Goal: Task Accomplishment & Management: Manage account settings

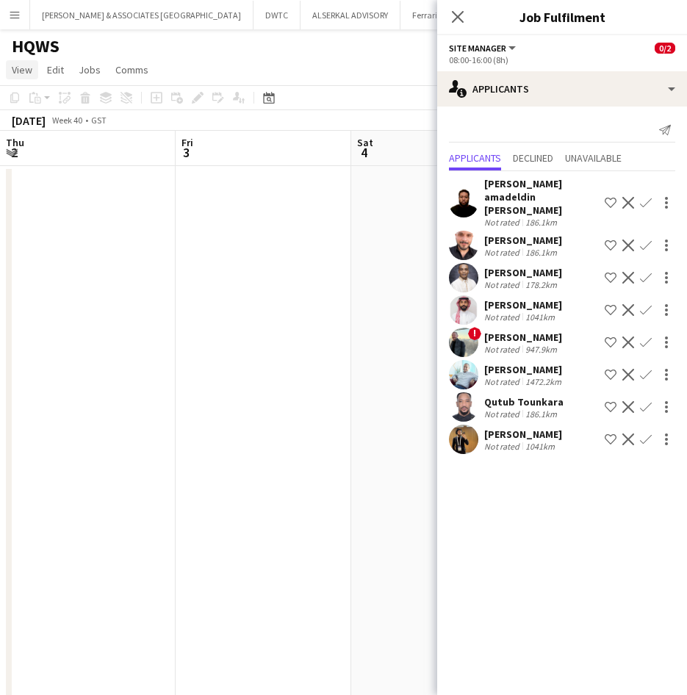
scroll to position [0, 506]
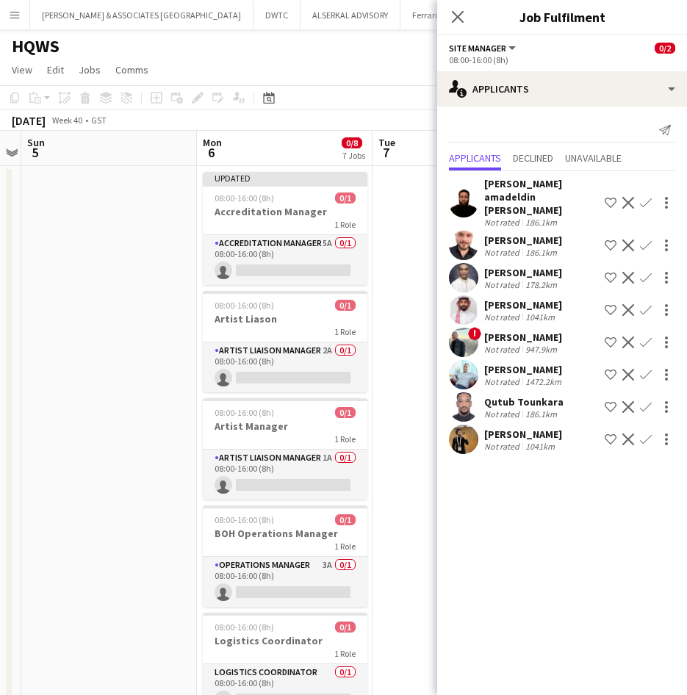
click at [18, 15] on app-icon "Menu" at bounding box center [15, 15] width 12 height 12
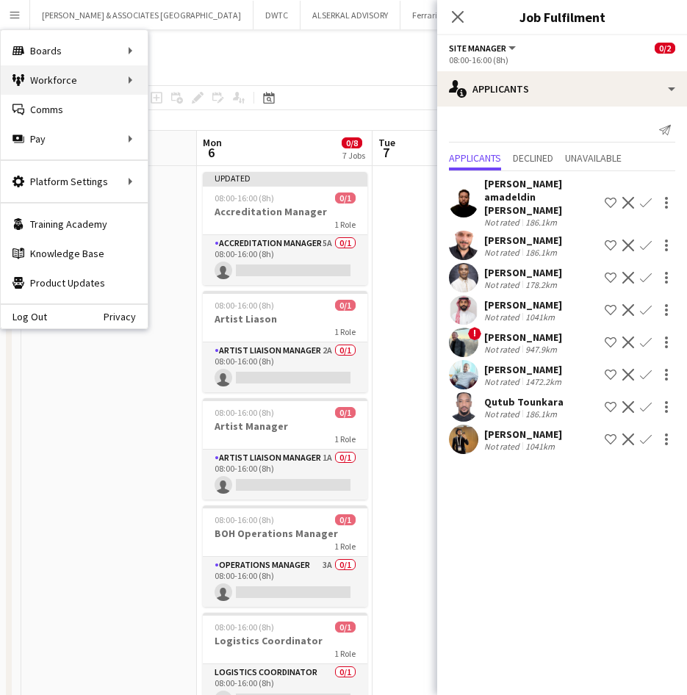
click at [44, 78] on div "Workforce Workforce" at bounding box center [74, 79] width 147 height 29
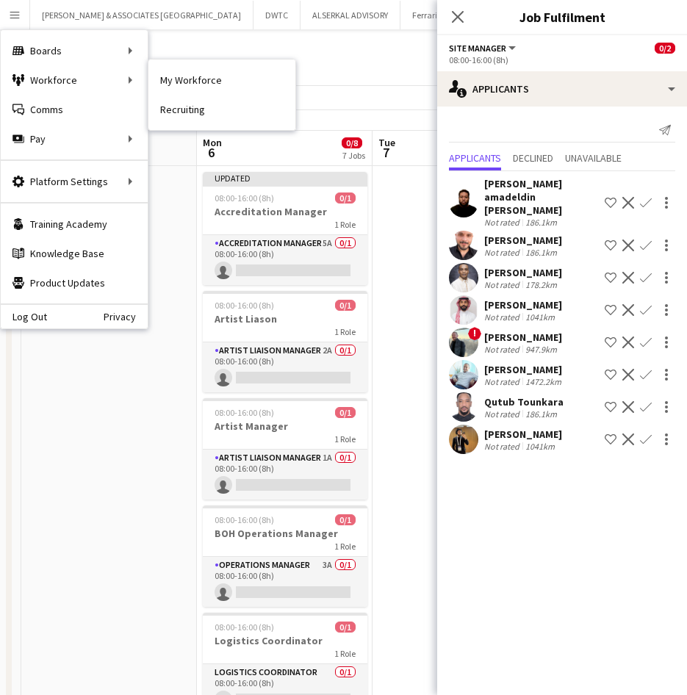
click at [148, 82] on div "My Workforce Recruiting" at bounding box center [222, 95] width 148 height 72
click at [178, 82] on link "My Workforce" at bounding box center [221, 79] width 147 height 29
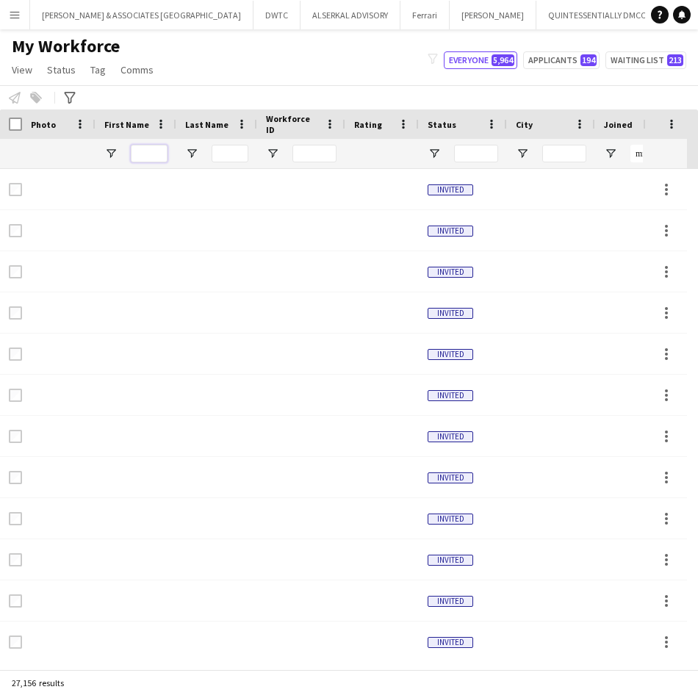
click at [149, 151] on input "First Name Filter Input" at bounding box center [149, 154] width 37 height 18
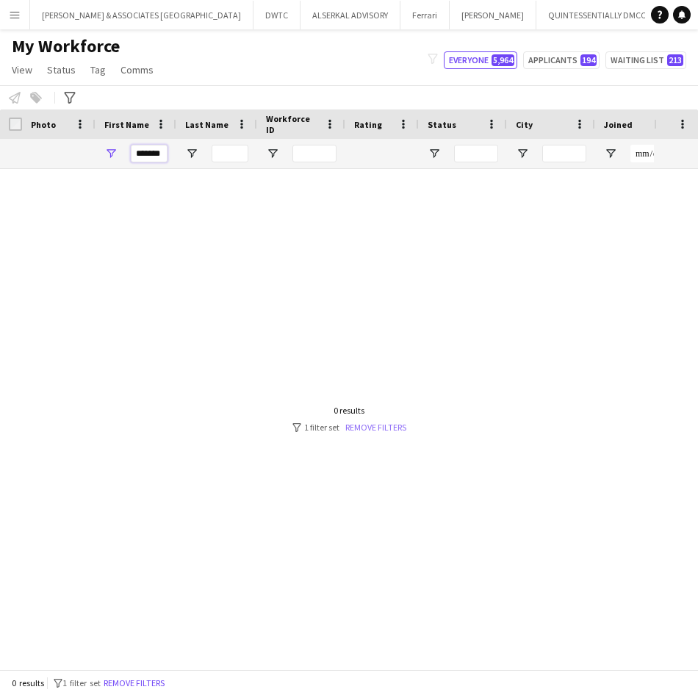
type input "*******"
click at [381, 428] on link "Remove filters" at bounding box center [375, 427] width 61 height 11
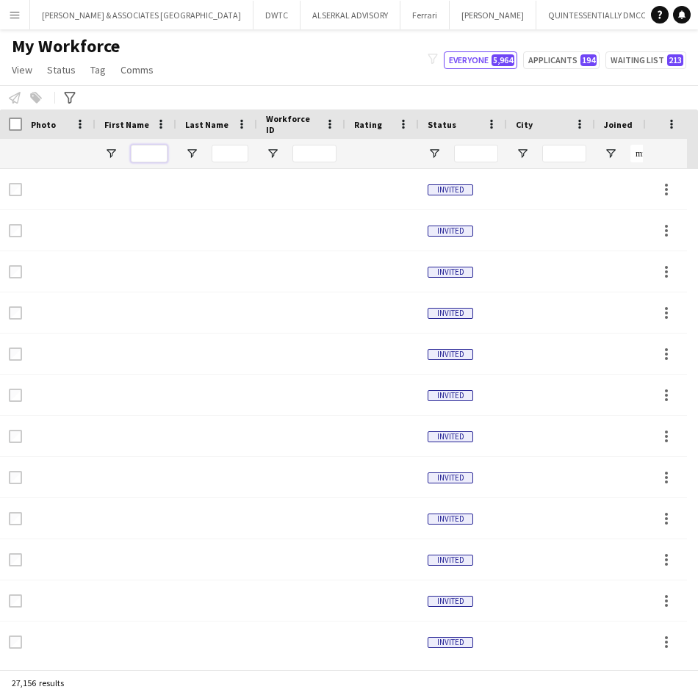
click at [151, 159] on input "First Name Filter Input" at bounding box center [149, 154] width 37 height 18
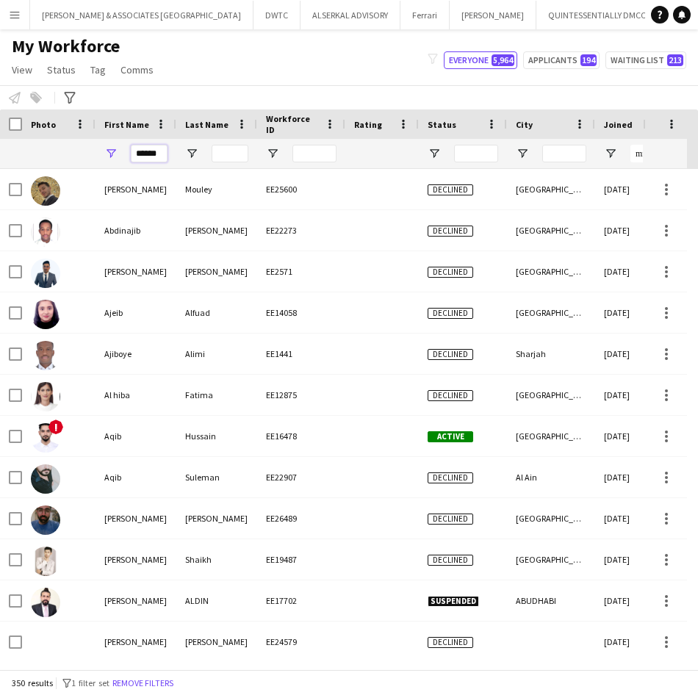
type input "*******"
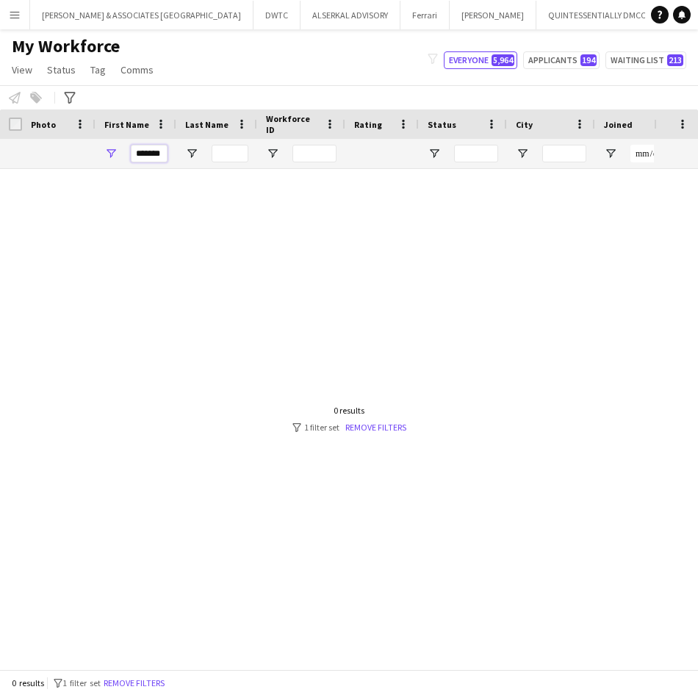
drag, startPoint x: 165, startPoint y: 154, endPoint x: 93, endPoint y: 161, distance: 73.1
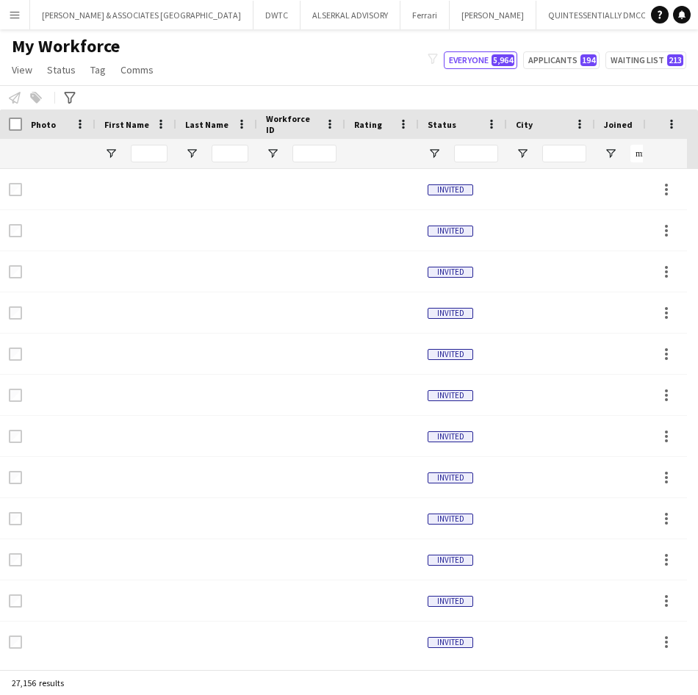
click at [15, 14] on app-icon "Menu" at bounding box center [15, 15] width 12 height 12
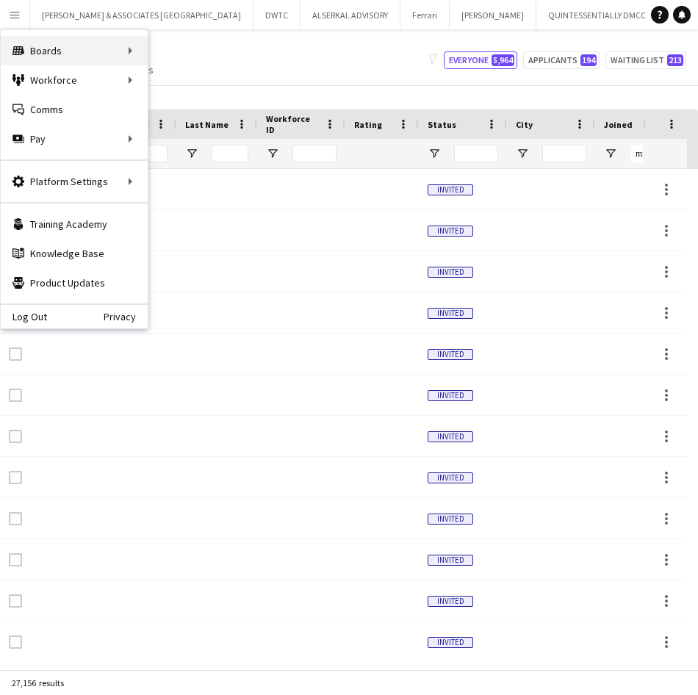
click at [31, 49] on div "Boards Boards" at bounding box center [74, 50] width 147 height 29
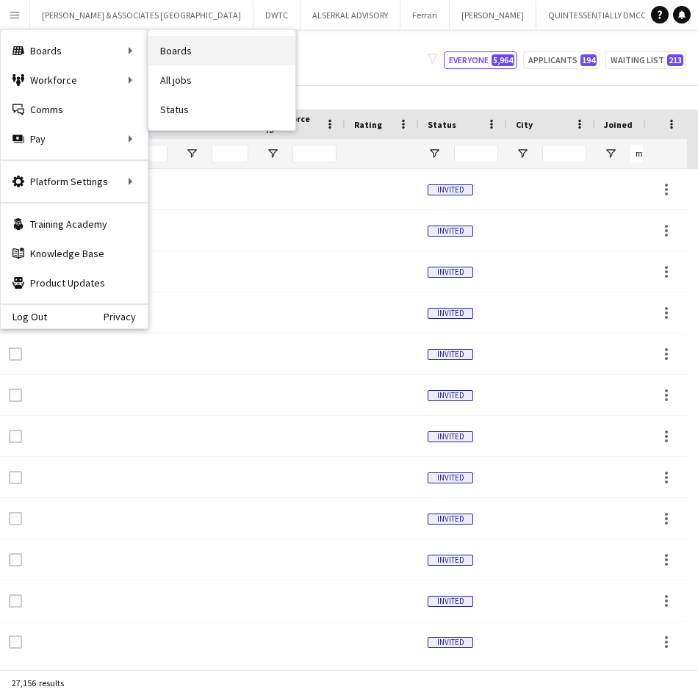
click at [200, 46] on link "Boards" at bounding box center [221, 50] width 147 height 29
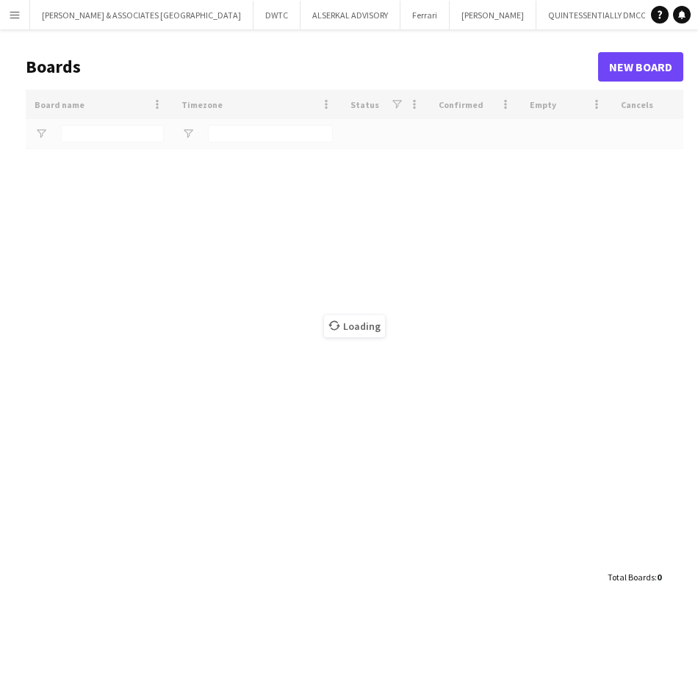
type input "****"
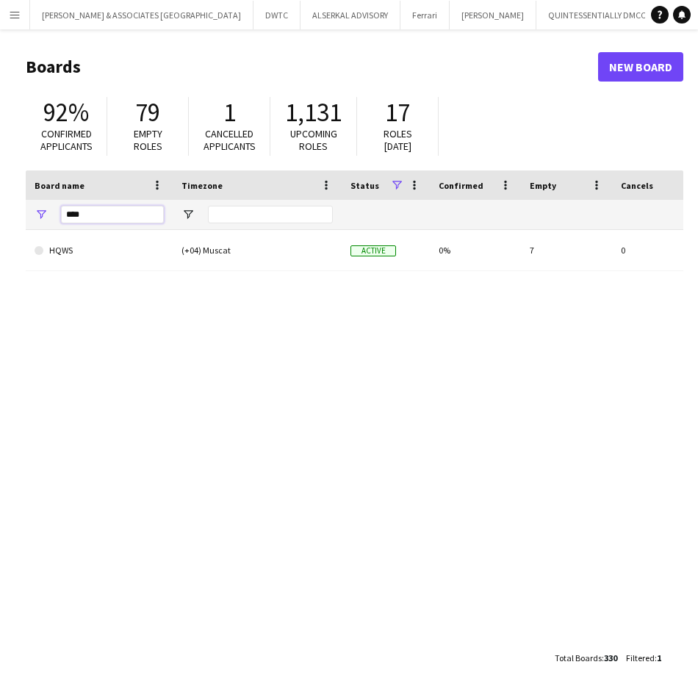
click at [137, 209] on input "****" at bounding box center [112, 215] width 103 height 18
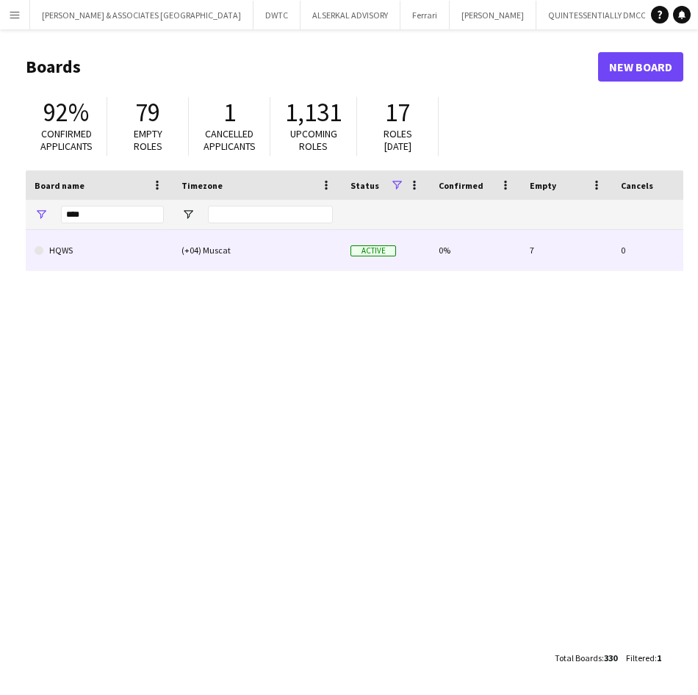
click at [218, 253] on div "(+04) Muscat" at bounding box center [257, 250] width 169 height 40
click at [275, 253] on div "(+04) Muscat" at bounding box center [257, 250] width 169 height 40
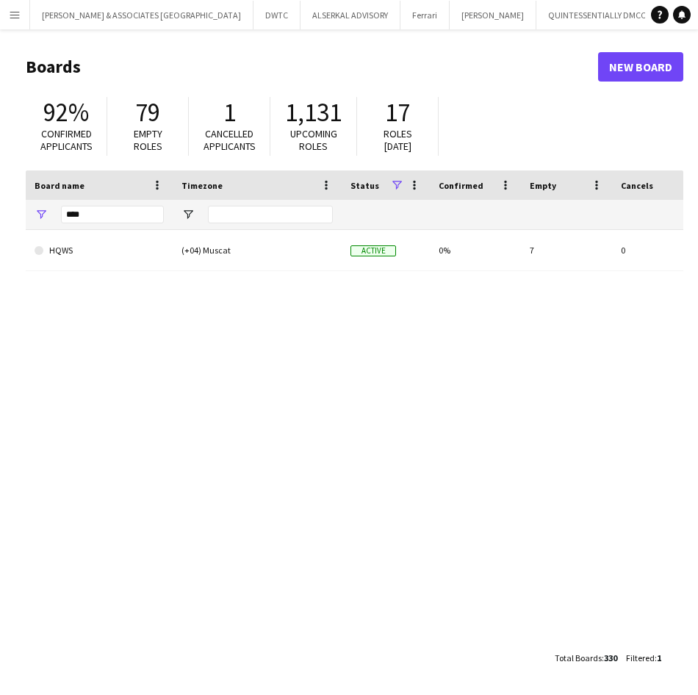
click at [216, 336] on div "HQWS (+04) Muscat Active 0% 7 0 Favourites" at bounding box center [355, 431] width 658 height 403
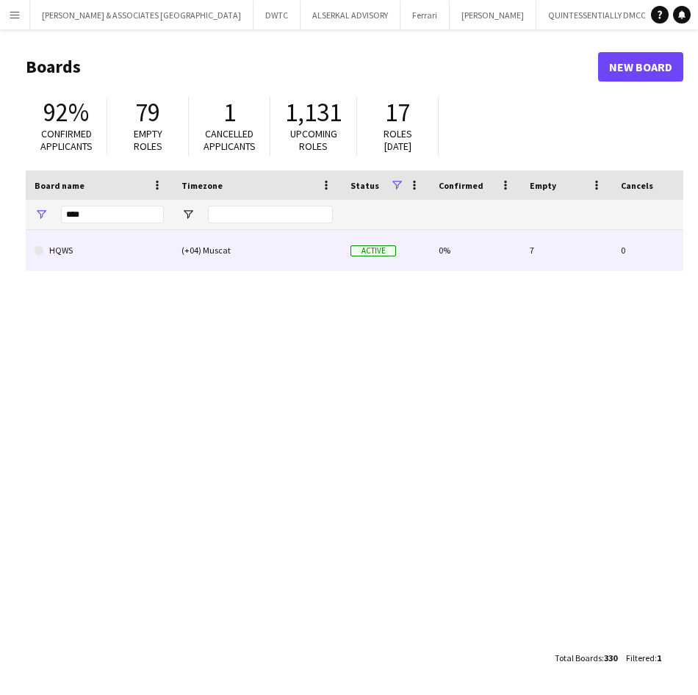
click at [234, 261] on div "(+04) Muscat" at bounding box center [257, 250] width 169 height 40
click at [60, 251] on link "HQWS" at bounding box center [99, 250] width 129 height 41
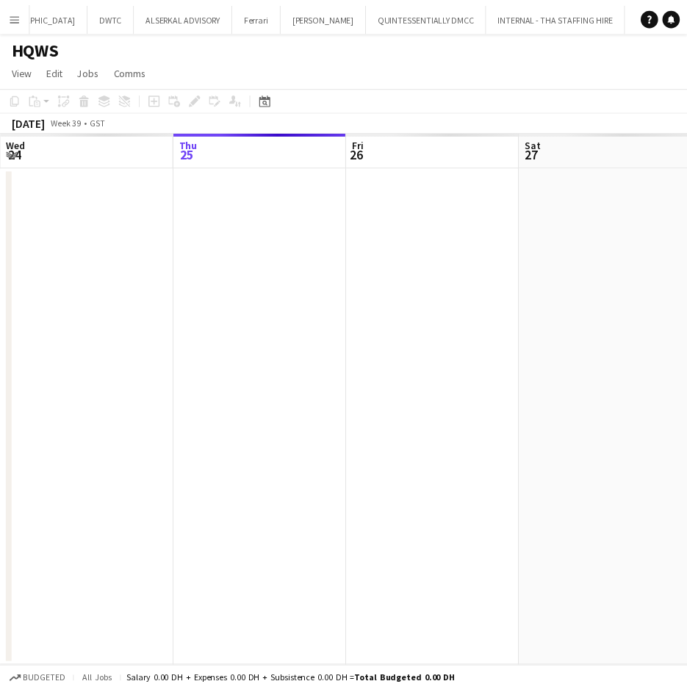
scroll to position [0, 190]
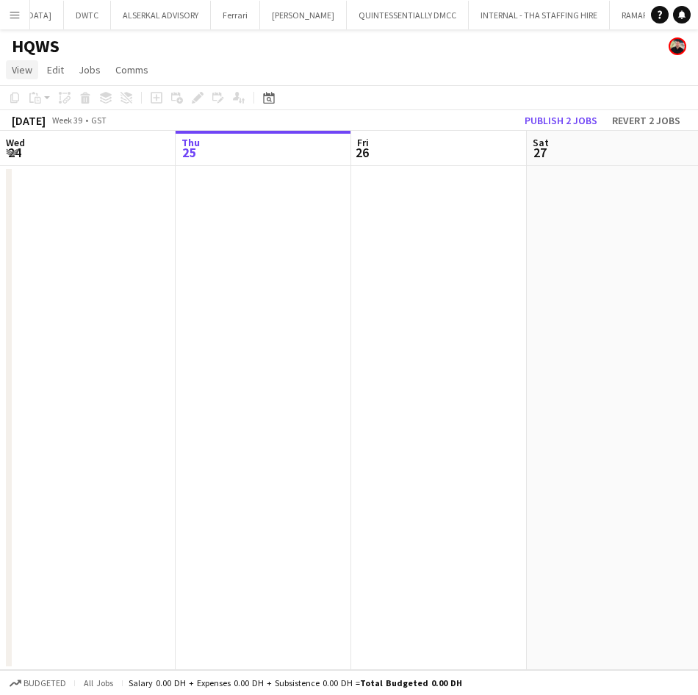
click at [27, 74] on span "View" at bounding box center [22, 69] width 21 height 13
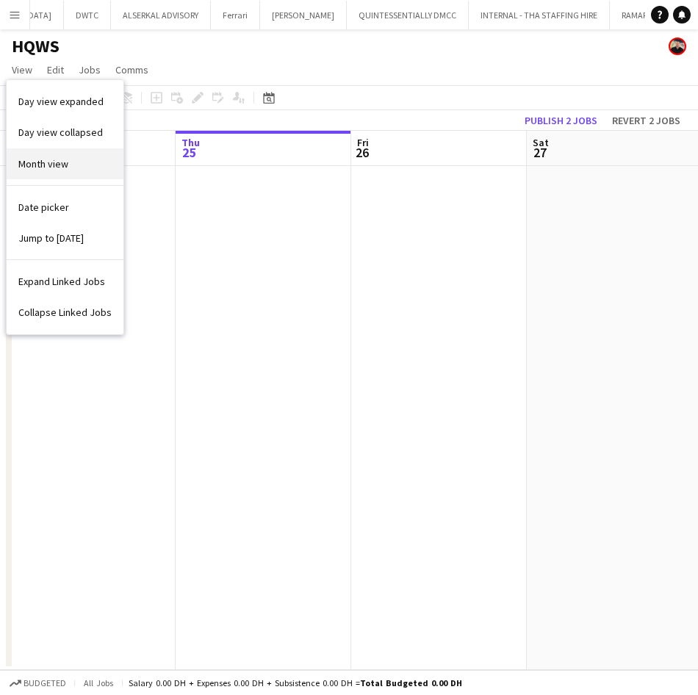
click at [49, 164] on span "Month view" at bounding box center [43, 163] width 50 height 13
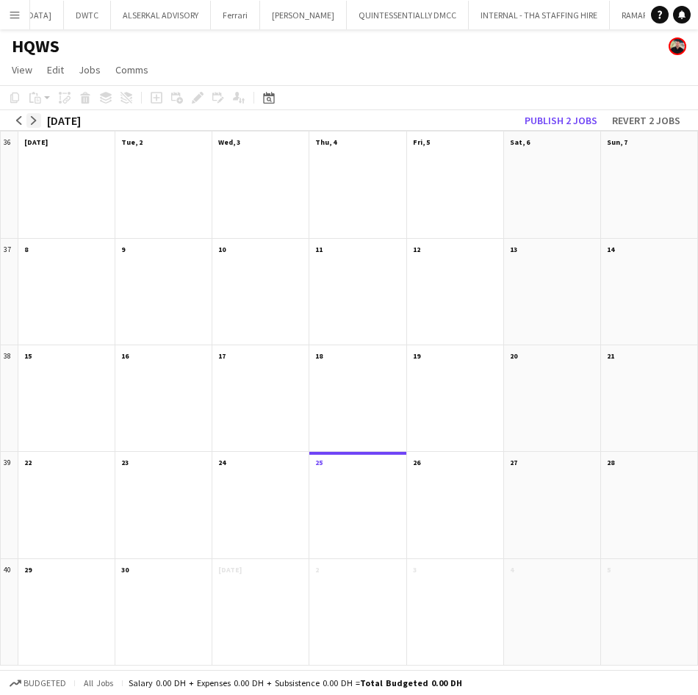
click at [29, 126] on button "arrow-right" at bounding box center [33, 120] width 15 height 15
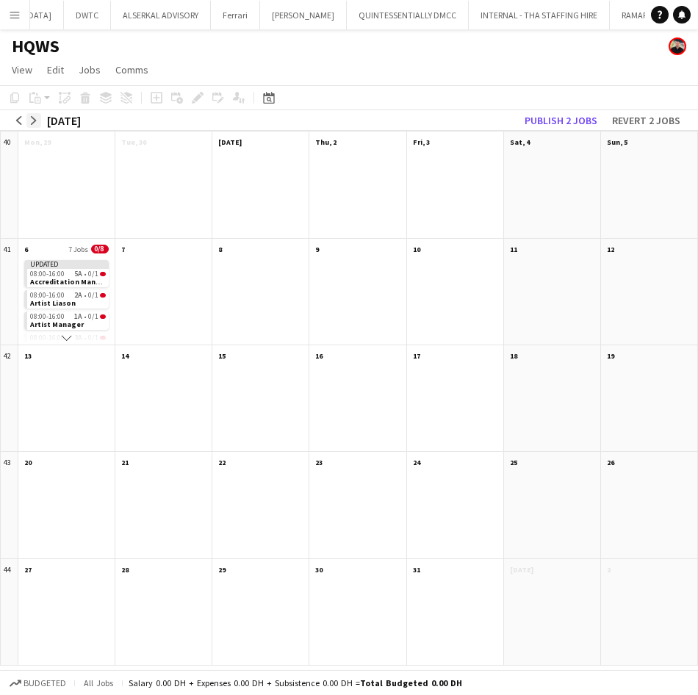
click at [31, 115] on button "arrow-right" at bounding box center [33, 120] width 15 height 15
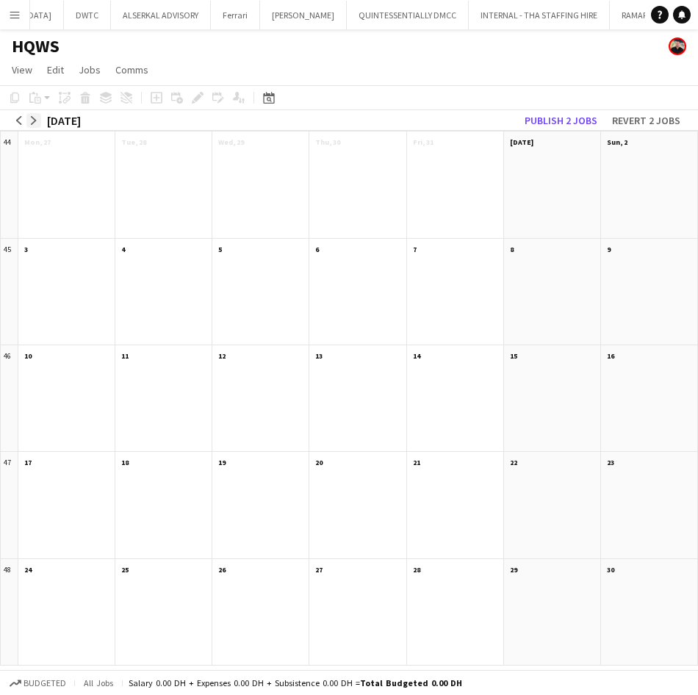
click at [31, 115] on button "arrow-right" at bounding box center [33, 120] width 15 height 15
click at [559, 511] on div at bounding box center [552, 513] width 96 height 87
click at [522, 464] on app-month-view-date-header "27" at bounding box center [552, 461] width 96 height 18
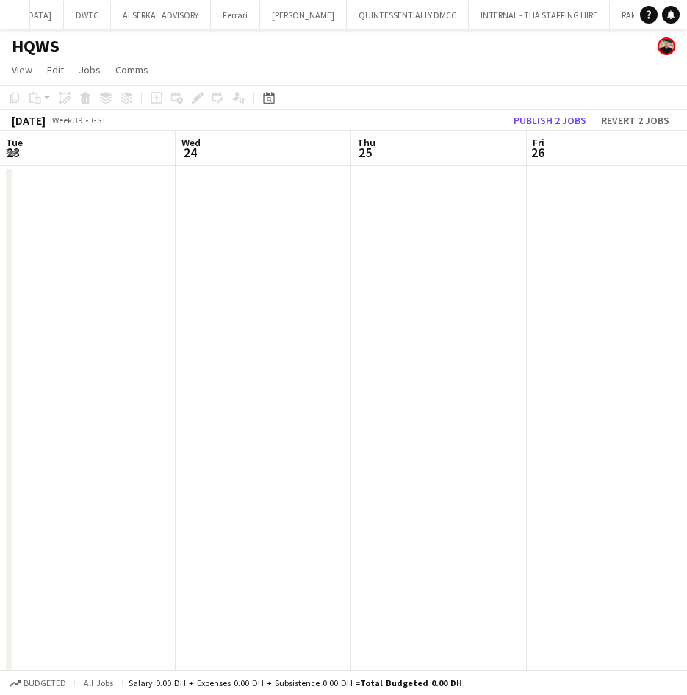
scroll to position [0, 506]
click at [281, 237] on app-date-cell at bounding box center [285, 602] width 176 height 873
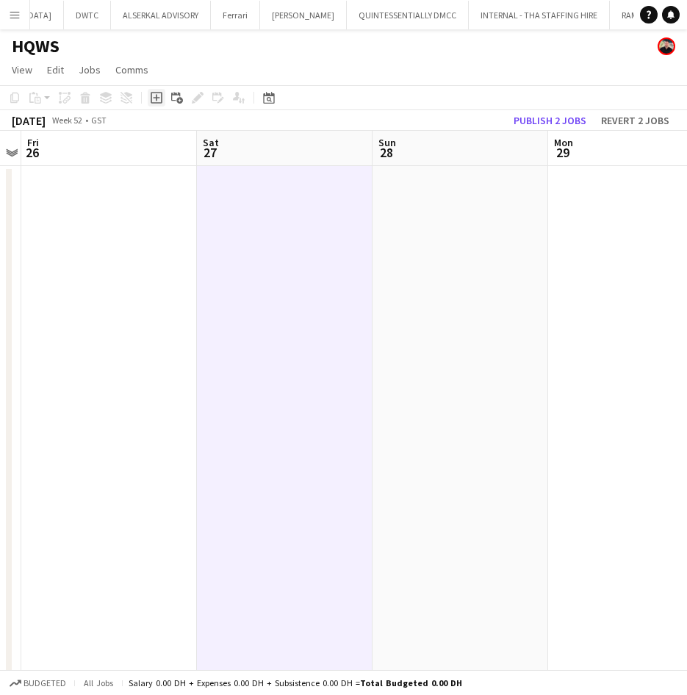
click at [153, 99] on icon "Add job" at bounding box center [157, 98] width 12 height 12
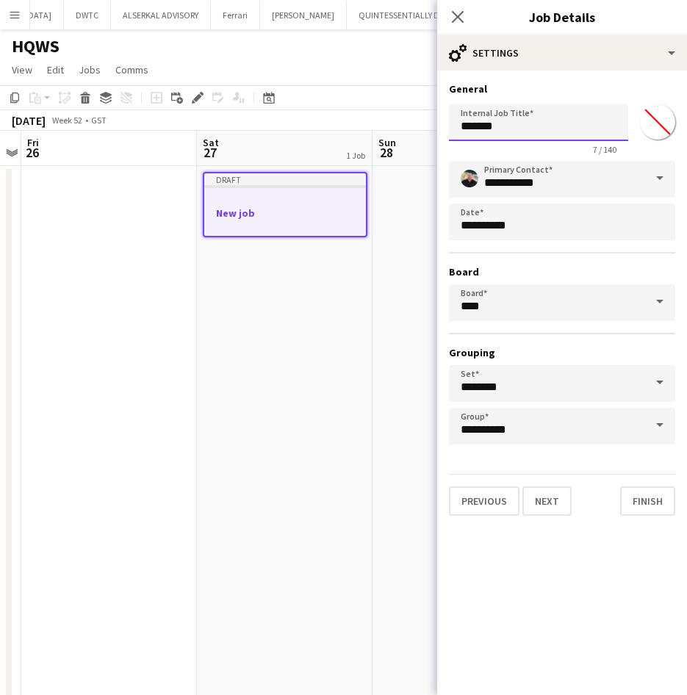
click at [523, 126] on input "*******" at bounding box center [538, 122] width 179 height 37
drag, startPoint x: 523, startPoint y: 126, endPoint x: 349, endPoint y: 126, distance: 174.2
click at [349, 126] on body "Menu Boards Boards Boards All jobs Status Workforce Workforce My Workforce Recr…" at bounding box center [343, 532] width 687 height 1064
type input "**********"
click at [558, 498] on button "Next" at bounding box center [547, 501] width 49 height 29
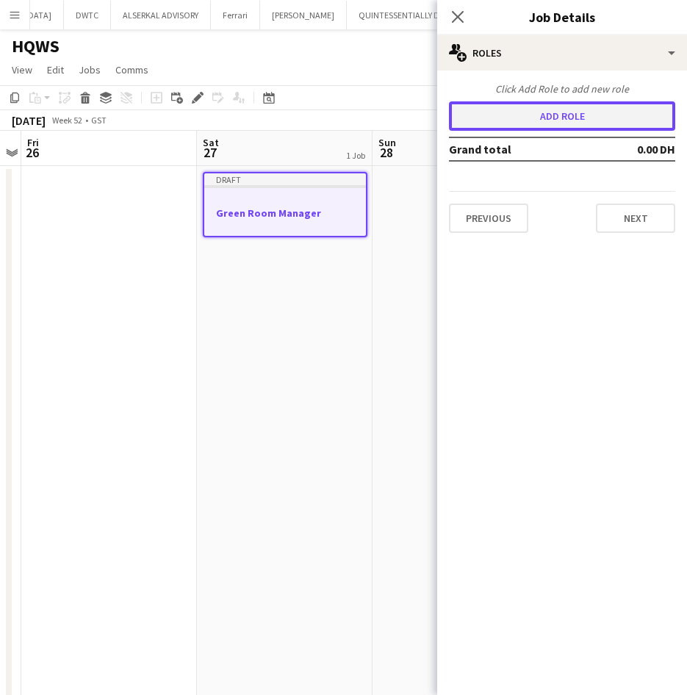
click at [571, 118] on button "Add role" at bounding box center [562, 115] width 226 height 29
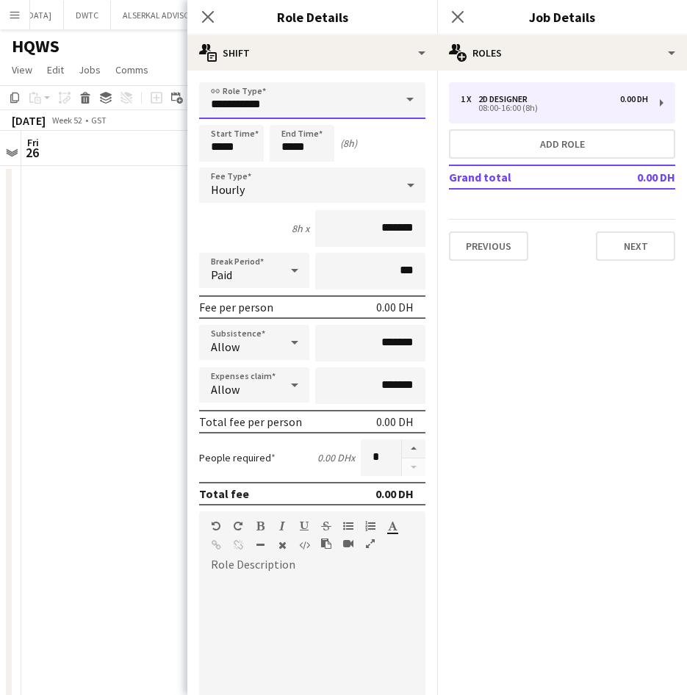
click at [297, 98] on input "**********" at bounding box center [312, 100] width 226 height 37
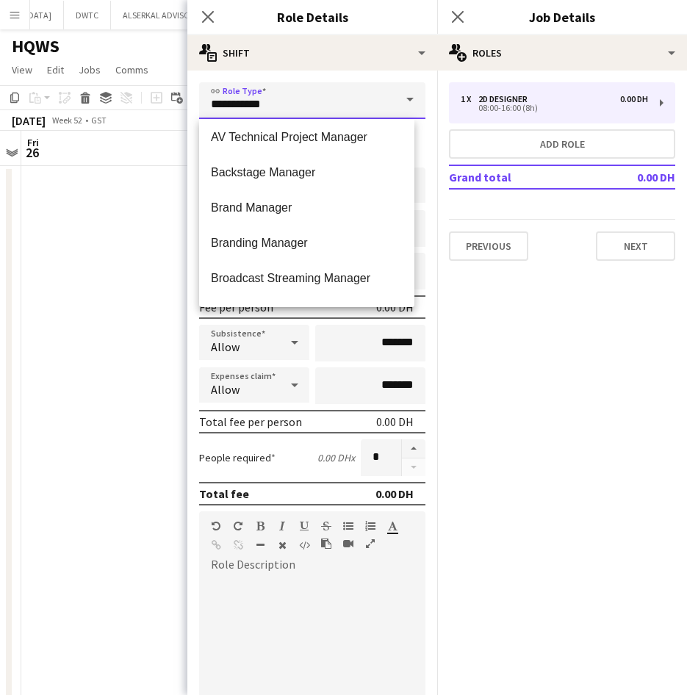
scroll to position [514, 0]
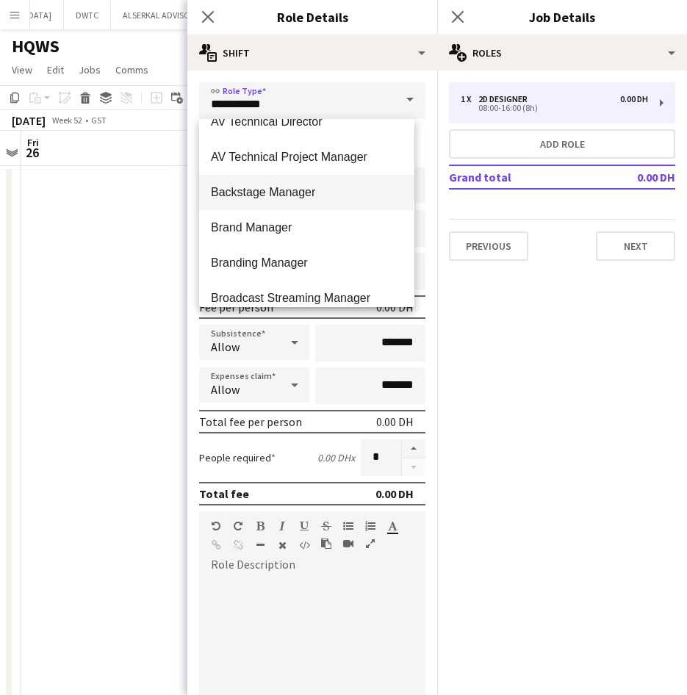
click at [317, 198] on span "Backstage Manager" at bounding box center [307, 192] width 192 height 14
type input "**********"
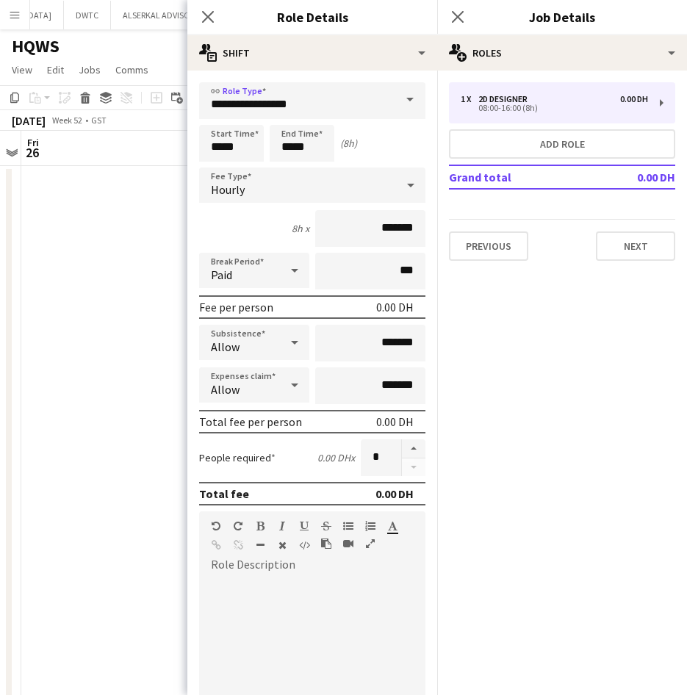
click at [315, 196] on div "Hourly" at bounding box center [297, 185] width 197 height 35
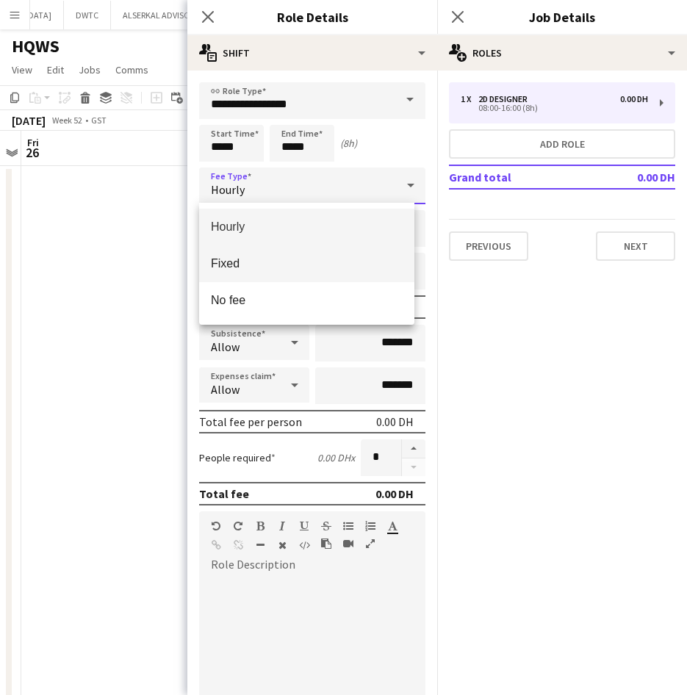
click at [334, 269] on span "Fixed" at bounding box center [307, 263] width 192 height 14
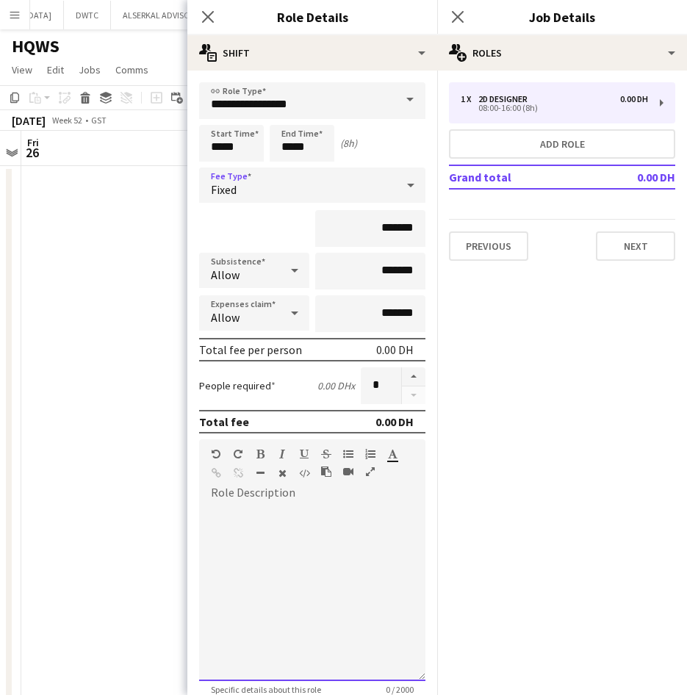
click at [278, 497] on div at bounding box center [312, 588] width 226 height 187
click at [323, 557] on div at bounding box center [312, 593] width 226 height 176
paste div
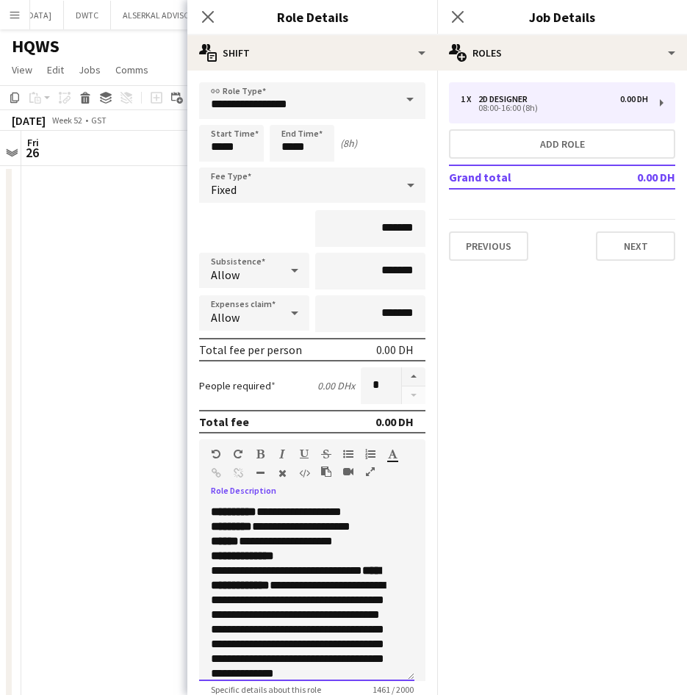
scroll to position [604, 0]
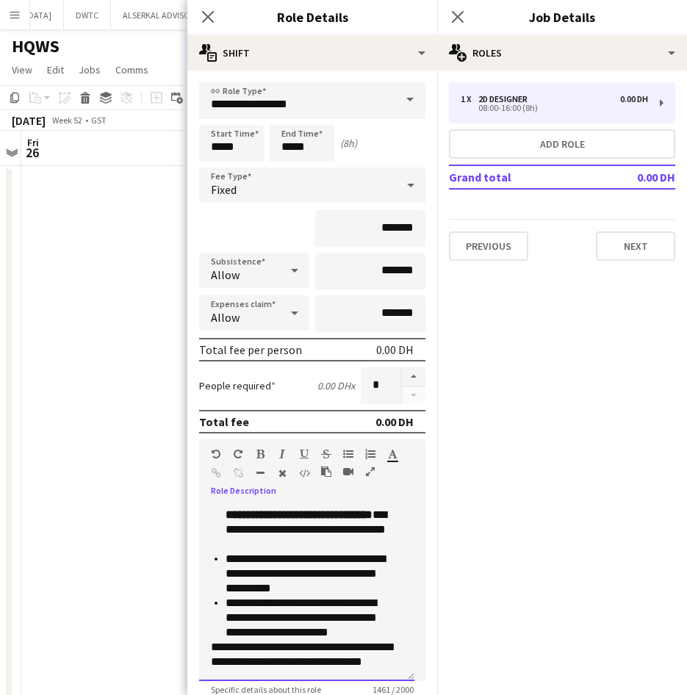
click at [315, 627] on li "**********" at bounding box center [309, 618] width 166 height 44
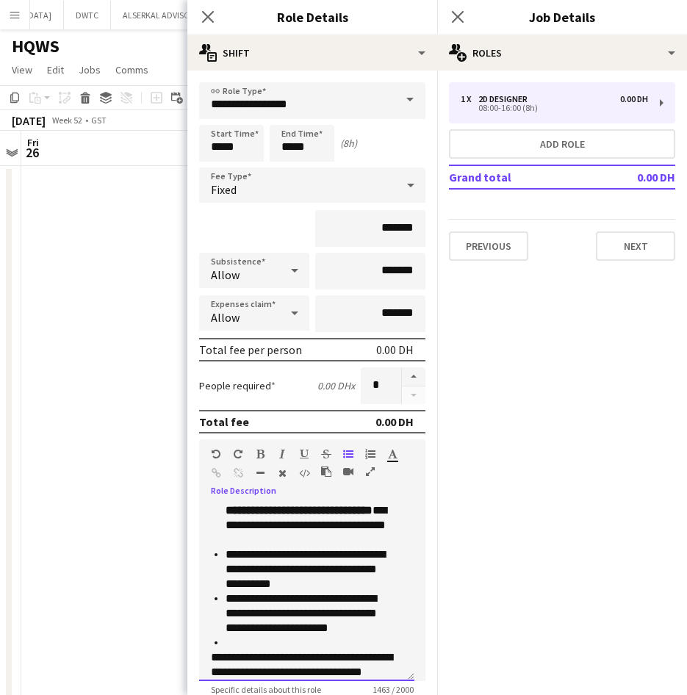
click at [209, 656] on div "**********" at bounding box center [306, 593] width 215 height 176
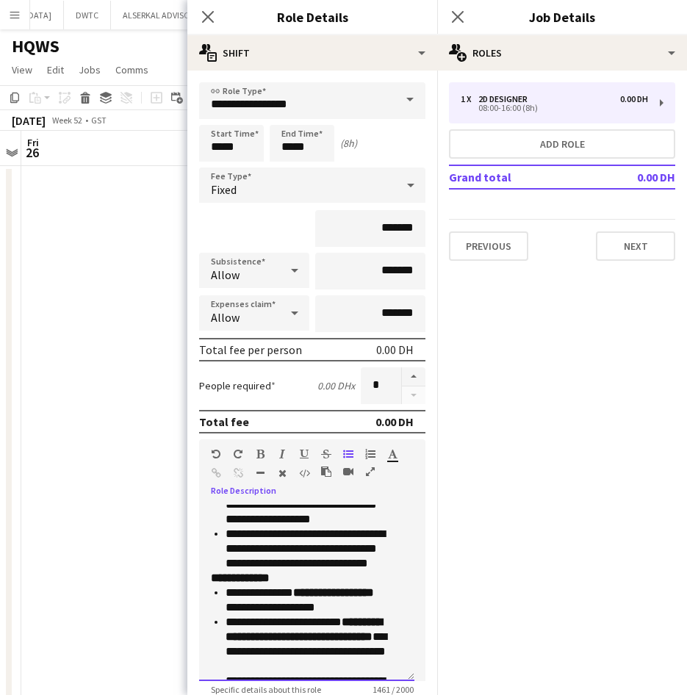
scroll to position [457, 0]
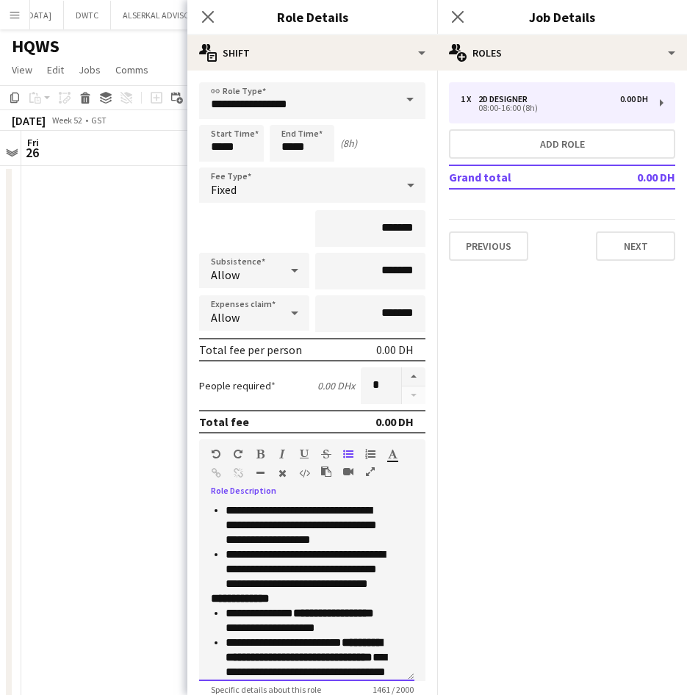
click at [382, 584] on li "**********" at bounding box center [309, 570] width 166 height 44
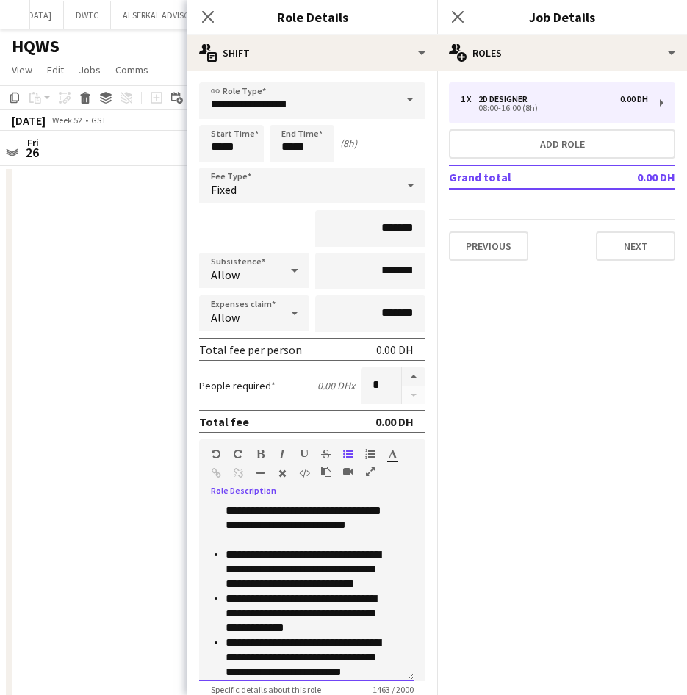
scroll to position [163, 0]
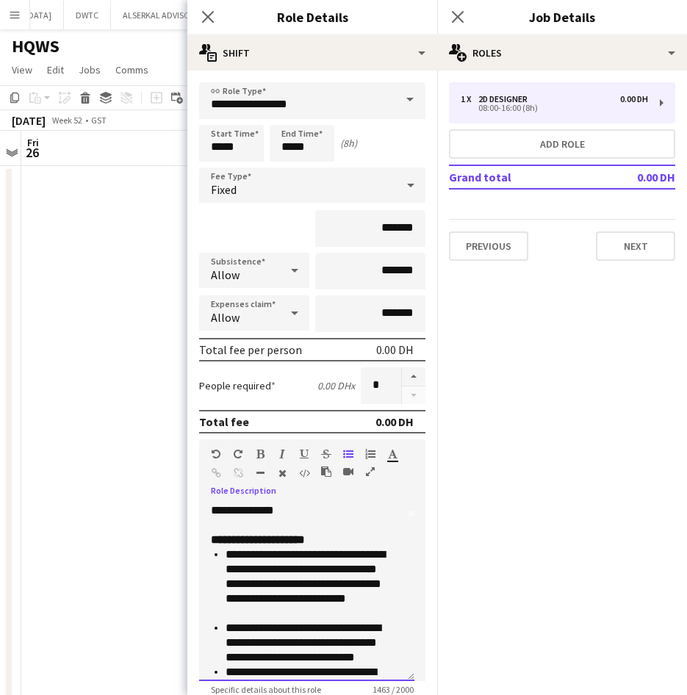
click at [365, 519] on p "**********" at bounding box center [301, 459] width 181 height 147
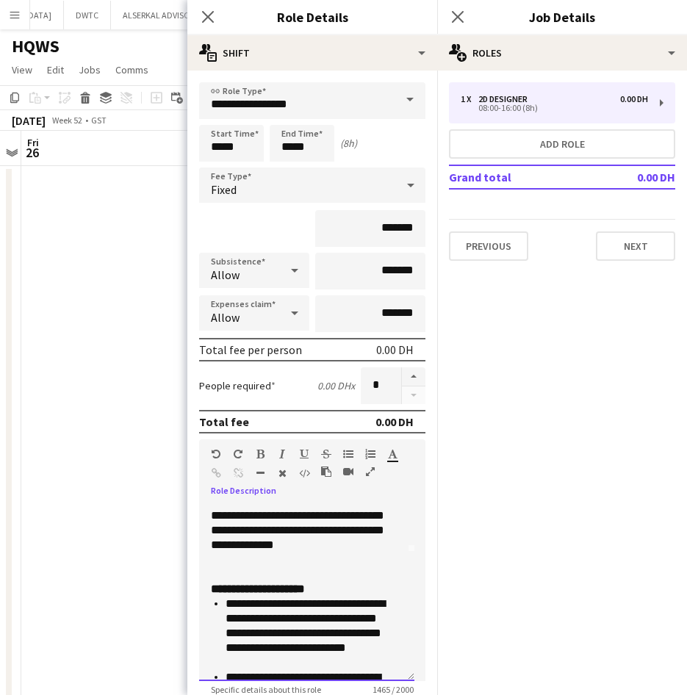
scroll to position [147, 0]
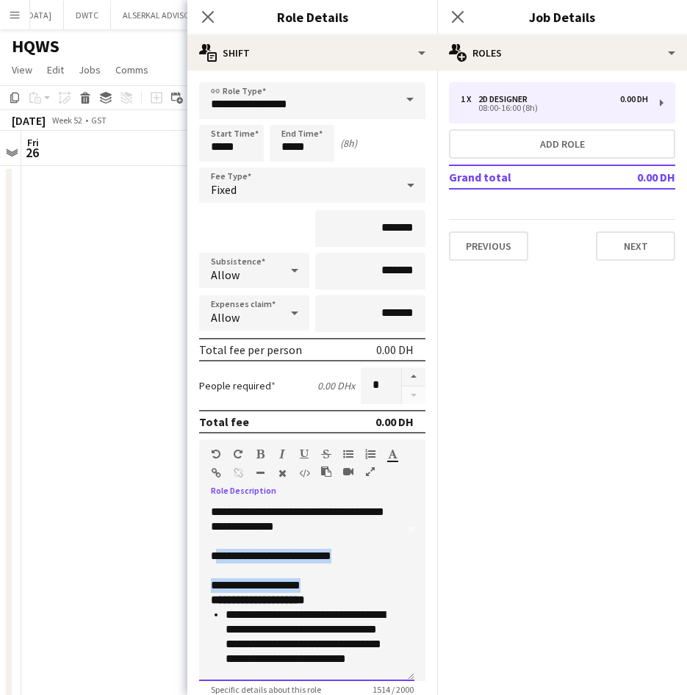
drag, startPoint x: 336, startPoint y: 588, endPoint x: 216, endPoint y: 578, distance: 120.2
click at [216, 578] on div "**********" at bounding box center [306, 593] width 215 height 176
drag, startPoint x: 211, startPoint y: 573, endPoint x: 349, endPoint y: 589, distance: 139.2
click at [349, 589] on div "**********" at bounding box center [306, 593] width 215 height 176
click at [258, 458] on icon "button" at bounding box center [260, 454] width 8 height 10
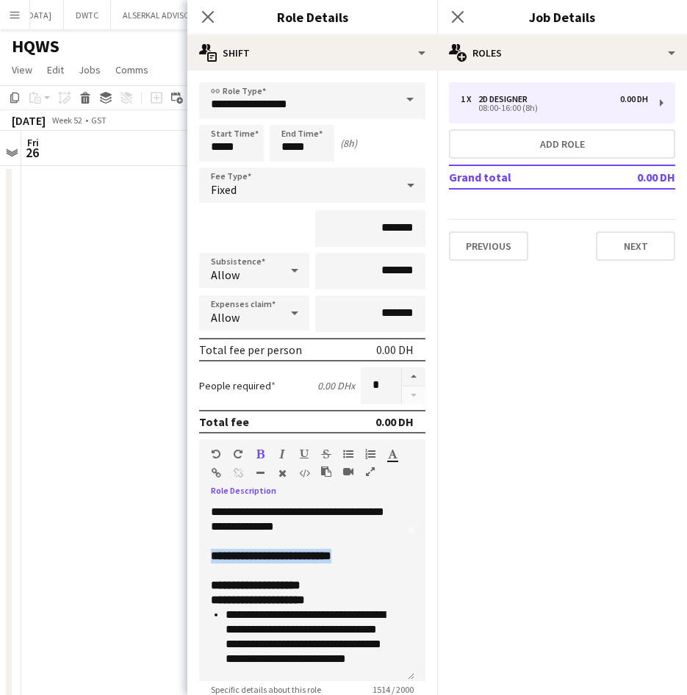
click at [300, 456] on icon "button" at bounding box center [304, 454] width 9 height 10
click at [356, 584] on p "**********" at bounding box center [301, 585] width 181 height 15
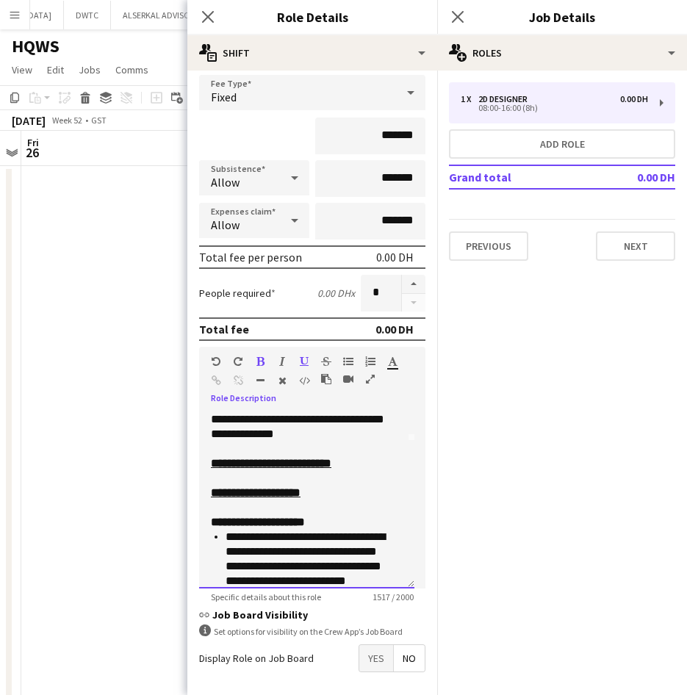
scroll to position [153, 0]
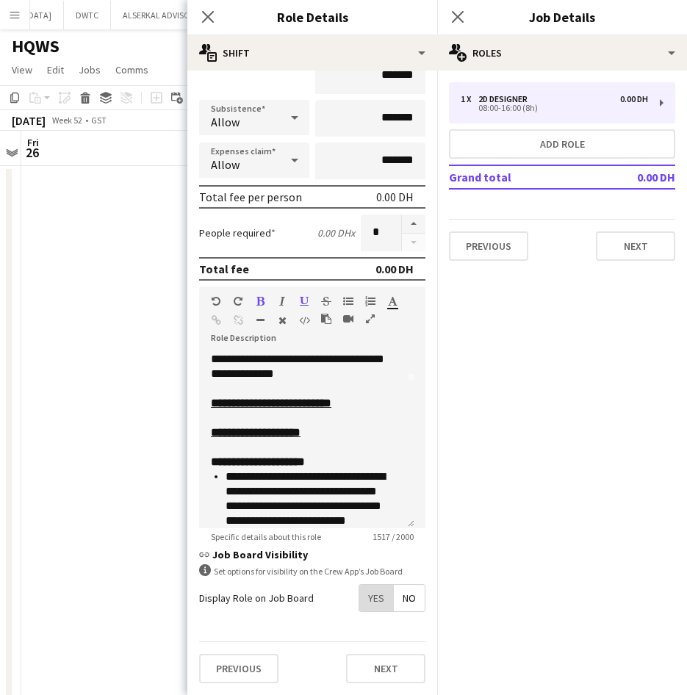
click at [371, 608] on span "Yes" at bounding box center [376, 598] width 34 height 26
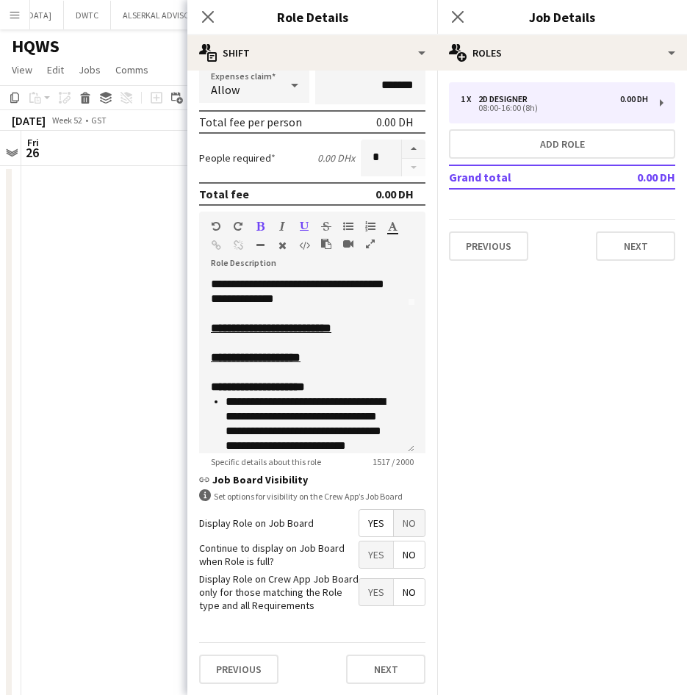
scroll to position [229, 0]
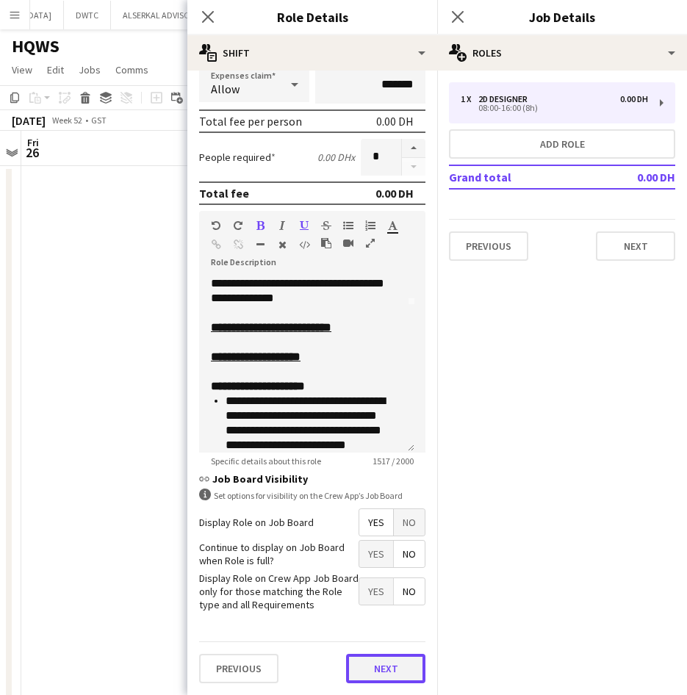
click at [373, 678] on button "Next" at bounding box center [385, 668] width 79 height 29
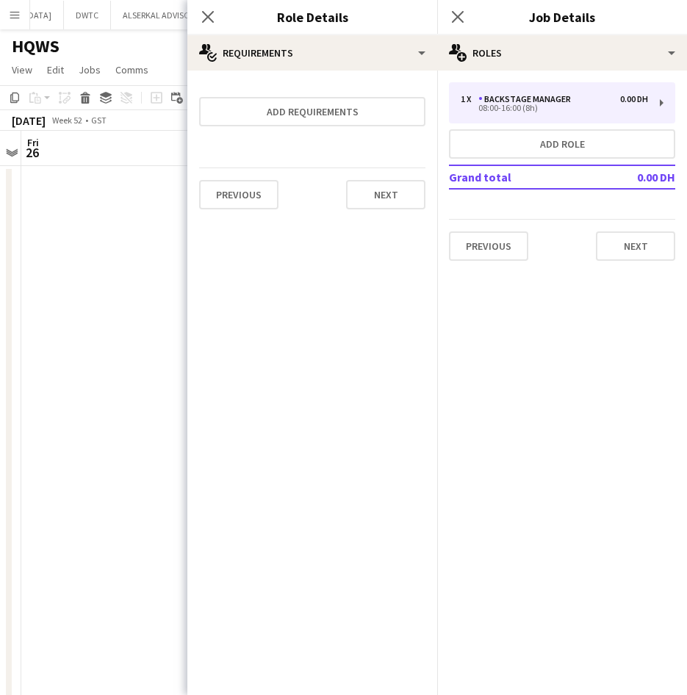
scroll to position [0, 0]
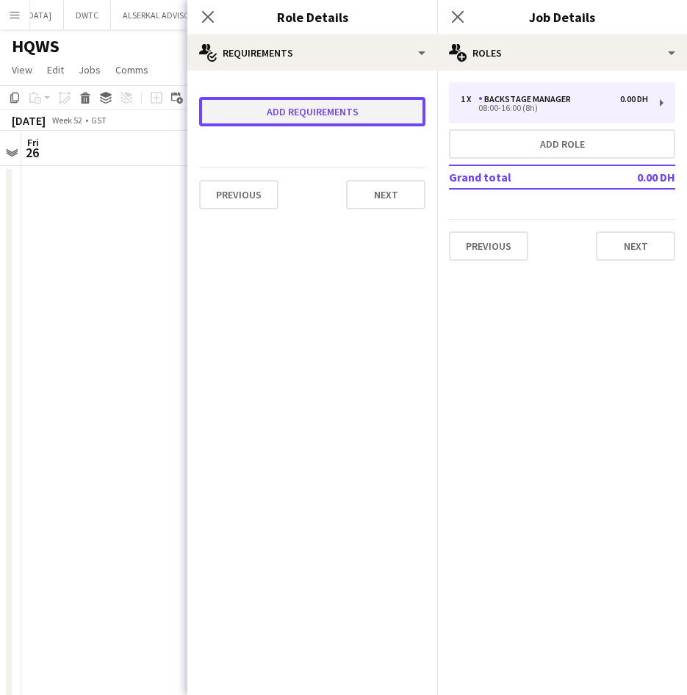
click at [394, 110] on button "Add requirements" at bounding box center [312, 111] width 226 height 29
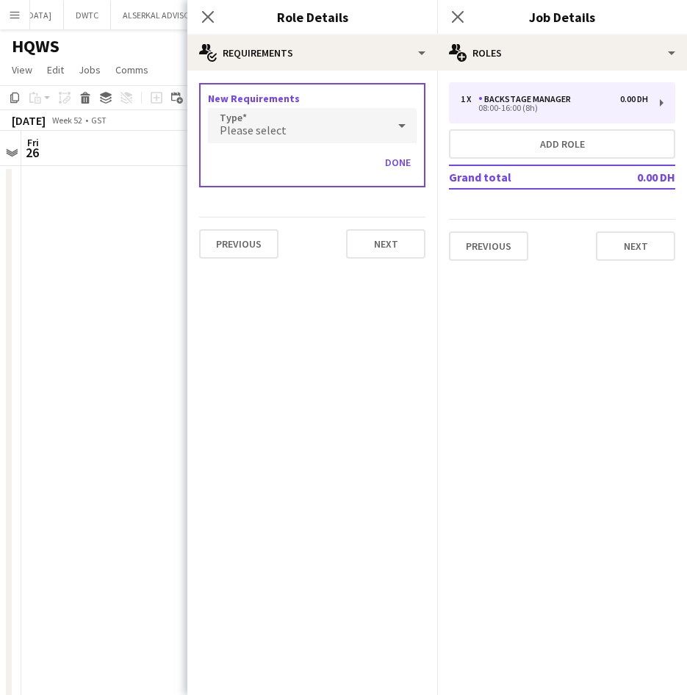
click at [328, 126] on div "Please select" at bounding box center [297, 125] width 179 height 35
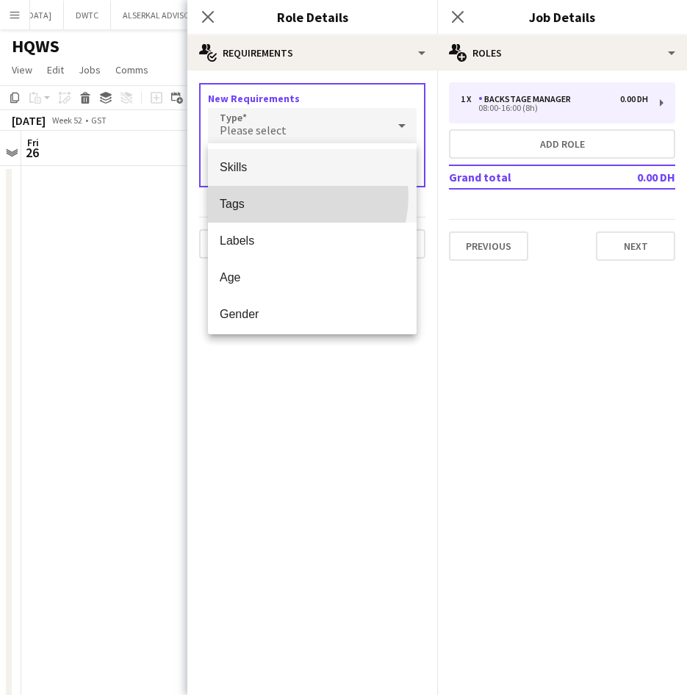
click at [281, 195] on mat-option "Tags" at bounding box center [312, 204] width 209 height 37
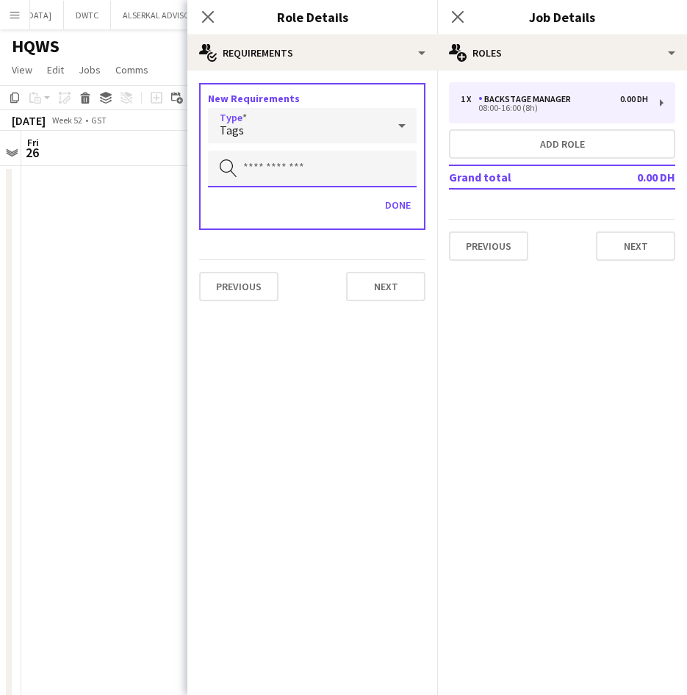
click at [283, 182] on input "text" at bounding box center [312, 169] width 209 height 37
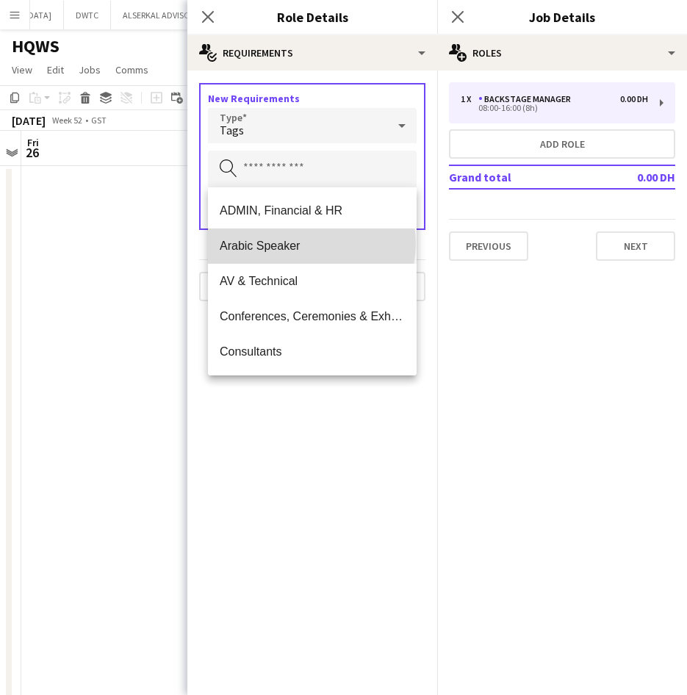
click at [311, 244] on span "Arabic Speaker" at bounding box center [312, 246] width 185 height 14
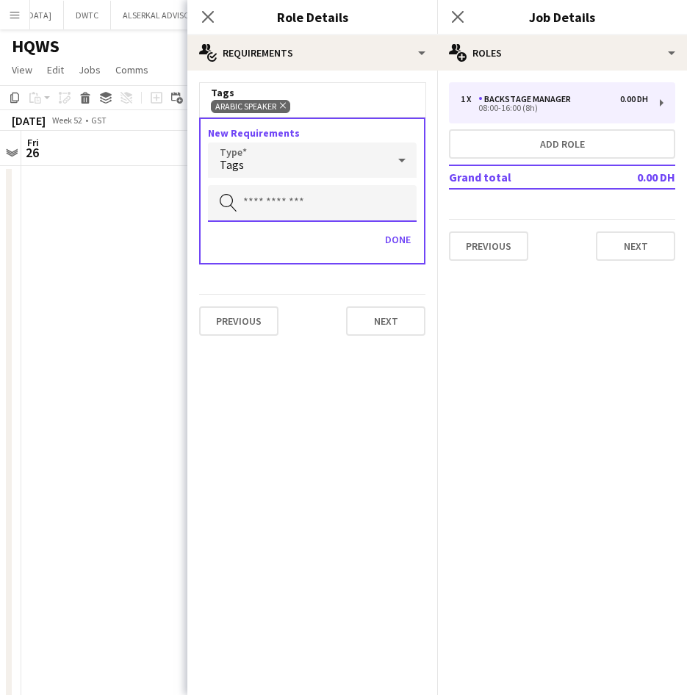
click at [315, 215] on input "text" at bounding box center [312, 203] width 209 height 37
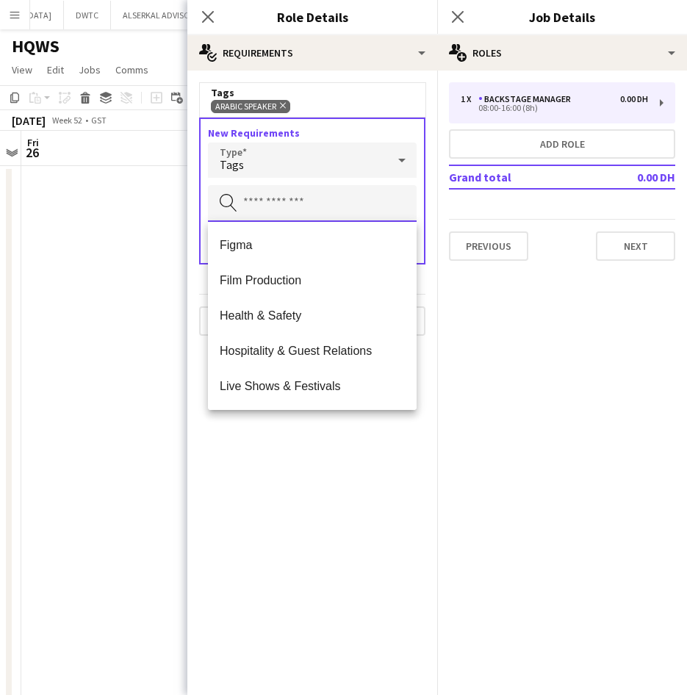
scroll to position [661, 0]
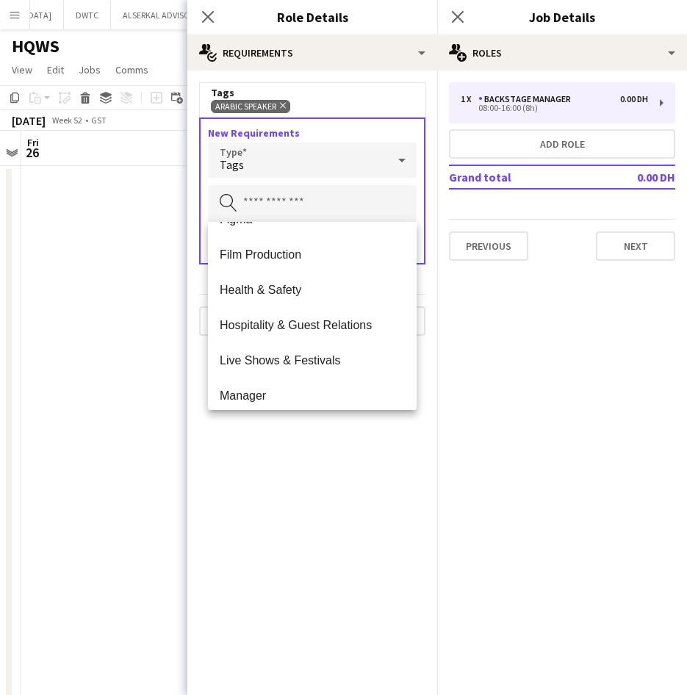
click at [335, 310] on mat-option "Hospitality & Guest Relations" at bounding box center [312, 324] width 209 height 35
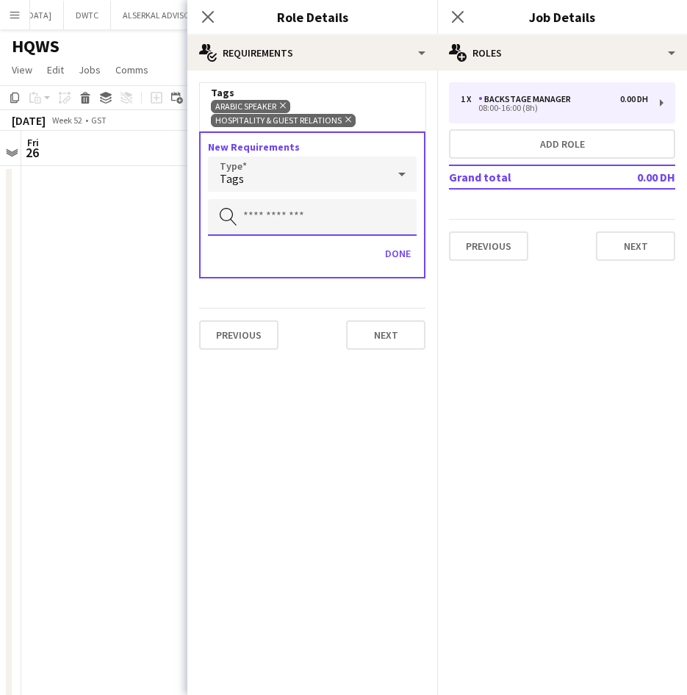
click at [310, 223] on input "text" at bounding box center [312, 217] width 209 height 37
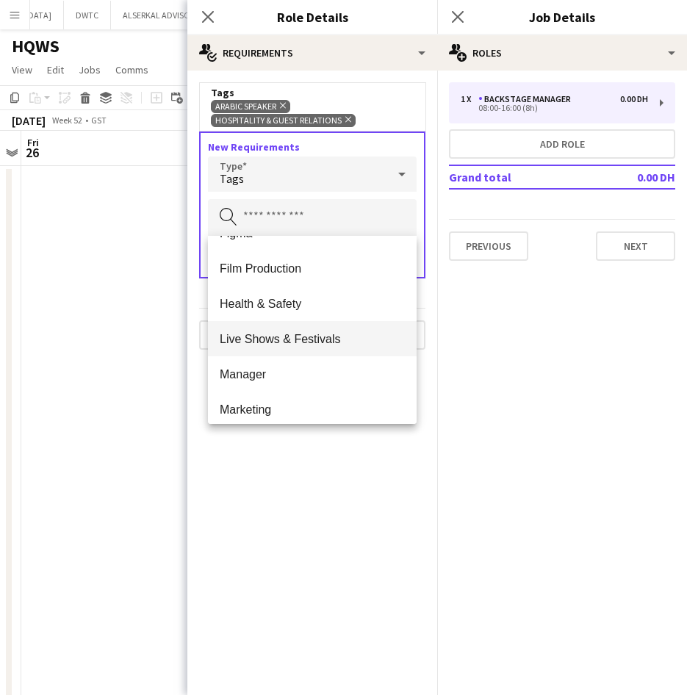
click at [345, 341] on span "Live Shows & Festivals" at bounding box center [312, 339] width 185 height 14
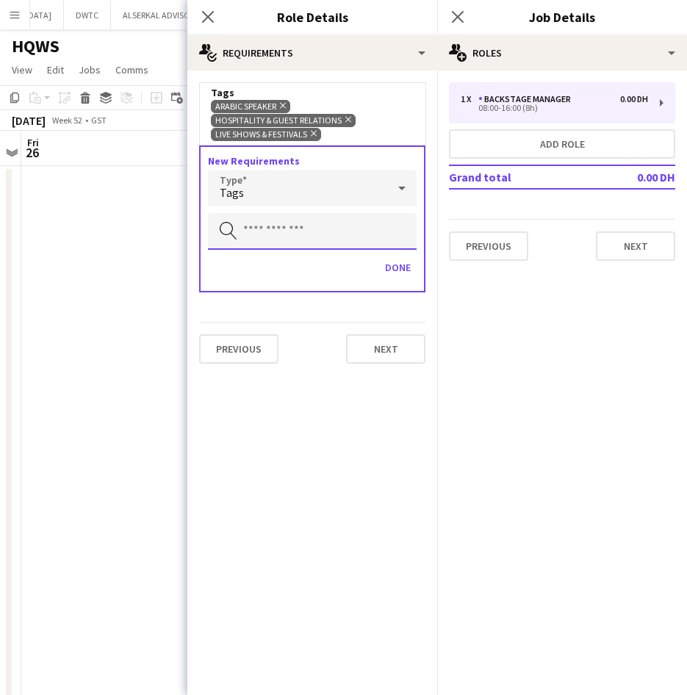
click at [301, 239] on input "text" at bounding box center [312, 231] width 209 height 37
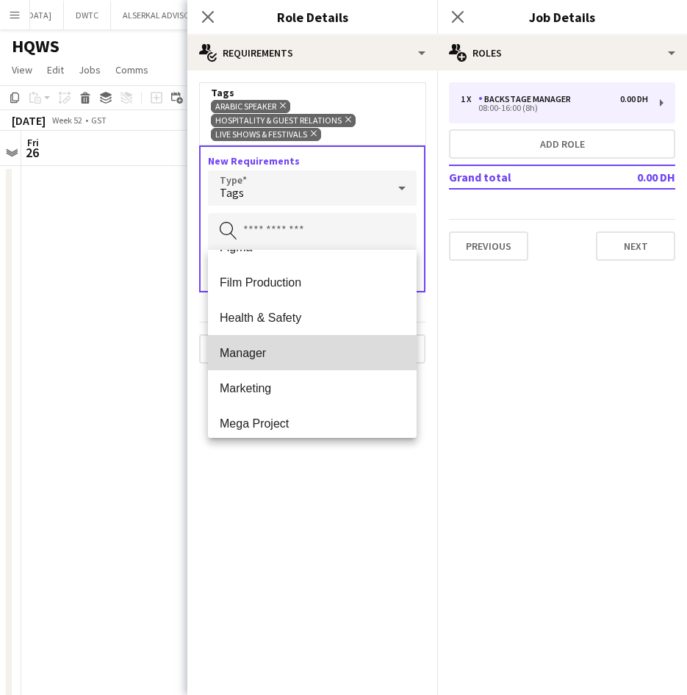
click at [313, 357] on span "Manager" at bounding box center [312, 353] width 185 height 14
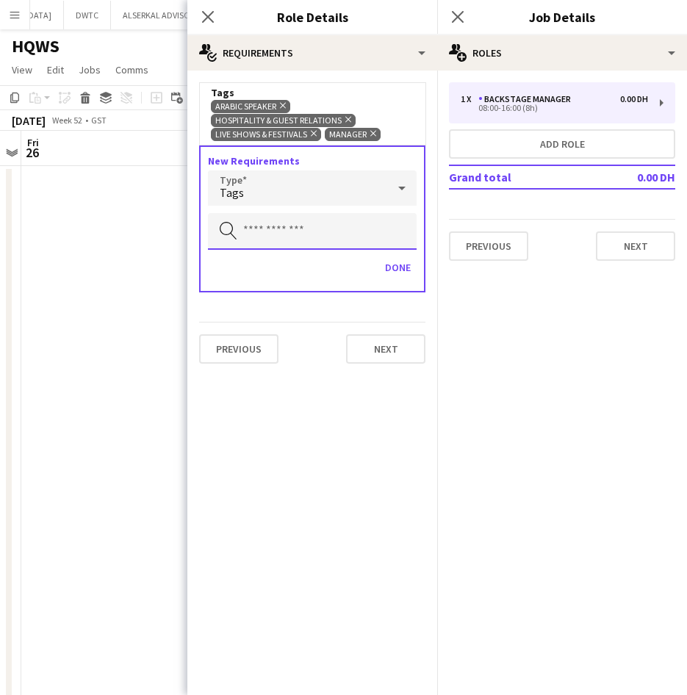
click at [332, 229] on input "text" at bounding box center [312, 231] width 209 height 37
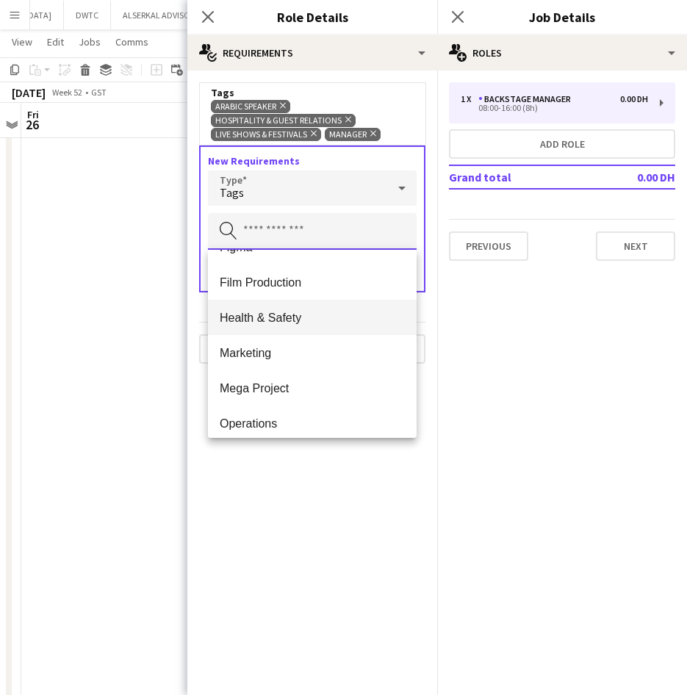
scroll to position [1029, 0]
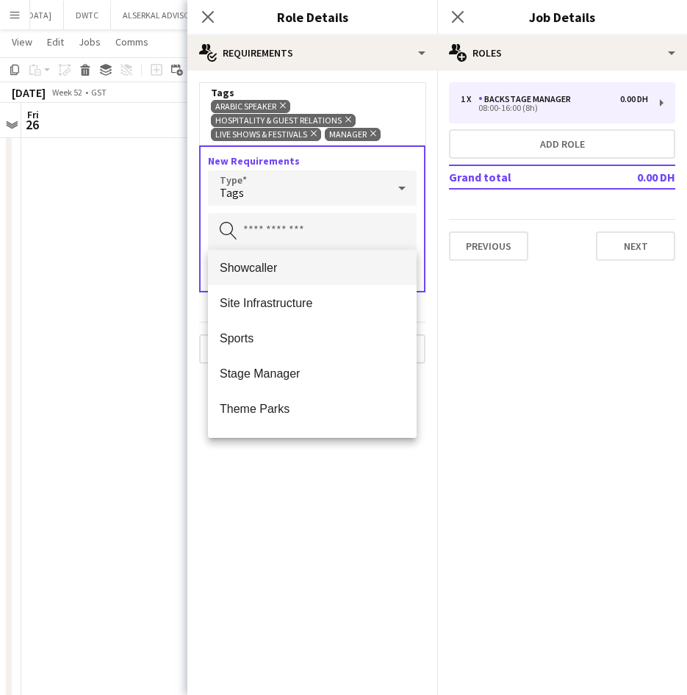
click at [303, 261] on span "Showcaller" at bounding box center [312, 268] width 185 height 14
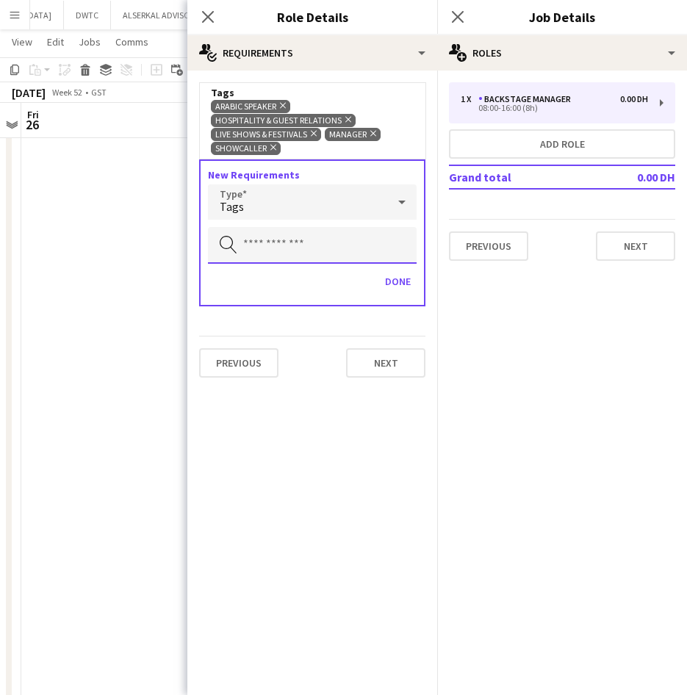
click at [306, 245] on input "text" at bounding box center [312, 245] width 209 height 37
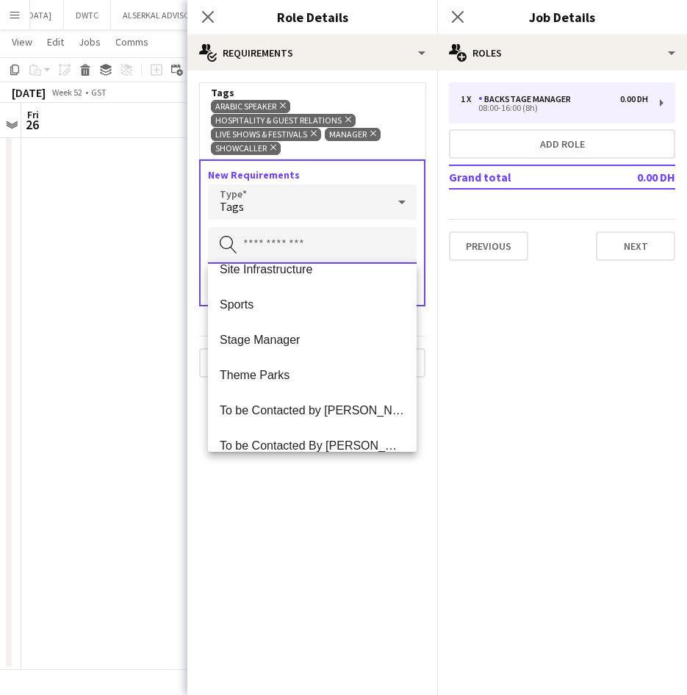
scroll to position [1041, 0]
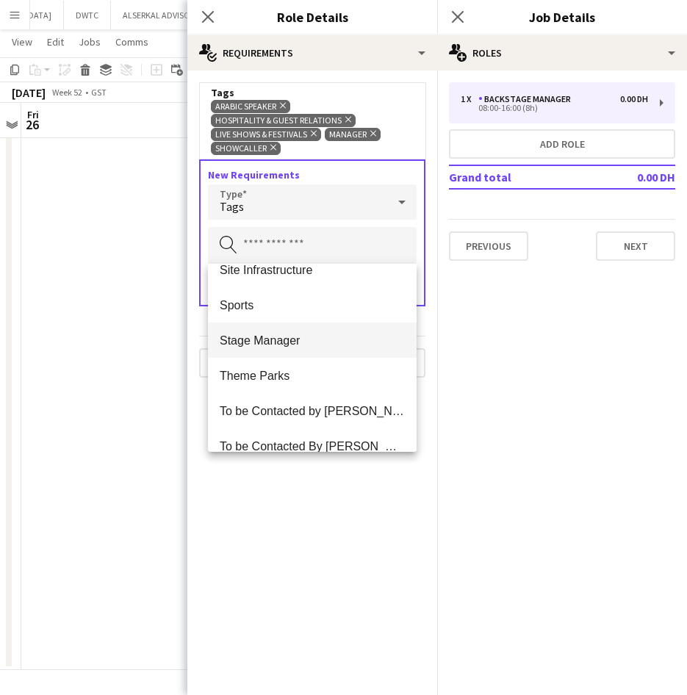
click at [321, 350] on mat-option "Stage Manager" at bounding box center [312, 340] width 209 height 35
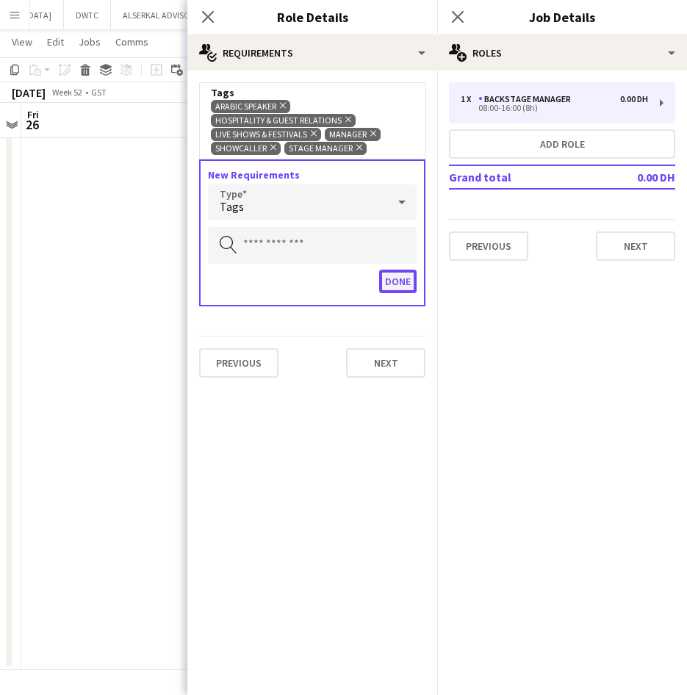
click at [398, 279] on button "Done" at bounding box center [397, 282] width 37 height 24
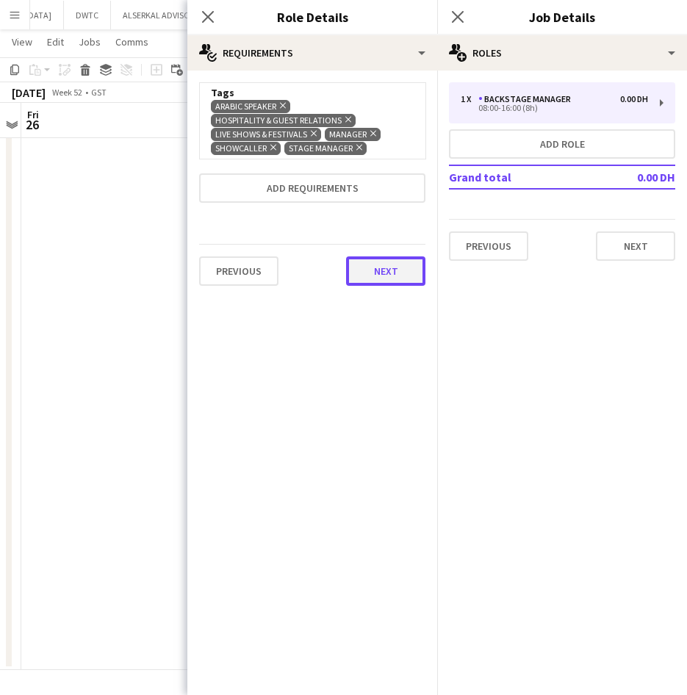
click at [400, 278] on button "Next" at bounding box center [385, 270] width 79 height 29
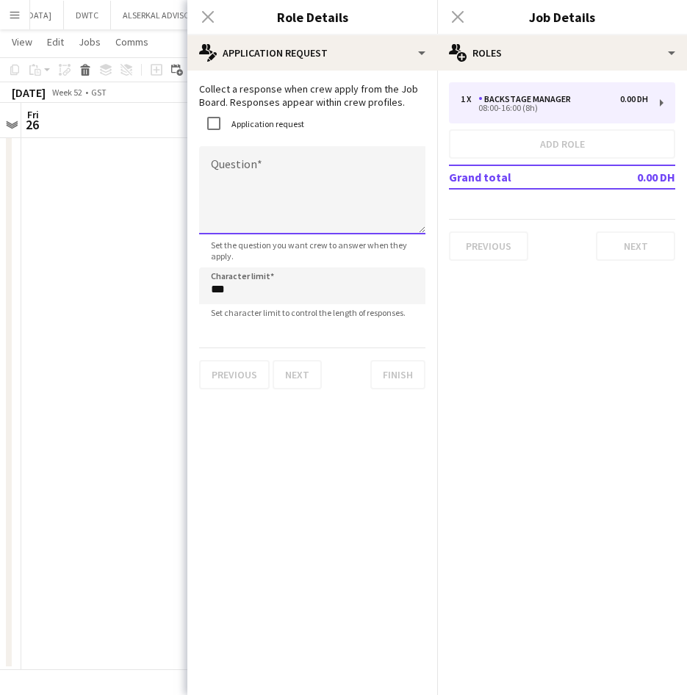
click at [315, 175] on textarea "Question" at bounding box center [312, 190] width 226 height 88
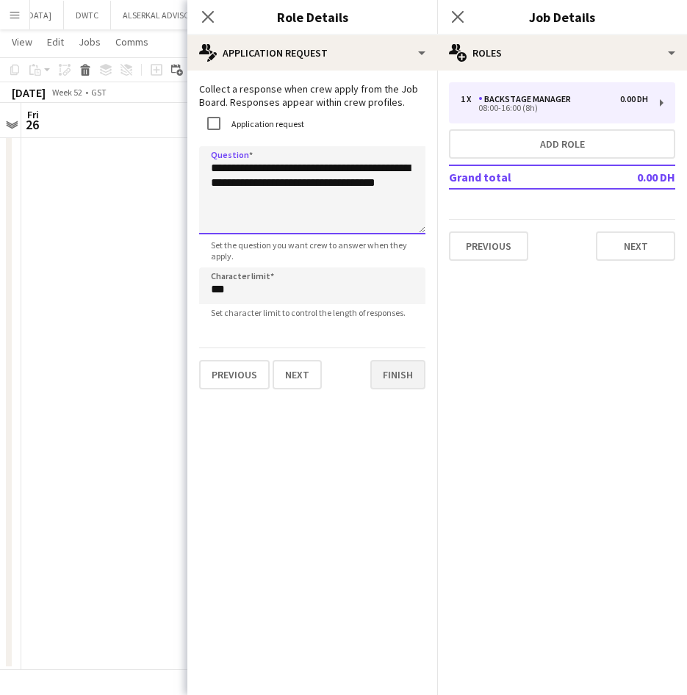
type textarea "**********"
click at [388, 379] on button "Finish" at bounding box center [397, 374] width 55 height 29
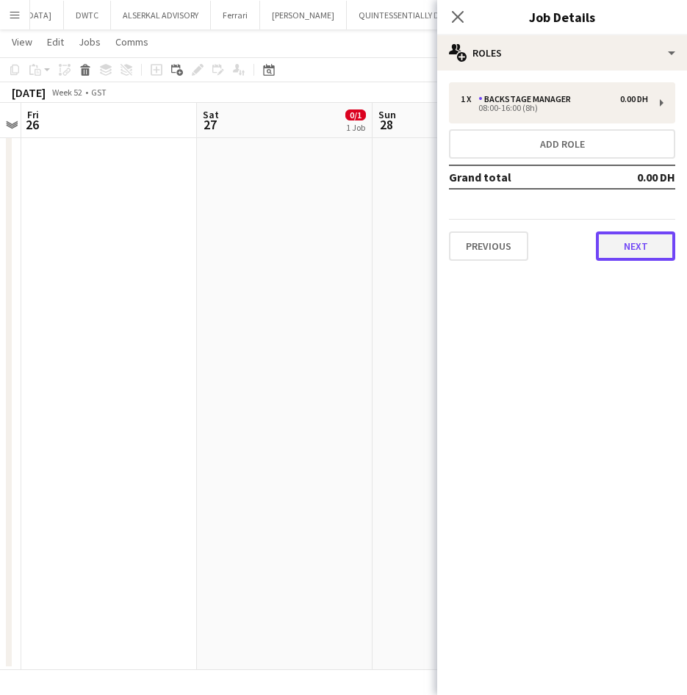
click at [647, 237] on button "Next" at bounding box center [635, 246] width 79 height 29
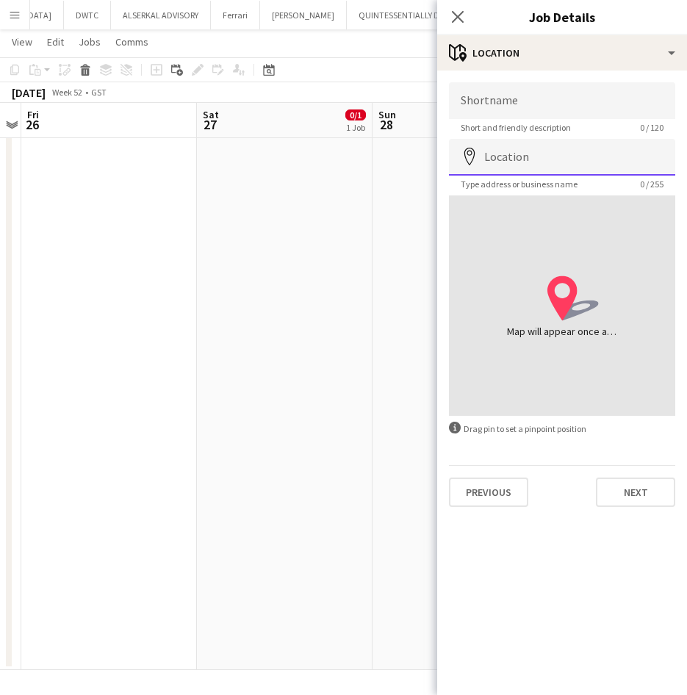
click at [524, 159] on input "Location" at bounding box center [562, 157] width 226 height 37
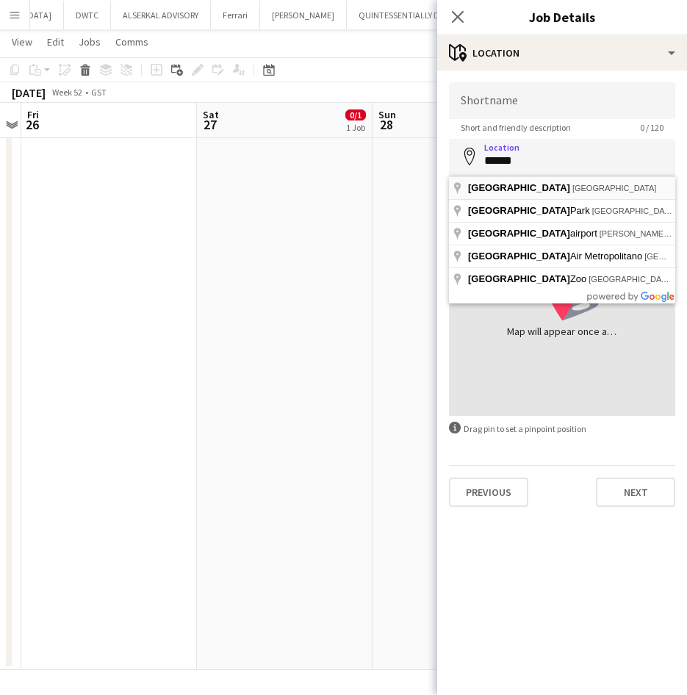
type input "**********"
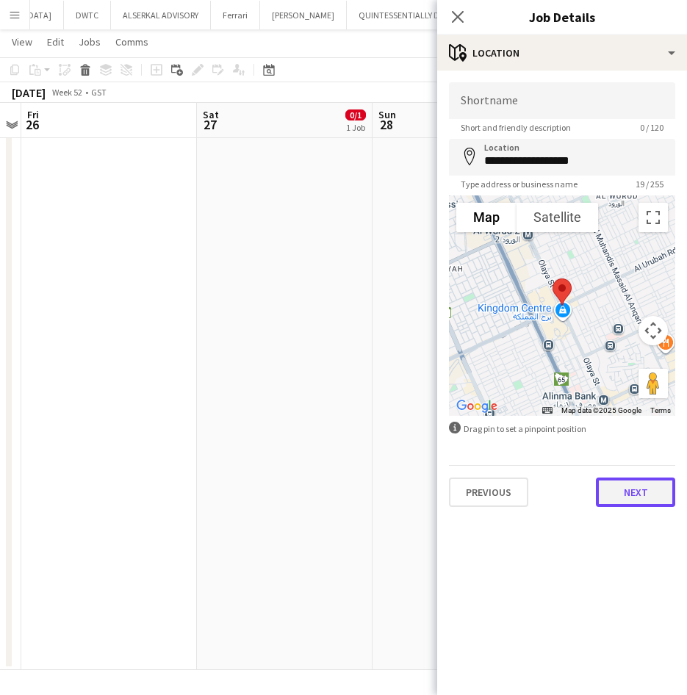
click at [643, 491] on button "Next" at bounding box center [635, 492] width 79 height 29
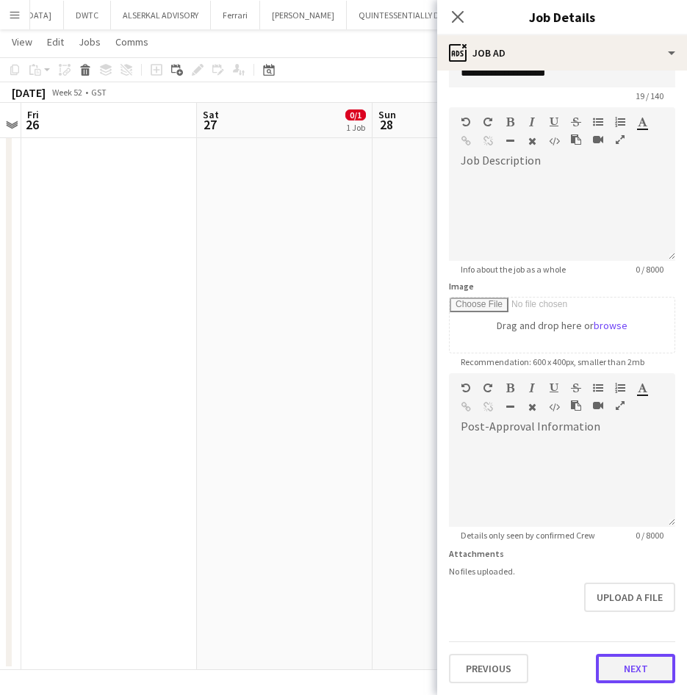
click at [619, 615] on form "**********" at bounding box center [562, 367] width 250 height 633
click at [625, 665] on button "Next" at bounding box center [635, 668] width 79 height 29
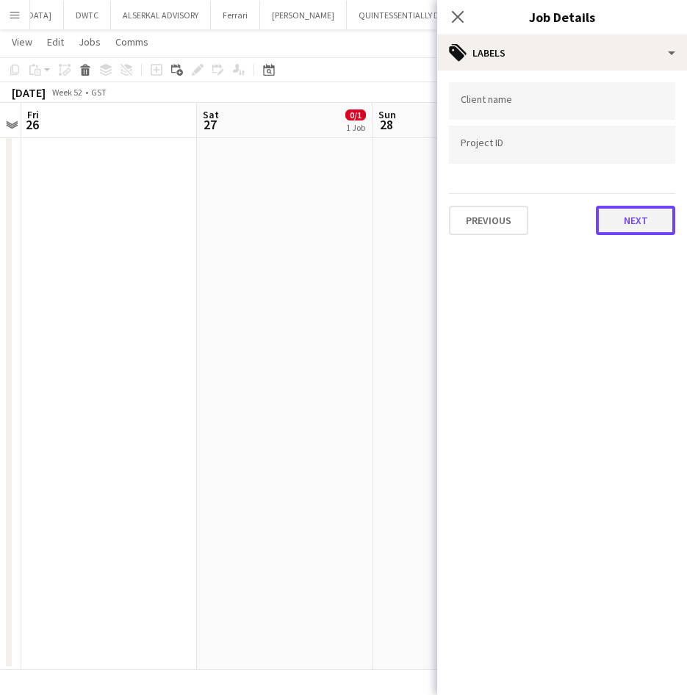
click at [609, 210] on button "Next" at bounding box center [635, 220] width 79 height 29
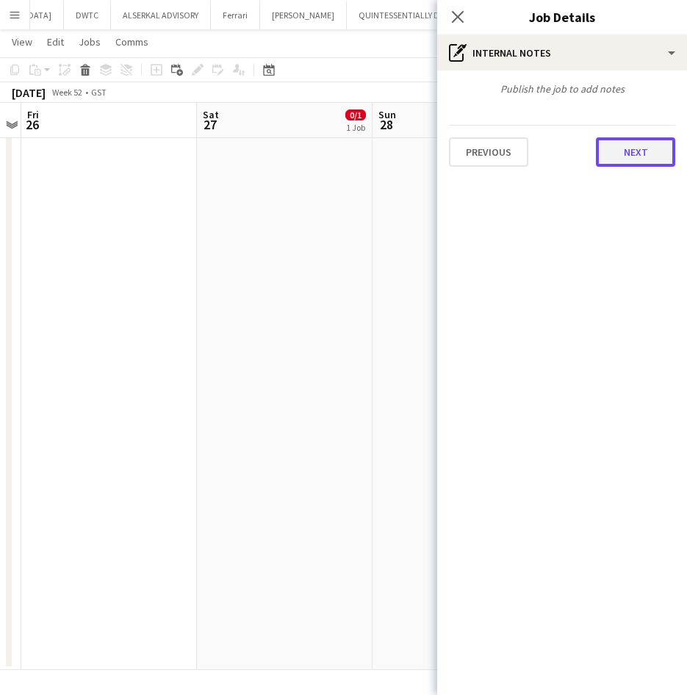
click at [622, 158] on button "Next" at bounding box center [635, 151] width 79 height 29
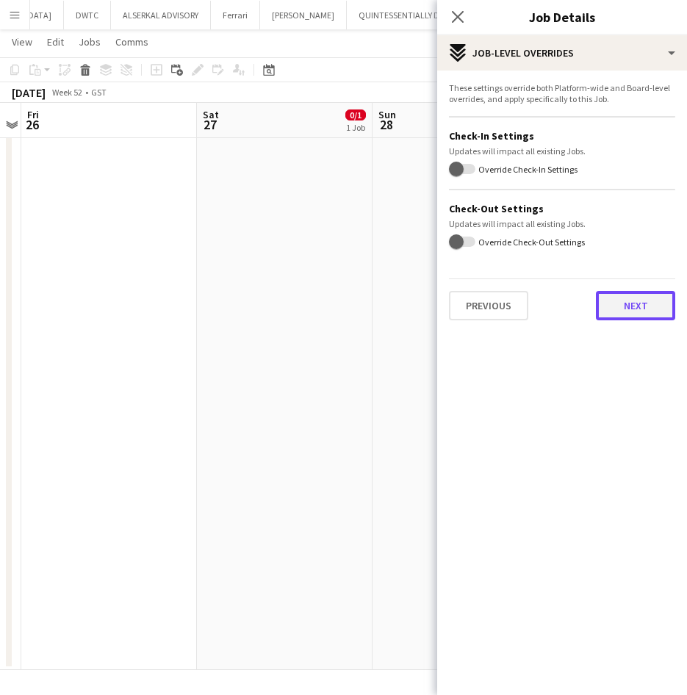
click at [626, 310] on button "Next" at bounding box center [635, 305] width 79 height 29
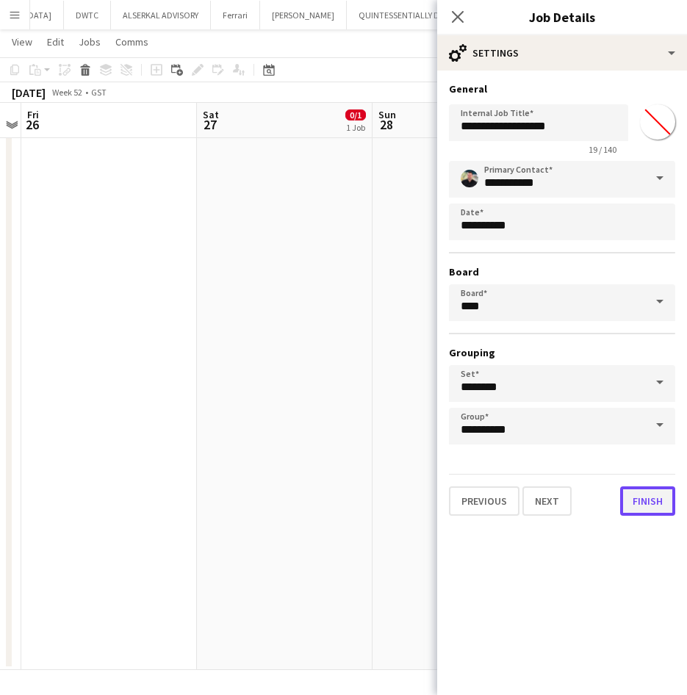
click at [652, 499] on button "Finish" at bounding box center [647, 501] width 55 height 29
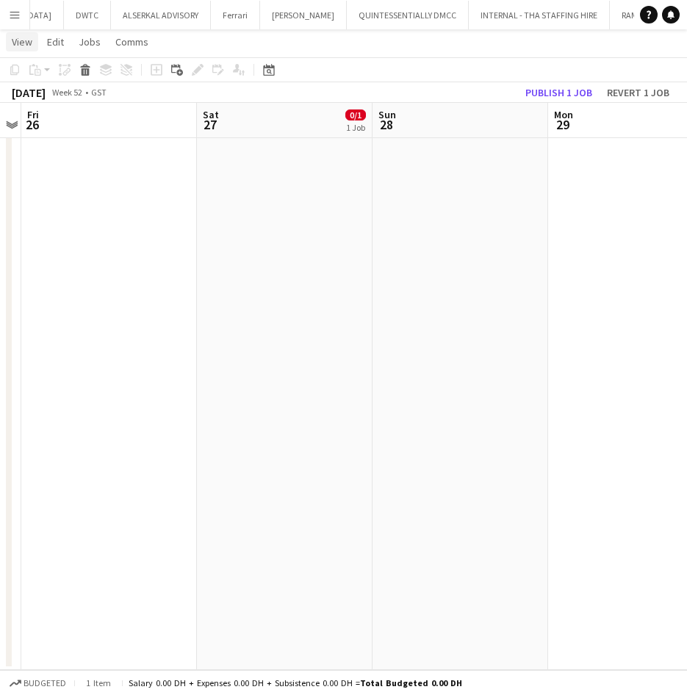
click at [15, 45] on span "View" at bounding box center [22, 41] width 21 height 13
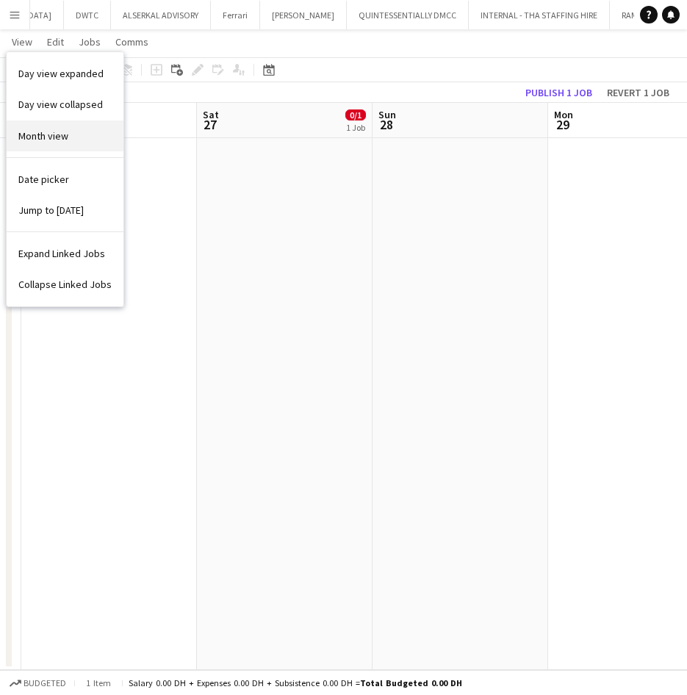
click at [60, 132] on span "Month view" at bounding box center [43, 135] width 50 height 13
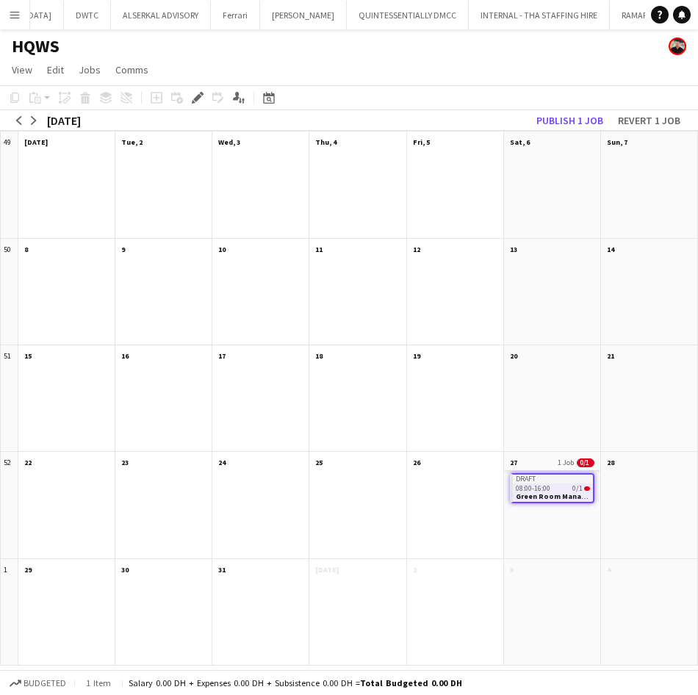
click at [542, 460] on app-month-view-date-header "27 1 Job 0/1" at bounding box center [552, 461] width 96 height 18
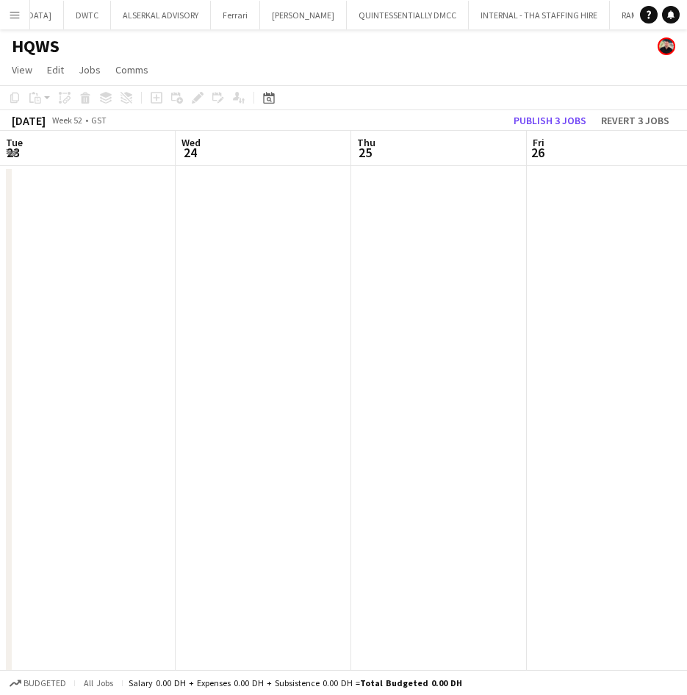
scroll to position [0, 506]
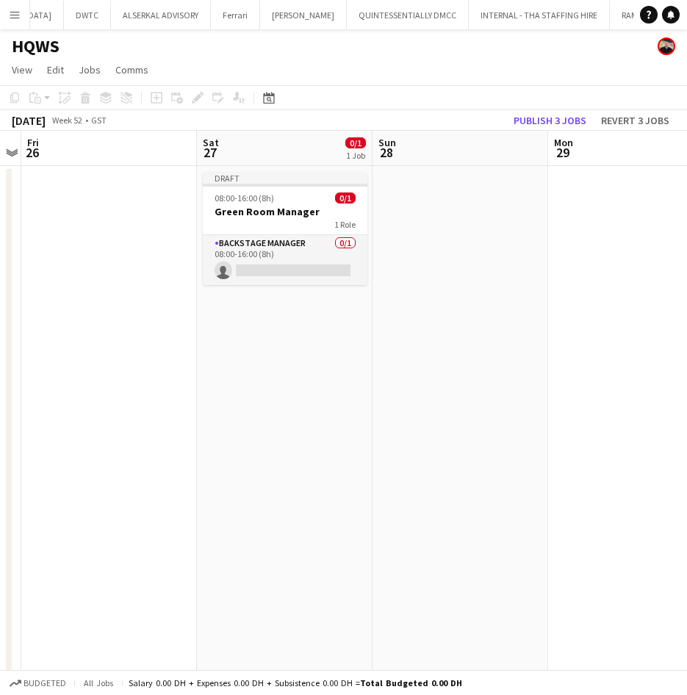
click at [241, 159] on app-board-header-date "Sat 27 0/1 1 Job" at bounding box center [285, 148] width 176 height 35
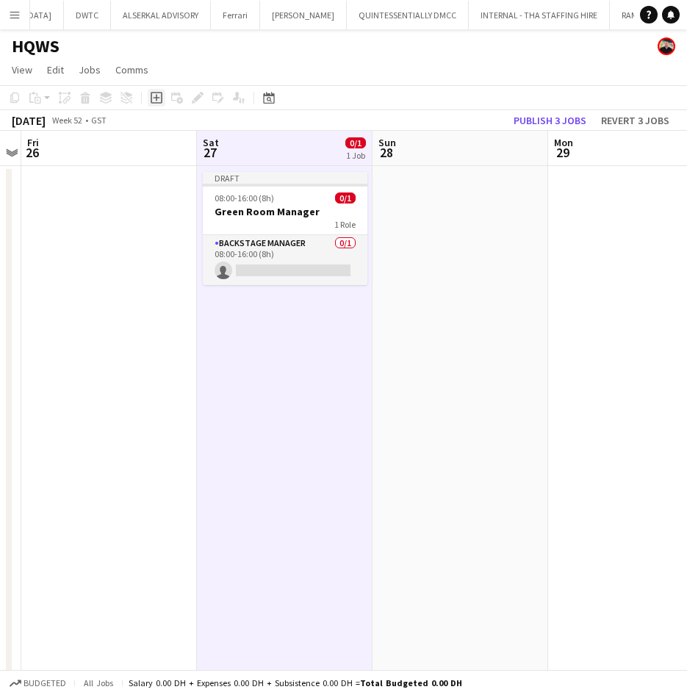
click at [155, 100] on icon "Add job" at bounding box center [157, 98] width 12 height 12
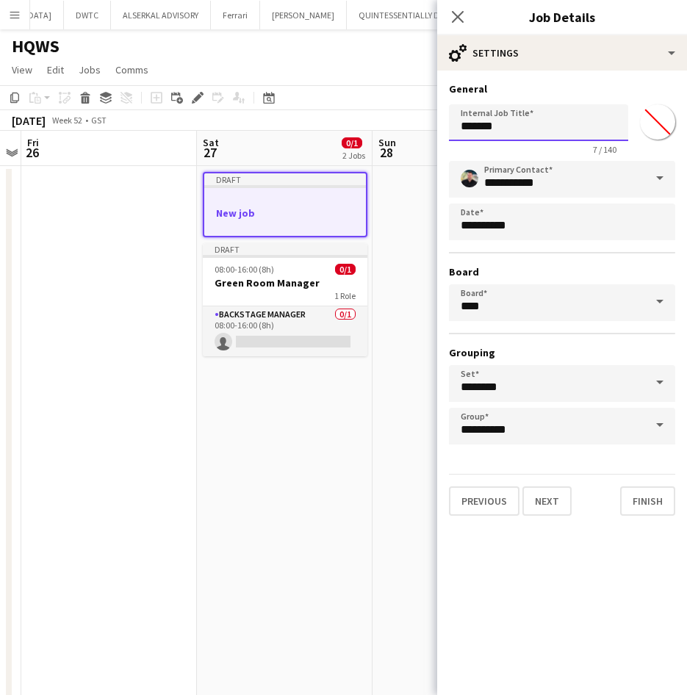
click at [524, 106] on input "*******" at bounding box center [538, 122] width 179 height 37
drag, startPoint x: 529, startPoint y: 126, endPoint x: 410, endPoint y: 130, distance: 119.1
click at [410, 130] on body "Menu Boards Boards Boards All jobs Status Workforce Workforce My Workforce Recr…" at bounding box center [343, 532] width 687 height 1064
type input "**********"
click at [560, 495] on button "Next" at bounding box center [547, 501] width 49 height 29
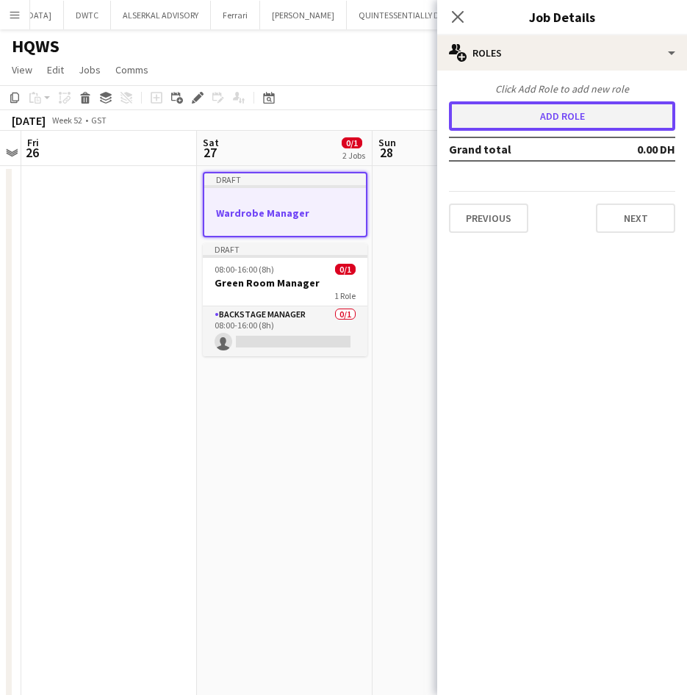
click at [589, 110] on button "Add role" at bounding box center [562, 115] width 226 height 29
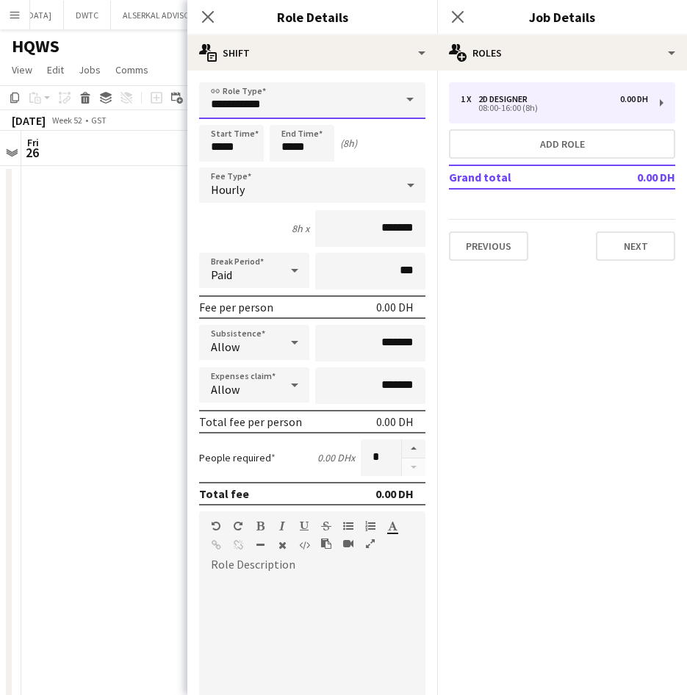
click at [370, 87] on input "**********" at bounding box center [312, 100] width 226 height 37
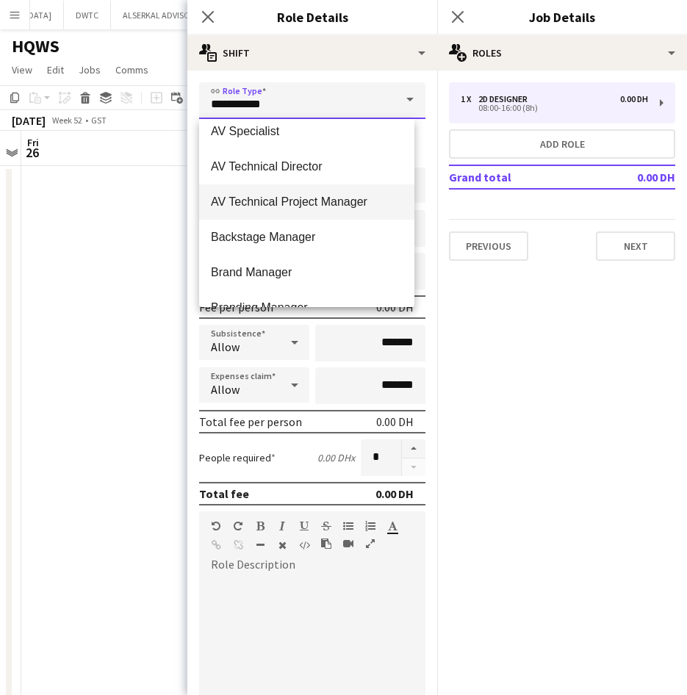
scroll to position [490, 0]
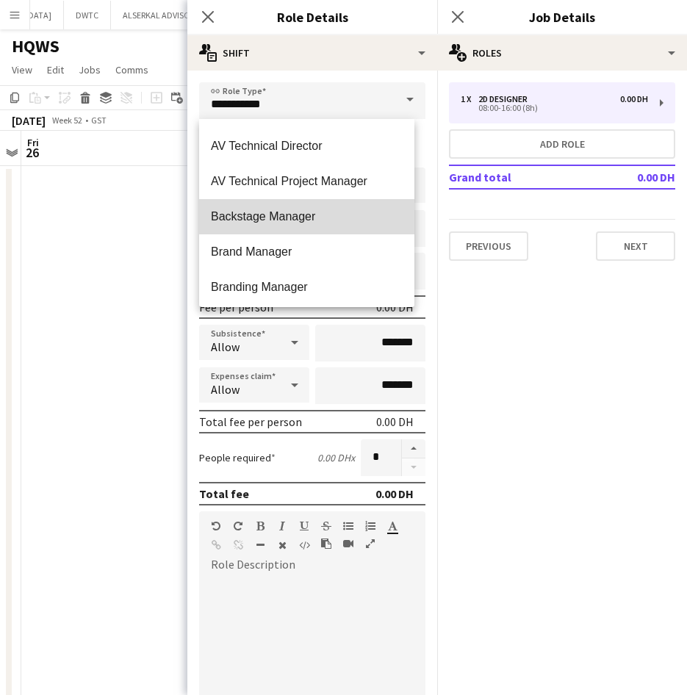
click at [347, 218] on span "Backstage Manager" at bounding box center [307, 216] width 192 height 14
type input "**********"
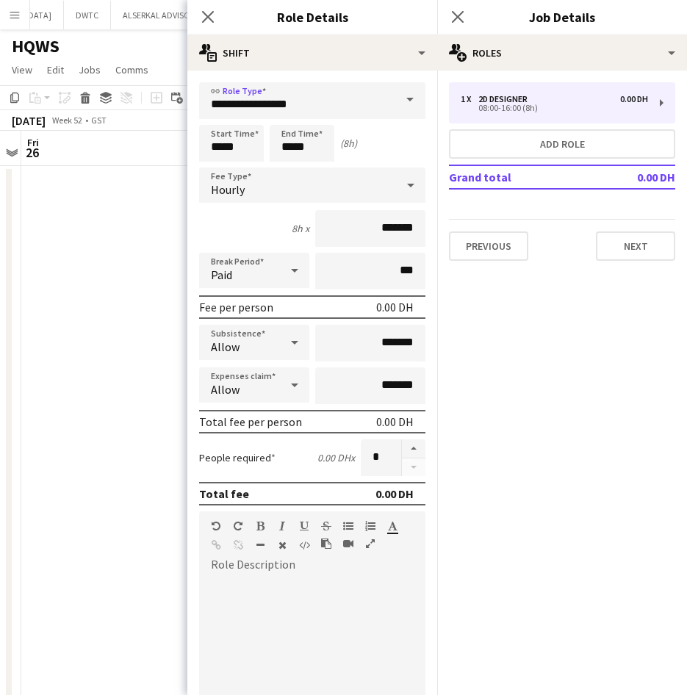
click at [267, 191] on div "Hourly" at bounding box center [297, 185] width 197 height 35
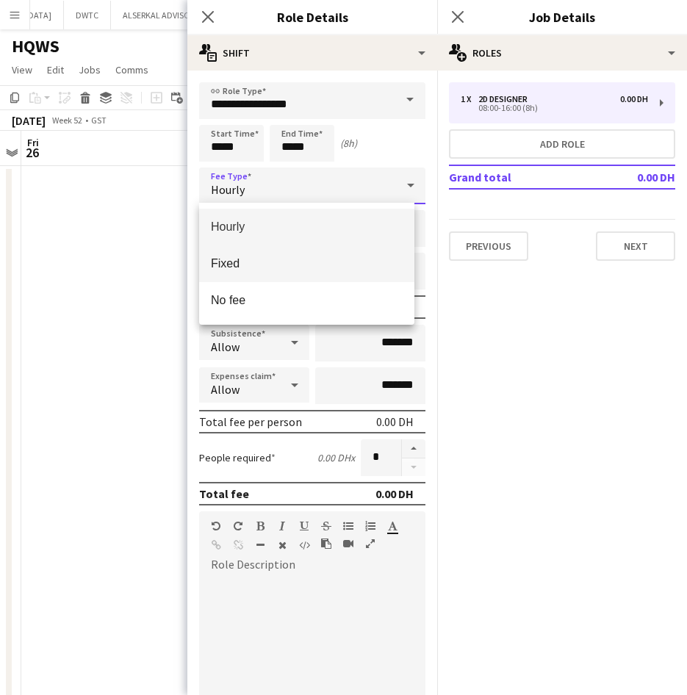
click at [283, 248] on mat-option "Fixed" at bounding box center [306, 263] width 215 height 37
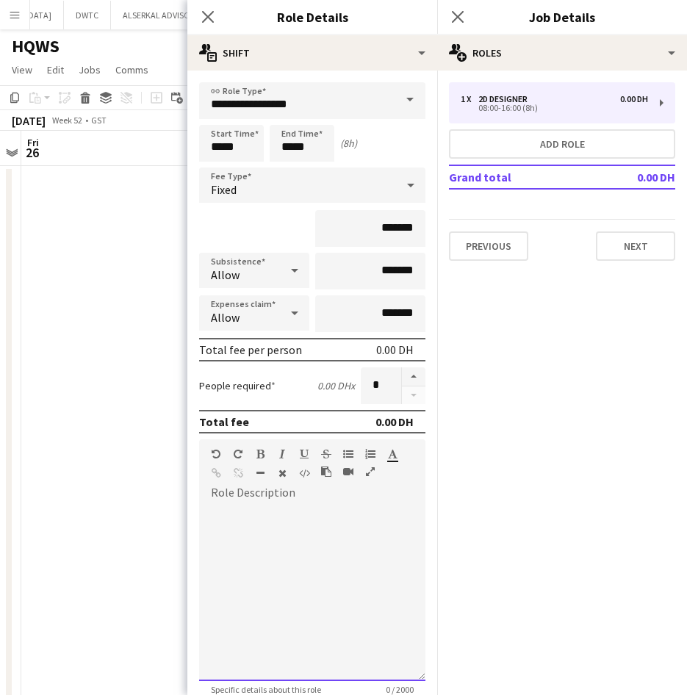
click at [249, 553] on div at bounding box center [312, 593] width 226 height 176
paste div
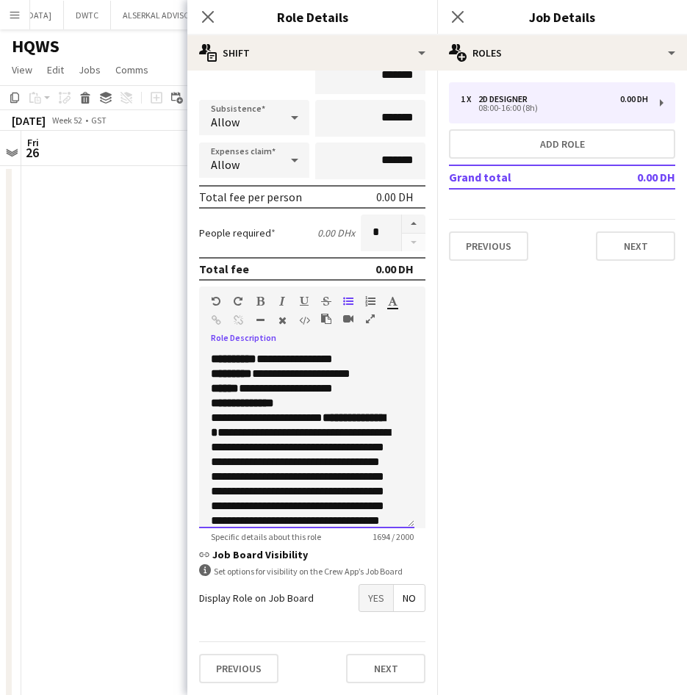
scroll to position [73, 0]
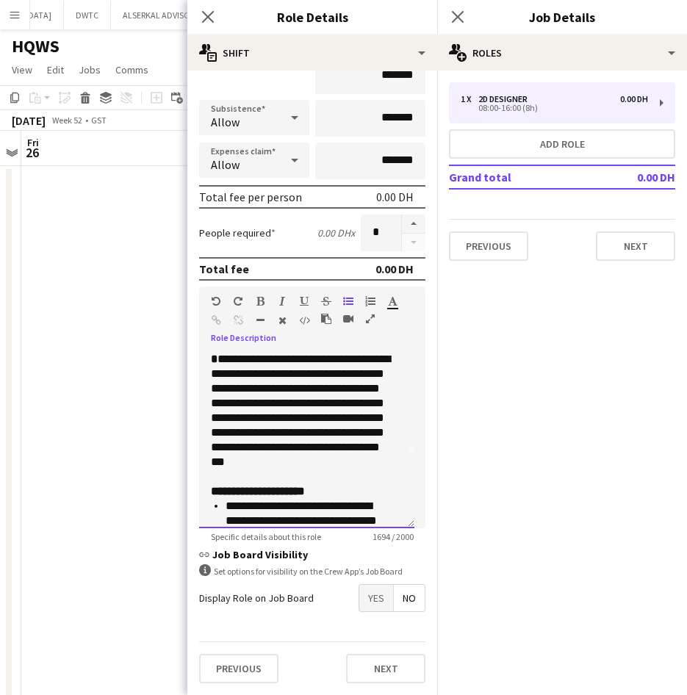
click at [326, 479] on p "**********" at bounding box center [301, 404] width 181 height 162
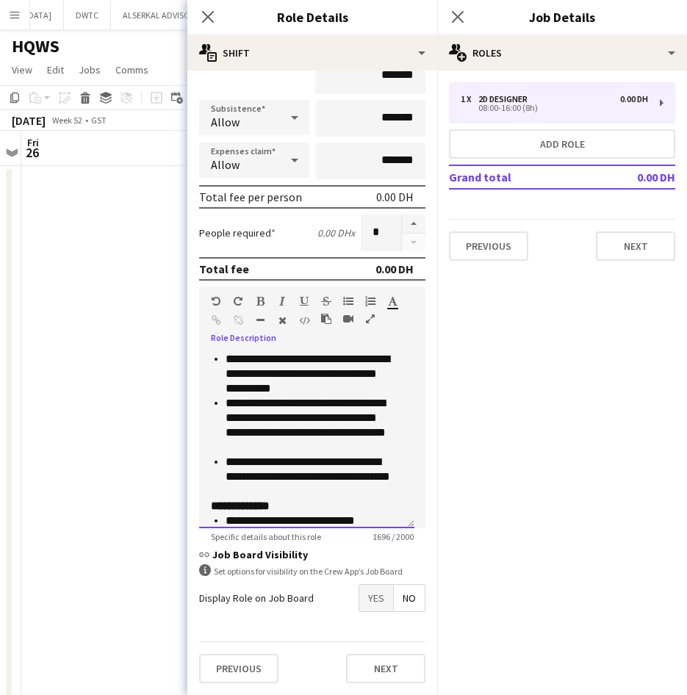
scroll to position [588, 0]
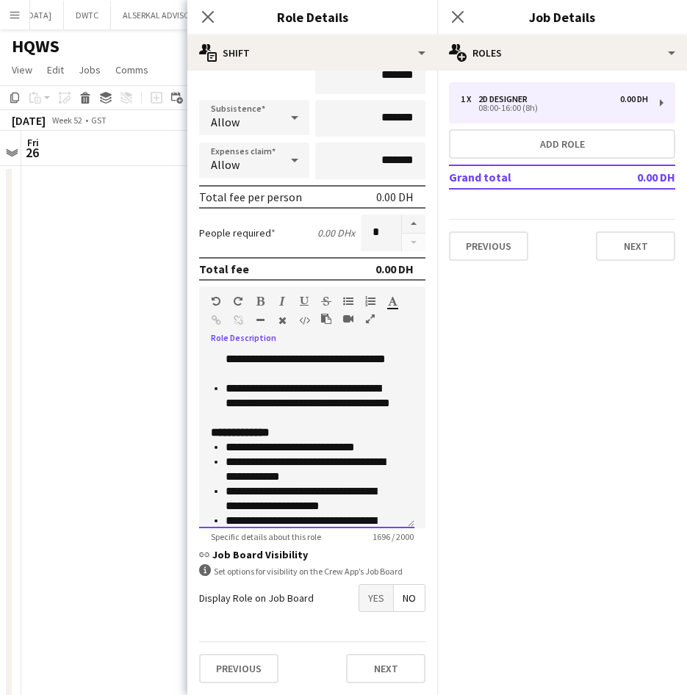
click at [335, 412] on li "**********" at bounding box center [309, 403] width 166 height 44
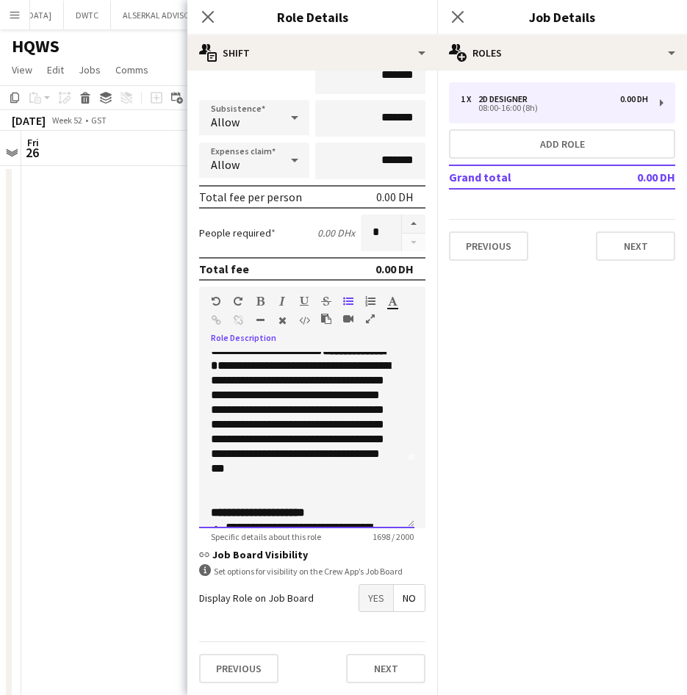
scroll to position [0, 0]
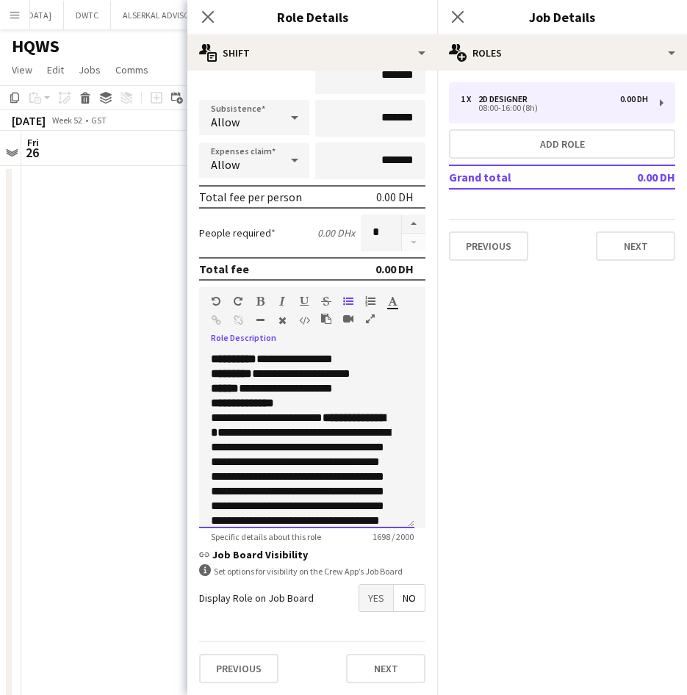
click at [372, 386] on p "**********" at bounding box center [301, 374] width 181 height 44
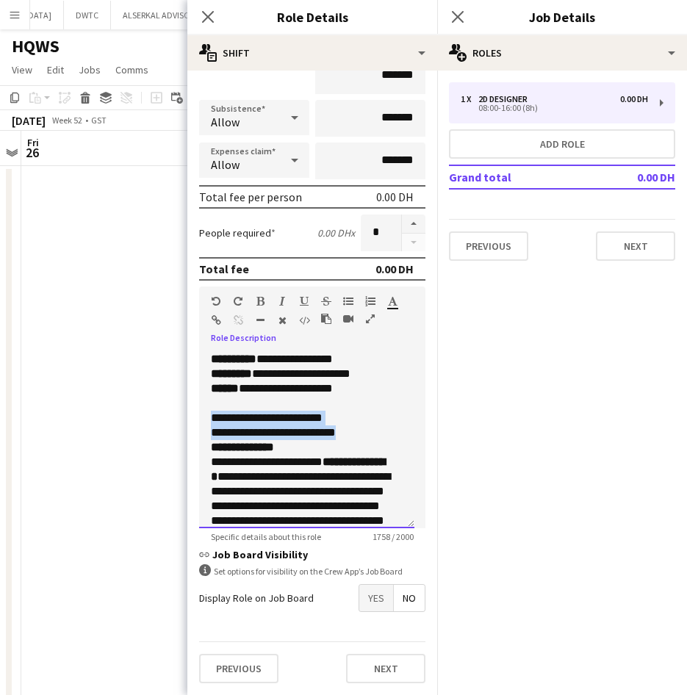
drag, startPoint x: 382, startPoint y: 428, endPoint x: 201, endPoint y: 418, distance: 181.8
click at [201, 418] on div "**********" at bounding box center [306, 440] width 215 height 176
click at [262, 301] on icon "button" at bounding box center [260, 301] width 8 height 10
click at [299, 295] on div "Paragraph Heading 1 Heading 2 Heading 3 Heading 4 Heading 5 Heading 6 Heading 7…" at bounding box center [312, 314] width 226 height 55
click at [387, 429] on p "**********" at bounding box center [301, 433] width 181 height 15
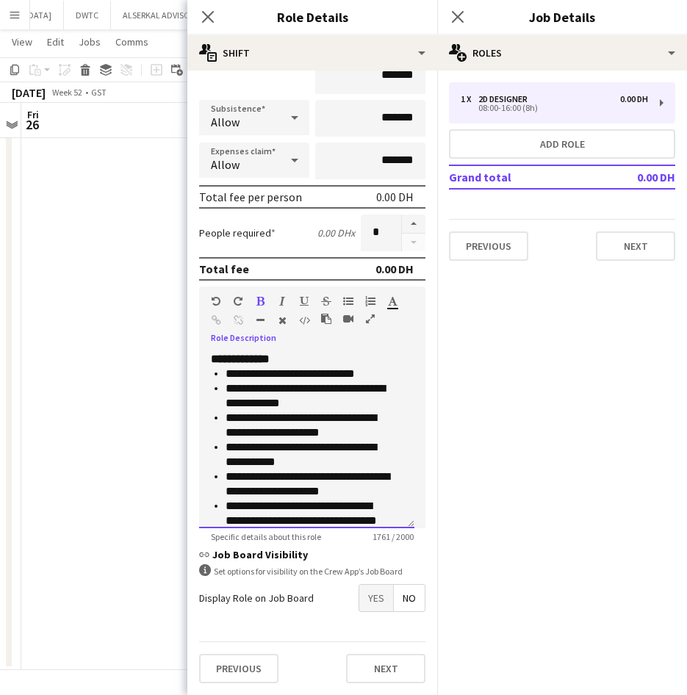
scroll to position [879, 0]
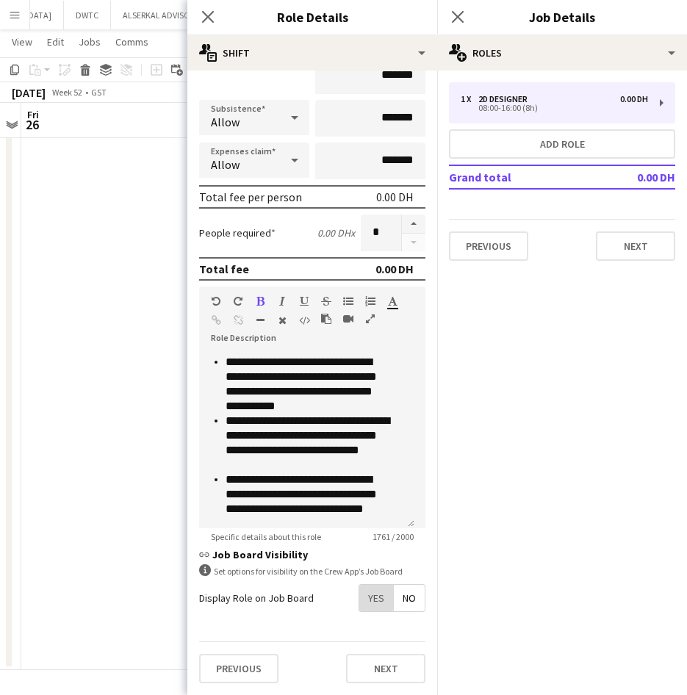
click at [362, 597] on span "Yes" at bounding box center [376, 598] width 34 height 26
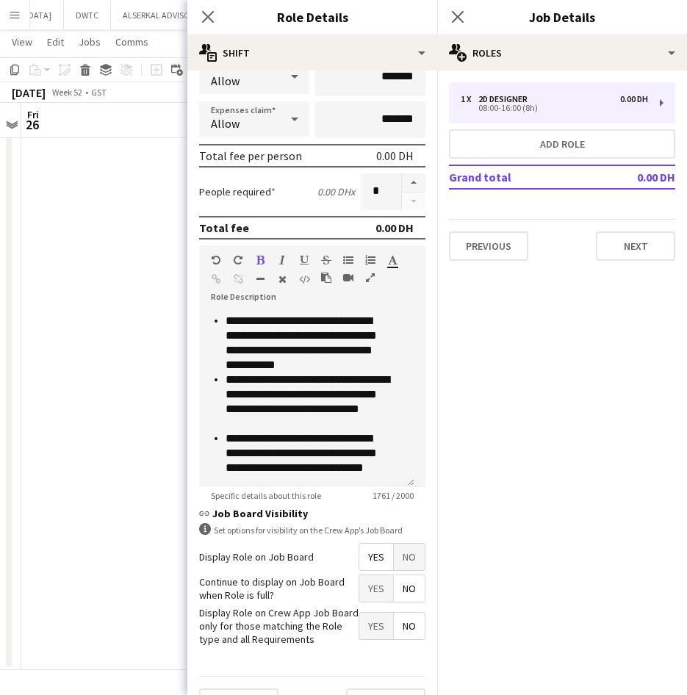
scroll to position [229, 0]
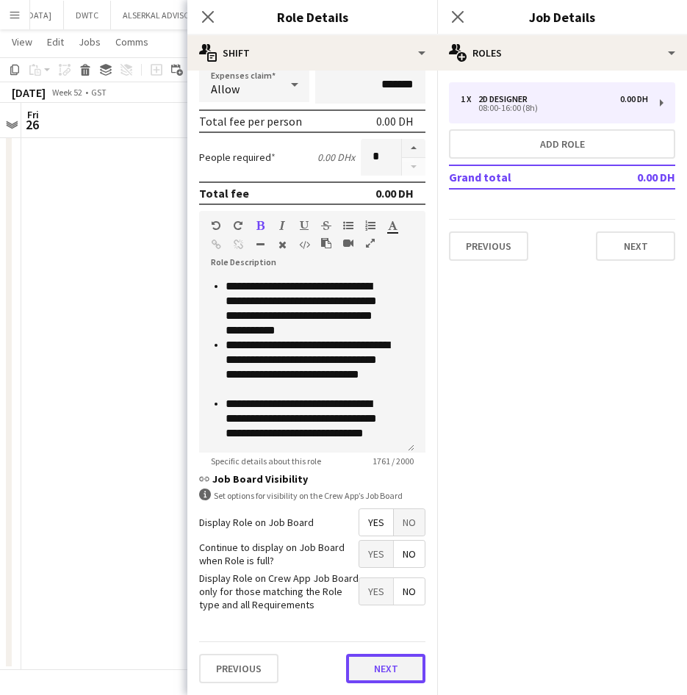
click at [370, 666] on button "Next" at bounding box center [385, 668] width 79 height 29
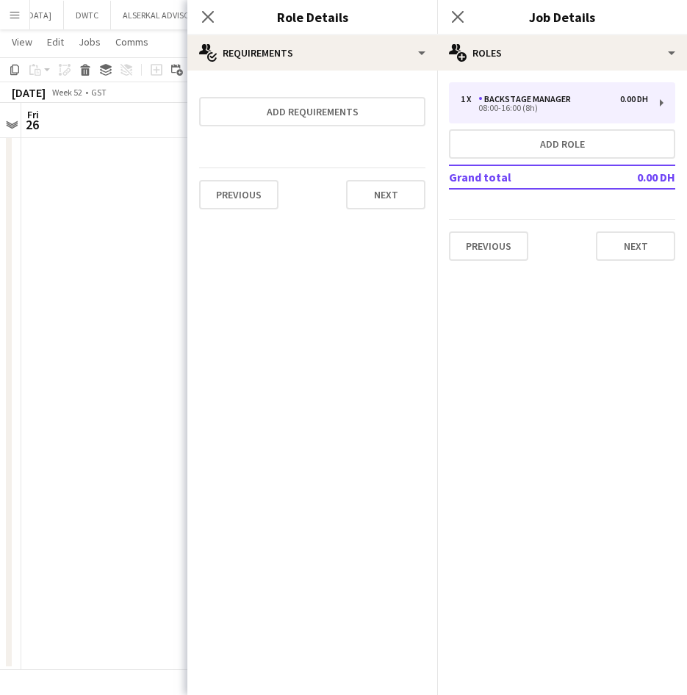
scroll to position [0, 0]
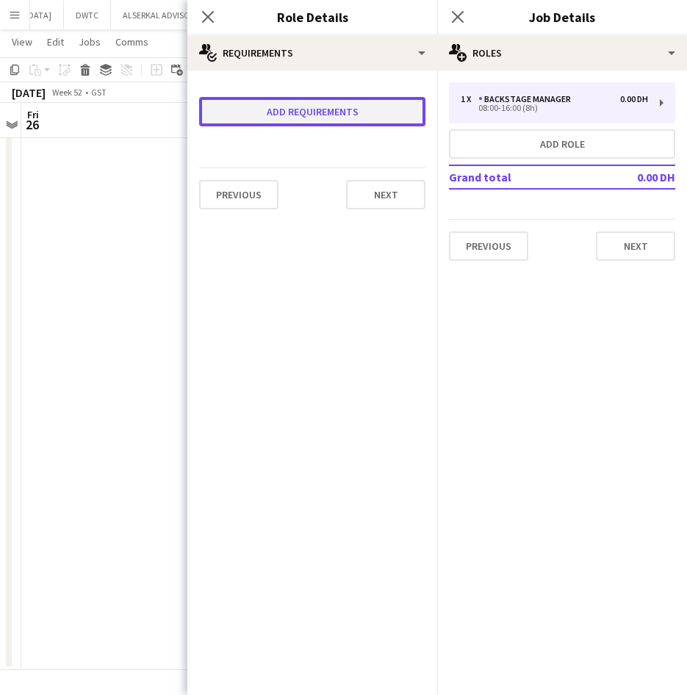
click at [305, 114] on button "Add requirements" at bounding box center [312, 111] width 226 height 29
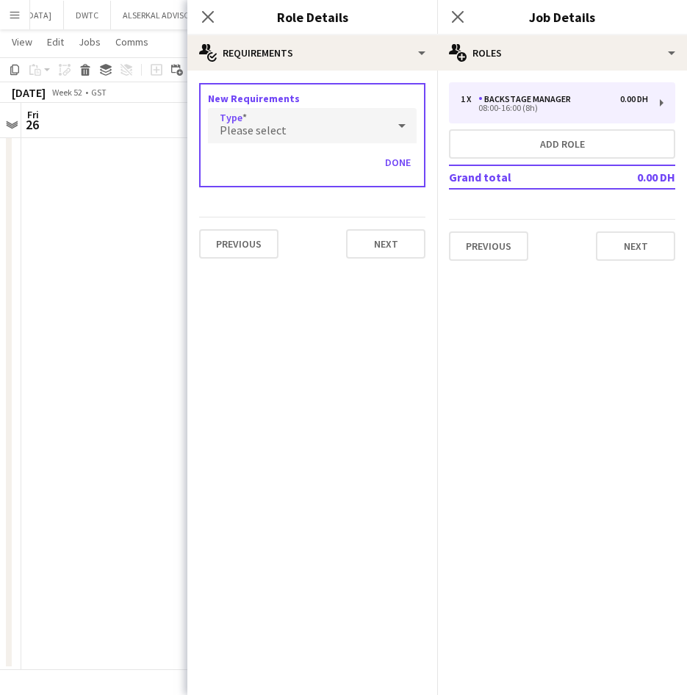
click at [289, 129] on div "Please select" at bounding box center [297, 125] width 179 height 35
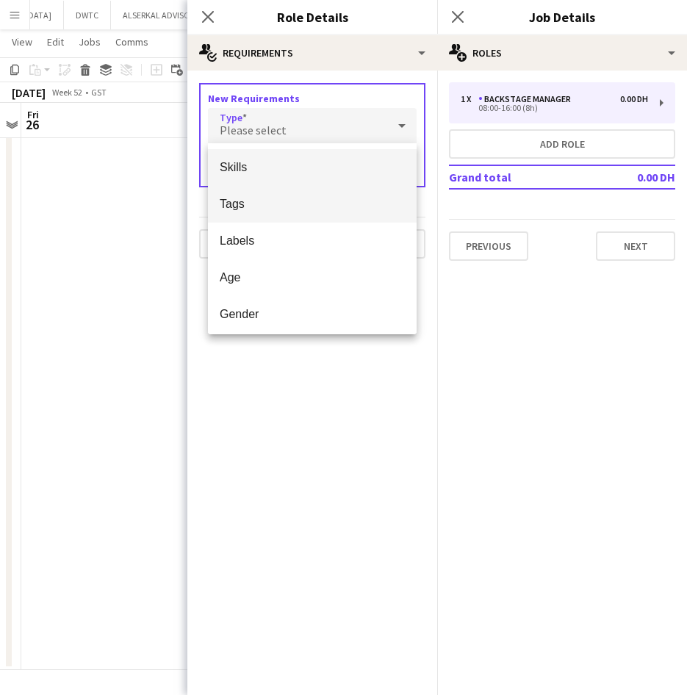
click at [283, 199] on span "Tags" at bounding box center [312, 204] width 185 height 14
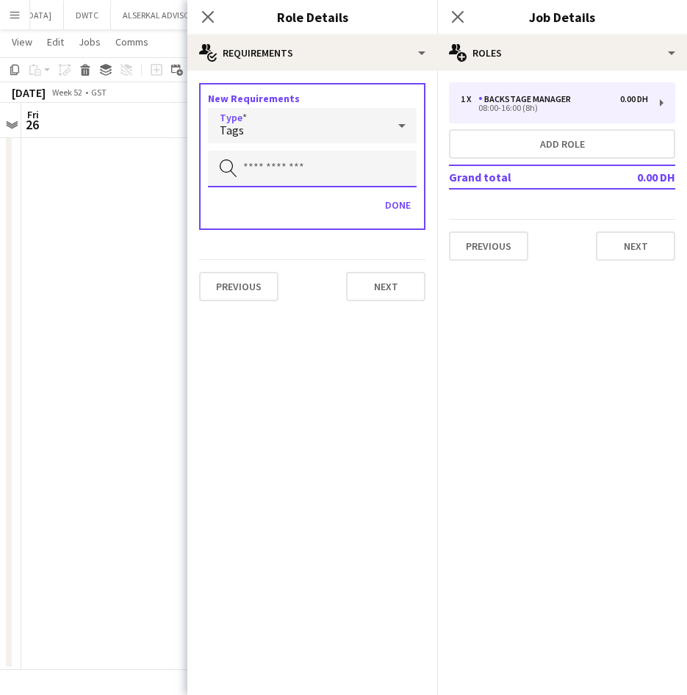
click at [279, 165] on input "text" at bounding box center [312, 169] width 209 height 37
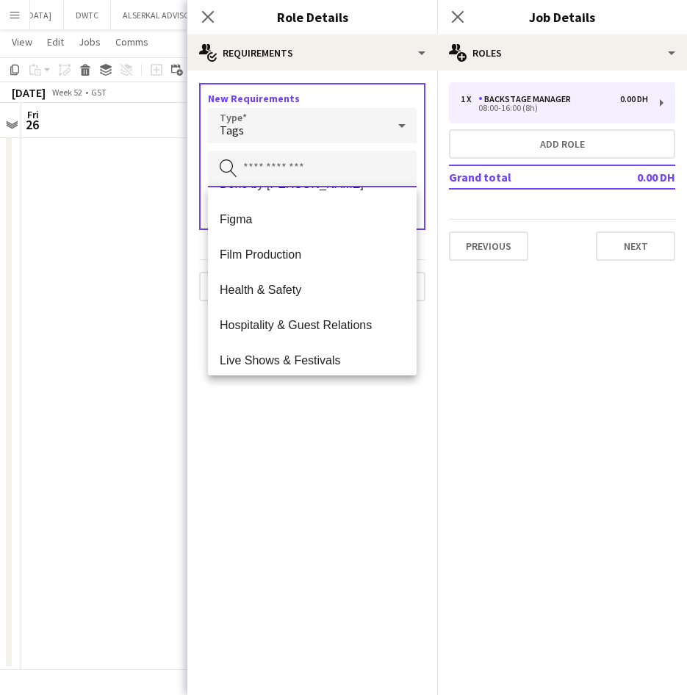
scroll to position [735, 0]
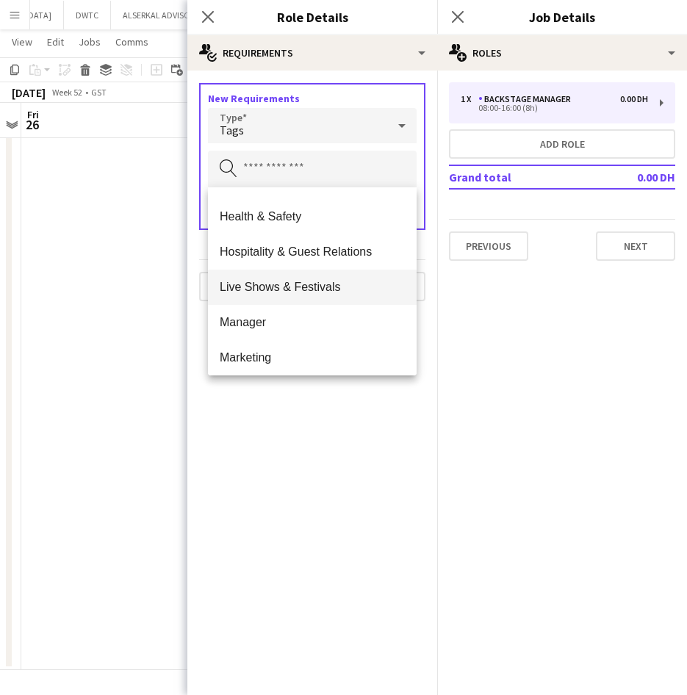
click at [317, 281] on span "Live Shows & Festivals" at bounding box center [312, 287] width 185 height 14
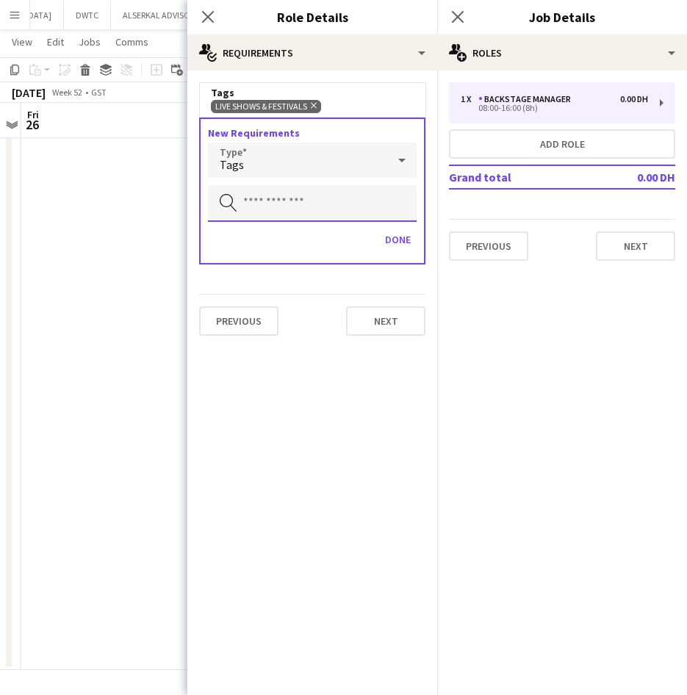
click at [301, 199] on input "text" at bounding box center [312, 203] width 209 height 37
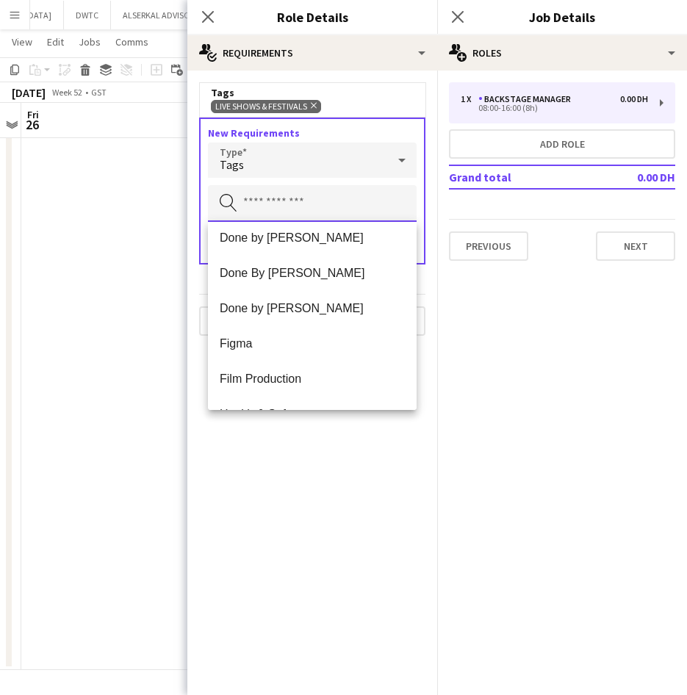
scroll to position [661, 0]
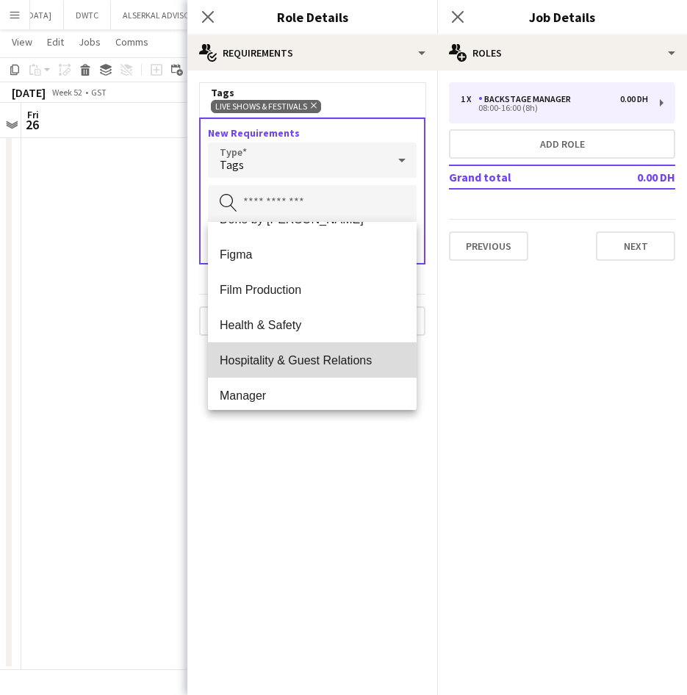
click at [343, 361] on span "Hospitality & Guest Relations" at bounding box center [312, 361] width 185 height 14
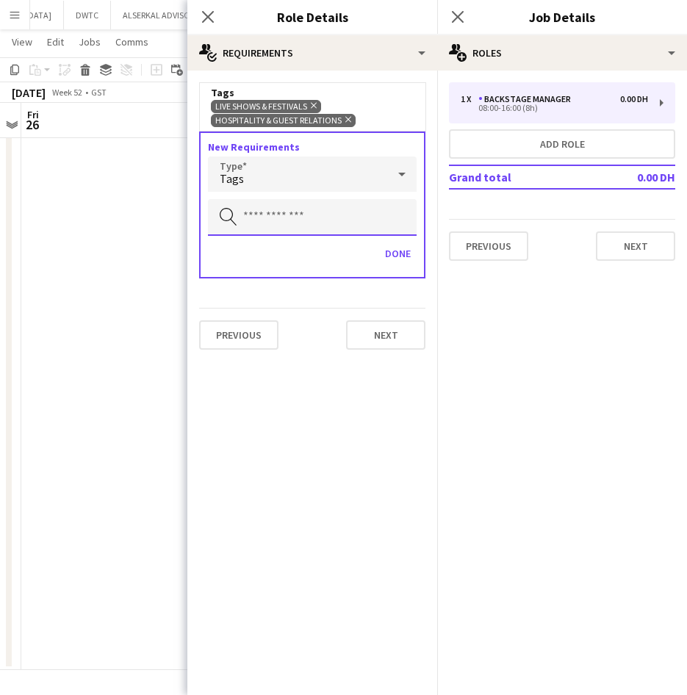
click at [313, 226] on input "text" at bounding box center [312, 217] width 209 height 37
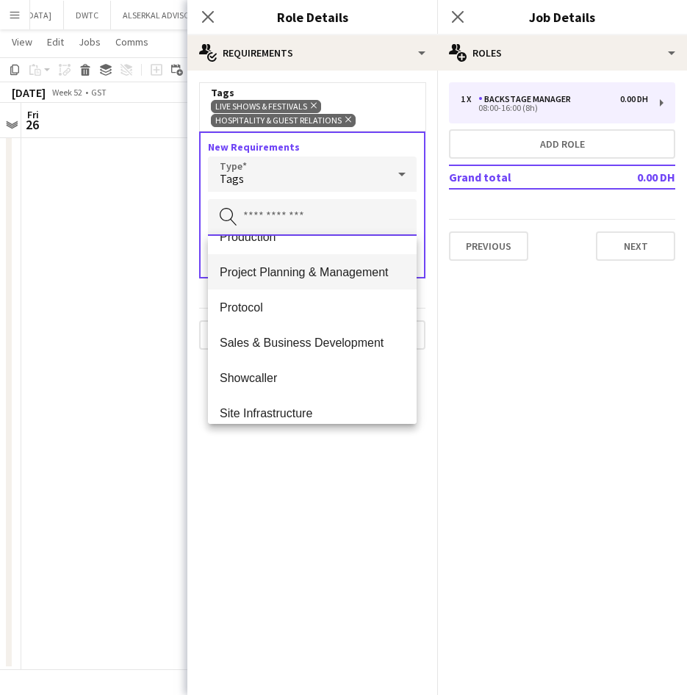
scroll to position [955, 0]
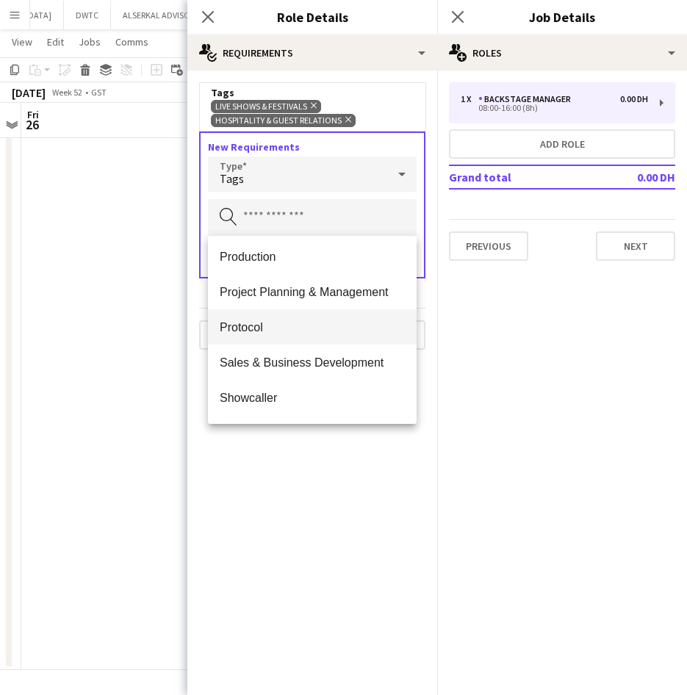
click at [335, 316] on mat-option "Protocol" at bounding box center [312, 326] width 209 height 35
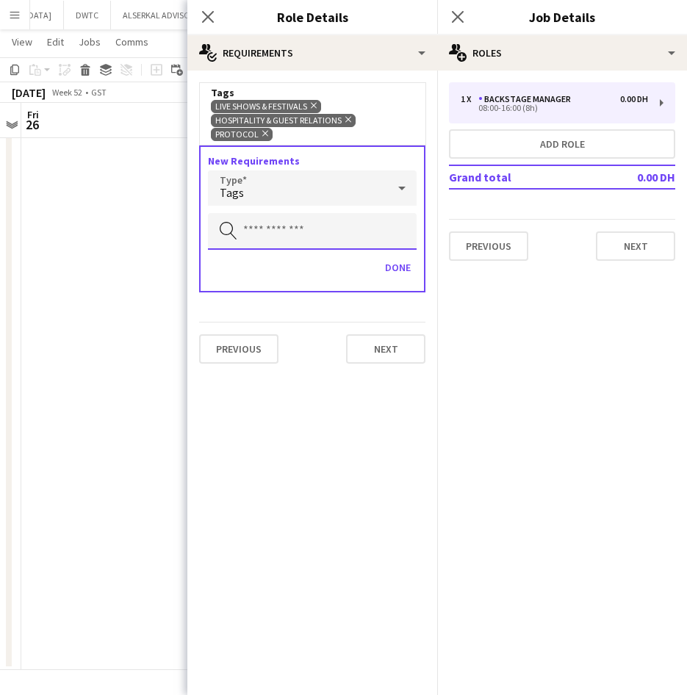
click at [290, 234] on input "text" at bounding box center [312, 231] width 209 height 37
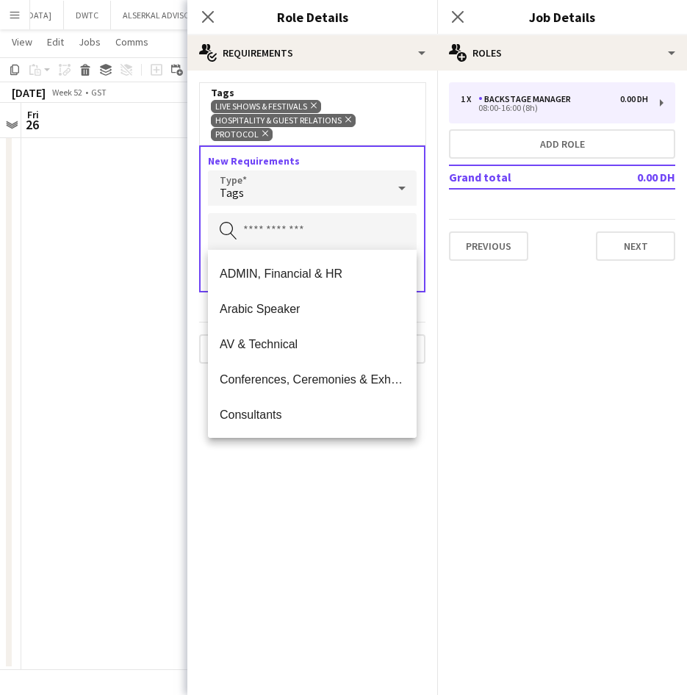
click at [262, 136] on icon "Remove" at bounding box center [264, 134] width 10 height 10
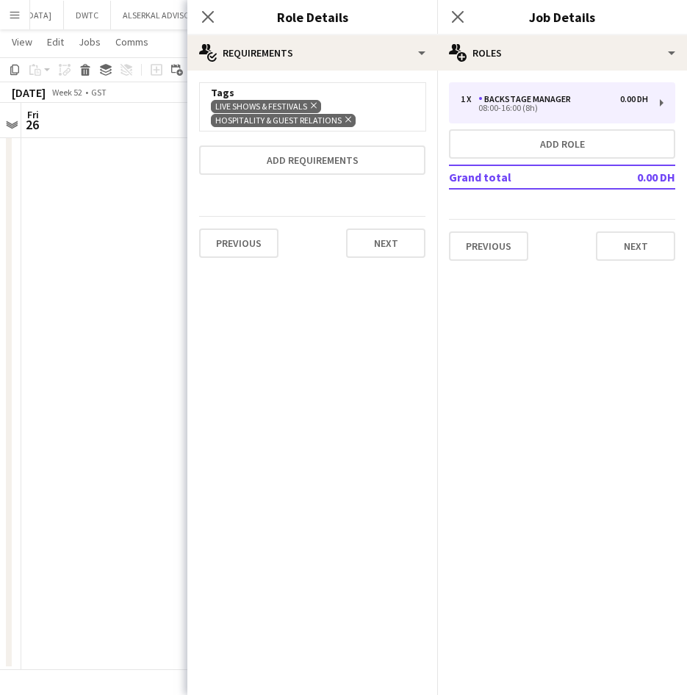
click at [373, 115] on div "Live Shows & Festivals Remove Hospitality & Guest Relations Remove" at bounding box center [312, 113] width 203 height 28
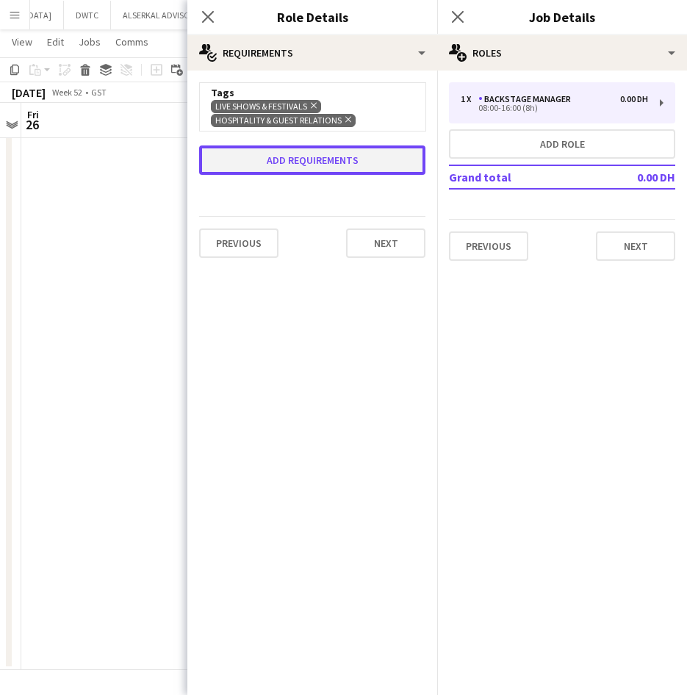
click at [344, 152] on button "Add requirements" at bounding box center [312, 160] width 226 height 29
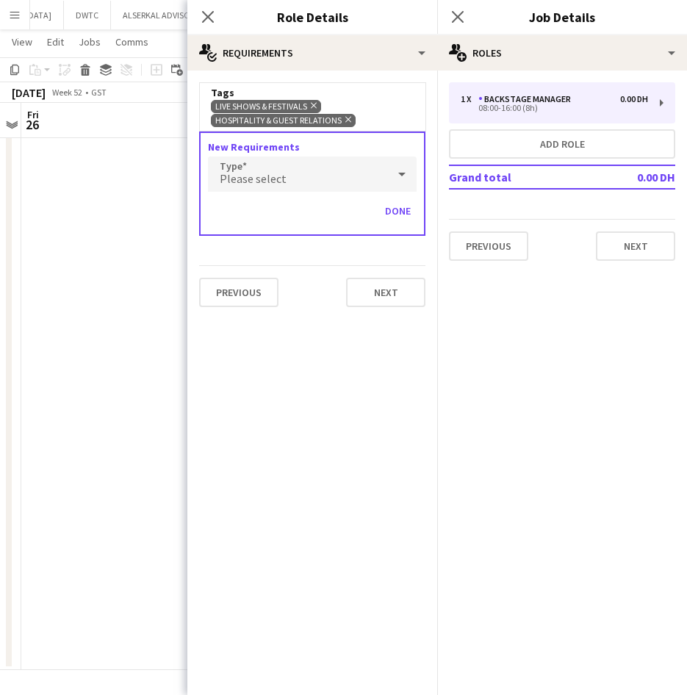
click at [320, 173] on div "Please select" at bounding box center [297, 174] width 179 height 35
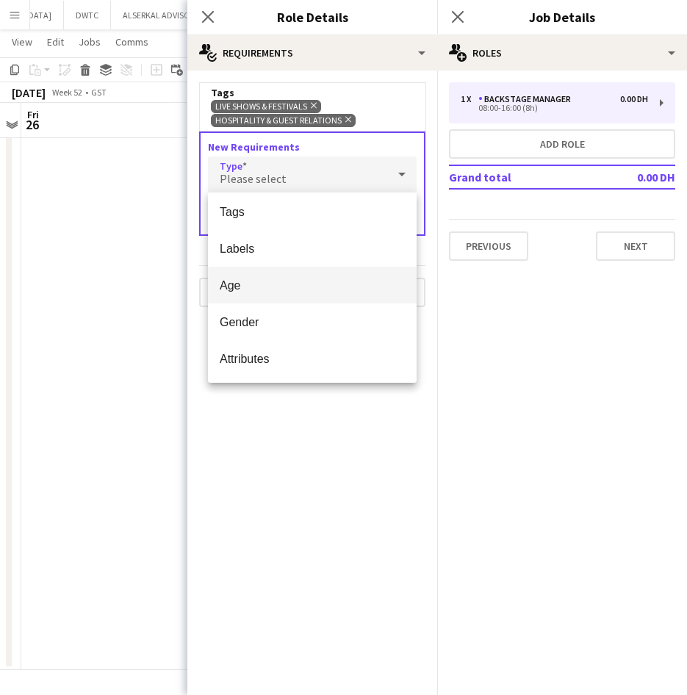
scroll to position [0, 0]
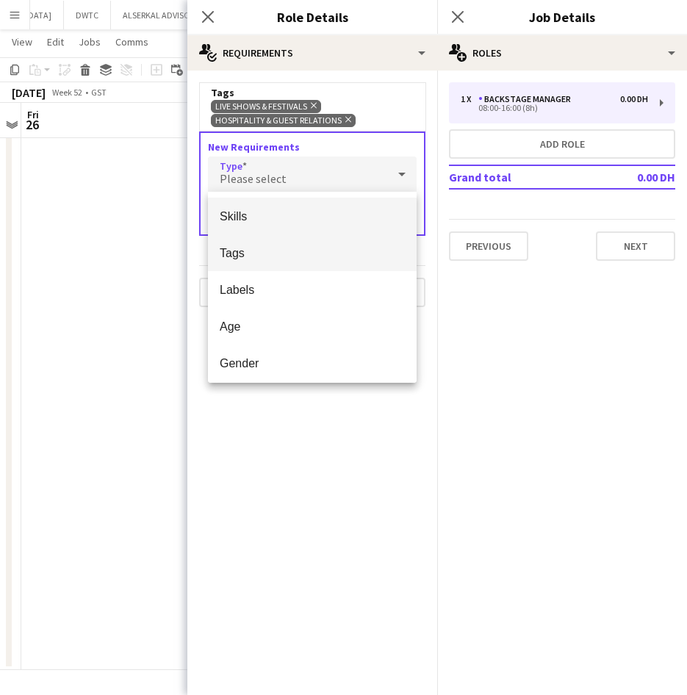
click at [245, 255] on span "Tags" at bounding box center [312, 253] width 185 height 14
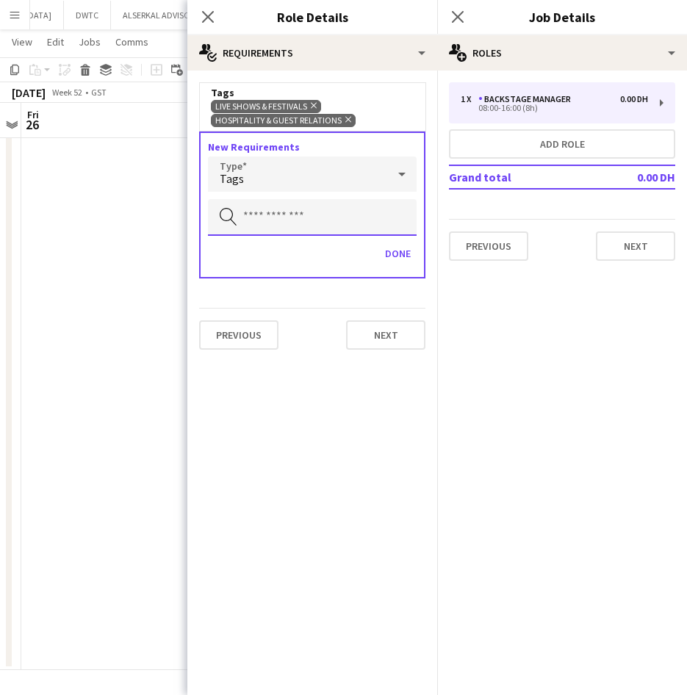
click at [279, 219] on input "text" at bounding box center [312, 217] width 209 height 37
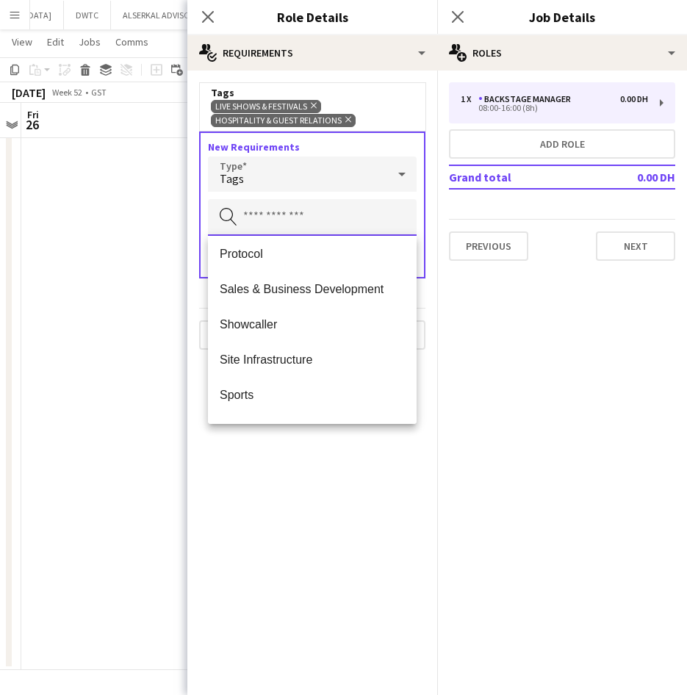
scroll to position [1102, 0]
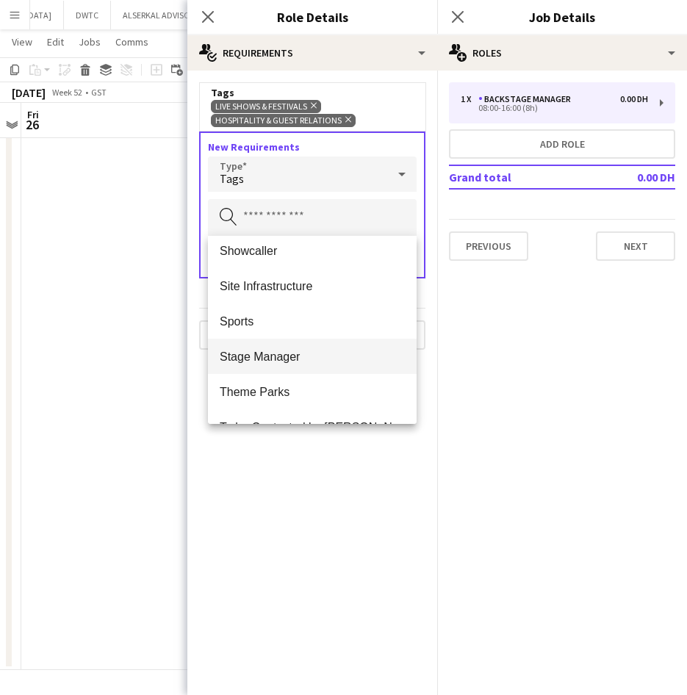
click at [328, 341] on mat-option "Stage Manager" at bounding box center [312, 356] width 209 height 35
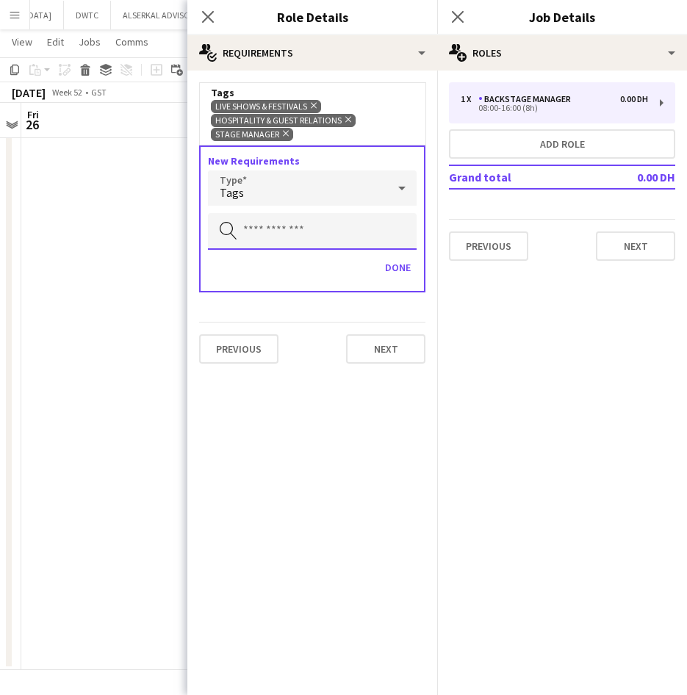
click at [281, 224] on input "text" at bounding box center [312, 231] width 209 height 37
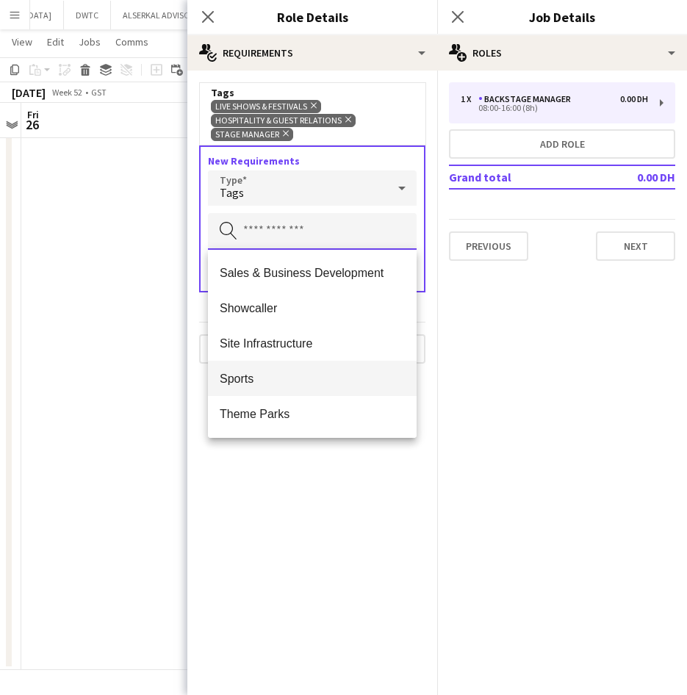
scroll to position [1038, 0]
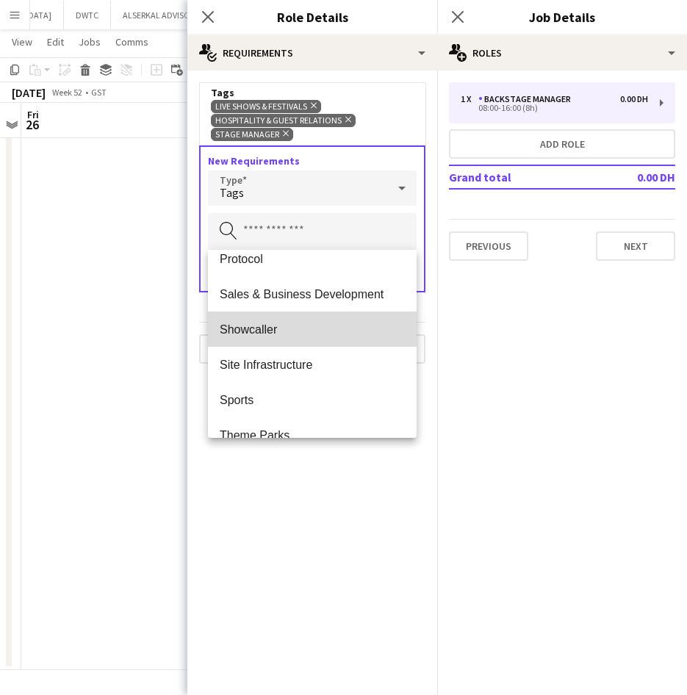
click at [345, 319] on mat-option "Showcaller" at bounding box center [312, 329] width 209 height 35
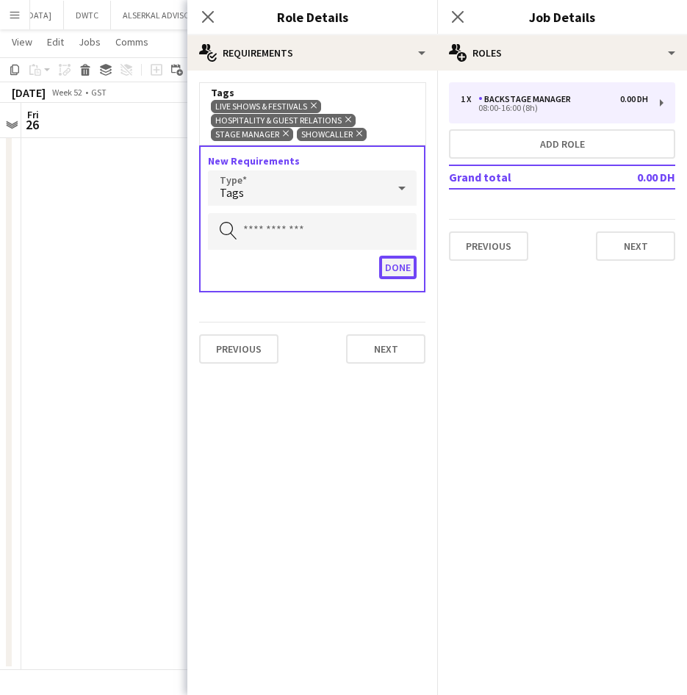
click at [394, 262] on button "Done" at bounding box center [397, 268] width 37 height 24
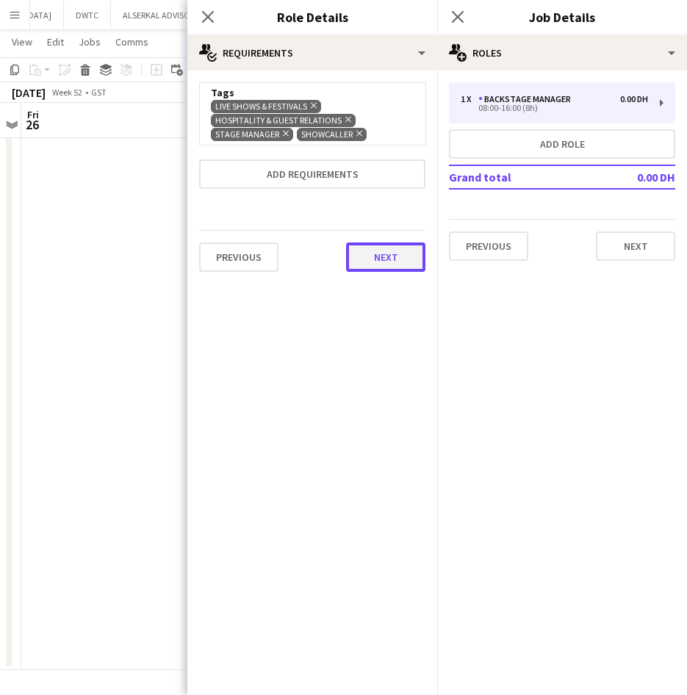
click at [395, 259] on button "Next" at bounding box center [385, 257] width 79 height 29
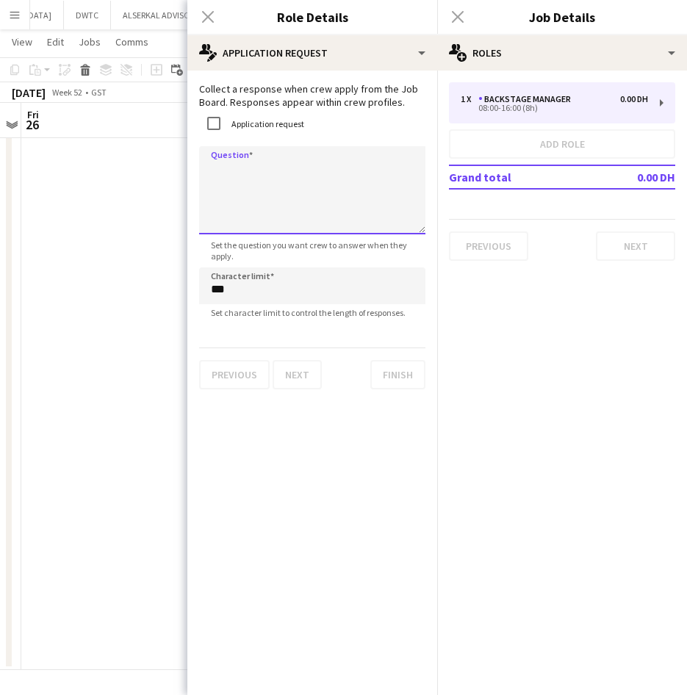
click at [284, 171] on textarea "Question" at bounding box center [312, 190] width 226 height 88
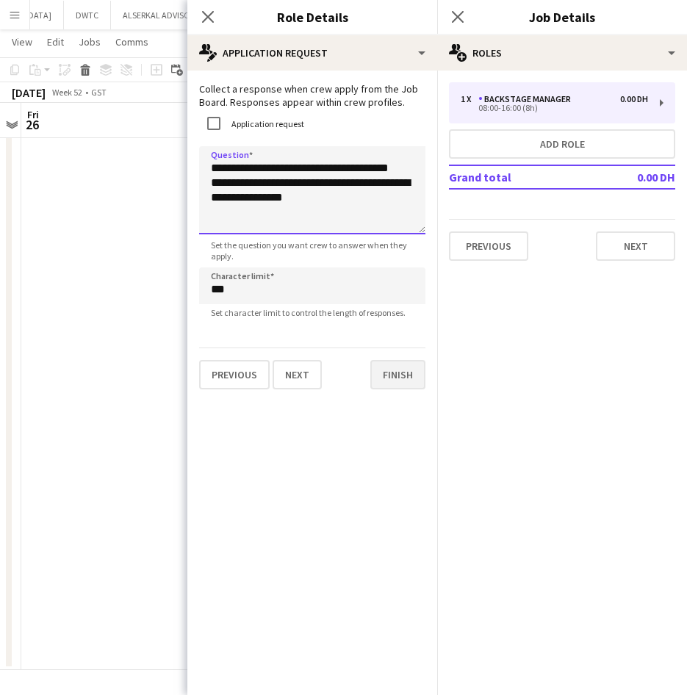
type textarea "**********"
click at [415, 373] on button "Finish" at bounding box center [397, 374] width 55 height 29
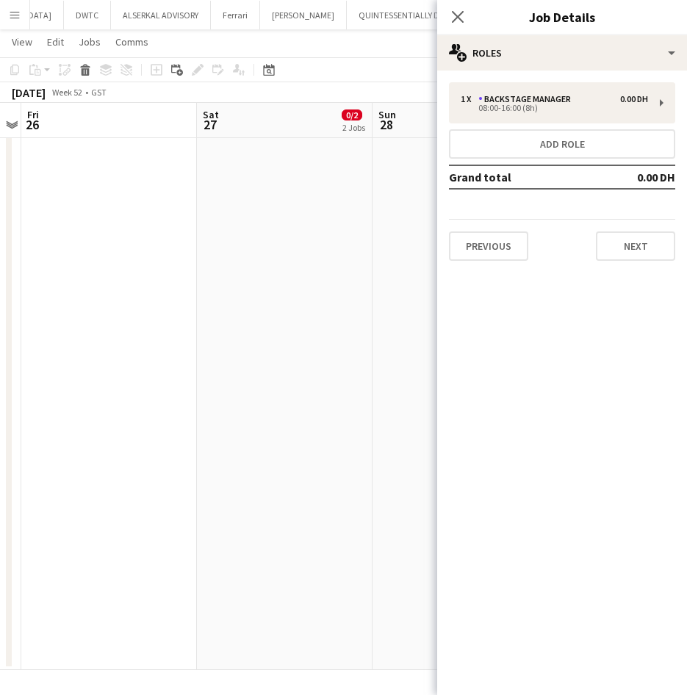
click at [633, 264] on div "1 x Backstage Manager 0.00 DH 08:00-16:00 (8h) Add role Grand total 0.00 DH Pre…" at bounding box center [562, 172] width 250 height 202
click at [629, 245] on button "Next" at bounding box center [635, 246] width 79 height 29
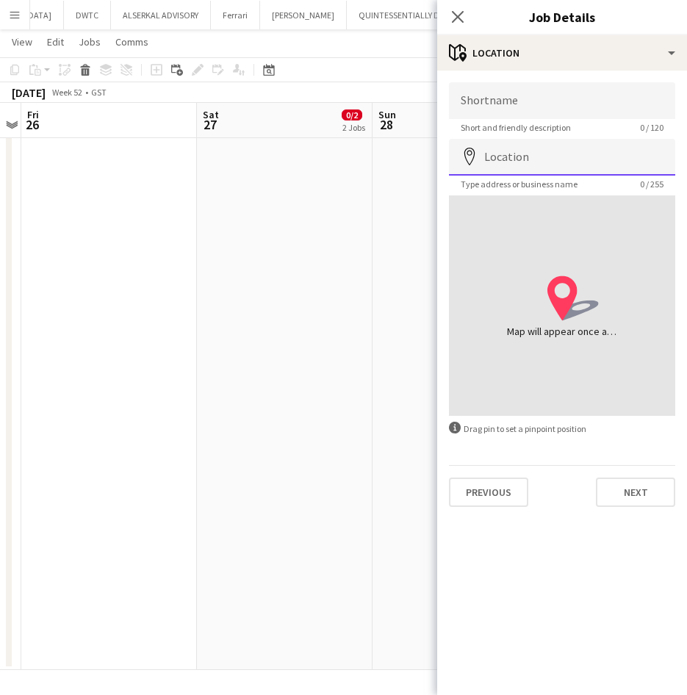
click at [538, 157] on input "Location" at bounding box center [562, 157] width 226 height 37
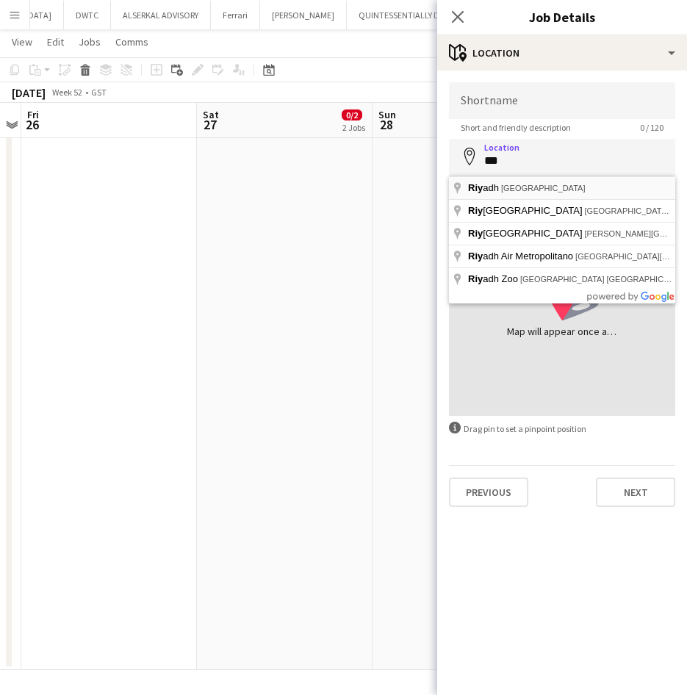
type input "**********"
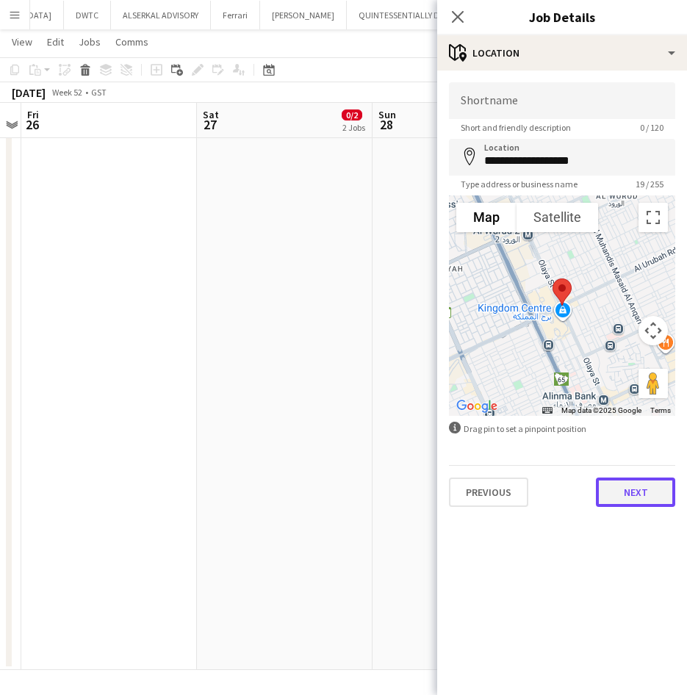
click at [628, 497] on button "Next" at bounding box center [635, 492] width 79 height 29
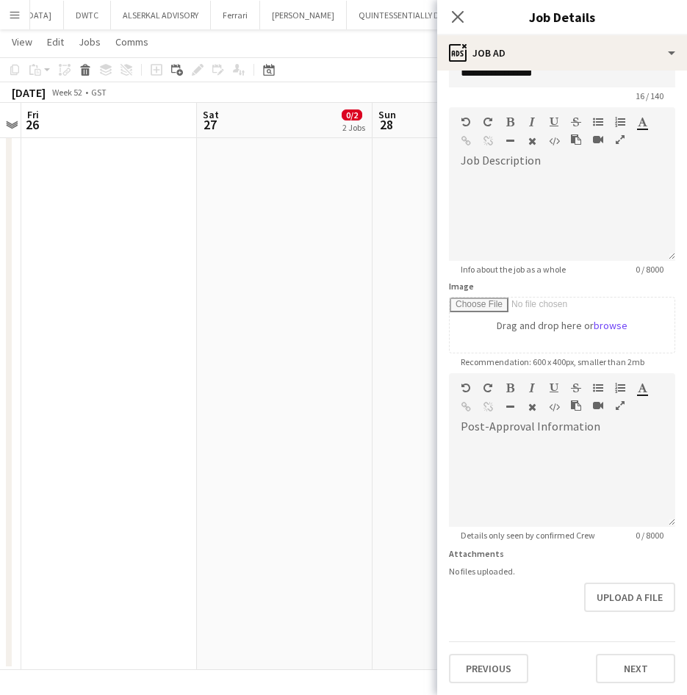
click at [620, 642] on div "Previous Next" at bounding box center [562, 663] width 226 height 42
click at [626, 626] on form "**********" at bounding box center [562, 367] width 250 height 633
click at [607, 620] on form "**********" at bounding box center [562, 367] width 250 height 633
click at [631, 664] on button "Next" at bounding box center [635, 668] width 79 height 29
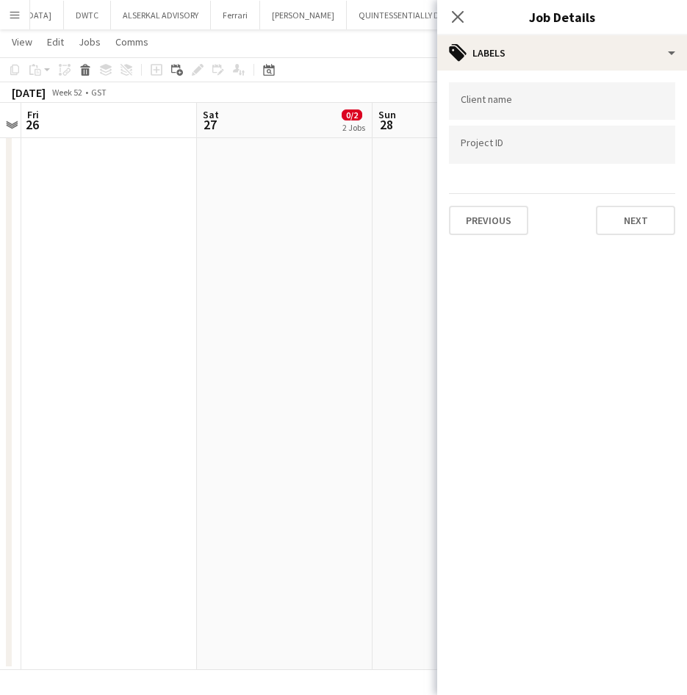
scroll to position [0, 0]
click at [625, 237] on div "Client name Project ID Previous Next" at bounding box center [562, 159] width 250 height 176
click at [625, 230] on button "Next" at bounding box center [635, 220] width 79 height 29
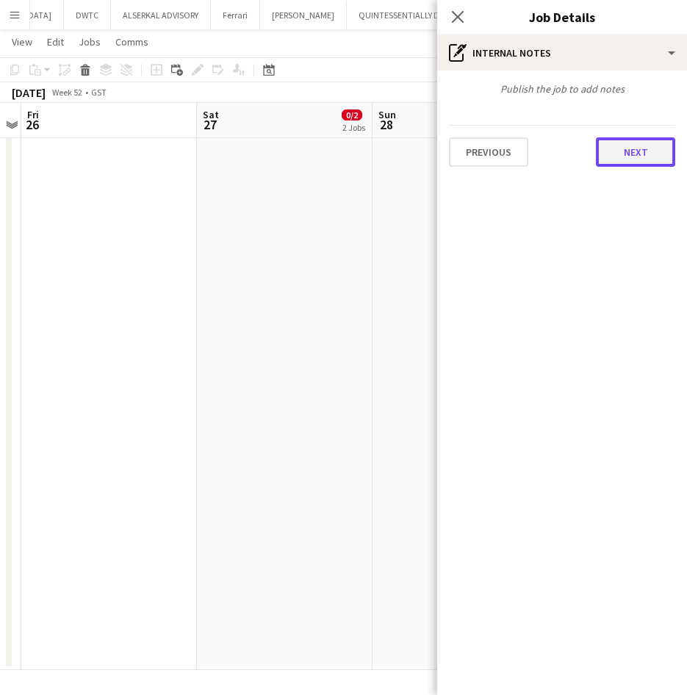
click at [625, 154] on button "Next" at bounding box center [635, 151] width 79 height 29
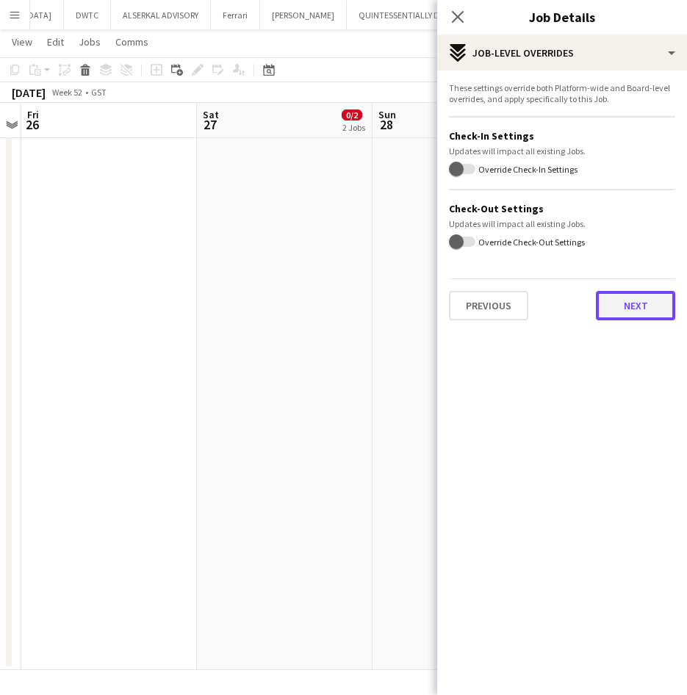
click at [631, 301] on button "Next" at bounding box center [635, 305] width 79 height 29
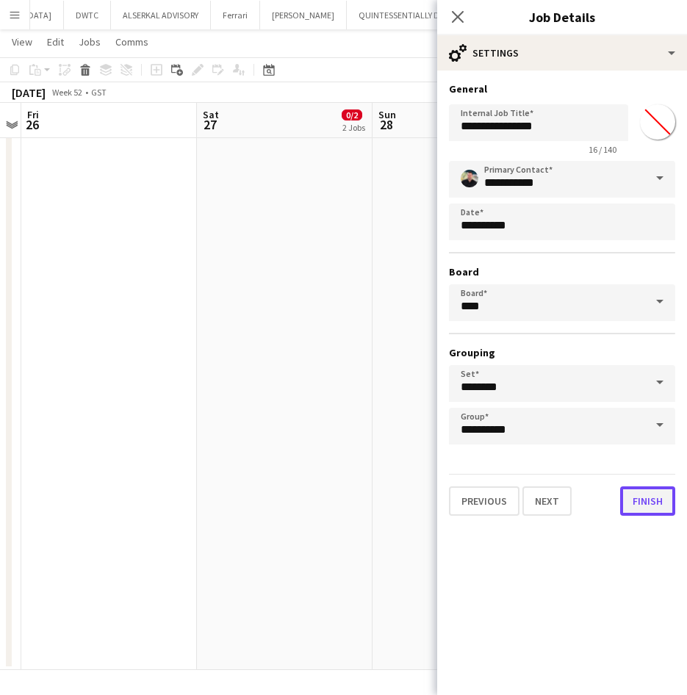
click at [658, 509] on button "Finish" at bounding box center [647, 501] width 55 height 29
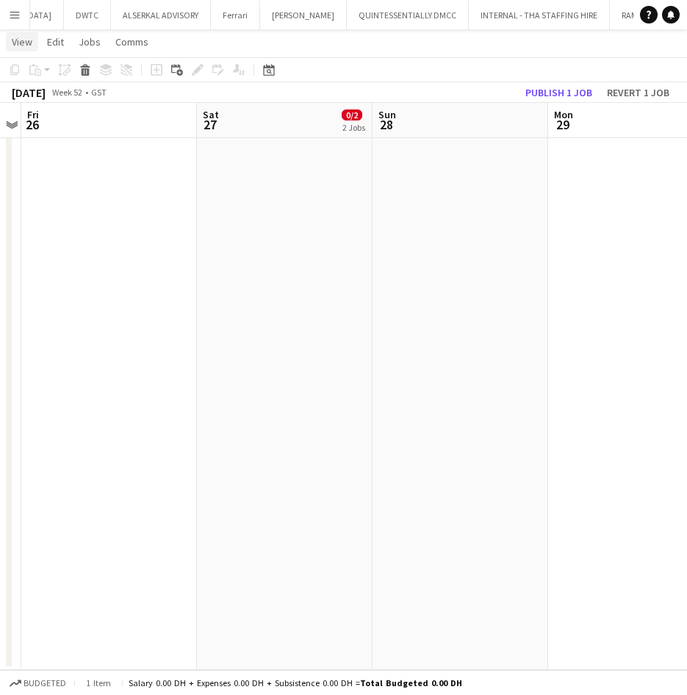
click at [21, 42] on span "View" at bounding box center [22, 41] width 21 height 13
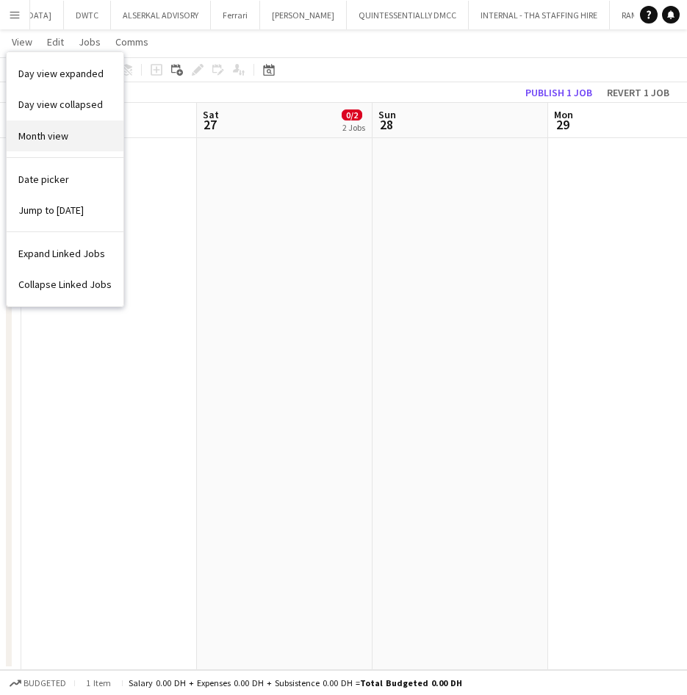
click at [59, 139] on span "Month view" at bounding box center [43, 135] width 50 height 13
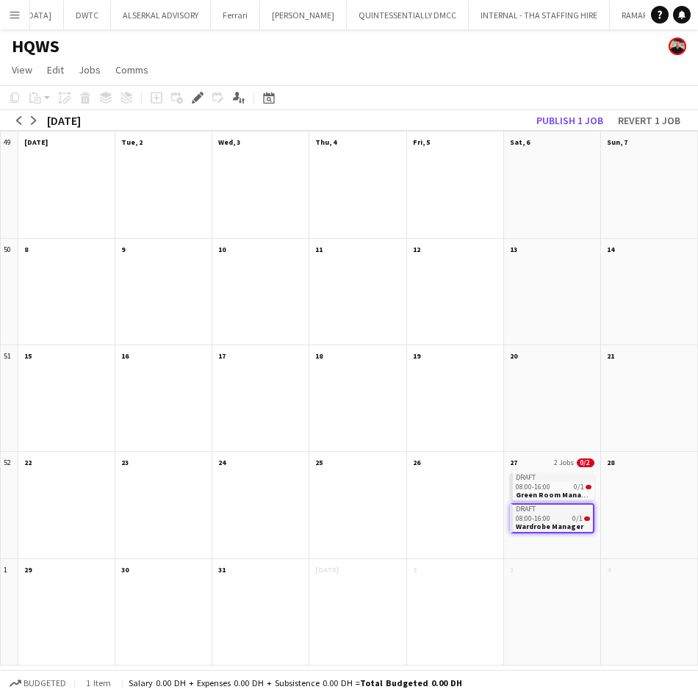
click at [545, 508] on div "Draft" at bounding box center [553, 509] width 80 height 9
click at [545, 508] on div "Draft" at bounding box center [554, 507] width 82 height 9
drag, startPoint x: 545, startPoint y: 508, endPoint x: 533, endPoint y: 508, distance: 12.5
click at [533, 508] on div "Draft" at bounding box center [553, 509] width 80 height 9
click at [533, 508] on div "Draft" at bounding box center [554, 507] width 82 height 9
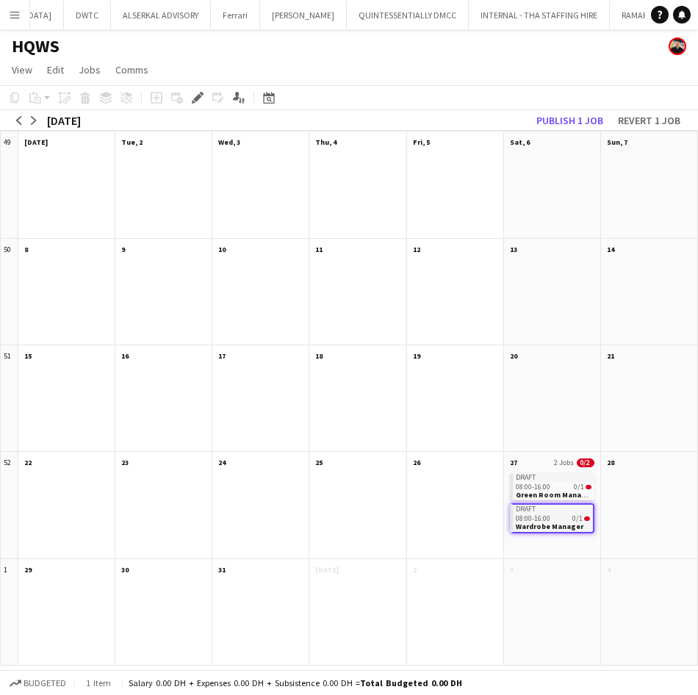
copy div "Draft"
click at [556, 544] on div "Draft 08:00-16:00 0/1 Green Room Manager Draft 08:00-16:00 0/1 Wardrobe Manager" at bounding box center [552, 513] width 96 height 87
click at [551, 460] on app-month-view-date-header "27 2 Jobs 0/2" at bounding box center [552, 461] width 96 height 18
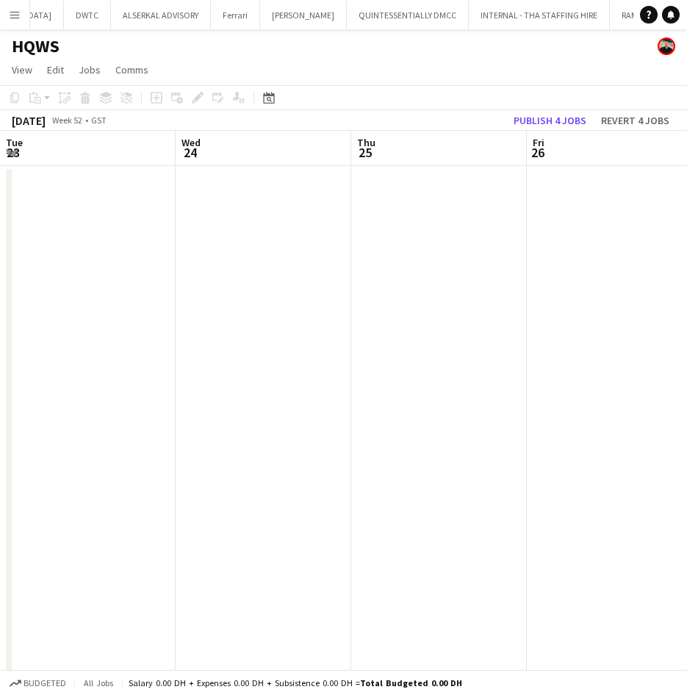
scroll to position [0, 506]
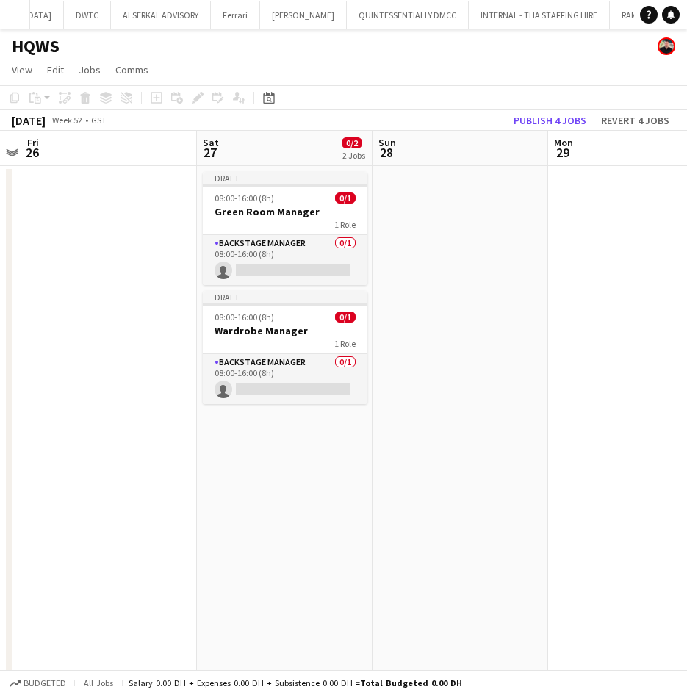
click at [270, 148] on app-board-header-date "Sat 27 0/2 2 Jobs" at bounding box center [285, 148] width 176 height 35
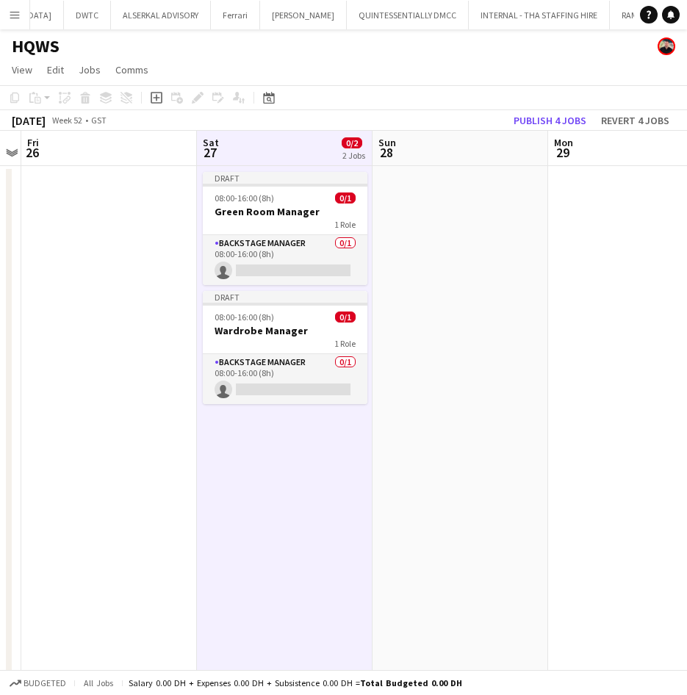
drag, startPoint x: 268, startPoint y: 148, endPoint x: 251, endPoint y: 148, distance: 16.2
click at [251, 148] on app-board-header-date "Sat 27 0/2 2 Jobs" at bounding box center [285, 148] width 176 height 35
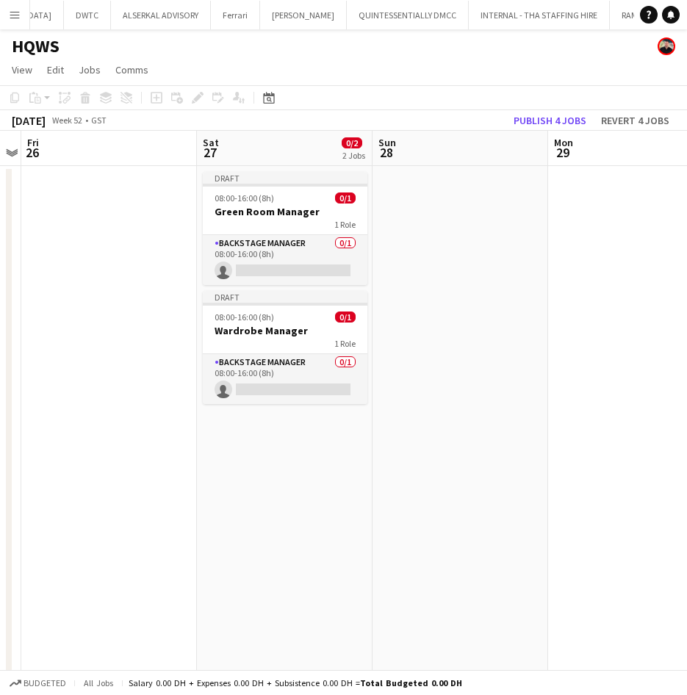
click at [251, 148] on app-board-header-date "Sat 27 0/2 2 Jobs" at bounding box center [285, 148] width 176 height 35
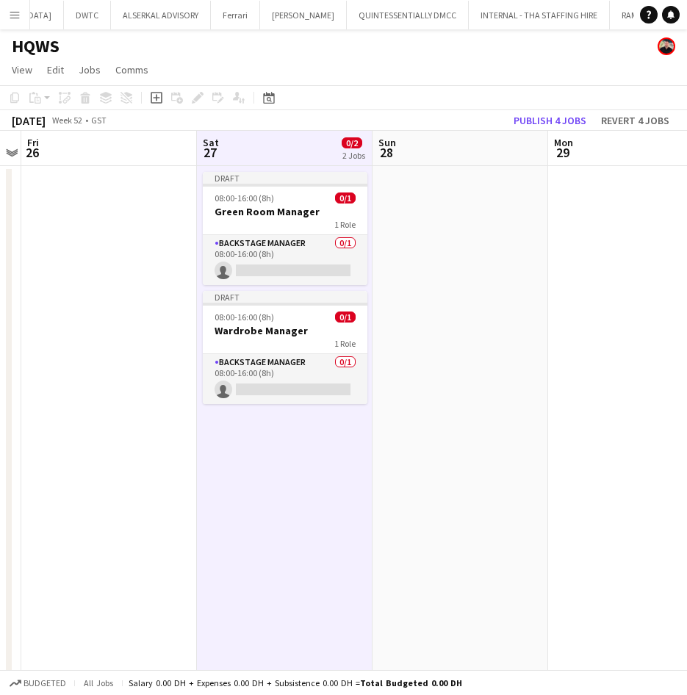
click at [251, 148] on app-board-header-date "Sat 27 0/2 2 Jobs" at bounding box center [285, 148] width 176 height 35
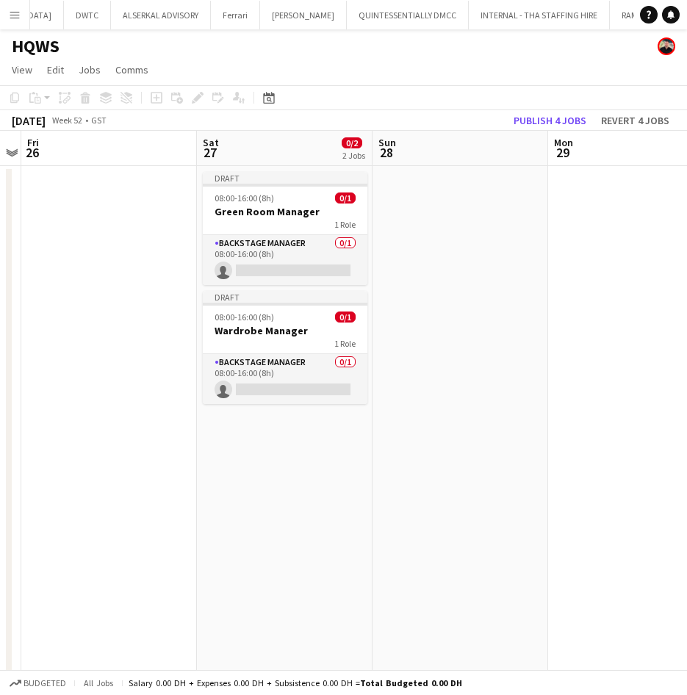
click at [251, 148] on app-board-header-date "Sat 27 0/2 2 Jobs" at bounding box center [285, 148] width 176 height 35
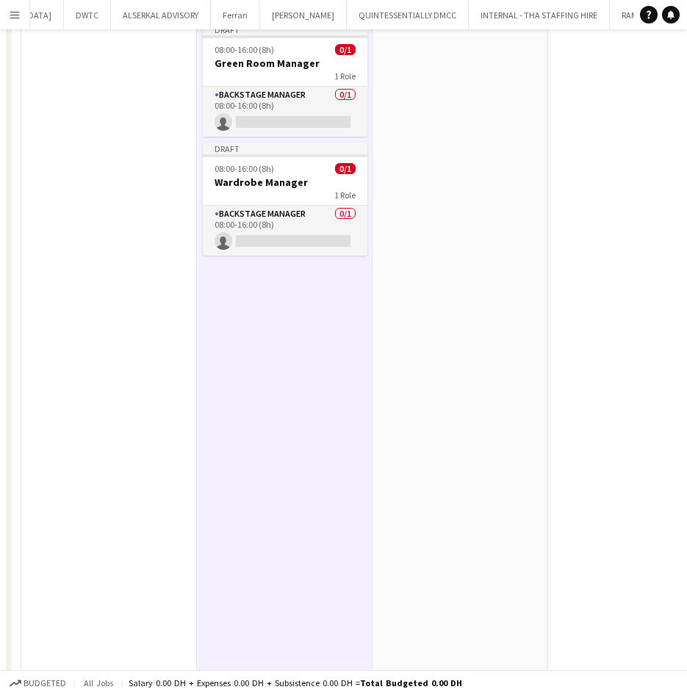
scroll to position [0, 0]
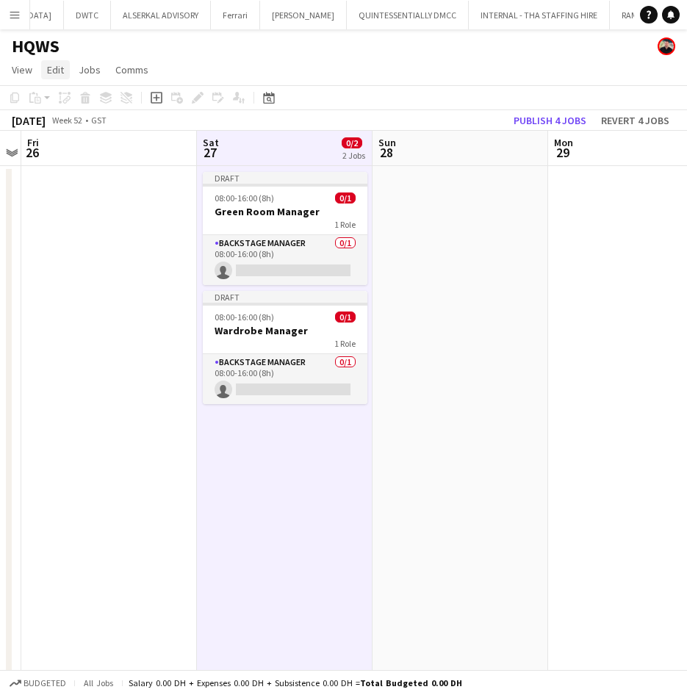
click at [60, 71] on span "Edit" at bounding box center [55, 69] width 17 height 13
click at [271, 448] on app-date-cell "Draft 08:00-16:00 (8h) 0/1 Green Room Manager 1 Role Backstage Manager 0/1 08:0…" at bounding box center [285, 602] width 176 height 873
click at [272, 437] on app-date-cell "Draft 08:00-16:00 (8h) 0/1 Green Room Manager 1 Role Backstage Manager 0/1 08:0…" at bounding box center [285, 602] width 176 height 873
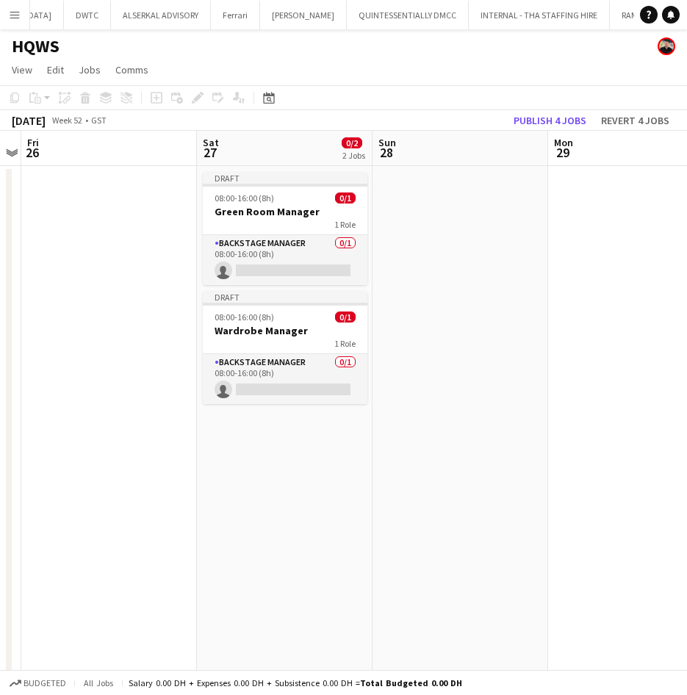
click at [259, 139] on app-board-header-date "Sat 27 0/2 2 Jobs" at bounding box center [285, 148] width 176 height 35
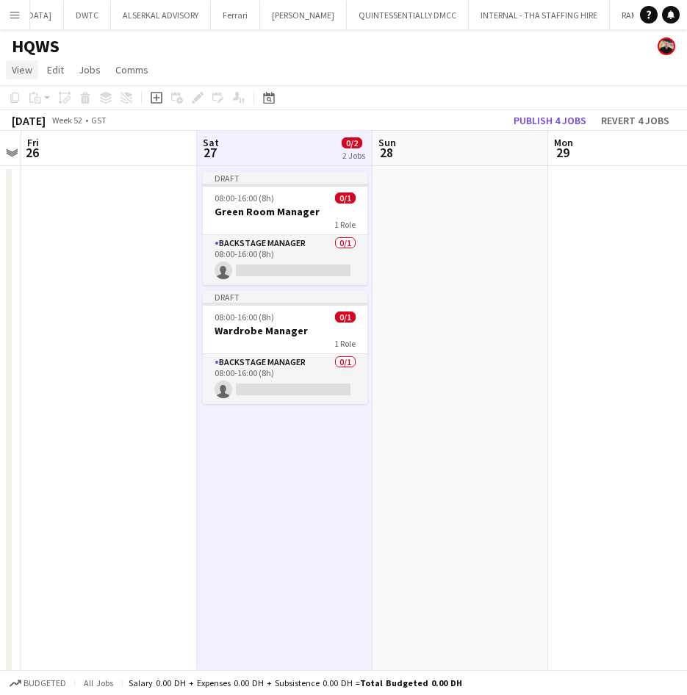
click at [21, 73] on span "View" at bounding box center [22, 69] width 21 height 13
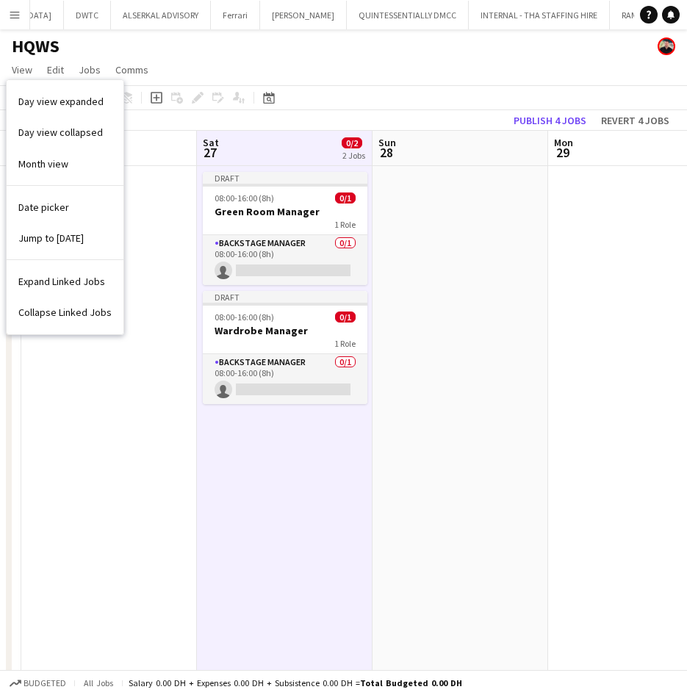
click at [309, 467] on app-date-cell "Draft 08:00-16:00 (8h) 0/1 Green Room Manager 1 Role Backstage Manager 0/1 08:0…" at bounding box center [285, 602] width 176 height 873
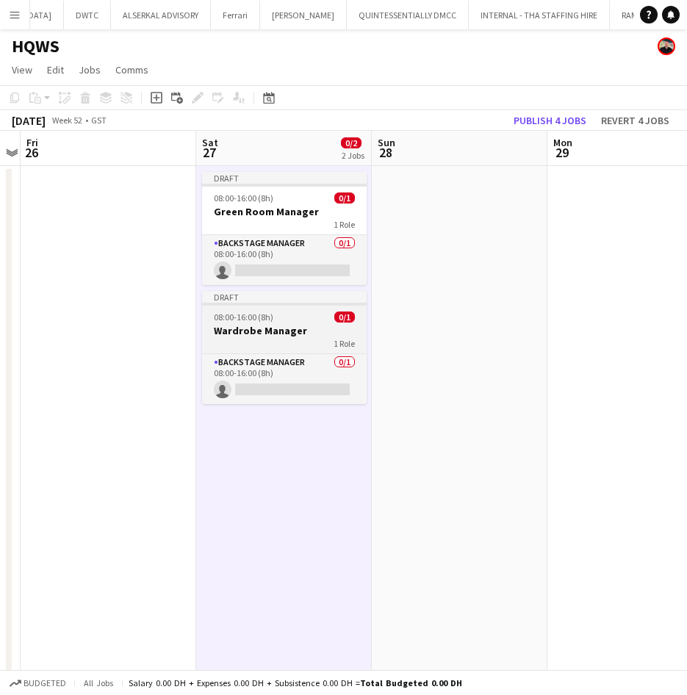
click at [261, 312] on span "08:00-16:00 (8h)" at bounding box center [244, 317] width 60 height 11
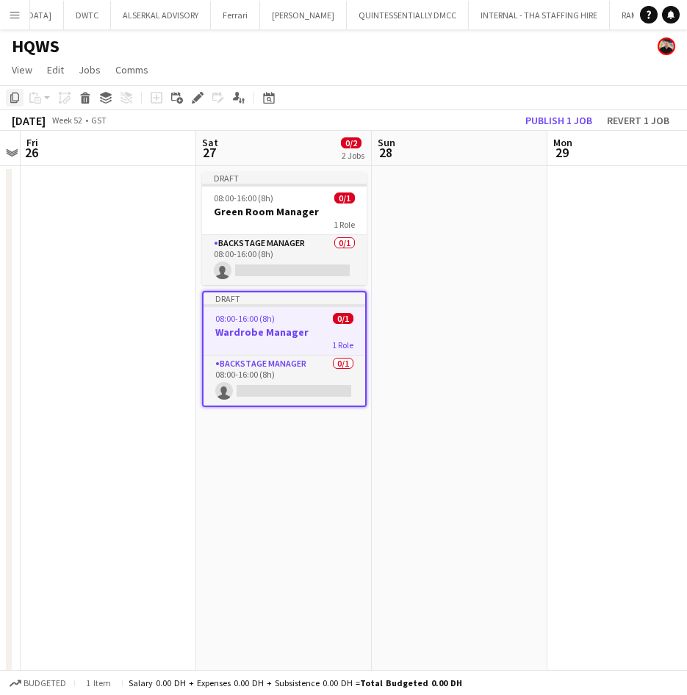
click at [18, 100] on icon "Copy" at bounding box center [15, 98] width 12 height 12
click at [249, 448] on app-date-cell "Draft 08:00-16:00 (8h) 0/1 Green Room Manager 1 Role Backstage Manager 0/1 08:0…" at bounding box center [284, 602] width 176 height 873
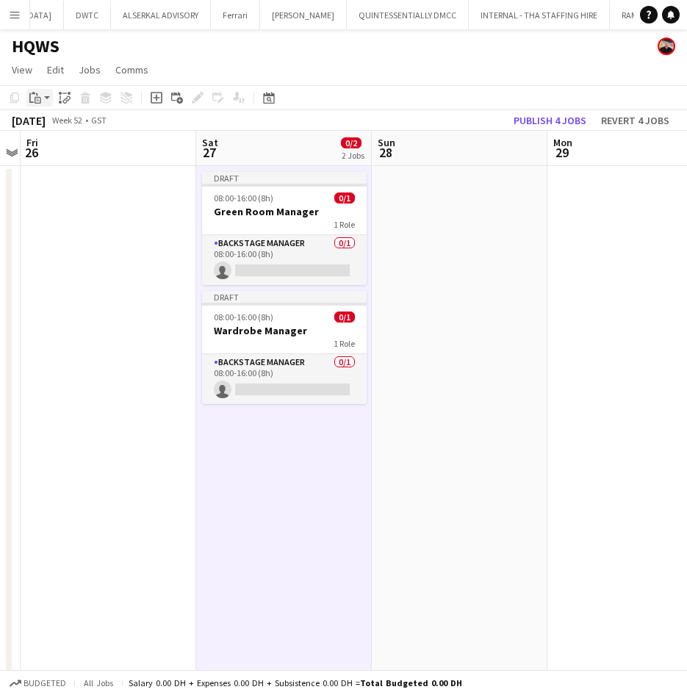
click at [35, 94] on icon at bounding box center [34, 93] width 4 height 2
click at [64, 127] on link "Paste Ctrl+V" at bounding box center [108, 125] width 138 height 13
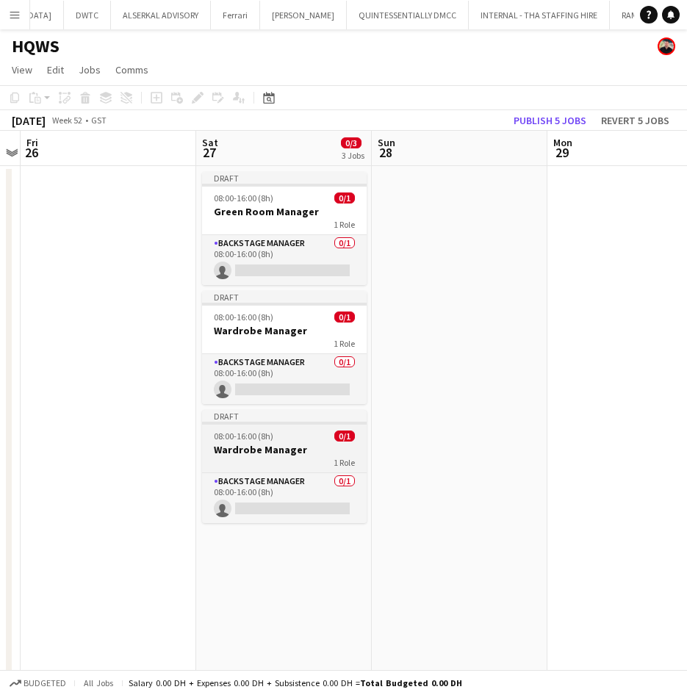
click at [281, 439] on div "08:00-16:00 (8h) 0/1" at bounding box center [284, 436] width 165 height 11
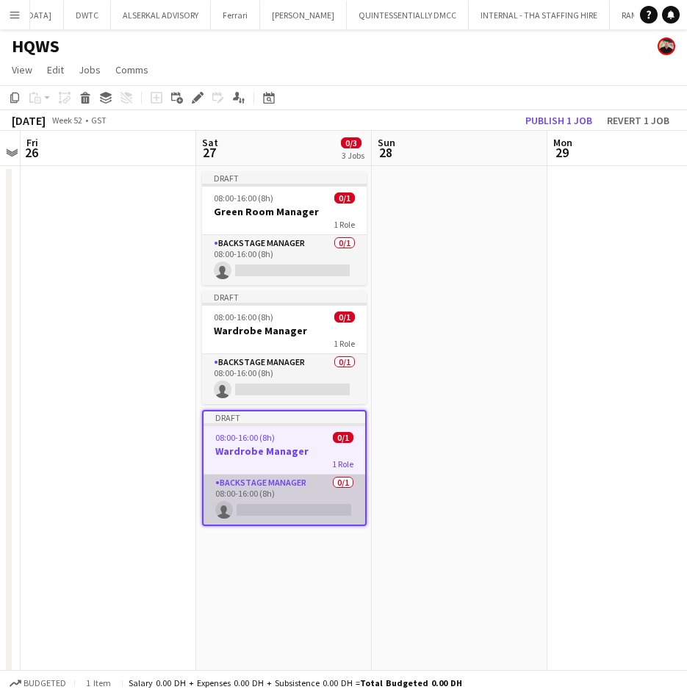
click at [276, 489] on app-card-role "Backstage Manager 0/1 08:00-16:00 (8h) single-neutral-actions" at bounding box center [285, 500] width 162 height 50
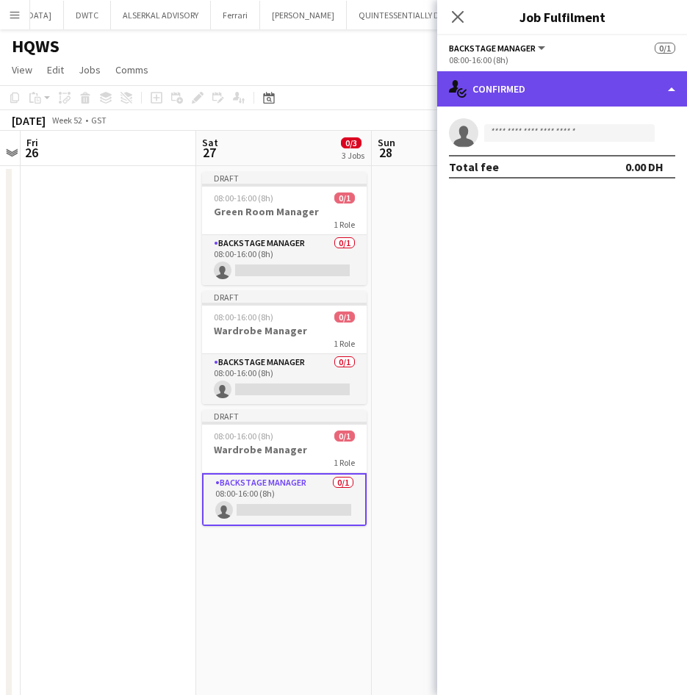
click at [536, 101] on div "single-neutral-actions-check-2 Confirmed" at bounding box center [562, 88] width 250 height 35
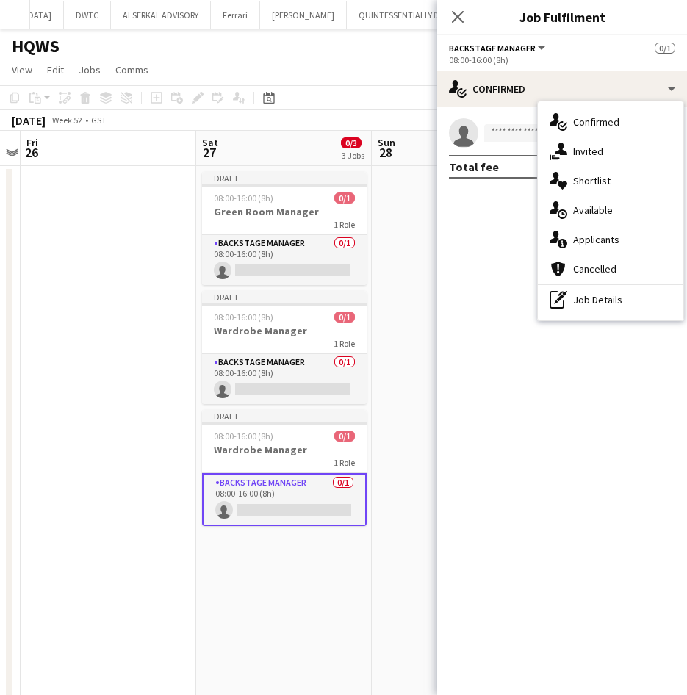
drag, startPoint x: 625, startPoint y: 234, endPoint x: 621, endPoint y: 299, distance: 64.8
click at [621, 299] on div "single-neutral-actions-check-2 Confirmed single-neutral-actions-share-1 Invited…" at bounding box center [611, 210] width 146 height 219
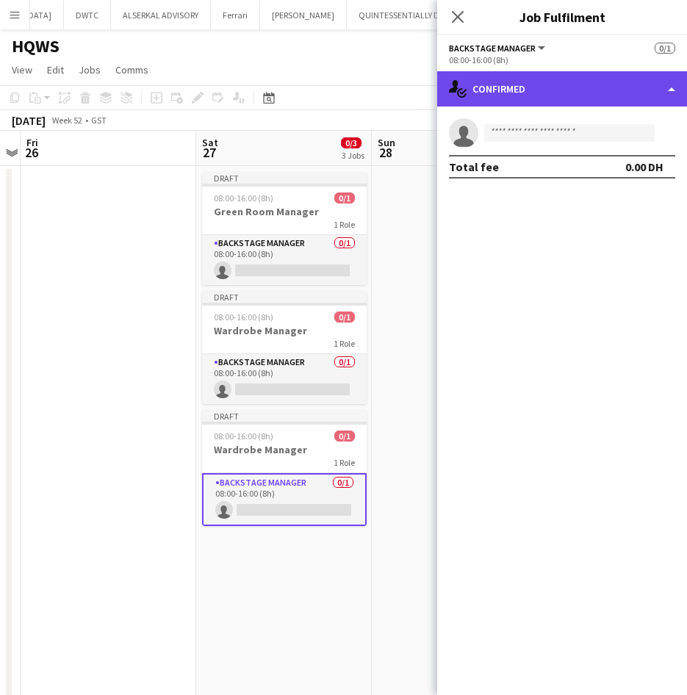
click at [565, 87] on div "single-neutral-actions-check-2 Confirmed" at bounding box center [562, 88] width 250 height 35
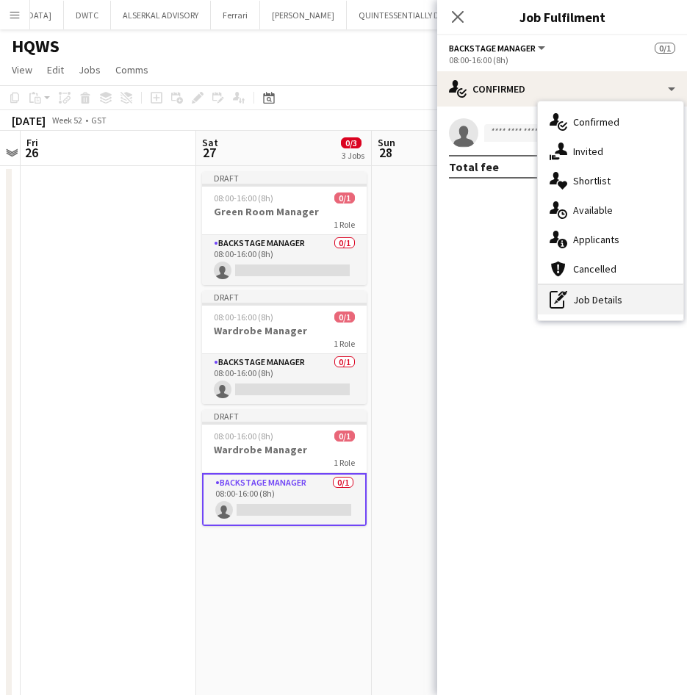
click at [628, 296] on div "pen-write Job Details" at bounding box center [611, 299] width 146 height 29
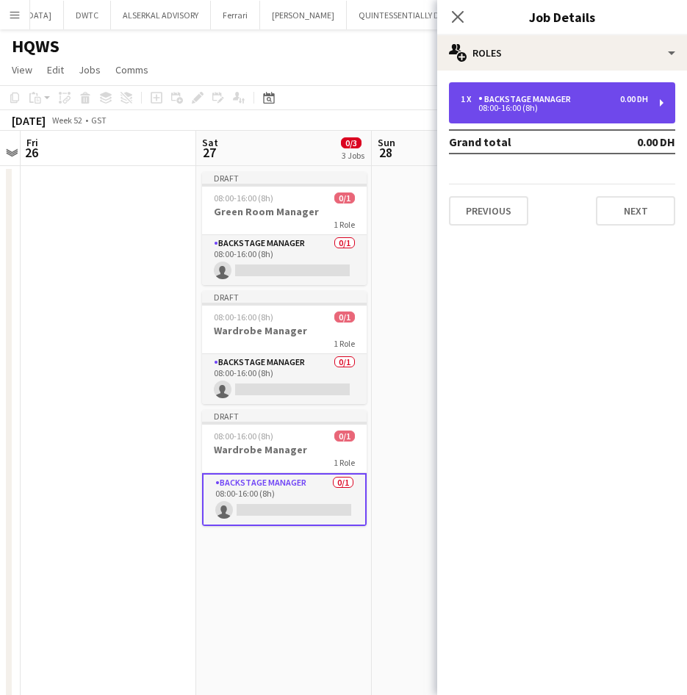
click at [529, 108] on div "08:00-16:00 (8h)" at bounding box center [554, 107] width 187 height 7
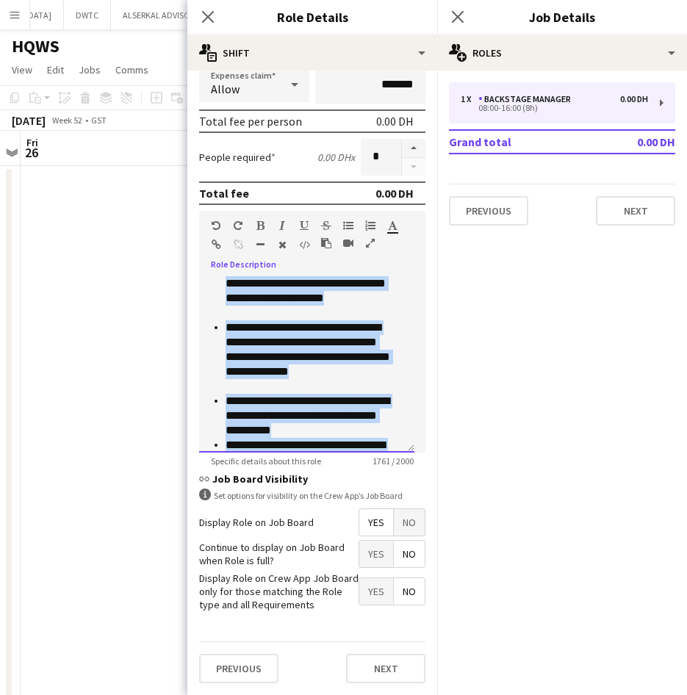
scroll to position [0, 0]
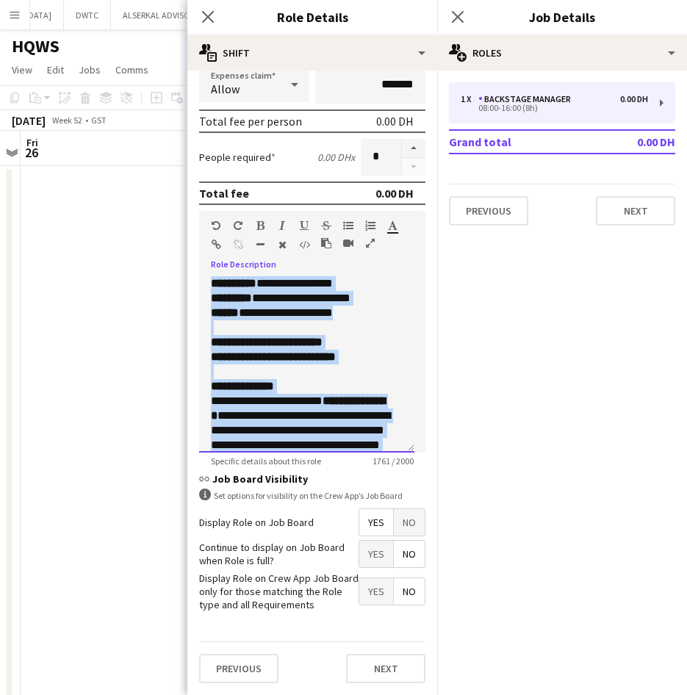
drag, startPoint x: 379, startPoint y: 436, endPoint x: 198, endPoint y: 205, distance: 293.6
click at [198, 205] on form "**********" at bounding box center [312, 275] width 250 height 842
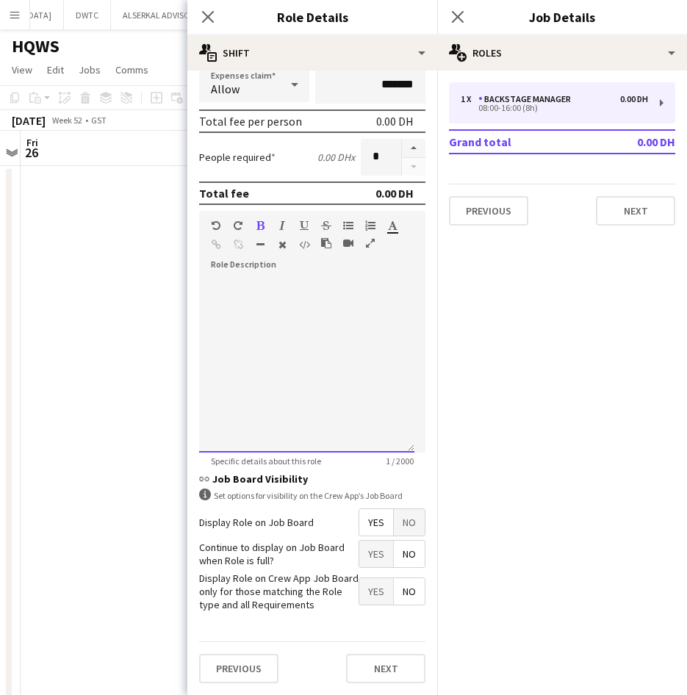
click at [225, 349] on div at bounding box center [306, 364] width 215 height 176
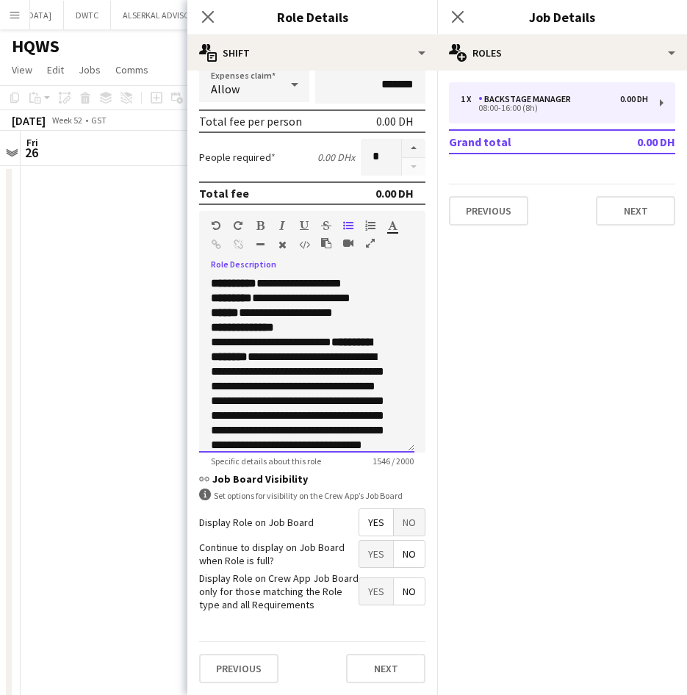
click at [367, 312] on p "**********" at bounding box center [301, 298] width 181 height 44
click at [349, 356] on p "**********" at bounding box center [301, 416] width 181 height 162
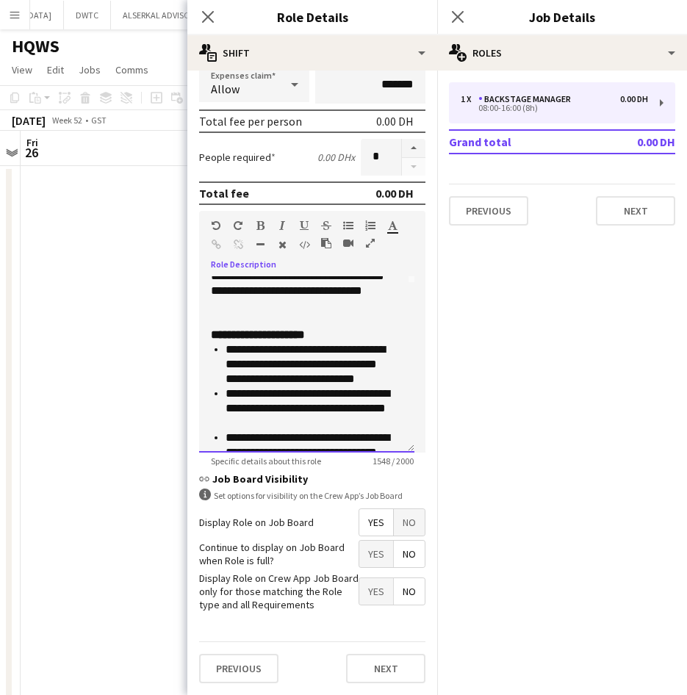
scroll to position [147, 0]
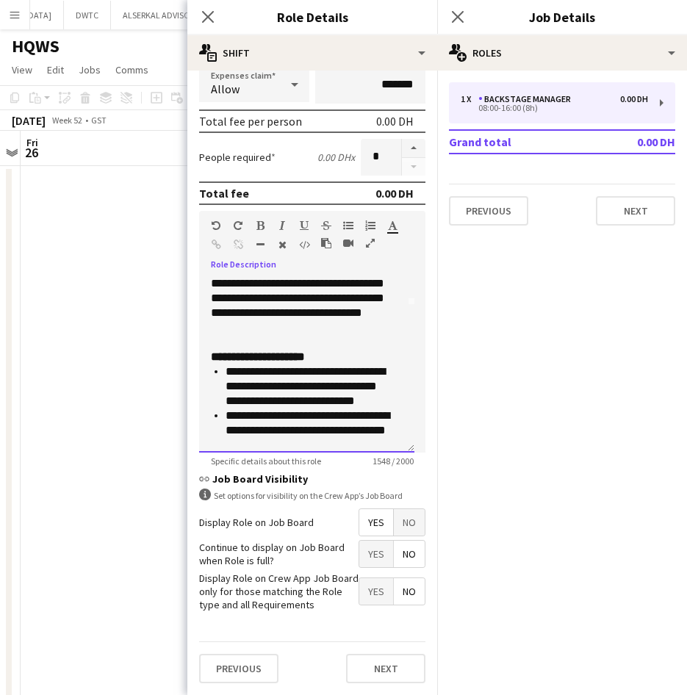
click at [362, 347] on p "**********" at bounding box center [301, 269] width 181 height 162
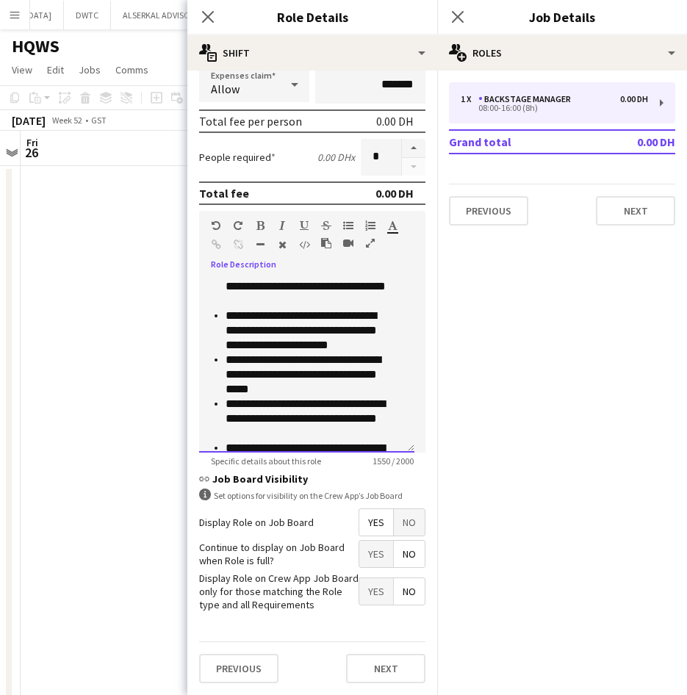
scroll to position [514, 0]
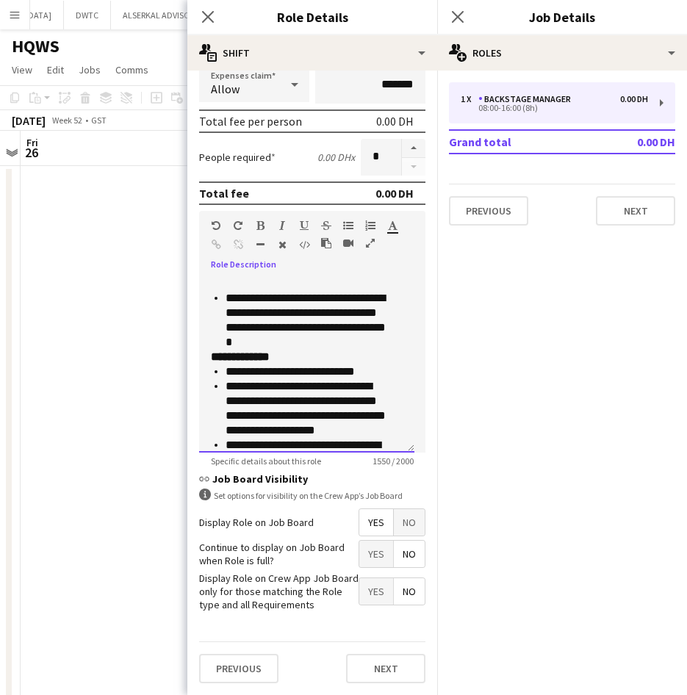
click at [355, 341] on li "**********" at bounding box center [309, 320] width 166 height 59
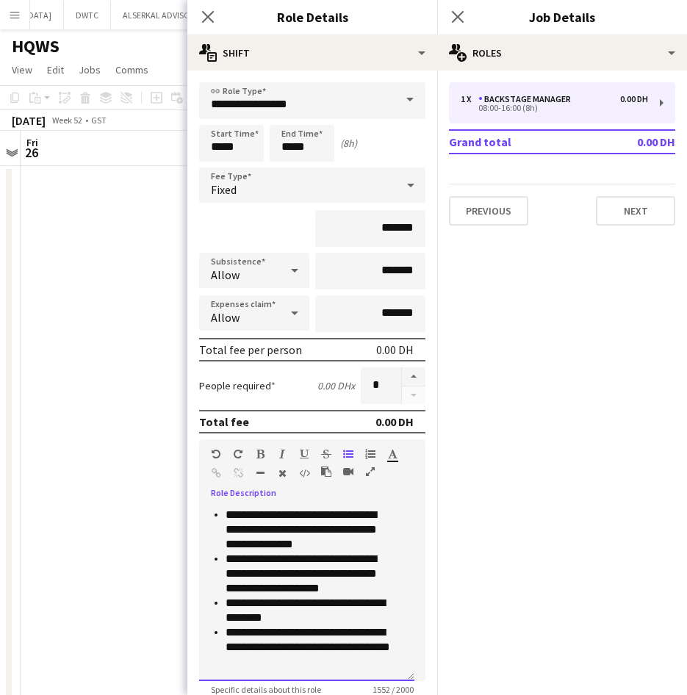
scroll to position [229, 0]
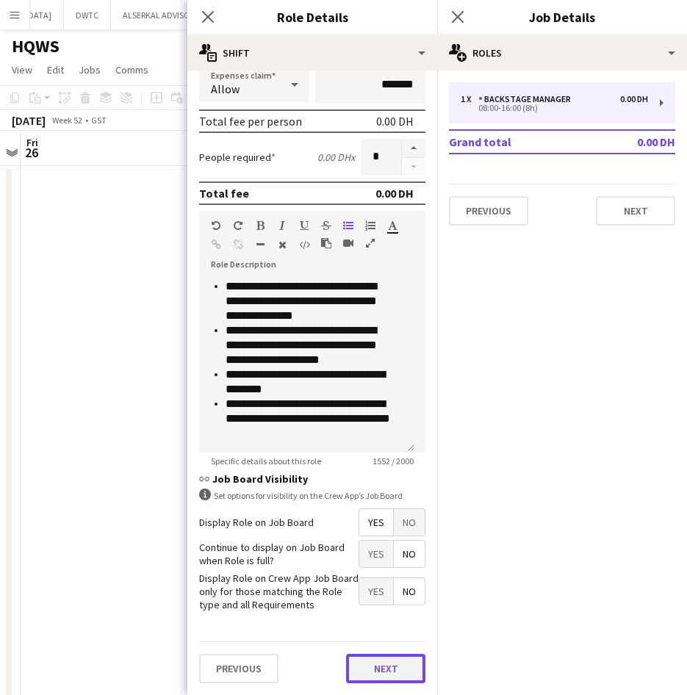
click at [381, 670] on button "Next" at bounding box center [385, 668] width 79 height 29
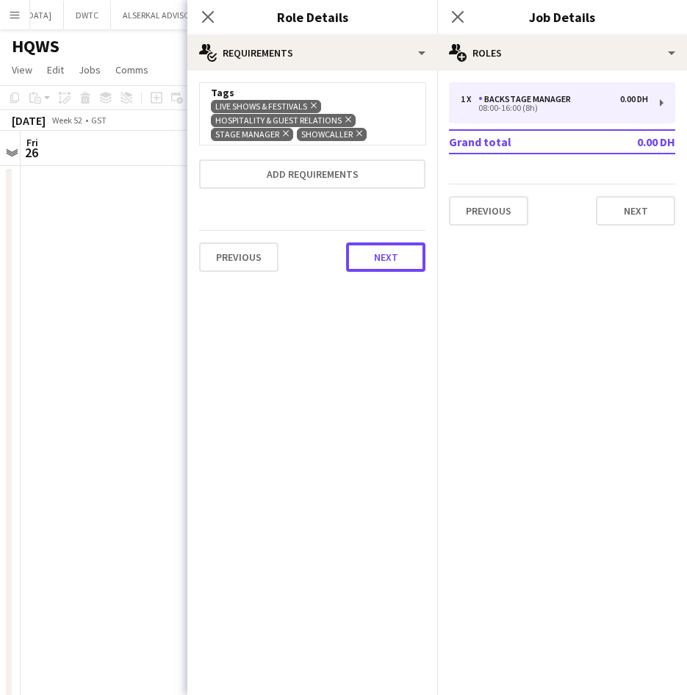
click at [405, 256] on button "Next" at bounding box center [385, 257] width 79 height 29
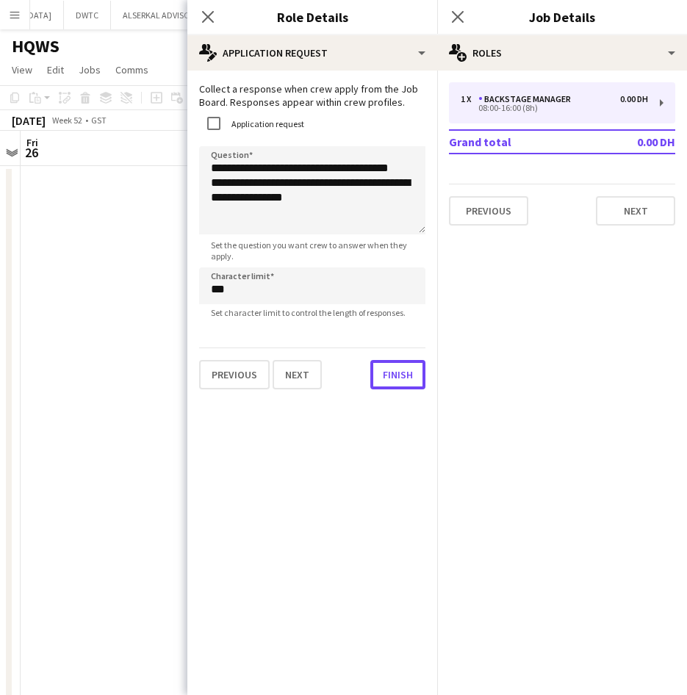
click at [376, 393] on div "**********" at bounding box center [312, 236] width 250 height 331
click at [402, 376] on button "Finish" at bounding box center [397, 374] width 55 height 29
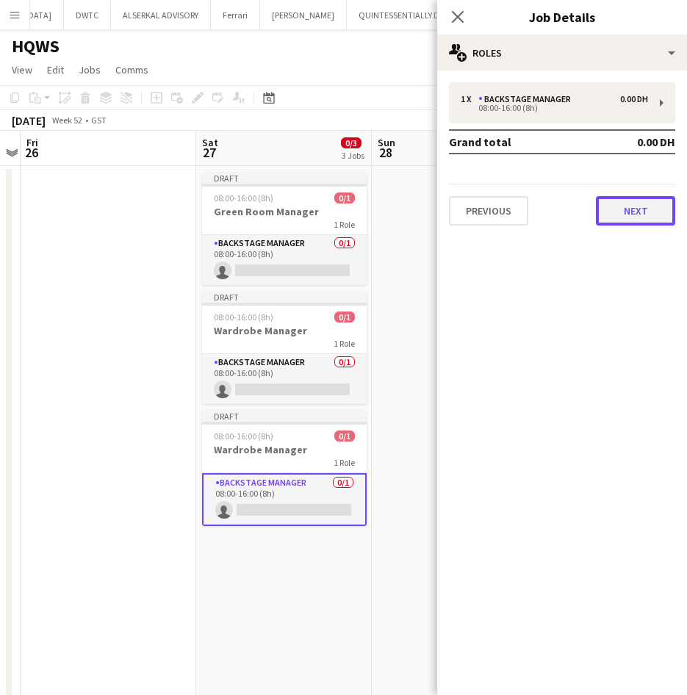
click at [649, 211] on button "Next" at bounding box center [635, 210] width 79 height 29
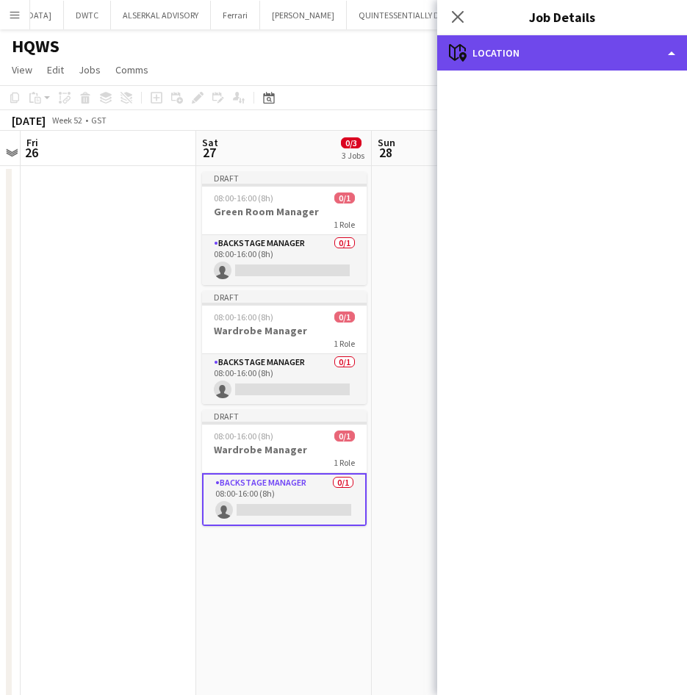
click at [502, 44] on div "maps-pin-1 Location" at bounding box center [562, 52] width 250 height 35
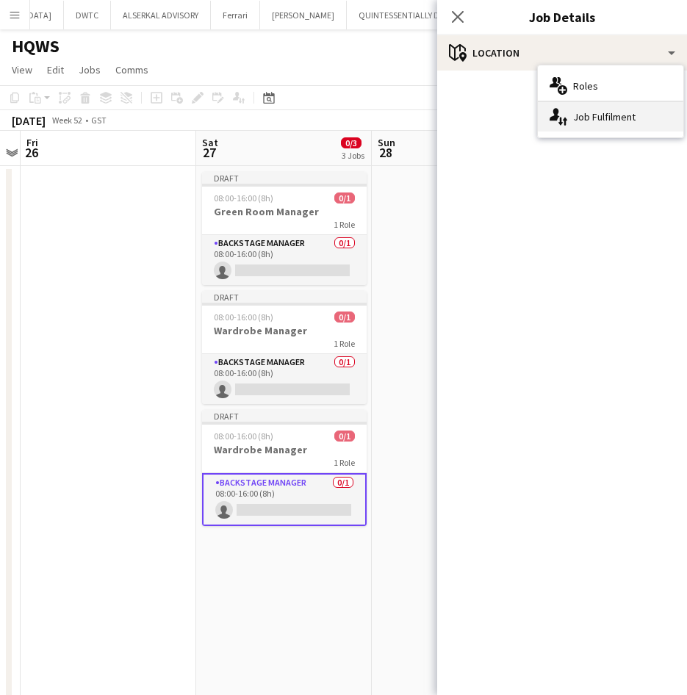
click at [622, 121] on div "single-neutral-actions-up-down Job Fulfilment" at bounding box center [611, 116] width 146 height 29
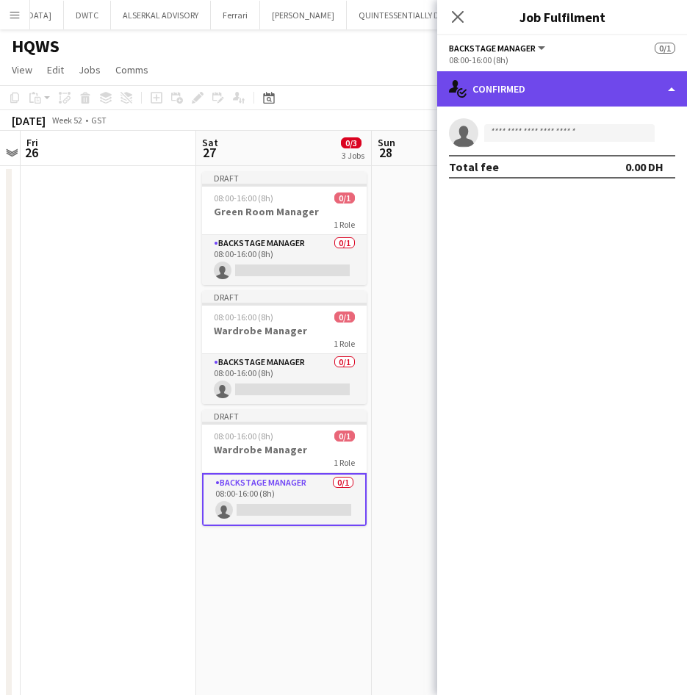
click at [602, 78] on div "single-neutral-actions-check-2 Confirmed" at bounding box center [562, 88] width 250 height 35
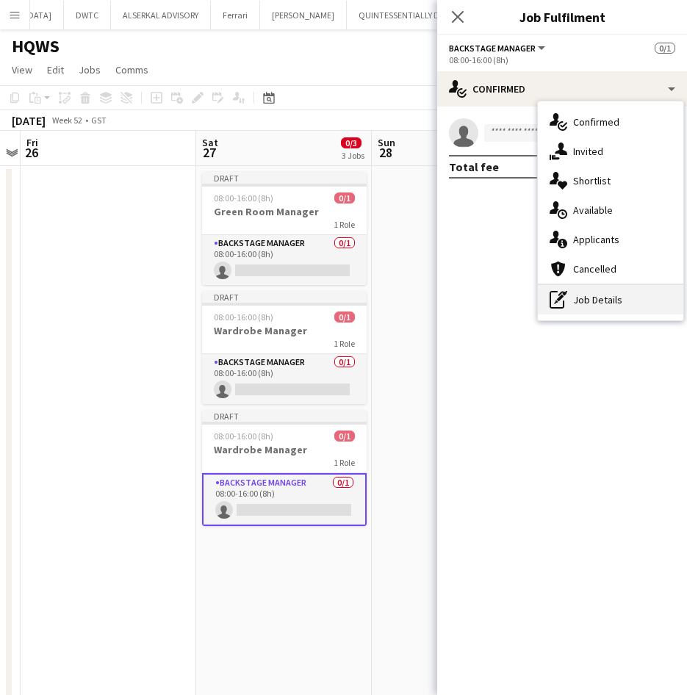
click at [592, 304] on div "pen-write Job Details" at bounding box center [611, 299] width 146 height 29
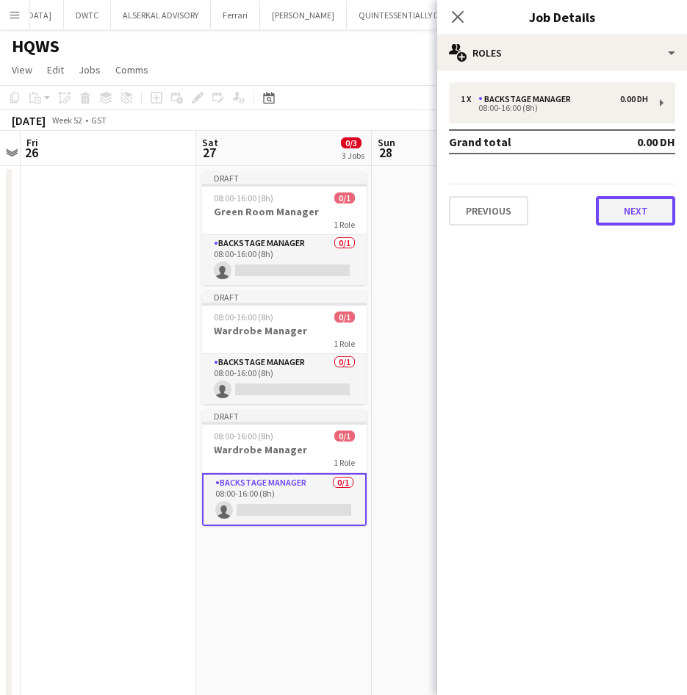
click at [613, 199] on button "Next" at bounding box center [635, 210] width 79 height 29
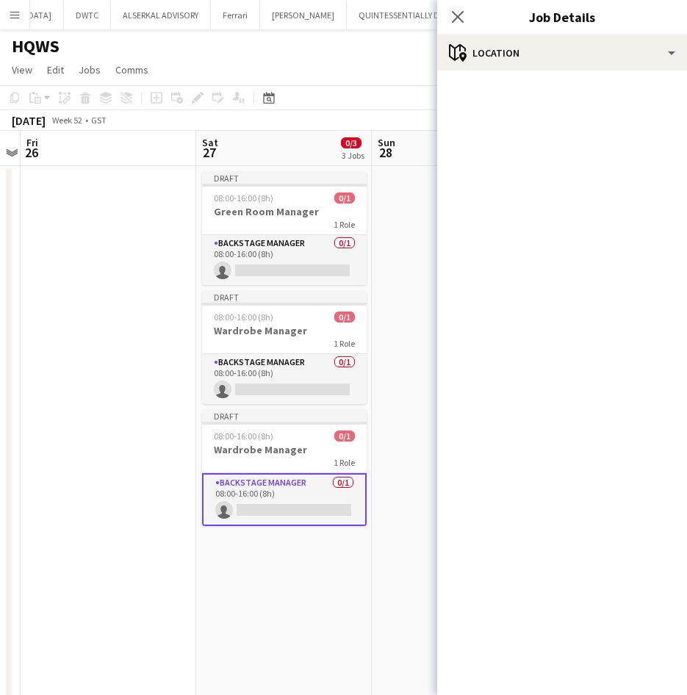
click at [613, 199] on mat-accordion "pencil3 General details 1 x Backstage Manager 0.00 DH 08:00-16:00 (8h) Grand to…" at bounding box center [562, 383] width 250 height 625
click at [297, 434] on div "08:00-16:00 (8h) 0/1" at bounding box center [284, 436] width 165 height 11
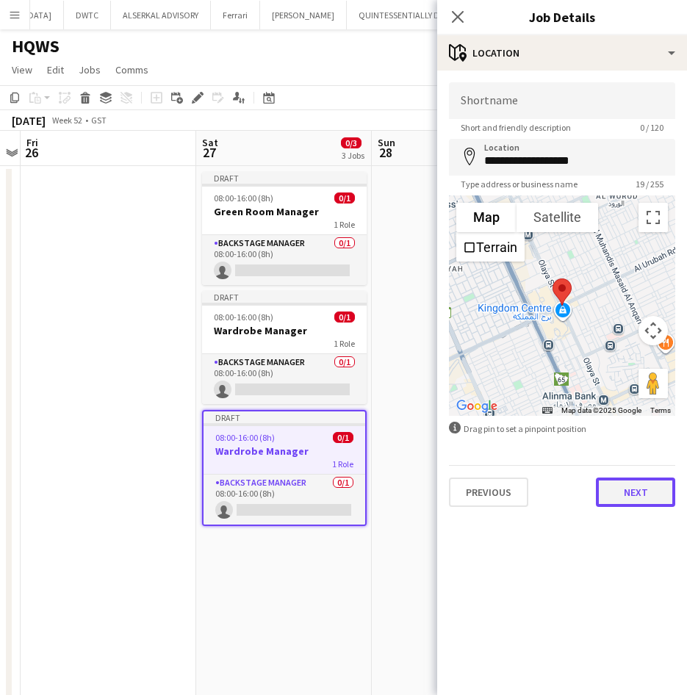
click at [649, 504] on button "Next" at bounding box center [635, 492] width 79 height 29
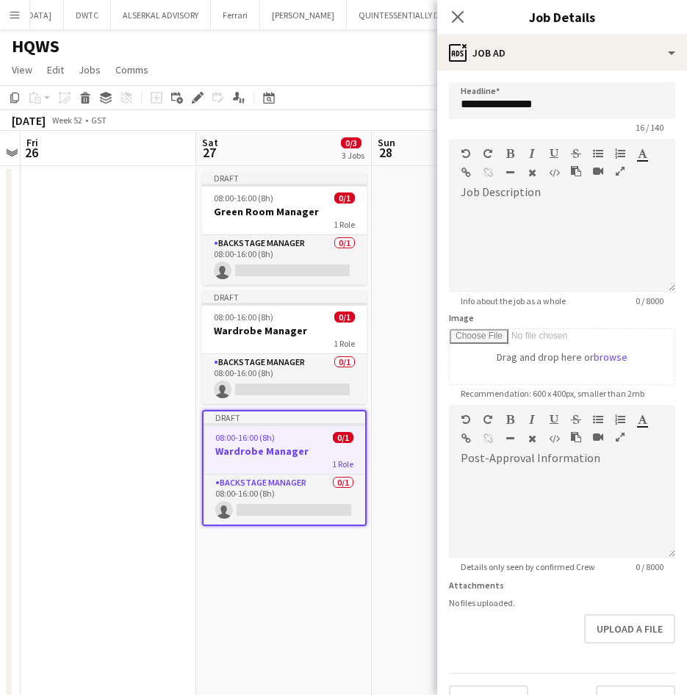
scroll to position [32, 0]
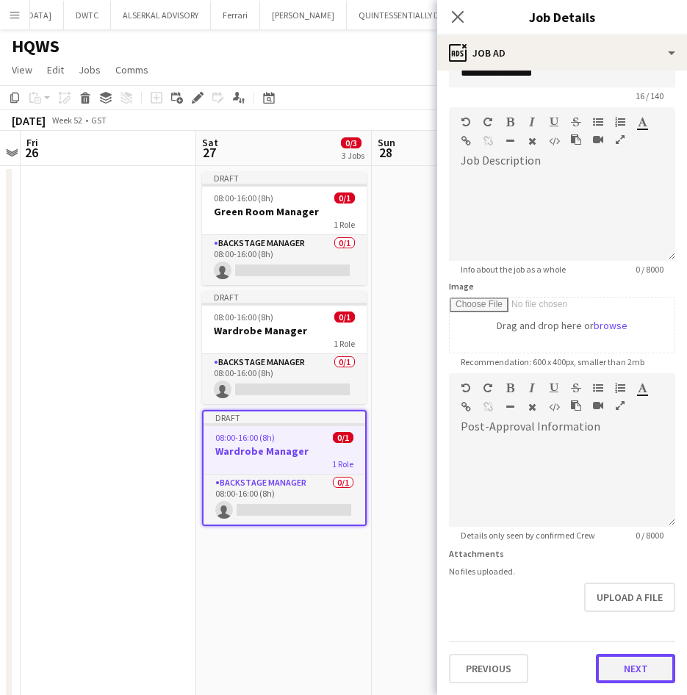
click at [621, 672] on button "Next" at bounding box center [635, 668] width 79 height 29
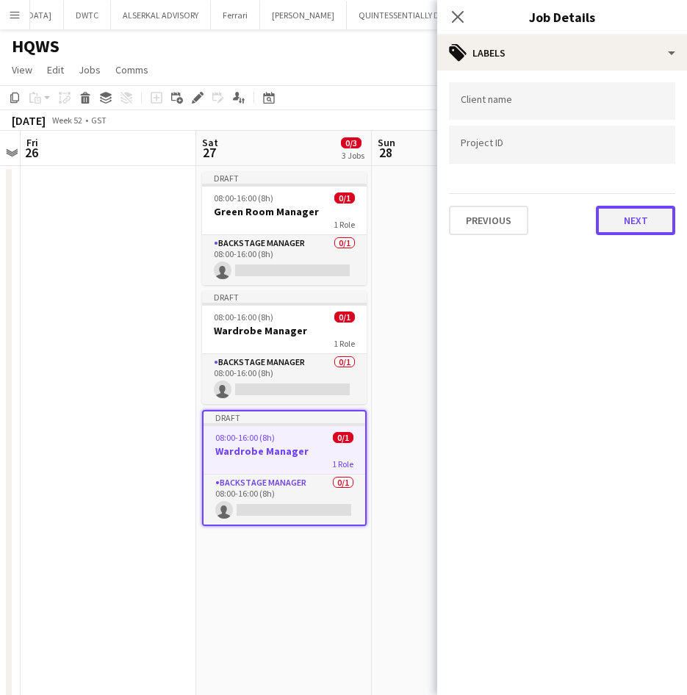
click at [666, 226] on button "Next" at bounding box center [635, 220] width 79 height 29
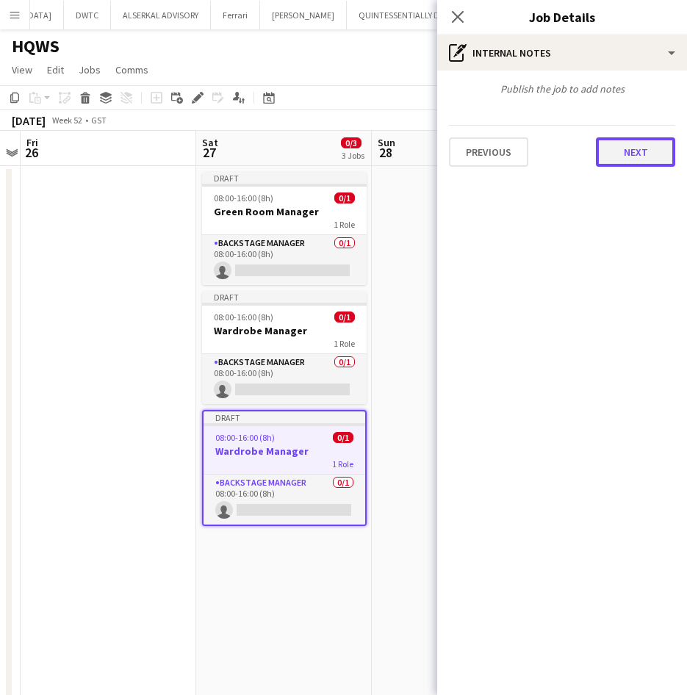
click at [645, 146] on button "Next" at bounding box center [635, 151] width 79 height 29
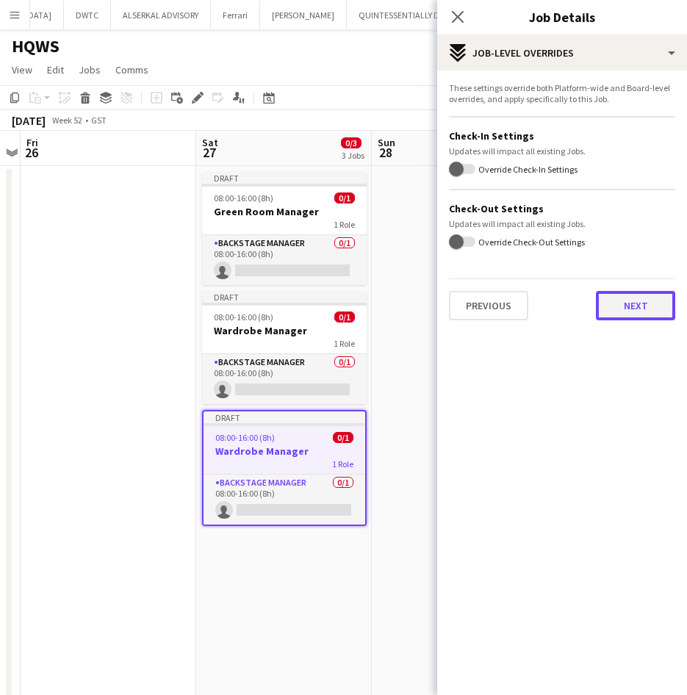
click at [645, 304] on button "Next" at bounding box center [635, 305] width 79 height 29
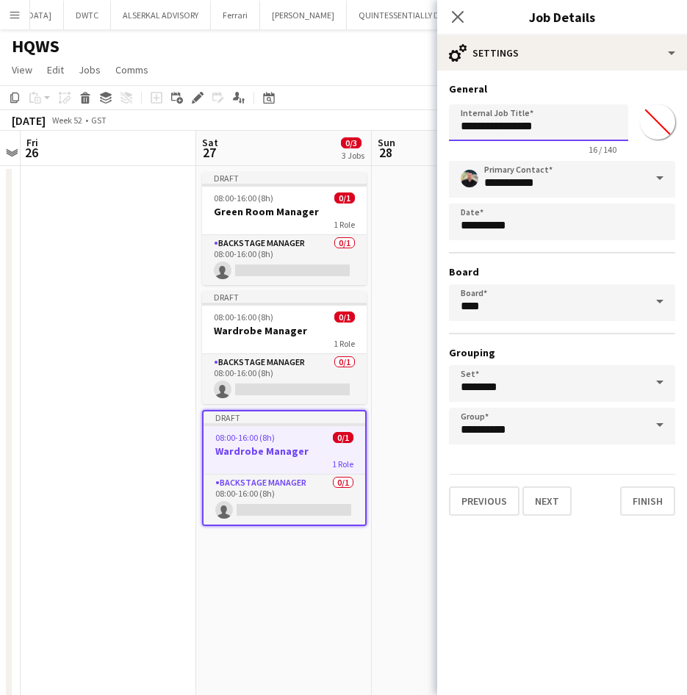
click at [582, 132] on input "**********" at bounding box center [538, 122] width 179 height 37
type input "**********"
click at [545, 499] on button "Next" at bounding box center [547, 501] width 49 height 29
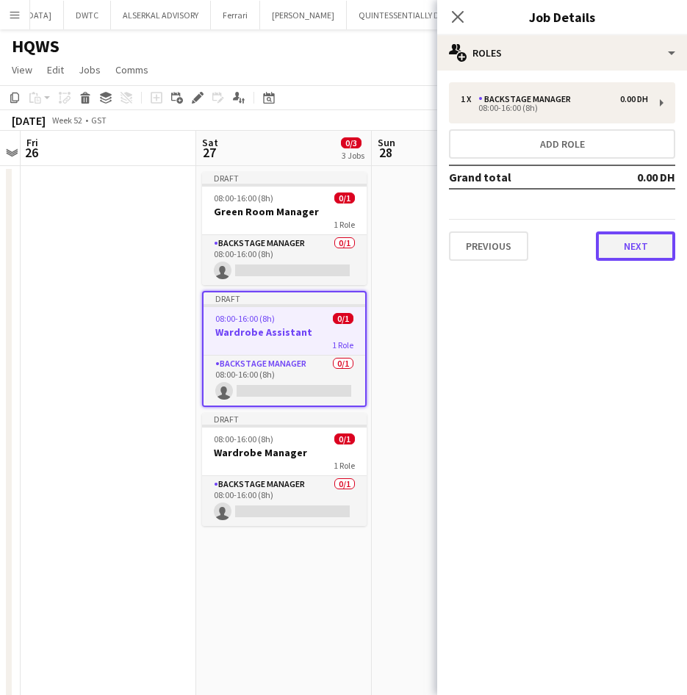
click at [642, 248] on button "Next" at bounding box center [635, 246] width 79 height 29
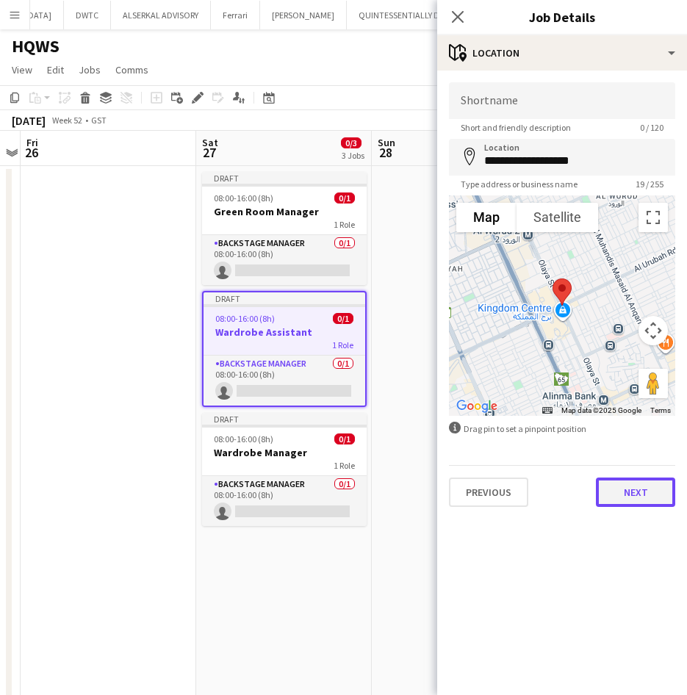
click at [638, 498] on button "Next" at bounding box center [635, 492] width 79 height 29
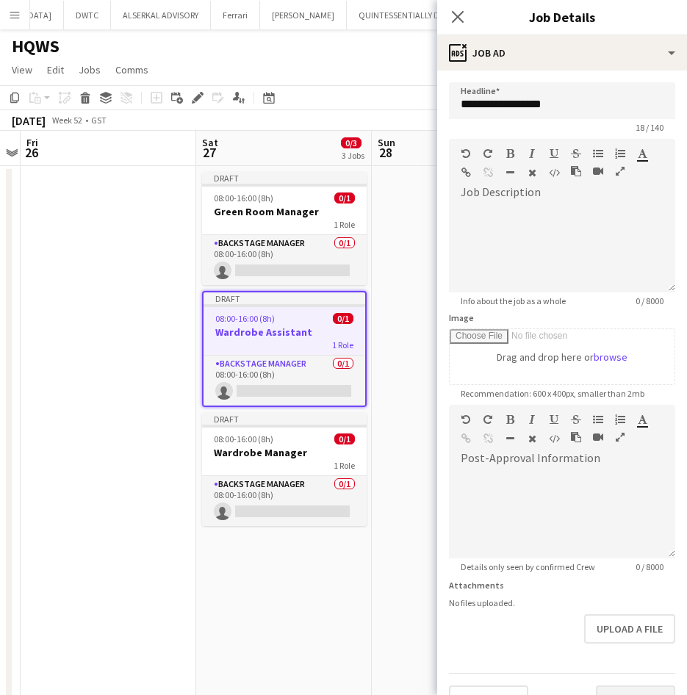
scroll to position [32, 0]
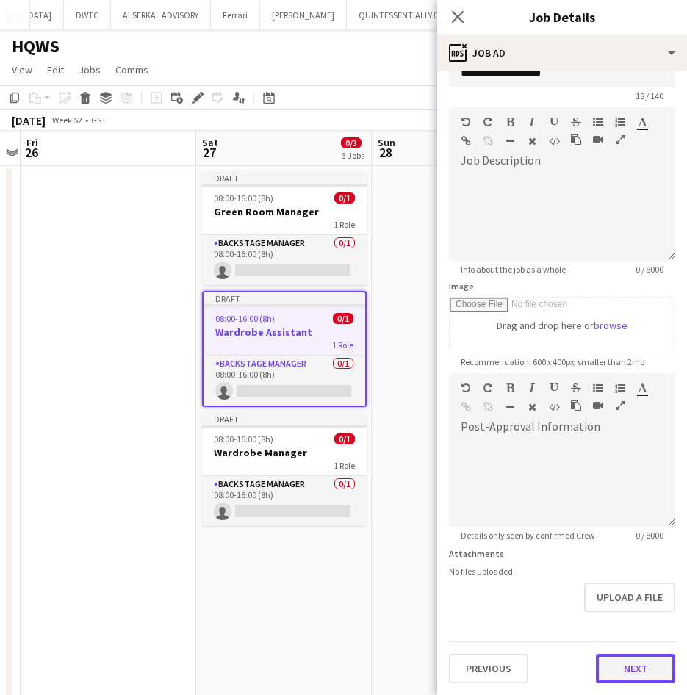
click at [612, 674] on button "Next" at bounding box center [635, 668] width 79 height 29
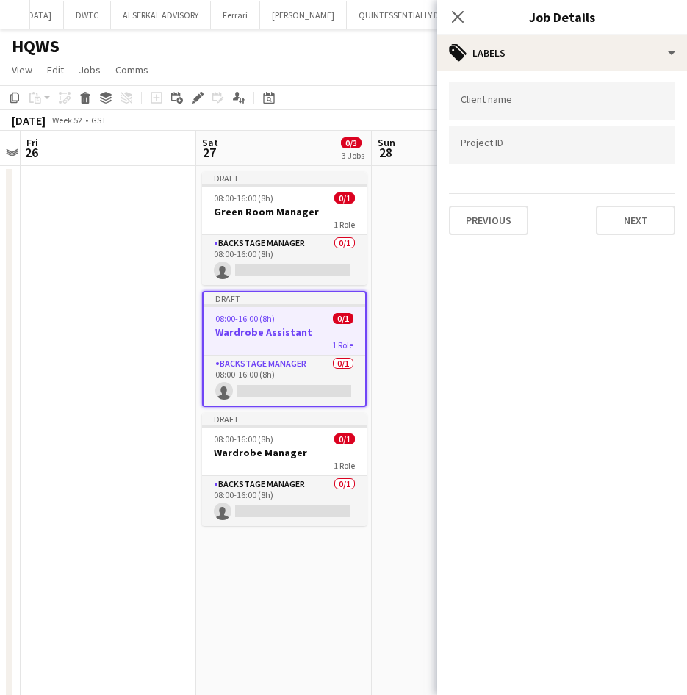
scroll to position [0, 0]
click at [642, 222] on button "Next" at bounding box center [635, 220] width 79 height 29
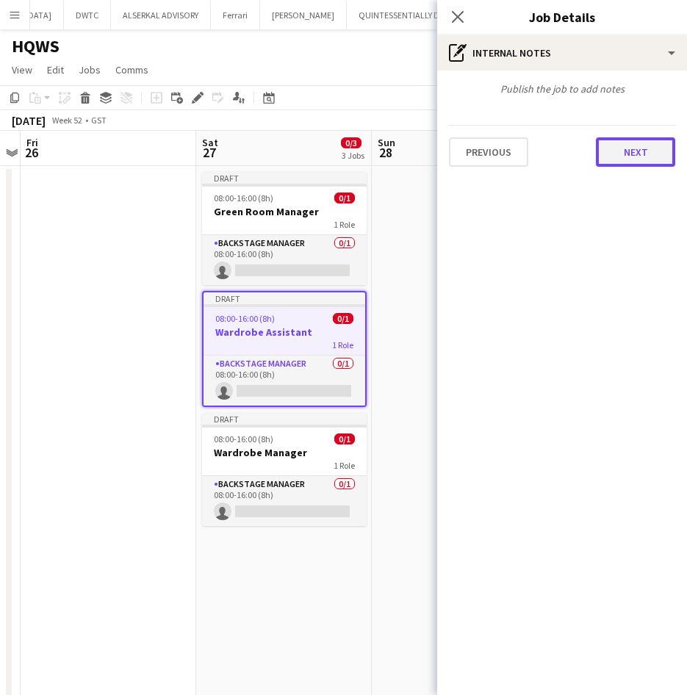
click at [651, 164] on button "Next" at bounding box center [635, 151] width 79 height 29
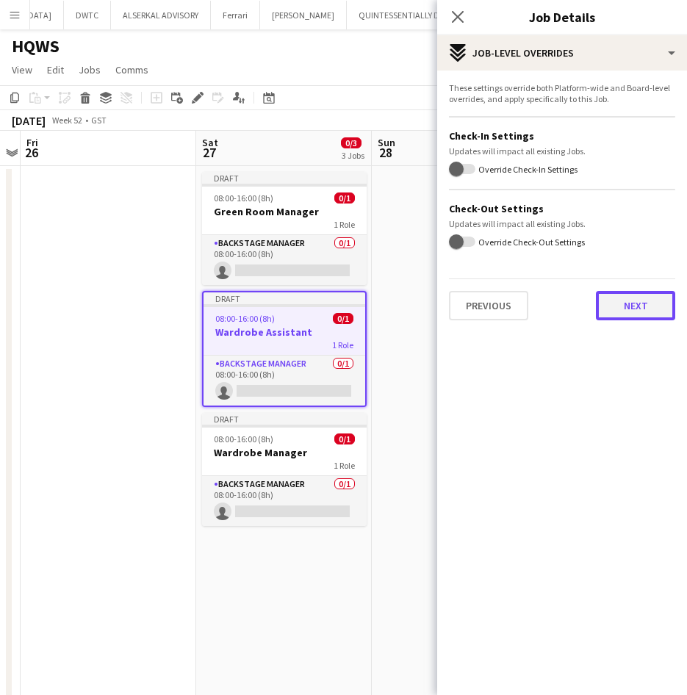
click at [639, 313] on button "Next" at bounding box center [635, 305] width 79 height 29
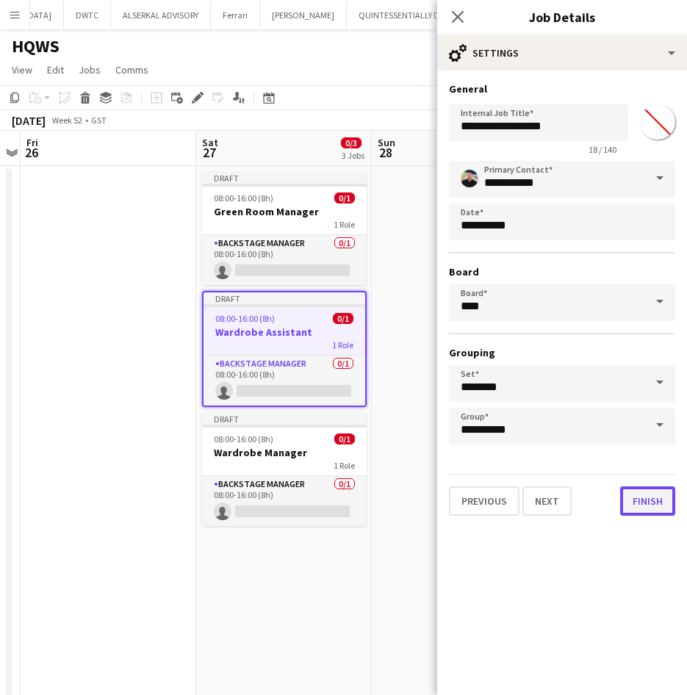
click at [643, 509] on button "Finish" at bounding box center [647, 501] width 55 height 29
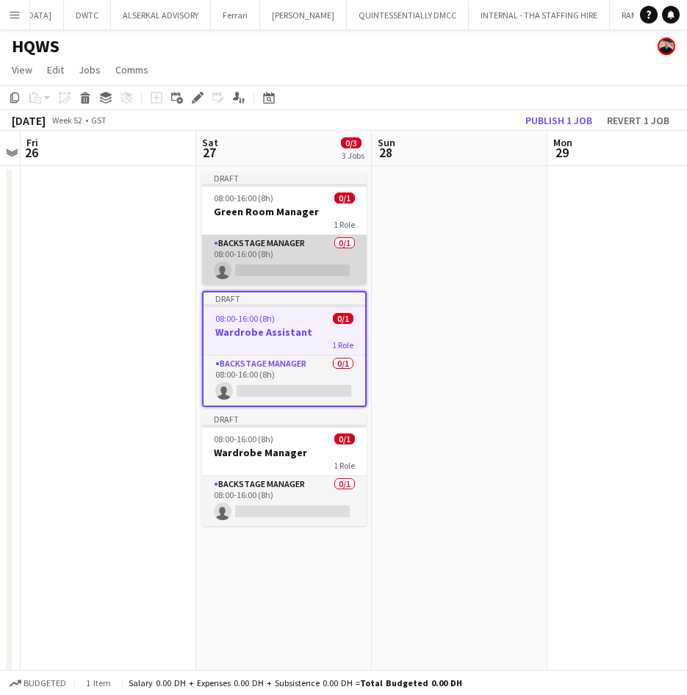
click at [294, 240] on app-card-role "Backstage Manager 0/1 08:00-16:00 (8h) single-neutral-actions" at bounding box center [284, 260] width 165 height 50
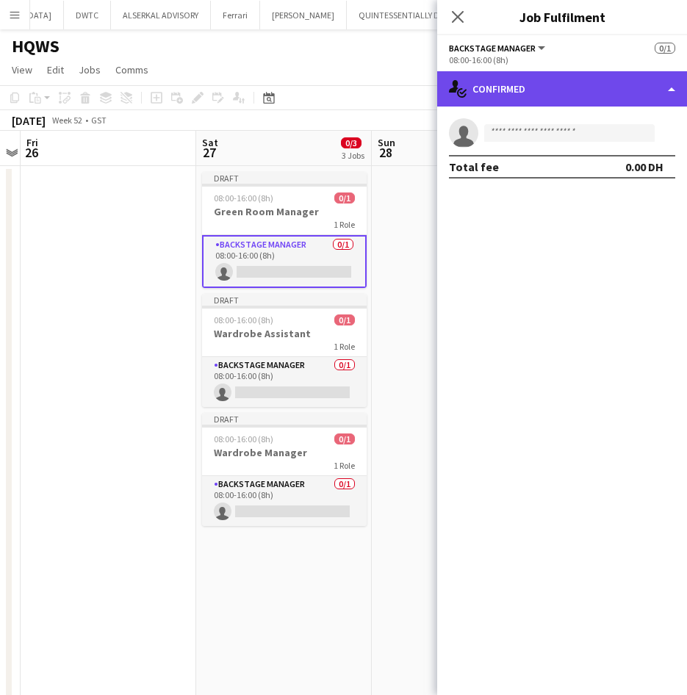
click at [557, 78] on div "single-neutral-actions-check-2 Confirmed" at bounding box center [562, 88] width 250 height 35
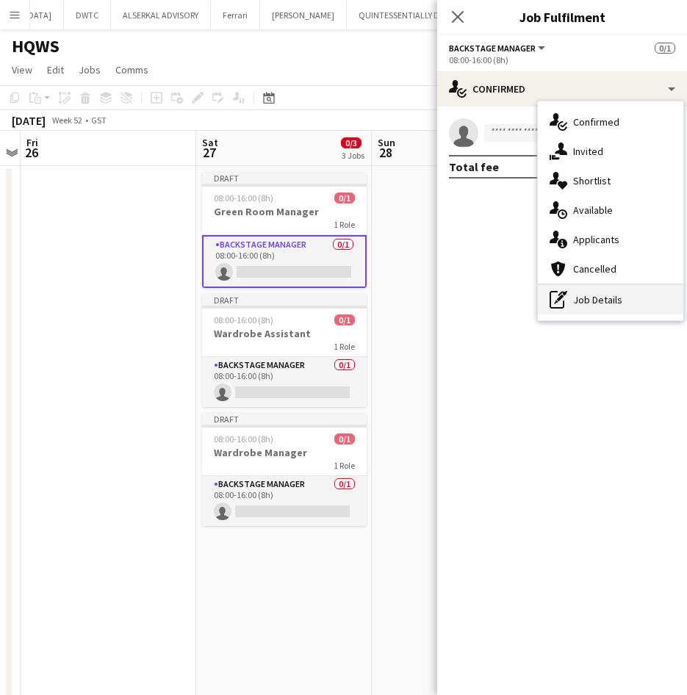
click at [606, 312] on div "pen-write Job Details" at bounding box center [611, 299] width 146 height 29
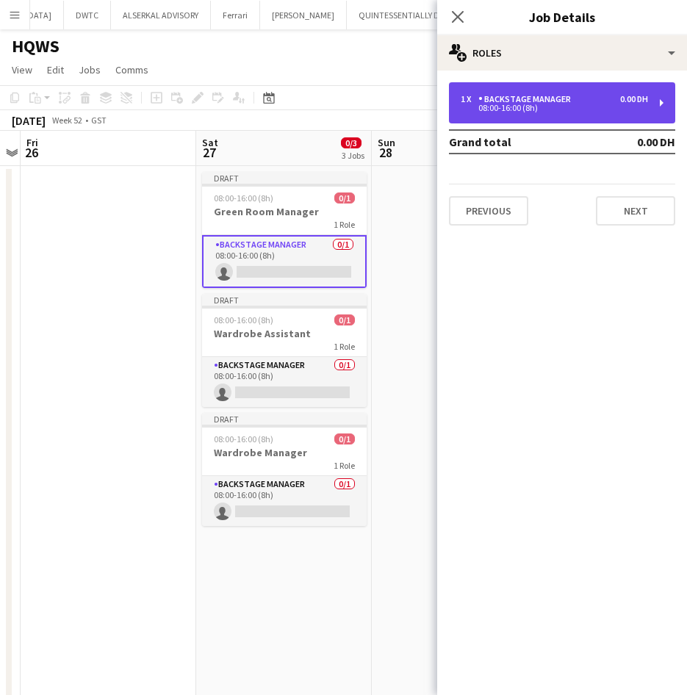
click at [569, 112] on div "1 x Backstage Manager 0.00 DH 08:00-16:00 (8h)" at bounding box center [562, 102] width 226 height 41
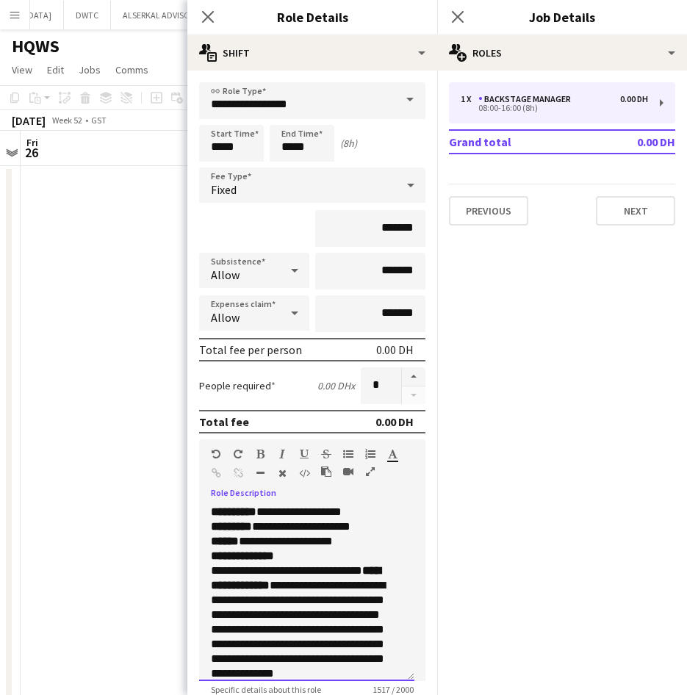
click at [362, 533] on p "**********" at bounding box center [301, 527] width 181 height 44
click at [377, 545] on p "**********" at bounding box center [301, 527] width 181 height 44
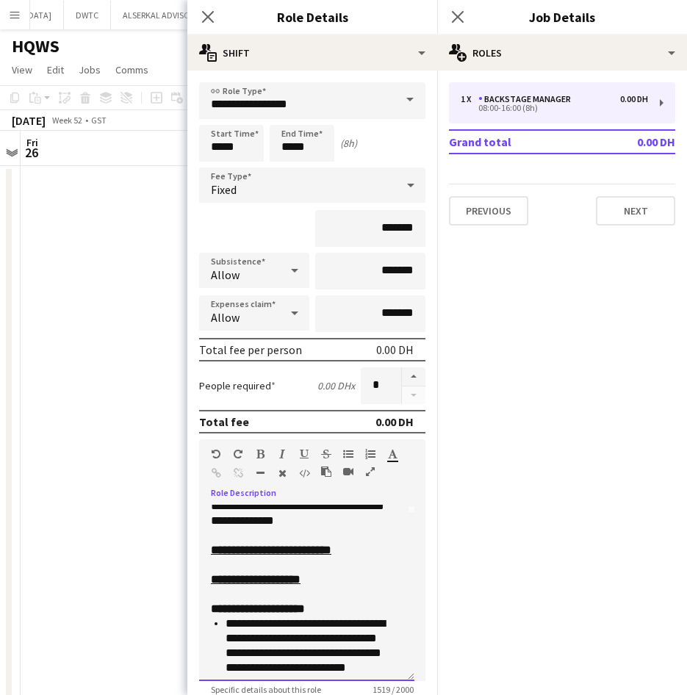
scroll to position [147, 0]
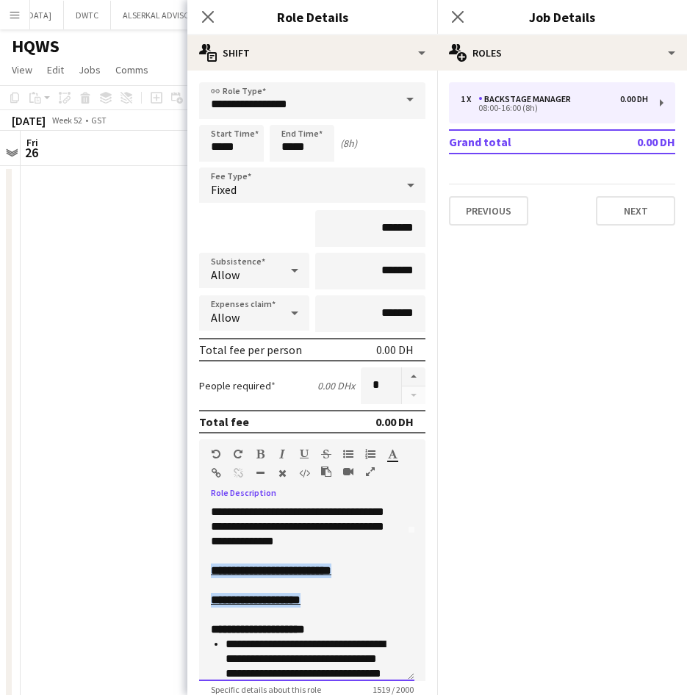
drag, startPoint x: 342, startPoint y: 598, endPoint x: 210, endPoint y: 586, distance: 132.1
click at [210, 586] on div "**********" at bounding box center [306, 593] width 215 height 176
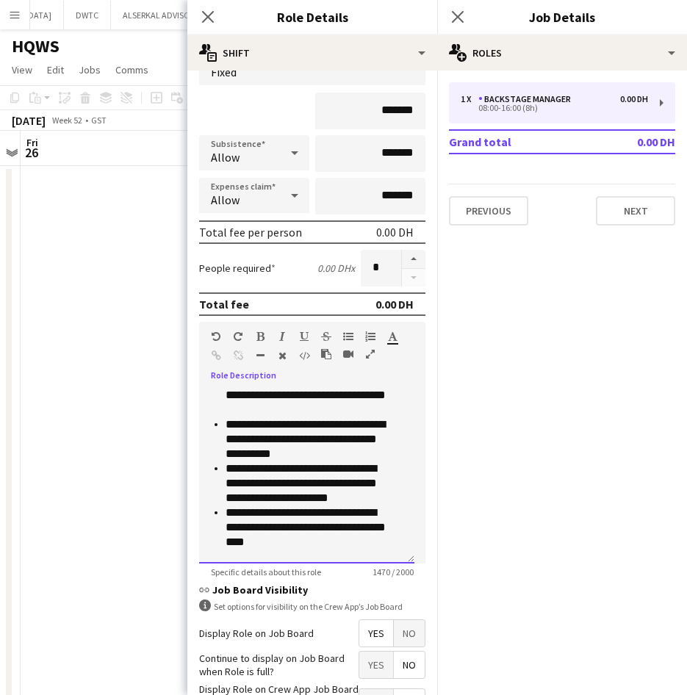
scroll to position [229, 0]
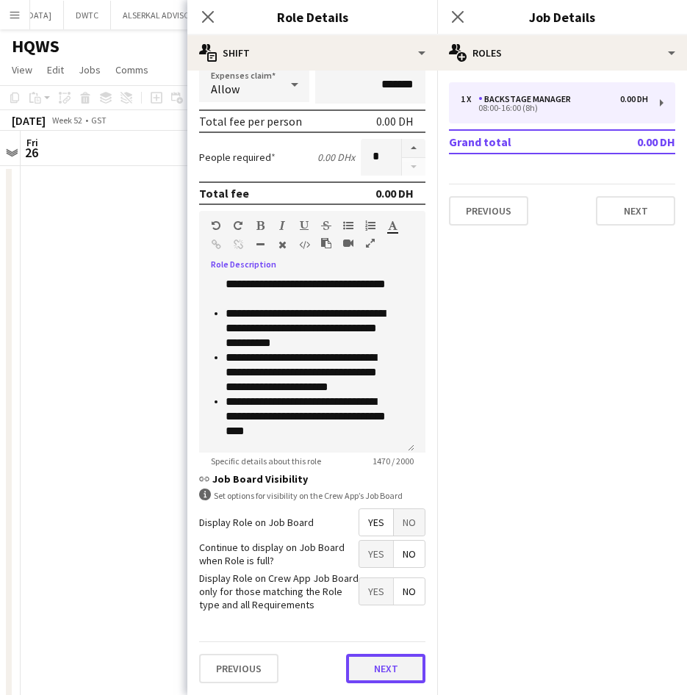
click at [383, 676] on button "Next" at bounding box center [385, 668] width 79 height 29
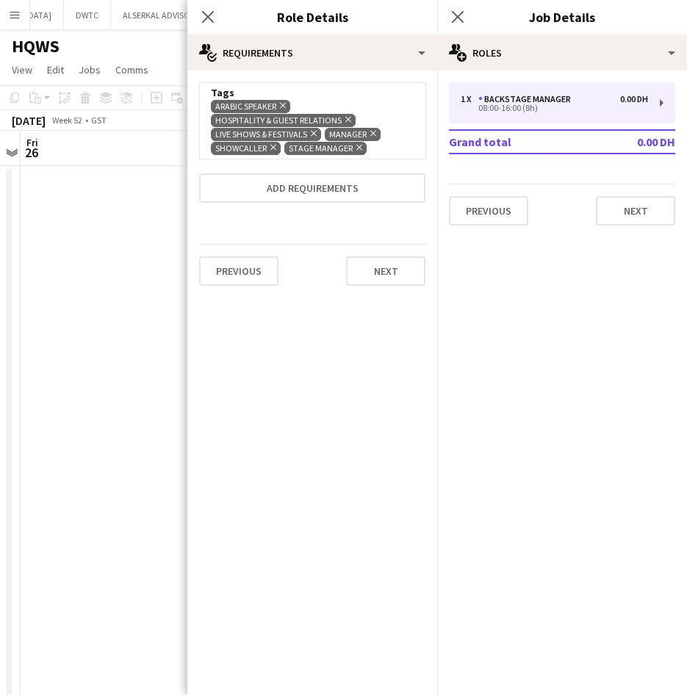
scroll to position [0, 0]
click at [383, 281] on button "Next" at bounding box center [385, 270] width 79 height 29
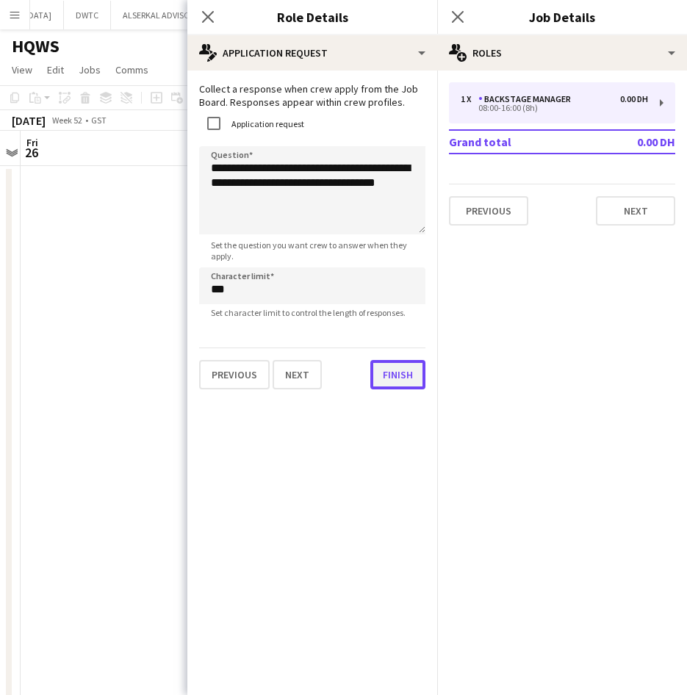
click at [381, 386] on button "Finish" at bounding box center [397, 374] width 55 height 29
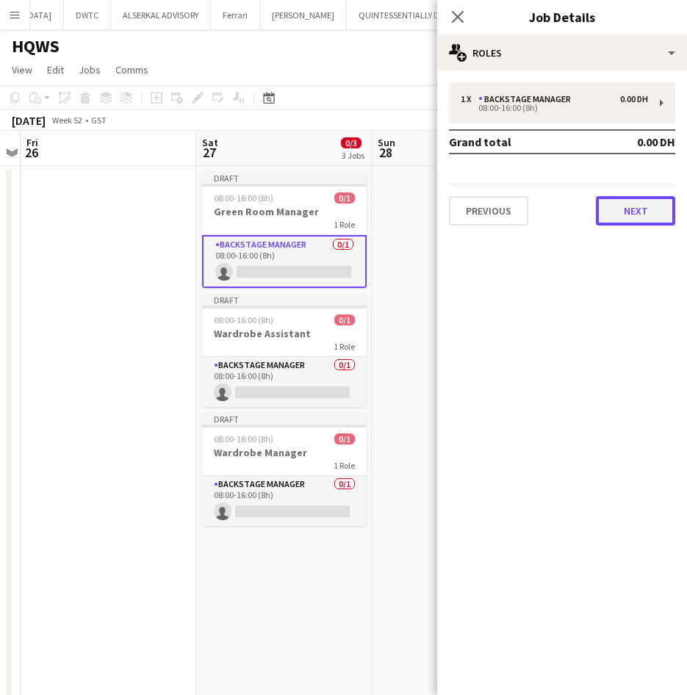
click at [642, 215] on button "Next" at bounding box center [635, 210] width 79 height 29
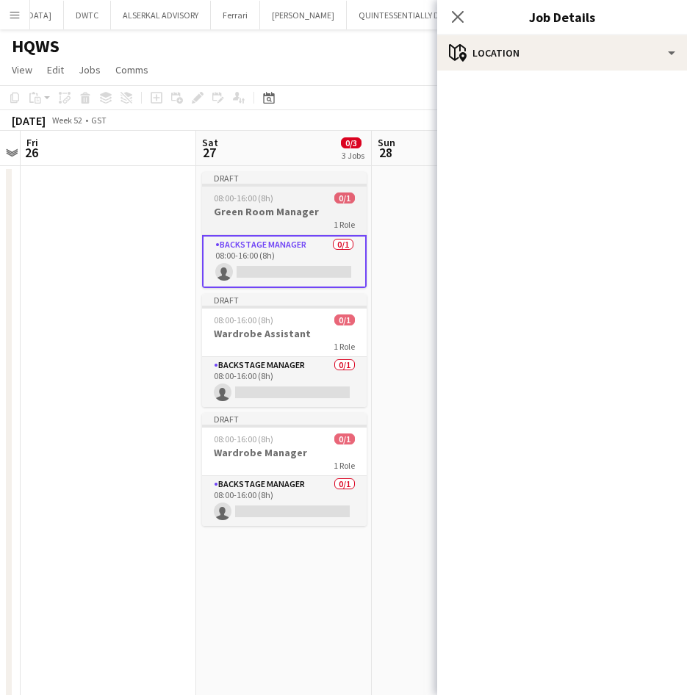
click at [270, 225] on div "1 Role" at bounding box center [284, 224] width 165 height 12
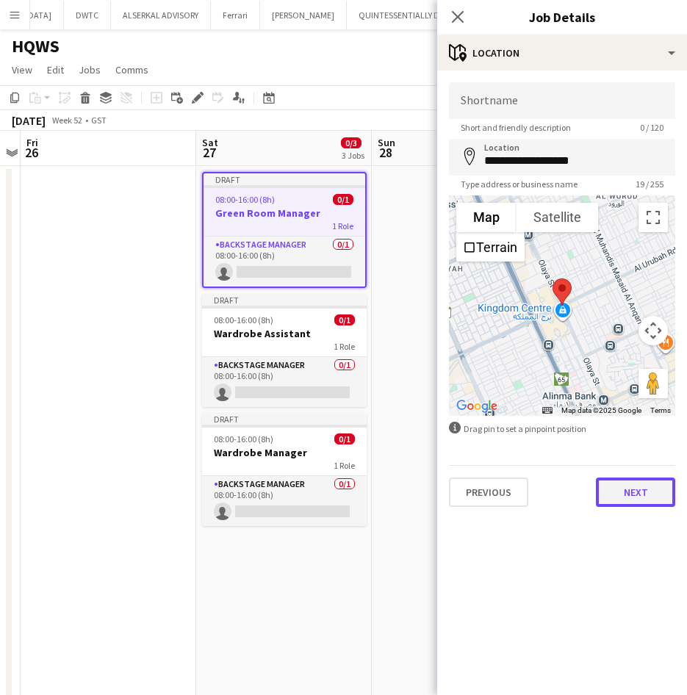
click at [636, 497] on button "Next" at bounding box center [635, 492] width 79 height 29
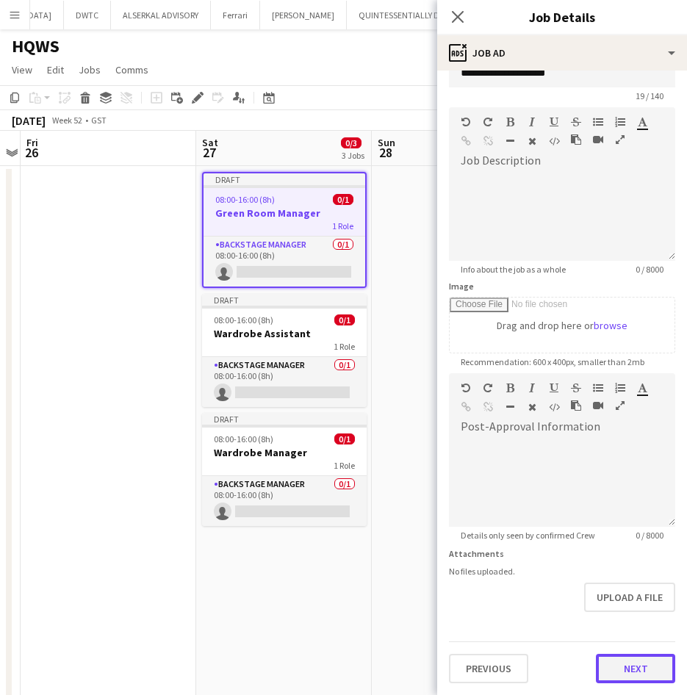
scroll to position [32, 0]
click at [625, 625] on form "**********" at bounding box center [562, 367] width 250 height 633
click at [620, 662] on button "Next" at bounding box center [635, 668] width 79 height 29
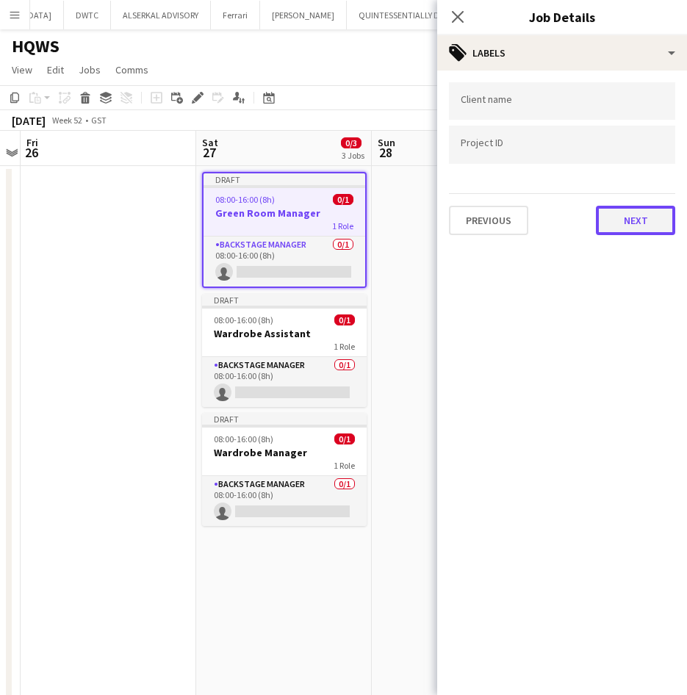
click at [645, 227] on button "Next" at bounding box center [635, 220] width 79 height 29
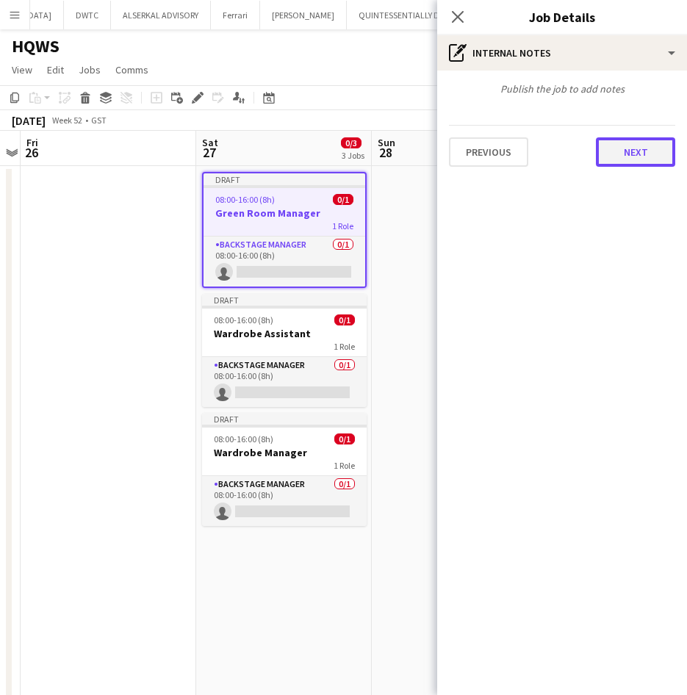
click at [639, 153] on button "Next" at bounding box center [635, 151] width 79 height 29
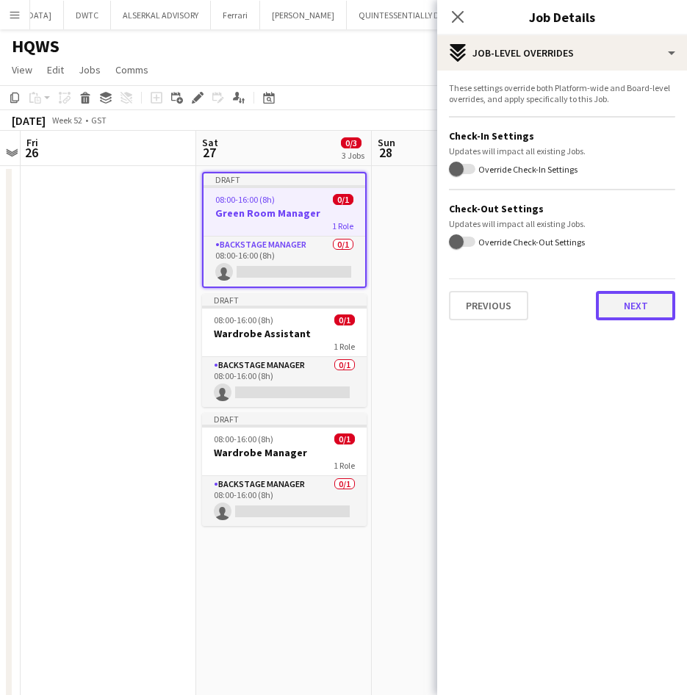
click at [635, 302] on button "Next" at bounding box center [635, 305] width 79 height 29
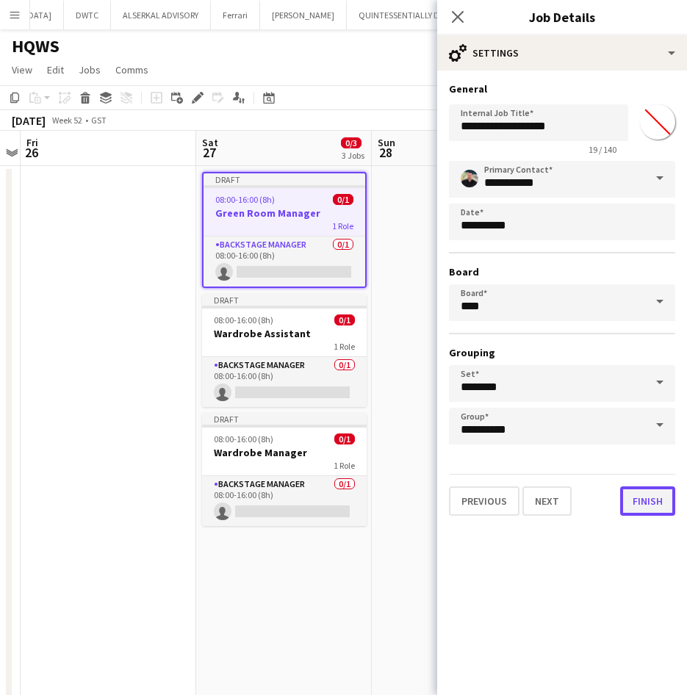
click at [641, 507] on button "Finish" at bounding box center [647, 501] width 55 height 29
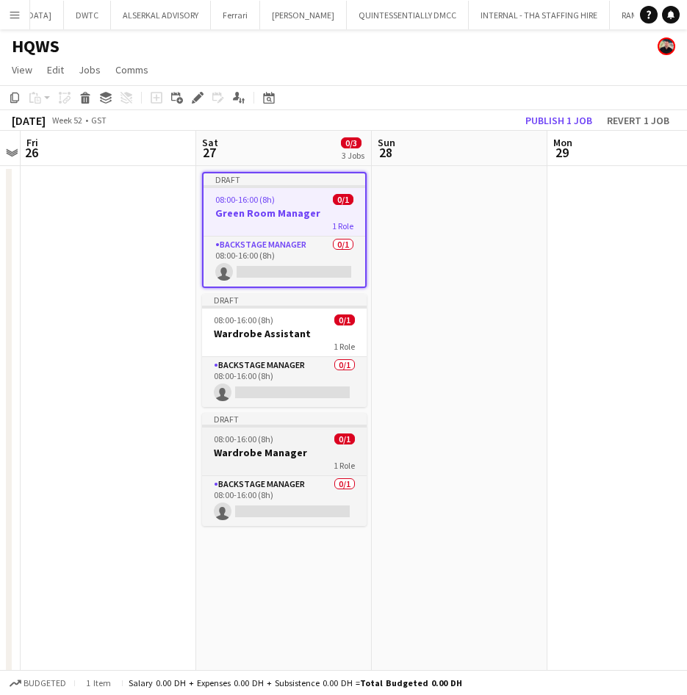
click at [295, 456] on h3 "Wardrobe Manager" at bounding box center [284, 452] width 165 height 13
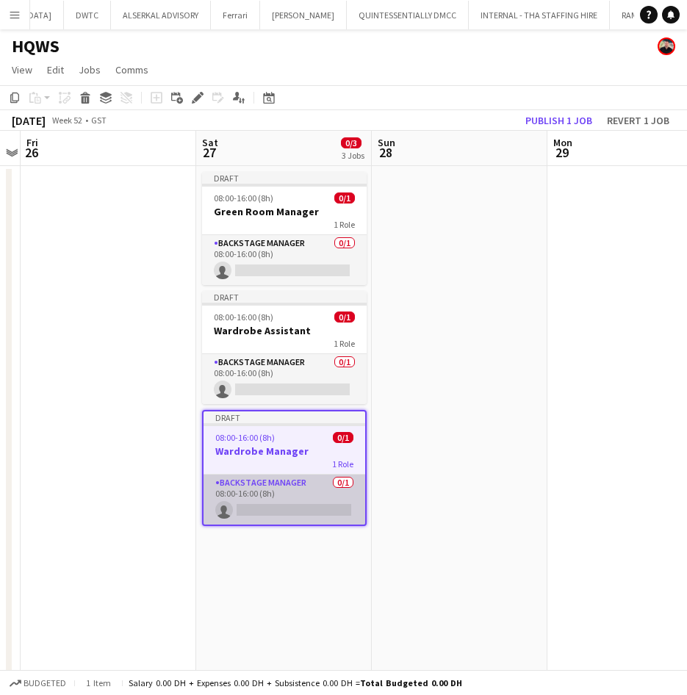
click at [283, 485] on app-card-role "Backstage Manager 0/1 08:00-16:00 (8h) single-neutral-actions" at bounding box center [285, 500] width 162 height 50
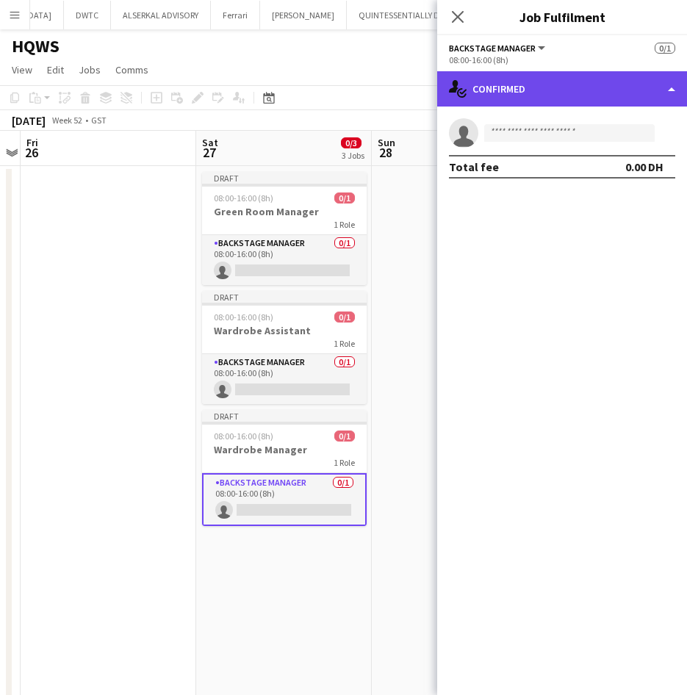
click at [534, 96] on div "single-neutral-actions-check-2 Confirmed" at bounding box center [562, 88] width 250 height 35
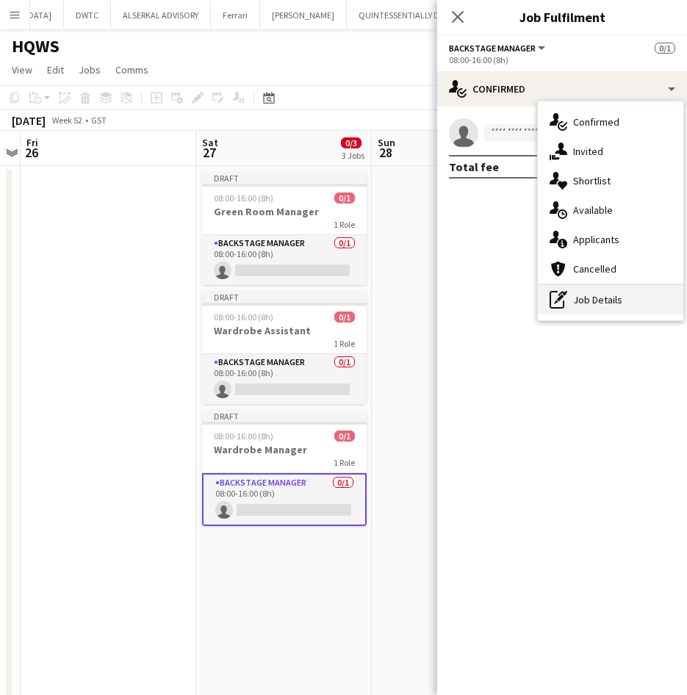
click at [589, 297] on div "pen-write Job Details" at bounding box center [611, 299] width 146 height 29
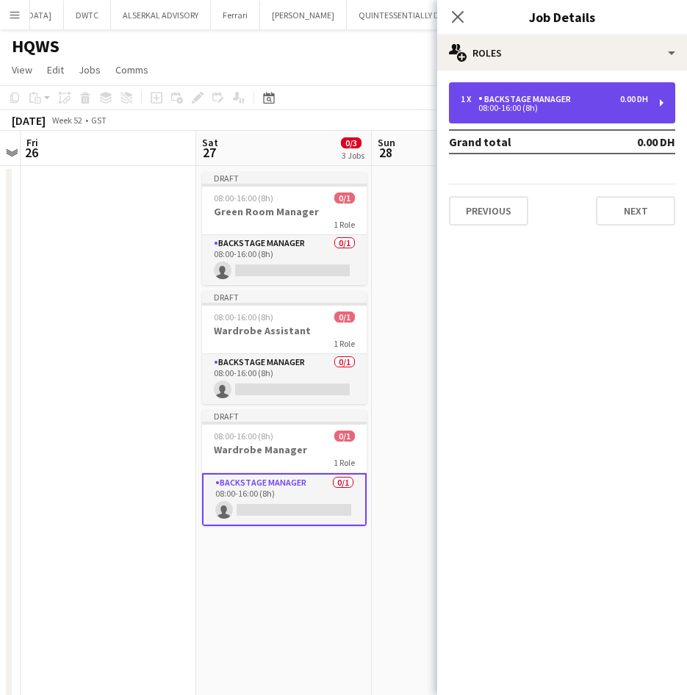
click at [569, 98] on div "Backstage Manager" at bounding box center [527, 99] width 98 height 10
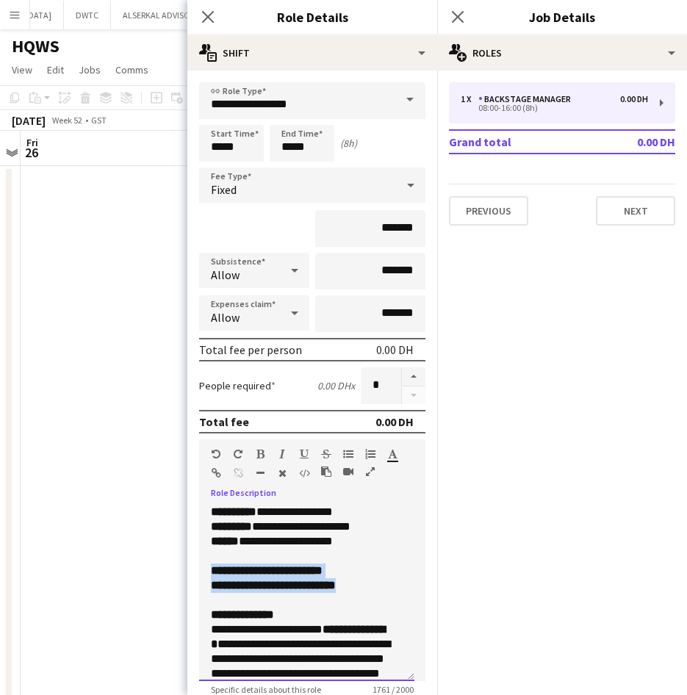
drag, startPoint x: 389, startPoint y: 583, endPoint x: 201, endPoint y: 567, distance: 188.8
click at [201, 567] on div "**********" at bounding box center [306, 593] width 215 height 176
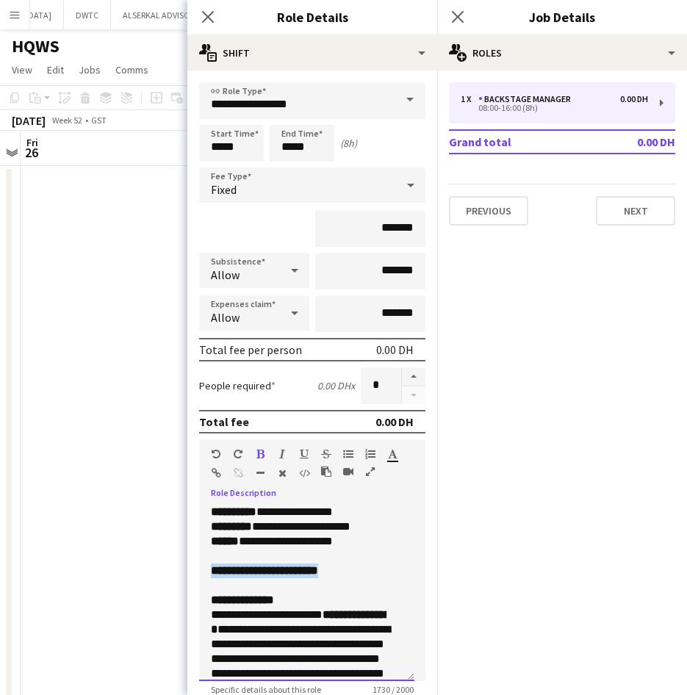
drag, startPoint x: 343, startPoint y: 571, endPoint x: 201, endPoint y: 567, distance: 142.6
click at [201, 567] on div "**********" at bounding box center [306, 593] width 215 height 176
copy b "**********"
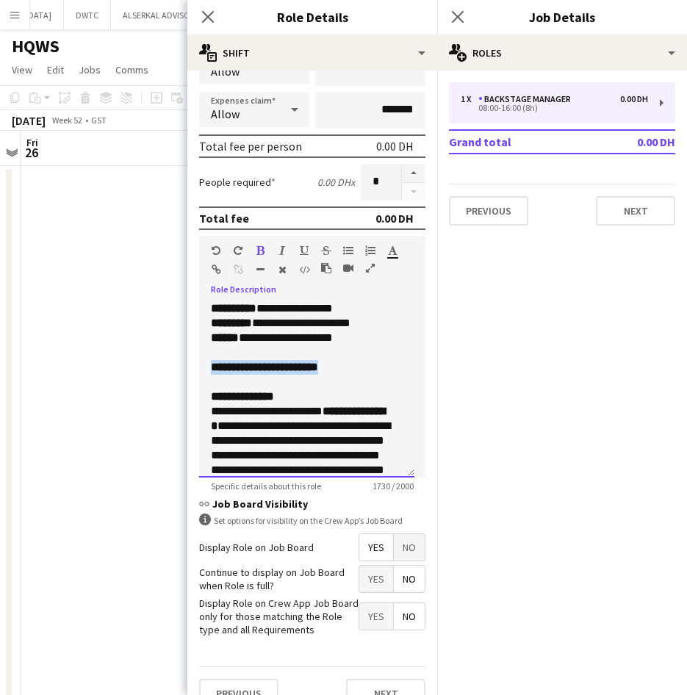
scroll to position [229, 0]
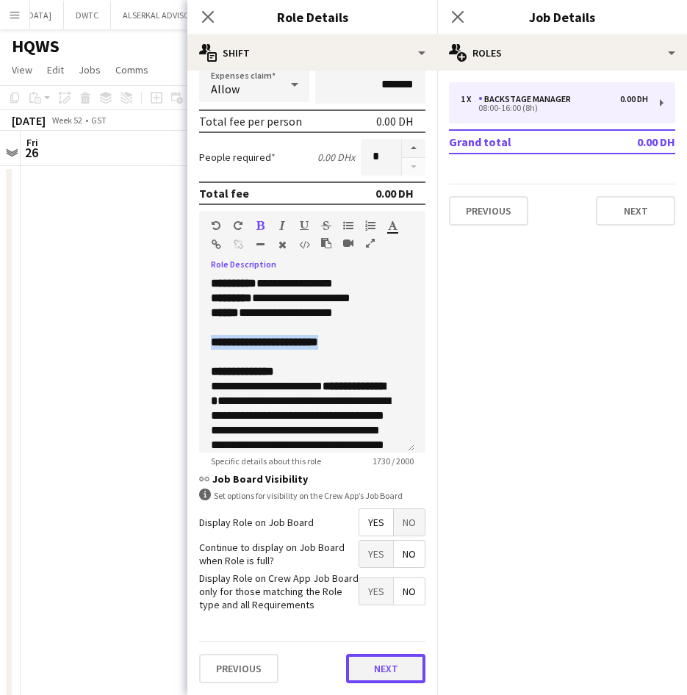
click at [391, 663] on button "Next" at bounding box center [385, 668] width 79 height 29
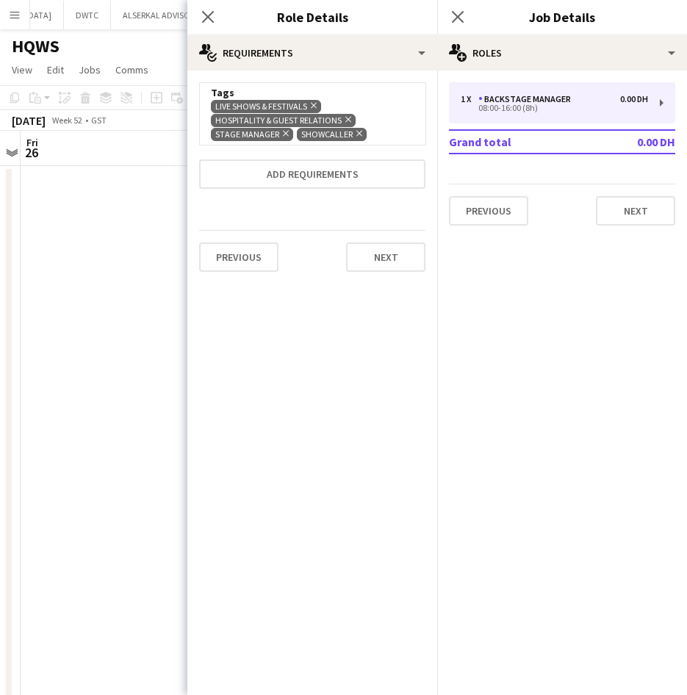
scroll to position [0, 0]
click at [370, 260] on button "Next" at bounding box center [385, 257] width 79 height 29
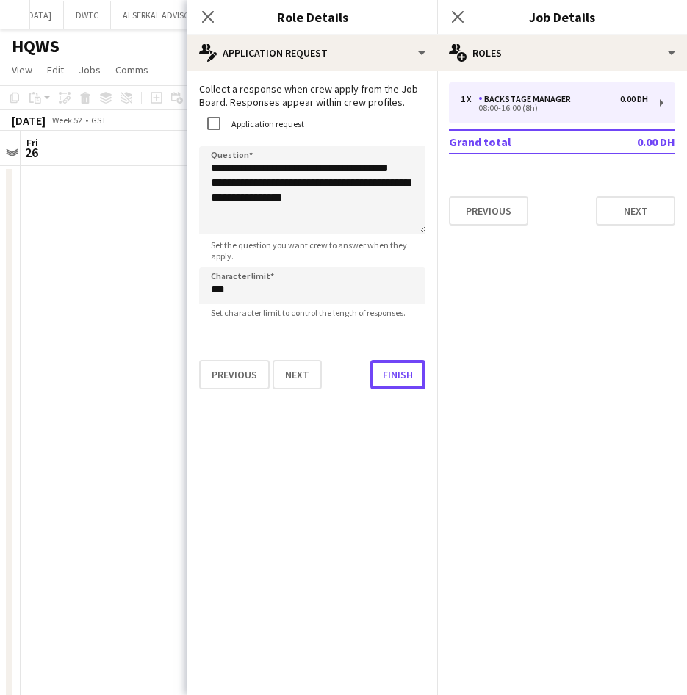
click at [395, 394] on div "**********" at bounding box center [312, 236] width 250 height 331
click at [400, 371] on button "Finish" at bounding box center [397, 374] width 55 height 29
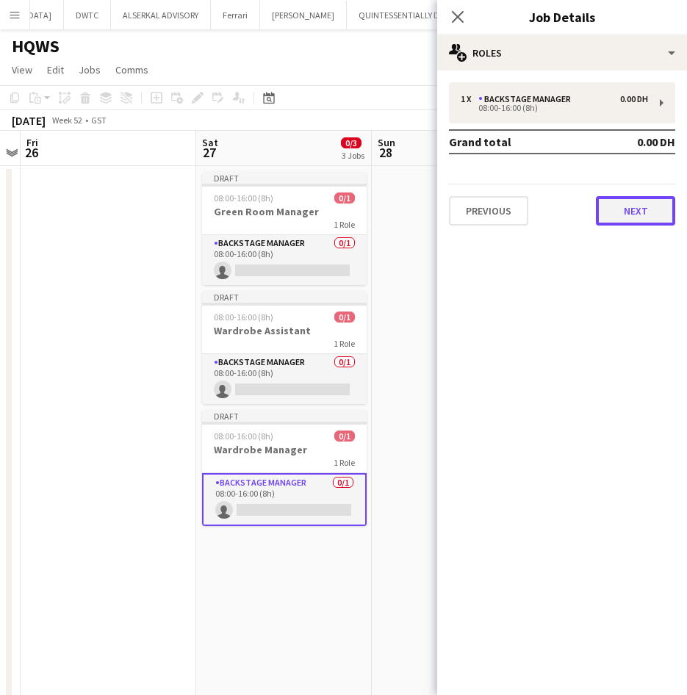
click at [629, 201] on button "Next" at bounding box center [635, 210] width 79 height 29
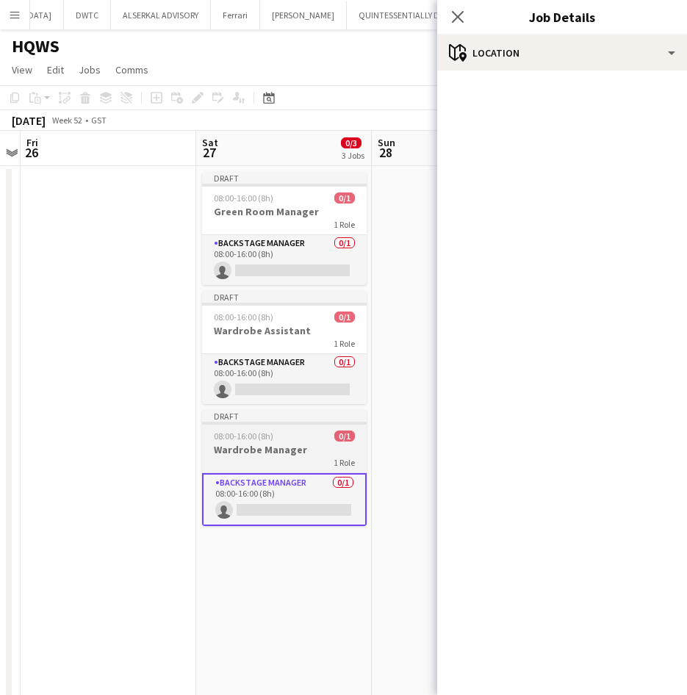
click at [291, 458] on div "1 Role" at bounding box center [284, 462] width 165 height 12
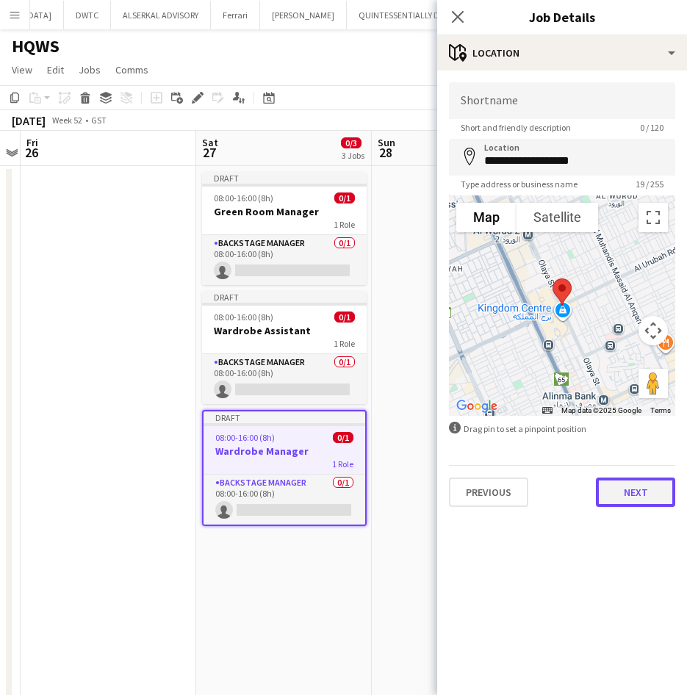
click at [640, 494] on button "Next" at bounding box center [635, 492] width 79 height 29
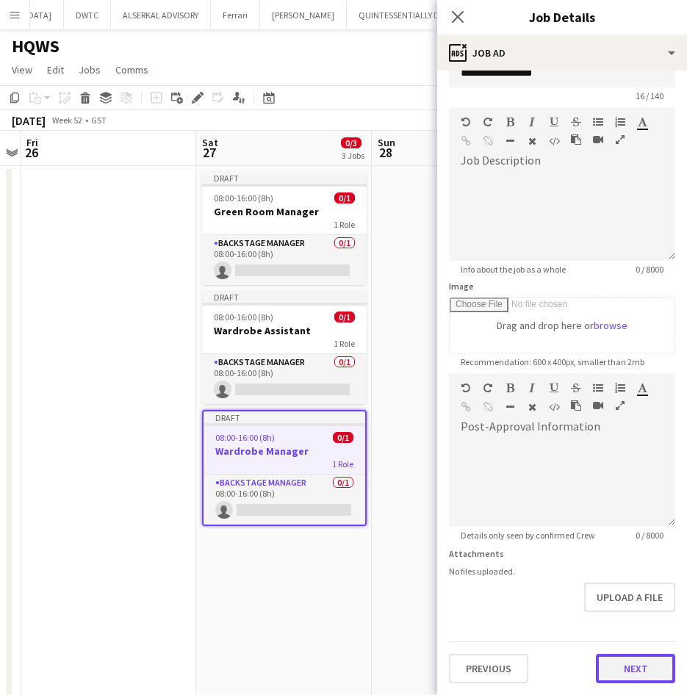
scroll to position [32, 0]
click at [634, 620] on form "**********" at bounding box center [562, 367] width 250 height 633
click at [623, 675] on button "Next" at bounding box center [635, 668] width 79 height 29
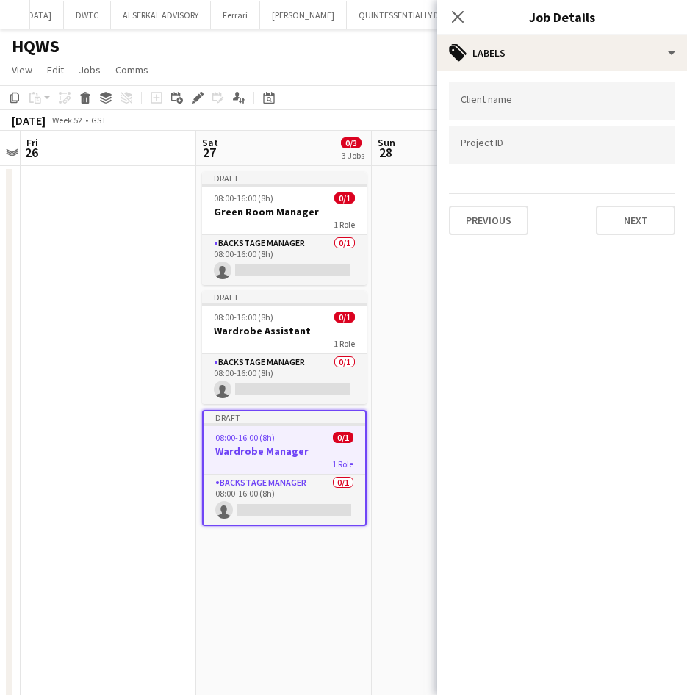
scroll to position [0, 0]
click at [636, 218] on button "Next" at bounding box center [635, 220] width 79 height 29
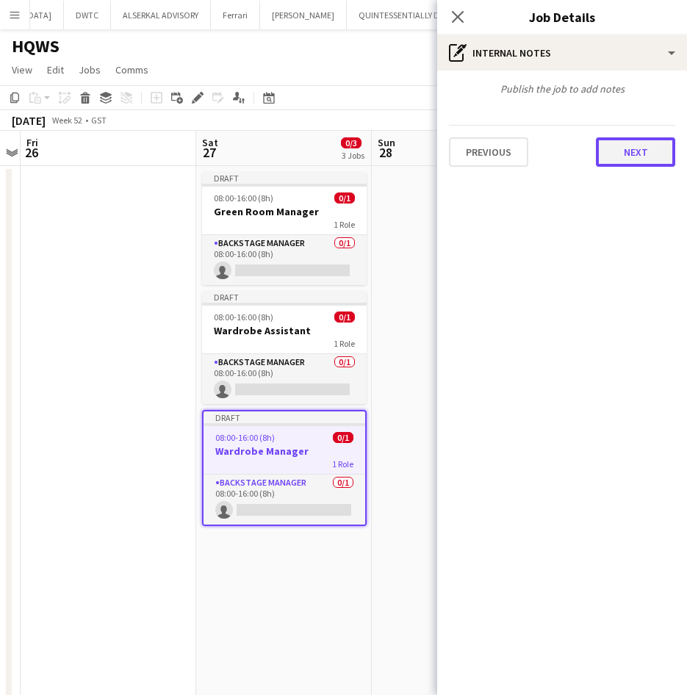
click at [639, 166] on button "Next" at bounding box center [635, 151] width 79 height 29
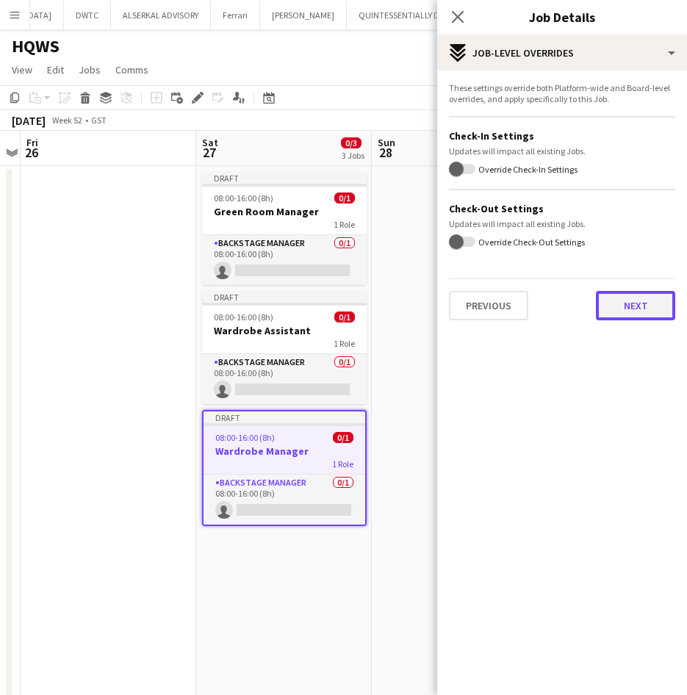
click at [636, 304] on button "Next" at bounding box center [635, 305] width 79 height 29
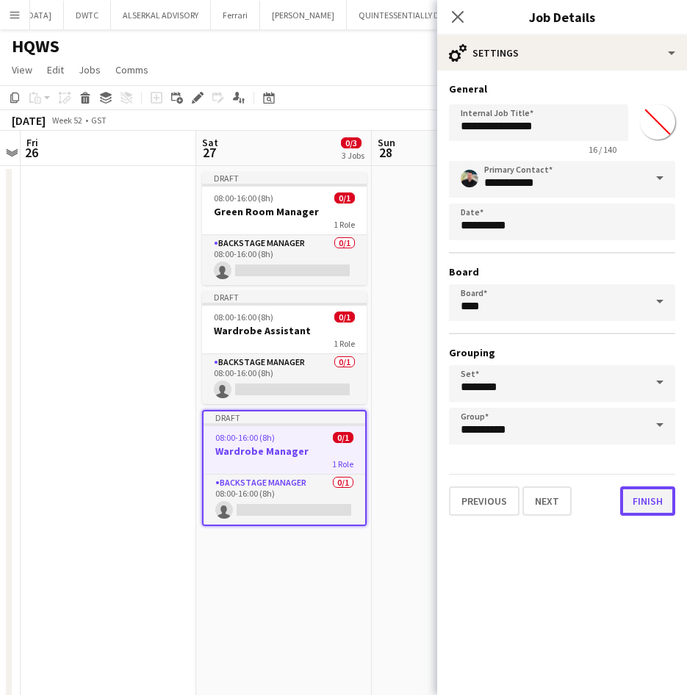
click at [642, 504] on button "Finish" at bounding box center [647, 501] width 55 height 29
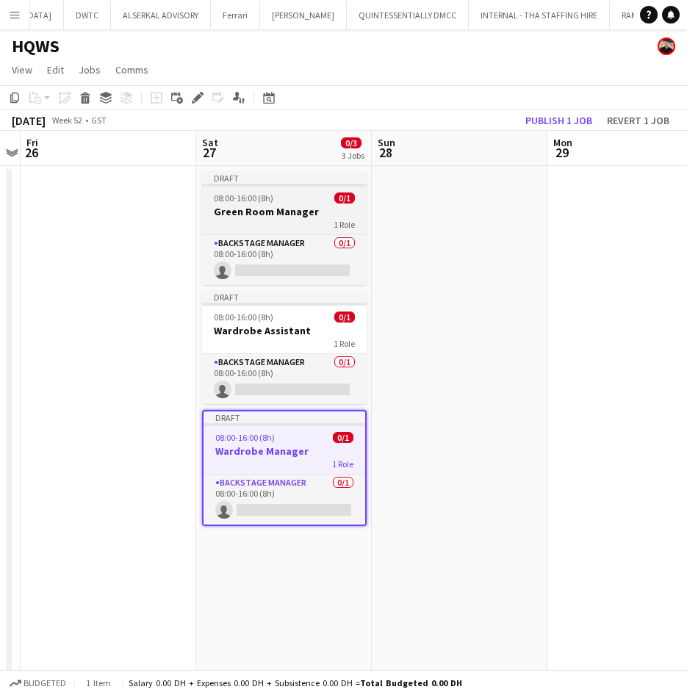
click at [252, 218] on div "1 Role" at bounding box center [284, 224] width 165 height 12
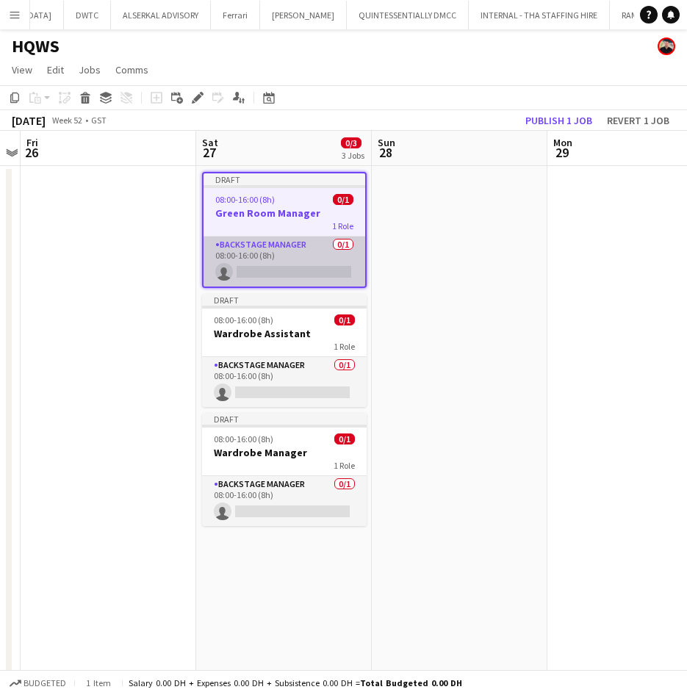
click at [270, 254] on app-card-role "Backstage Manager 0/1 08:00-16:00 (8h) single-neutral-actions" at bounding box center [285, 262] width 162 height 50
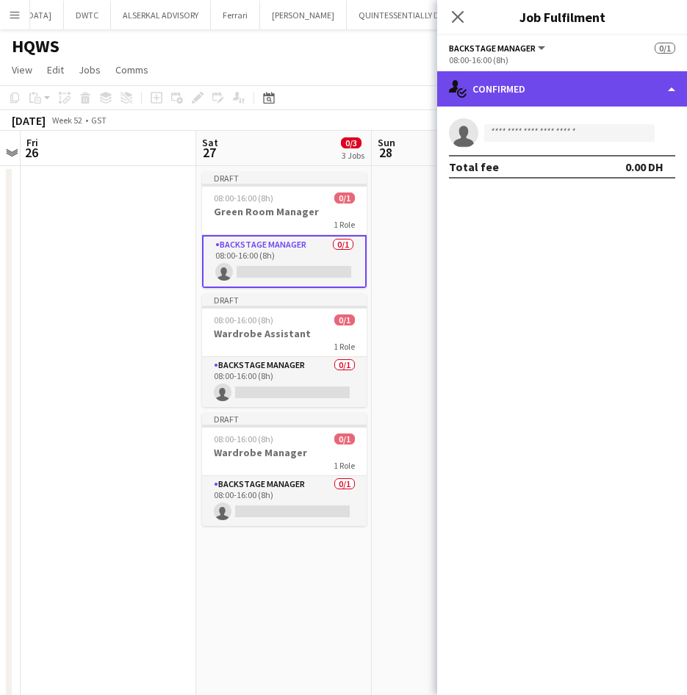
click at [603, 87] on div "single-neutral-actions-check-2 Confirmed" at bounding box center [562, 88] width 250 height 35
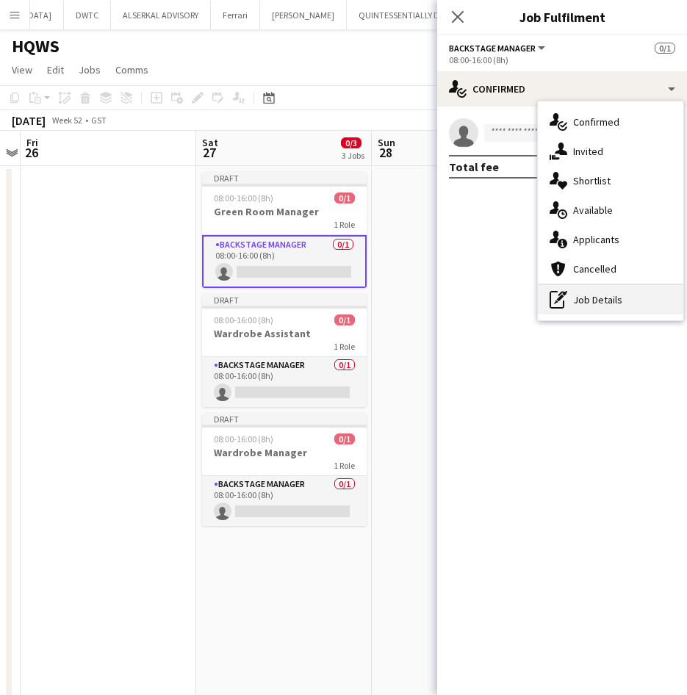
click at [619, 306] on div "pen-write Job Details" at bounding box center [611, 299] width 146 height 29
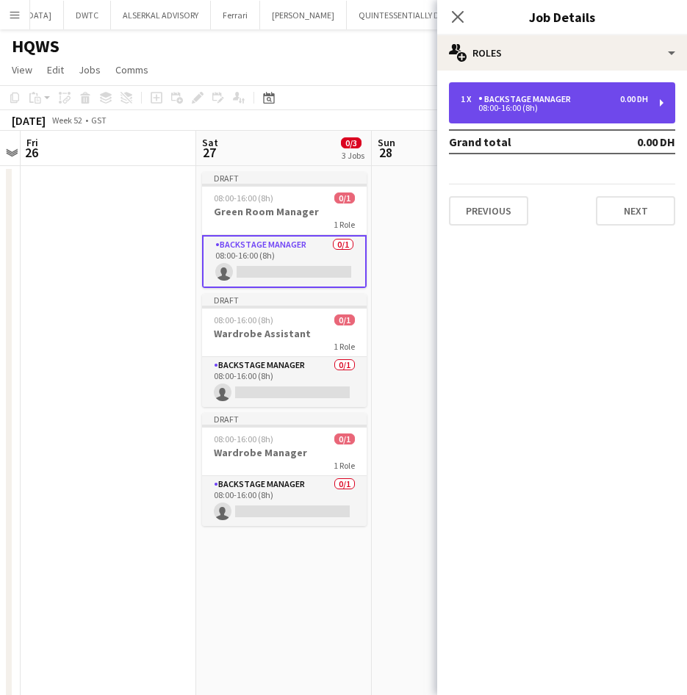
click at [509, 110] on div "08:00-16:00 (8h)" at bounding box center [554, 107] width 187 height 7
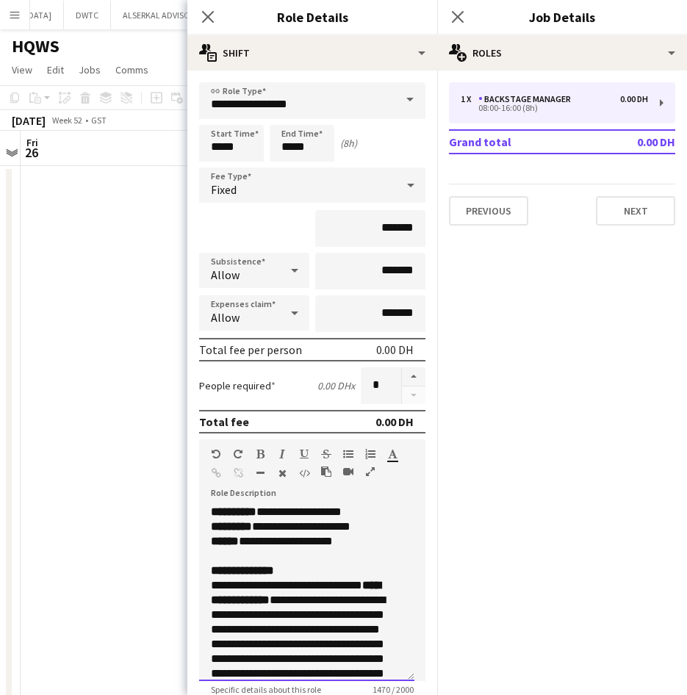
click at [325, 562] on p "**********" at bounding box center [301, 534] width 181 height 59
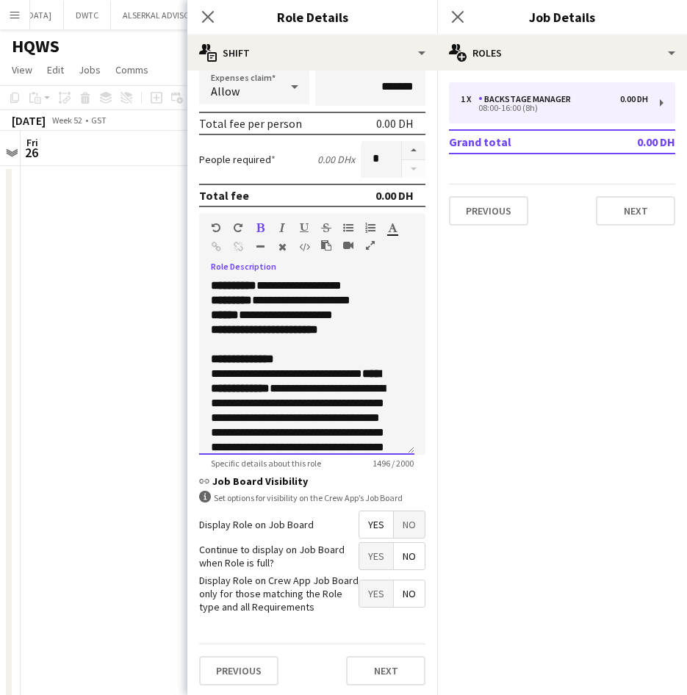
scroll to position [229, 0]
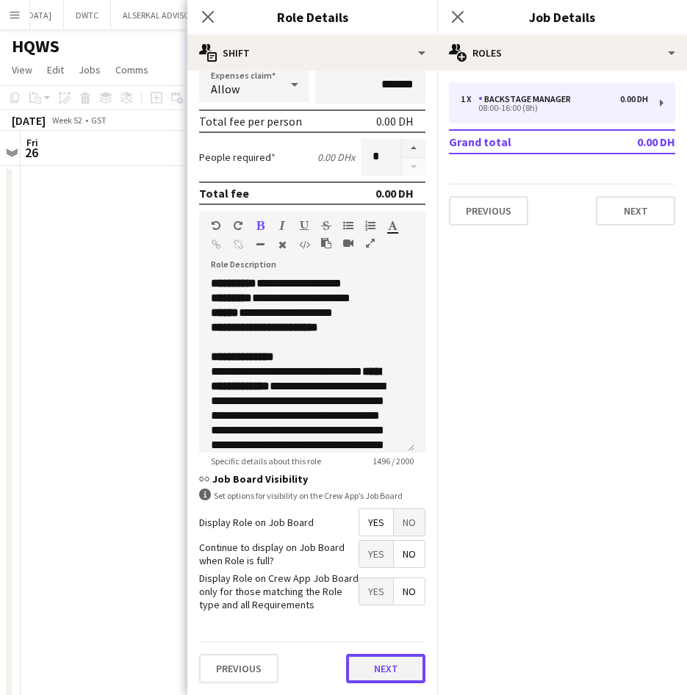
click at [384, 675] on button "Next" at bounding box center [385, 668] width 79 height 29
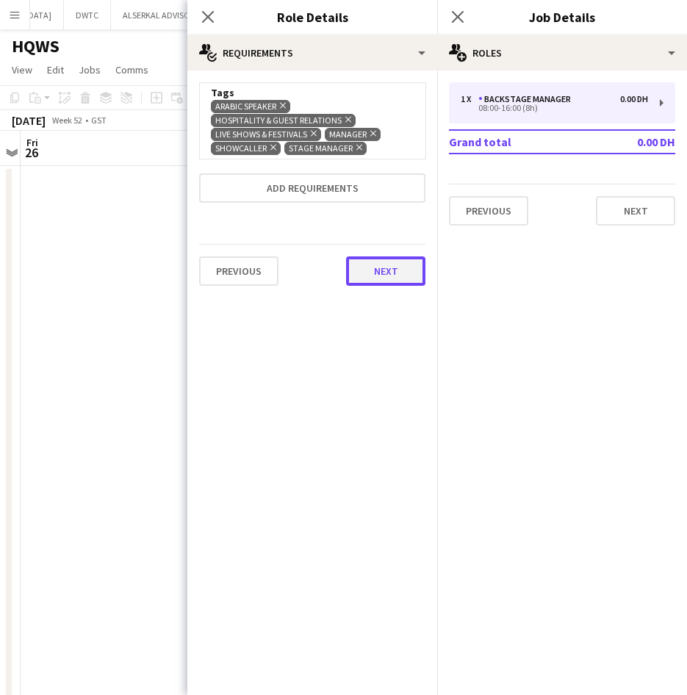
click at [377, 262] on button "Next" at bounding box center [385, 270] width 79 height 29
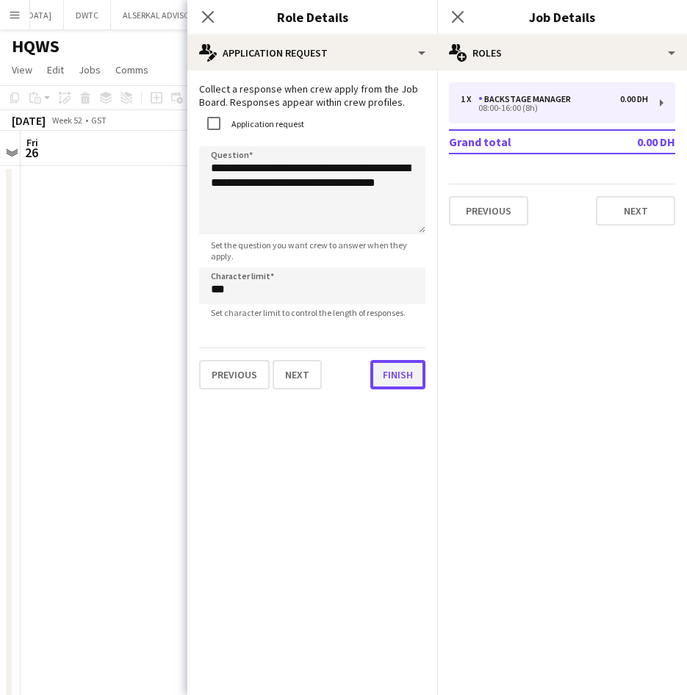
click at [389, 392] on div "**********" at bounding box center [312, 236] width 250 height 331
click at [391, 377] on button "Finish" at bounding box center [397, 374] width 55 height 29
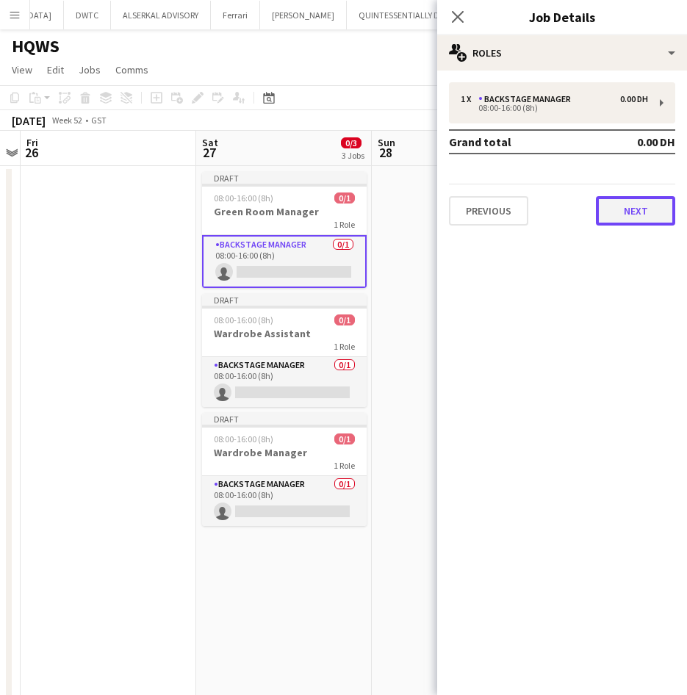
click at [639, 200] on button "Next" at bounding box center [635, 210] width 79 height 29
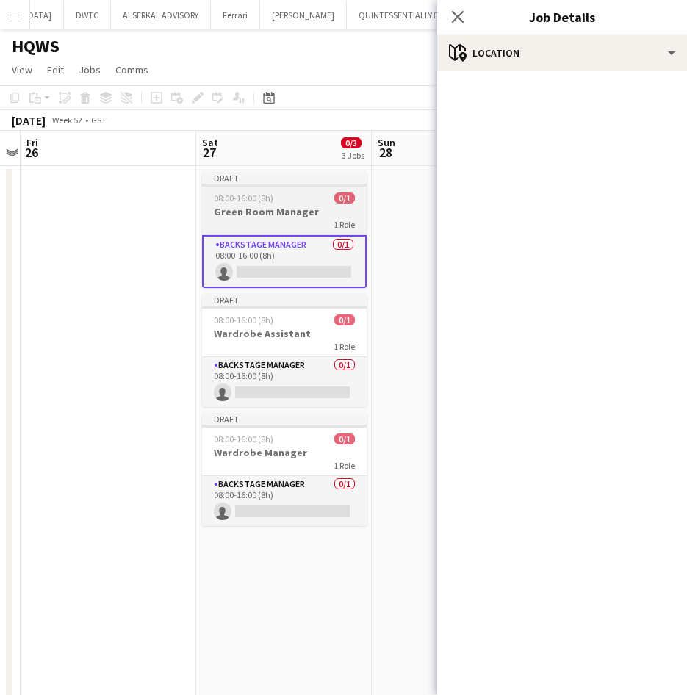
click at [240, 208] on h3 "Green Room Manager" at bounding box center [284, 211] width 165 height 13
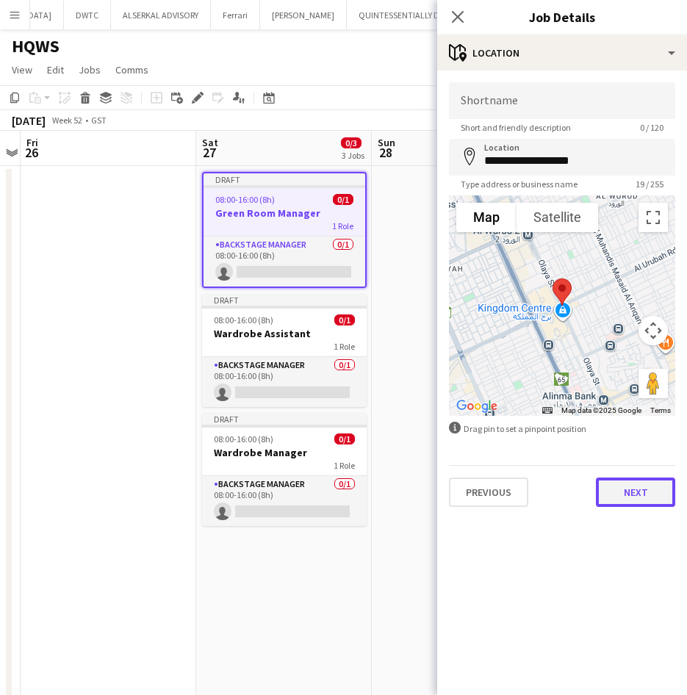
click at [634, 497] on button "Next" at bounding box center [635, 492] width 79 height 29
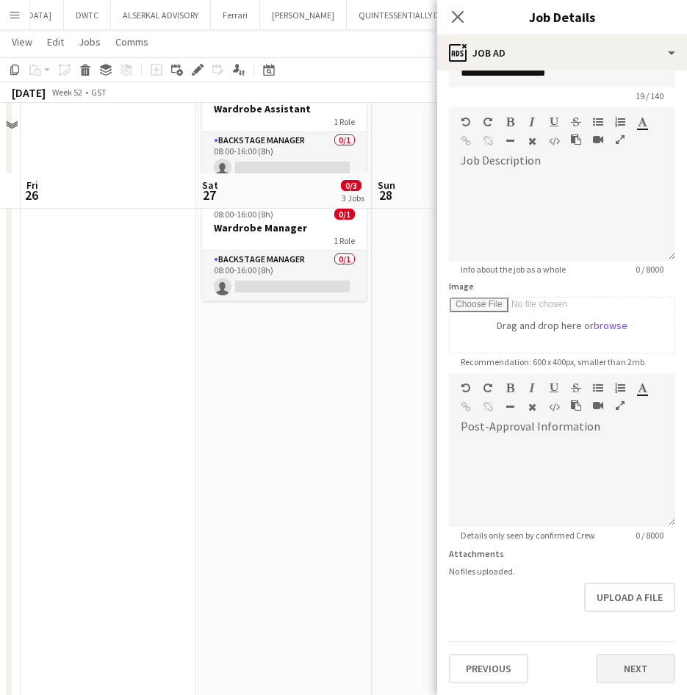
scroll to position [294, 0]
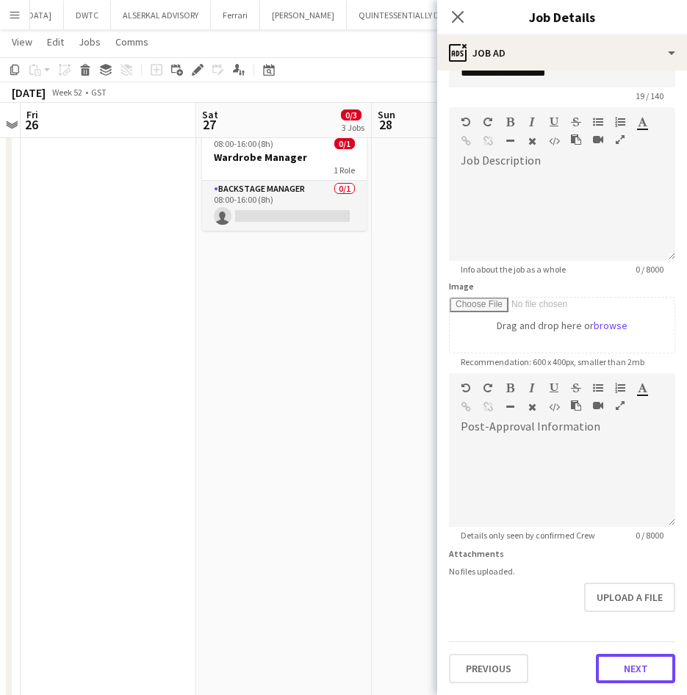
click at [635, 623] on form "**********" at bounding box center [562, 367] width 250 height 633
click at [627, 650] on div "Previous Next" at bounding box center [562, 663] width 226 height 42
click at [628, 668] on button "Next" at bounding box center [635, 668] width 79 height 29
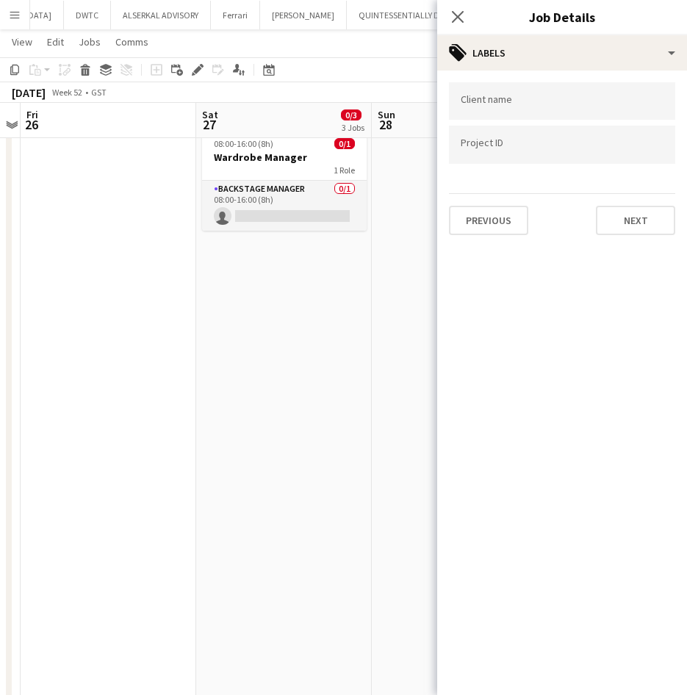
scroll to position [0, 0]
click at [644, 202] on div "Previous Next" at bounding box center [562, 214] width 226 height 42
click at [645, 215] on button "Next" at bounding box center [635, 220] width 79 height 29
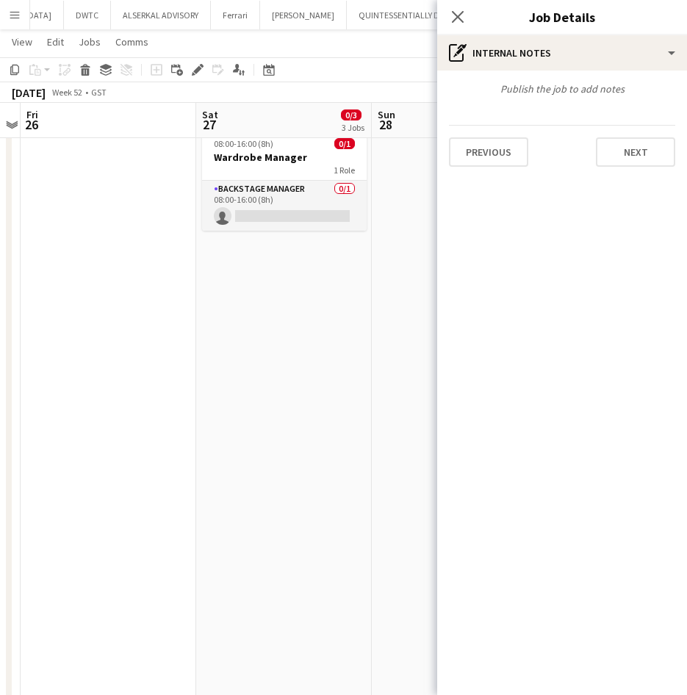
click at [655, 178] on div "Publish the job to add notes Previous Next" at bounding box center [562, 125] width 250 height 108
click at [645, 160] on button "Next" at bounding box center [635, 151] width 79 height 29
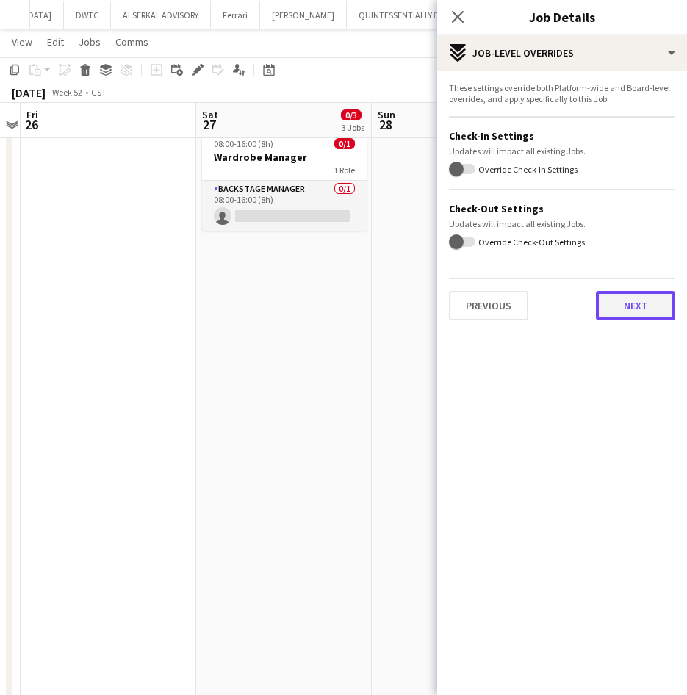
click at [647, 306] on button "Next" at bounding box center [635, 305] width 79 height 29
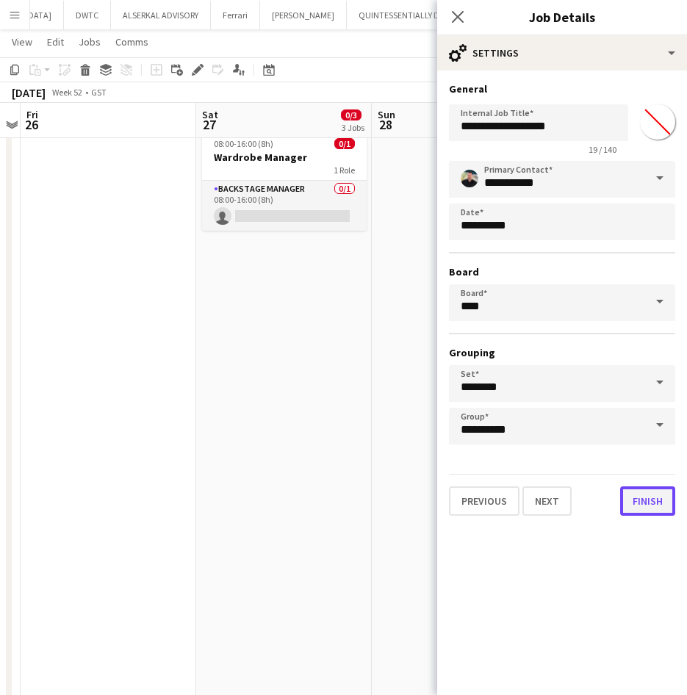
click at [642, 506] on button "Finish" at bounding box center [647, 501] width 55 height 29
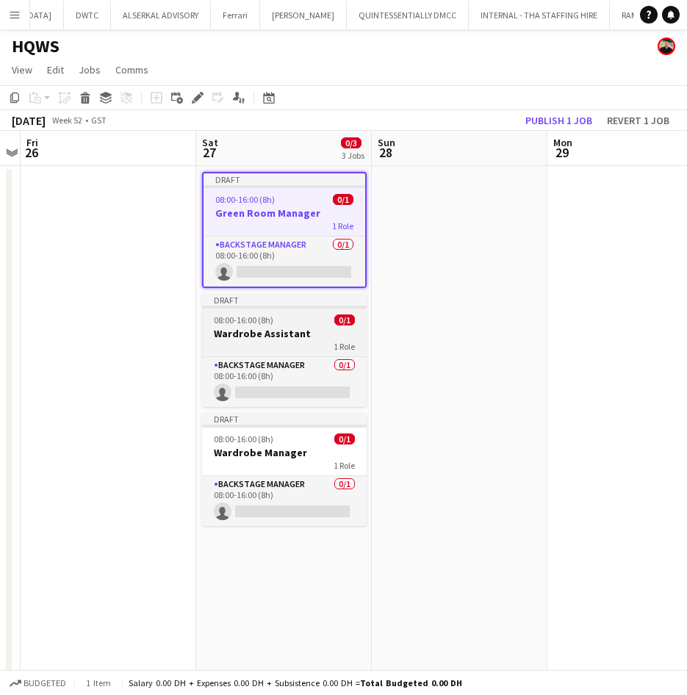
click at [279, 331] on h3 "Wardrobe Assistant" at bounding box center [284, 333] width 165 height 13
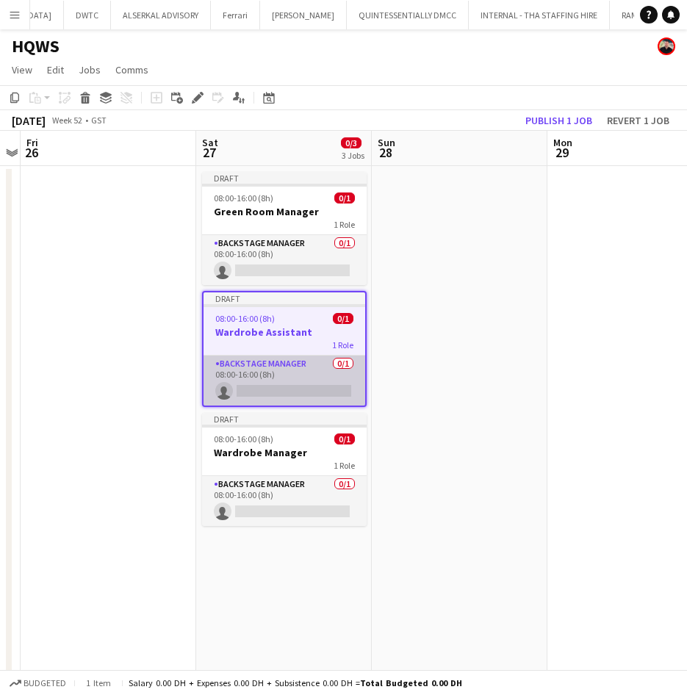
click at [277, 366] on app-card-role "Backstage Manager 0/1 08:00-16:00 (8h) single-neutral-actions" at bounding box center [285, 381] width 162 height 50
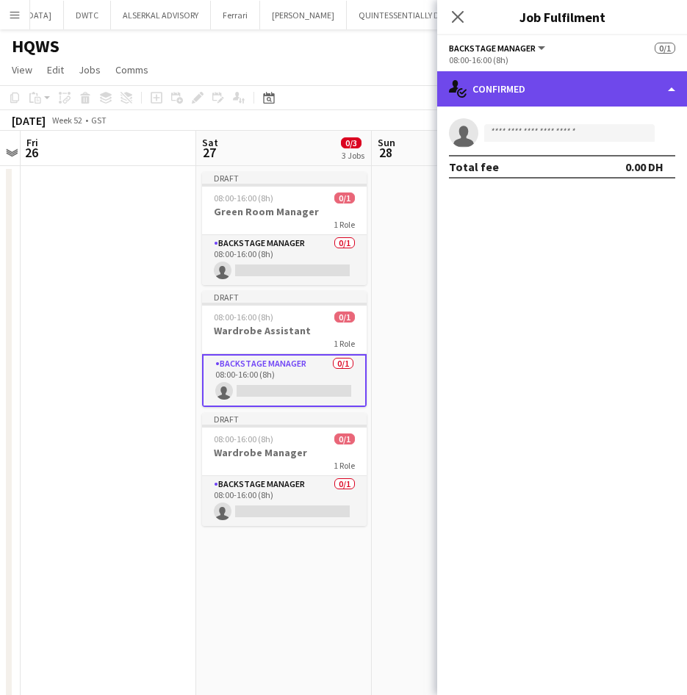
click at [508, 93] on div "single-neutral-actions-check-2 Confirmed" at bounding box center [562, 88] width 250 height 35
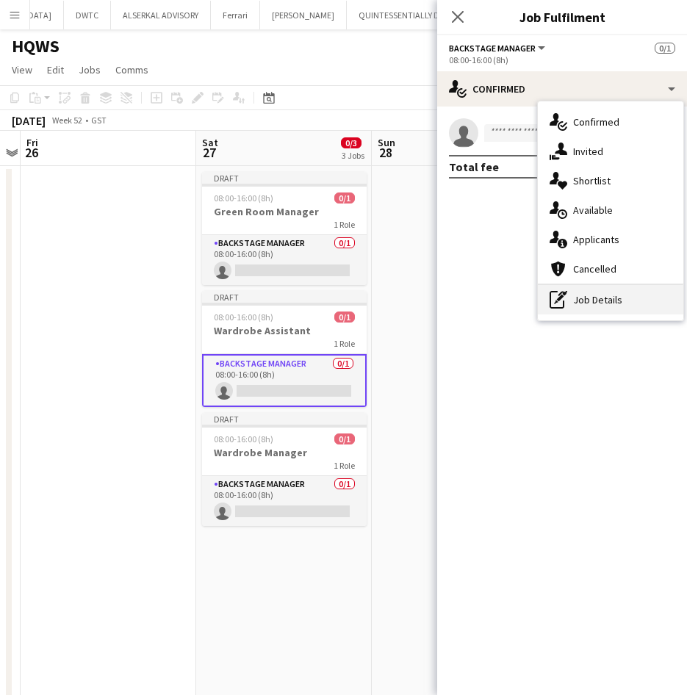
click at [620, 304] on div "pen-write Job Details" at bounding box center [611, 299] width 146 height 29
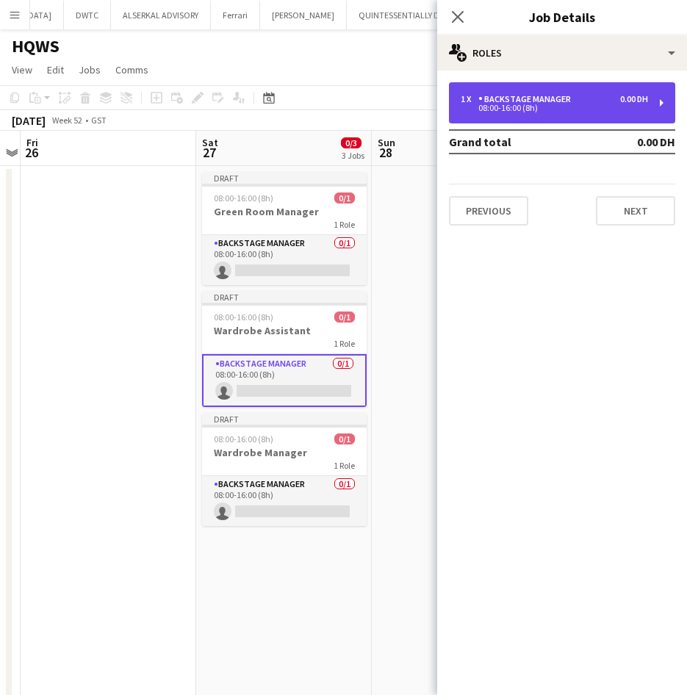
click at [567, 90] on div "1 x Backstage Manager 0.00 DH 08:00-16:00 (8h)" at bounding box center [562, 102] width 226 height 41
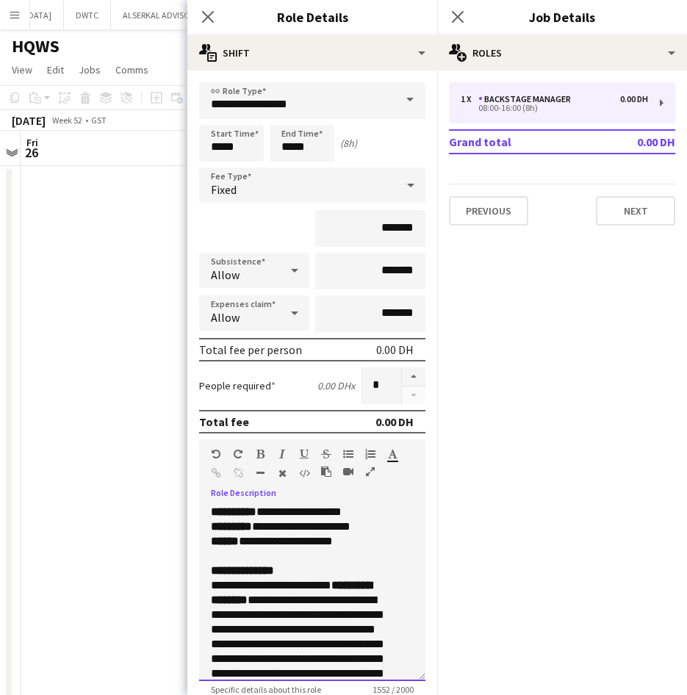
click at [273, 565] on b "**********" at bounding box center [242, 570] width 63 height 11
click at [277, 553] on p "**********" at bounding box center [301, 534] width 181 height 59
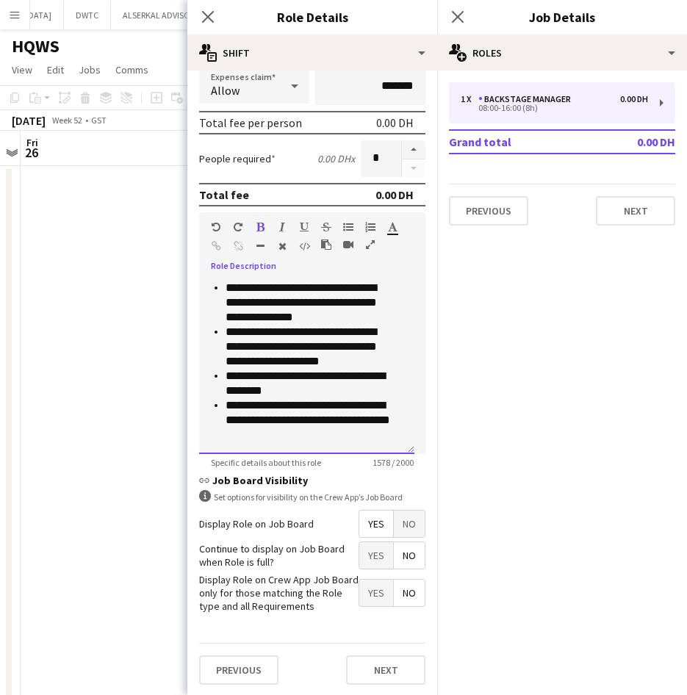
scroll to position [229, 0]
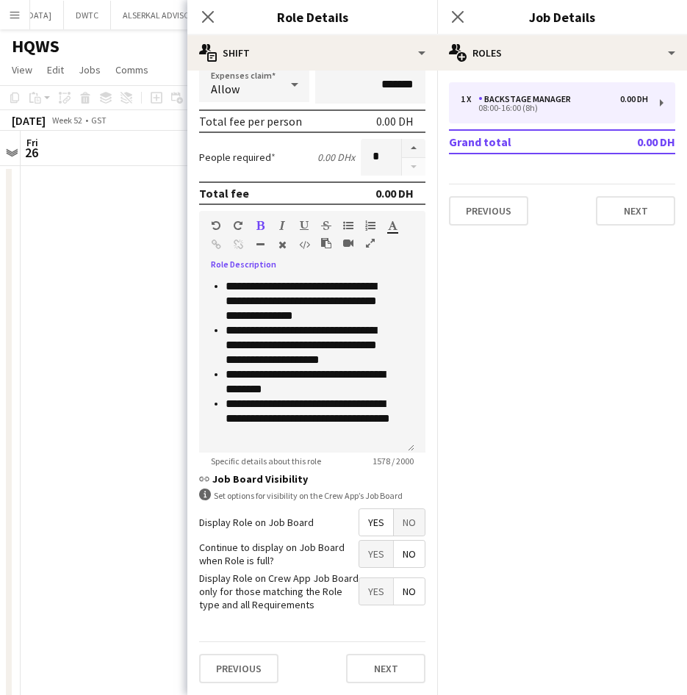
click at [375, 686] on div "Previous Next" at bounding box center [312, 669] width 226 height 54
click at [373, 679] on button "Next" at bounding box center [385, 668] width 79 height 29
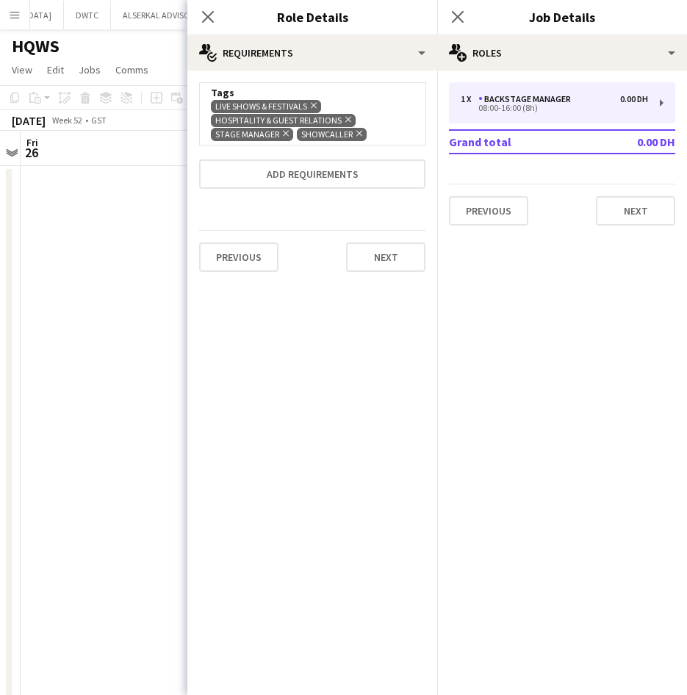
scroll to position [0, 0]
click at [376, 266] on button "Next" at bounding box center [385, 257] width 79 height 29
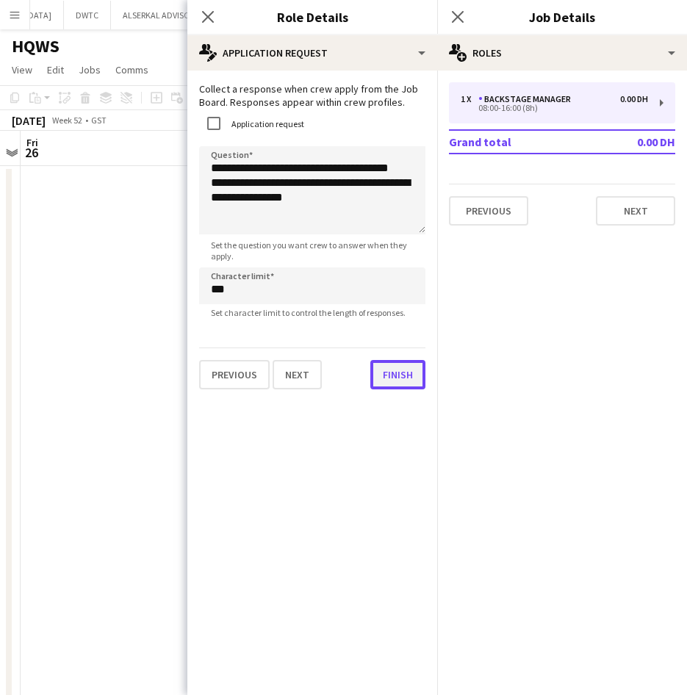
click at [392, 395] on div "**********" at bounding box center [312, 236] width 250 height 331
click at [395, 377] on button "Finish" at bounding box center [397, 374] width 55 height 29
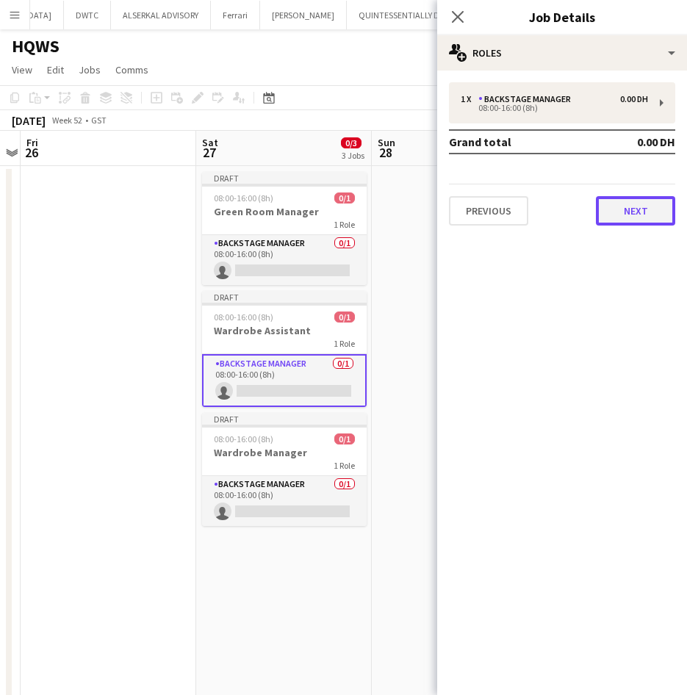
click at [648, 209] on button "Next" at bounding box center [635, 210] width 79 height 29
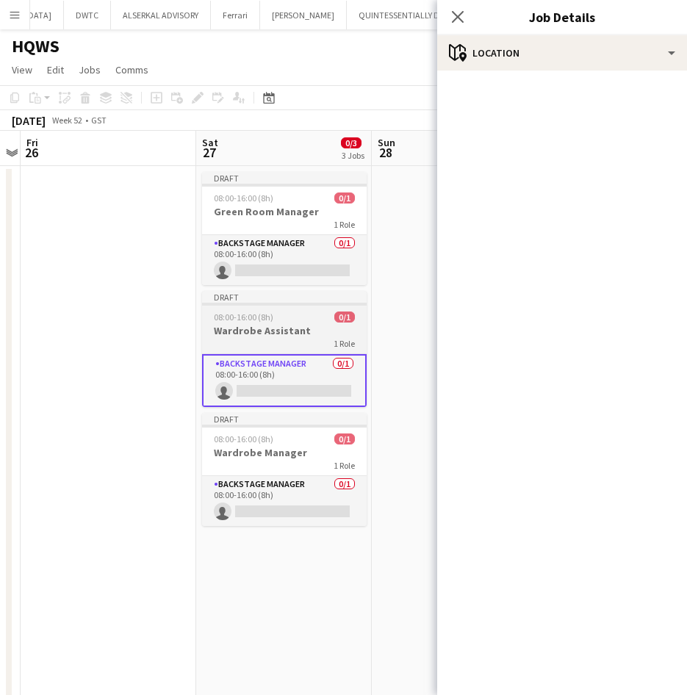
click at [278, 320] on div "08:00-16:00 (8h) 0/1" at bounding box center [284, 317] width 165 height 11
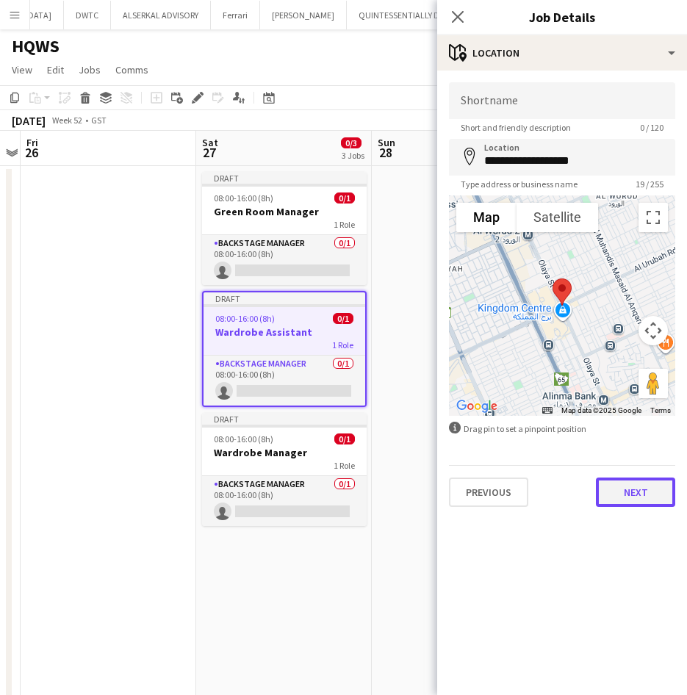
click at [653, 490] on button "Next" at bounding box center [635, 492] width 79 height 29
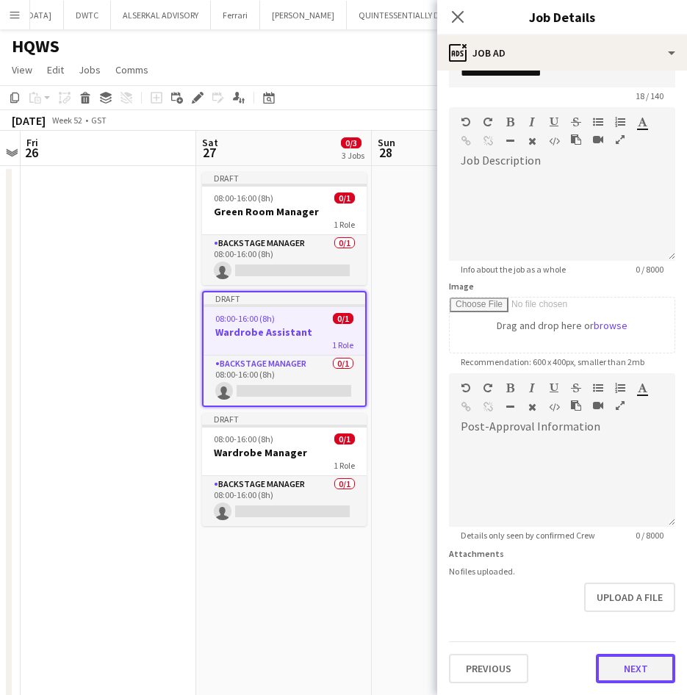
scroll to position [32, 0]
click at [617, 625] on form "**********" at bounding box center [562, 367] width 250 height 633
click at [613, 665] on button "Next" at bounding box center [635, 668] width 79 height 29
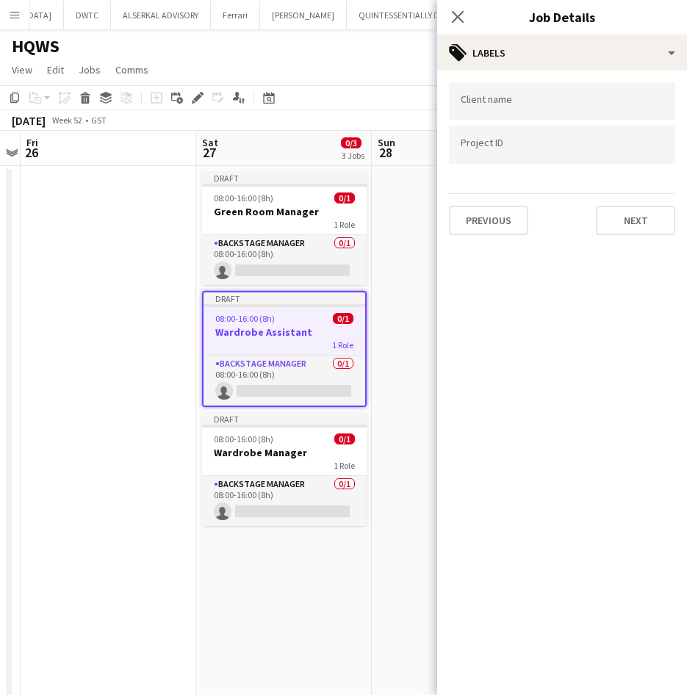
scroll to position [0, 0]
click at [656, 209] on button "Next" at bounding box center [635, 220] width 79 height 29
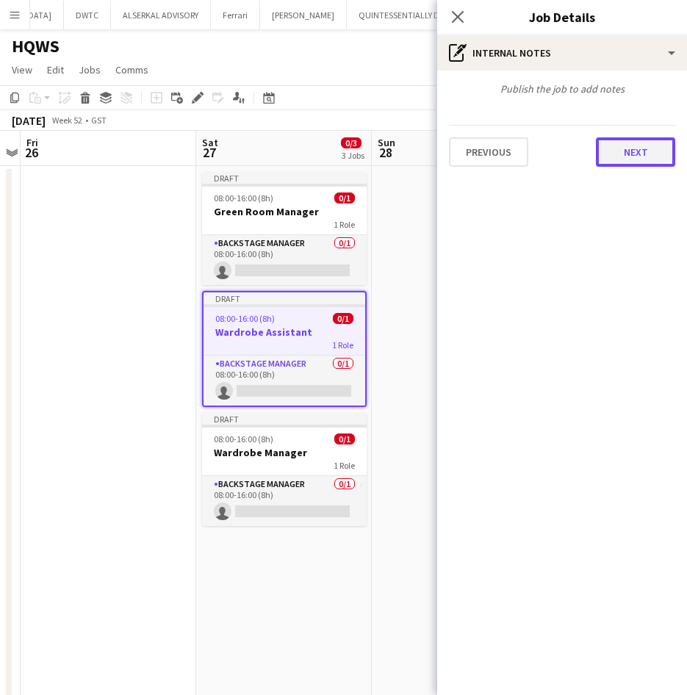
click at [647, 141] on button "Next" at bounding box center [635, 151] width 79 height 29
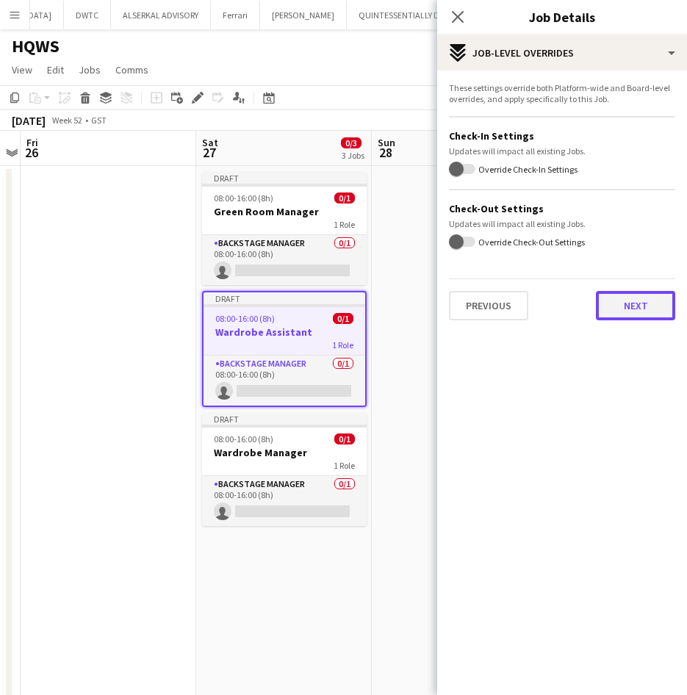
click at [628, 299] on button "Next" at bounding box center [635, 305] width 79 height 29
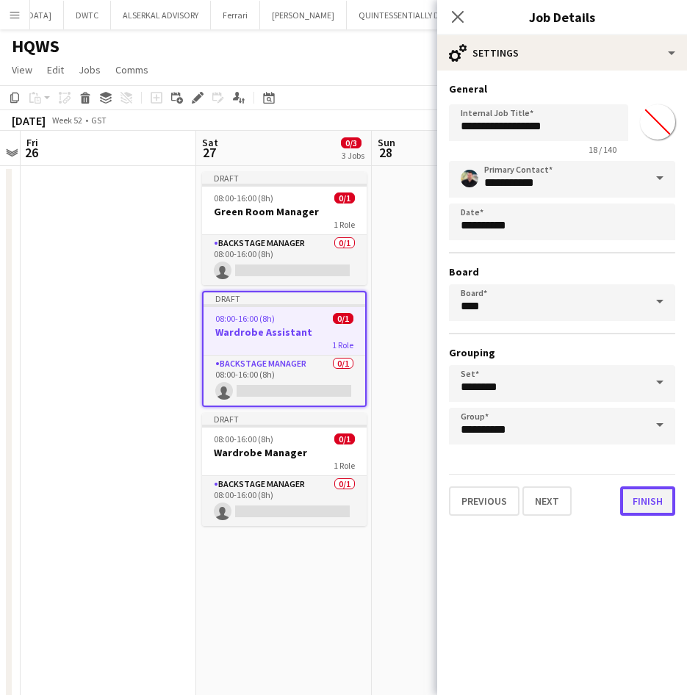
click at [653, 505] on button "Finish" at bounding box center [647, 501] width 55 height 29
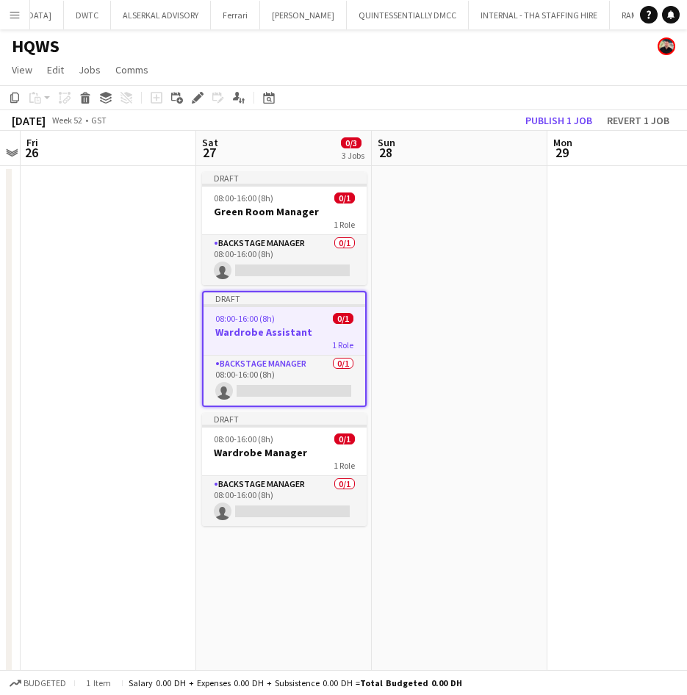
click at [315, 144] on app-board-header-date "Sat 27 0/3 3 Jobs" at bounding box center [284, 148] width 176 height 35
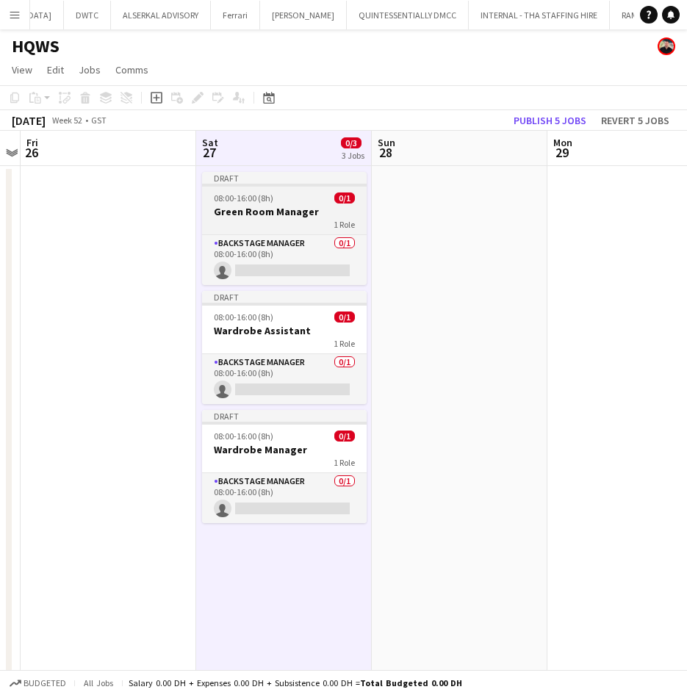
click at [256, 173] on div "Draft" at bounding box center [284, 178] width 165 height 12
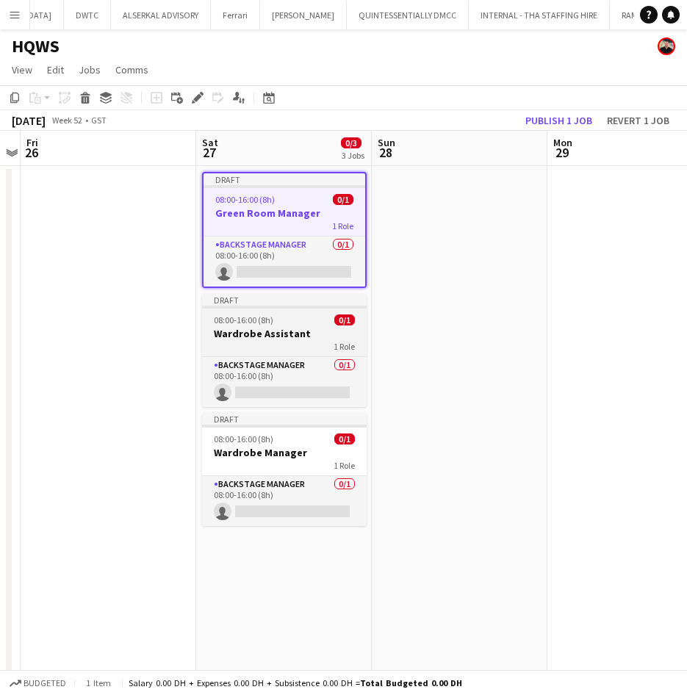
click at [265, 299] on div "Draft" at bounding box center [284, 300] width 165 height 12
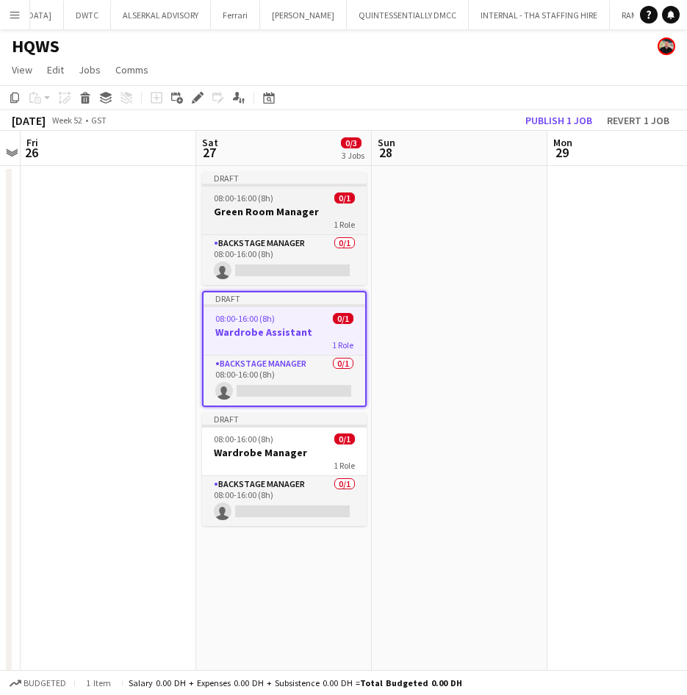
click at [291, 175] on div "Draft" at bounding box center [284, 178] width 165 height 12
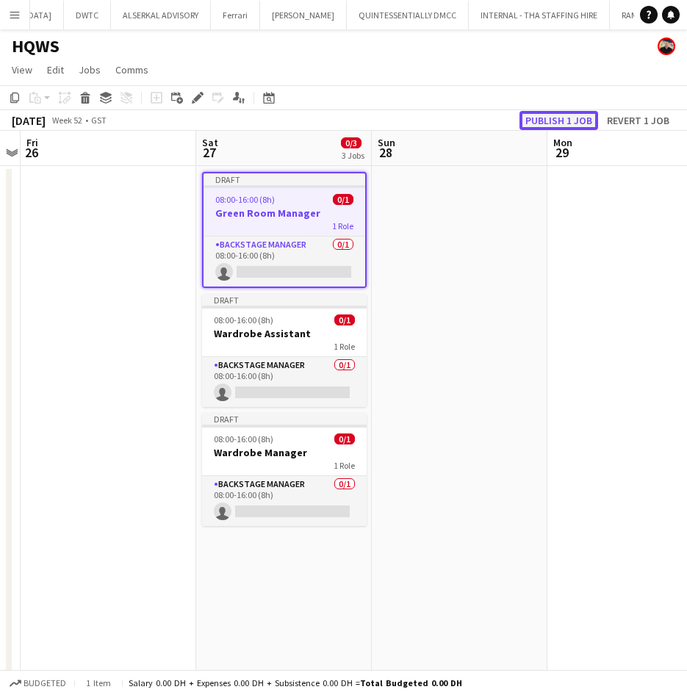
click at [559, 119] on button "Publish 1 job" at bounding box center [559, 120] width 79 height 19
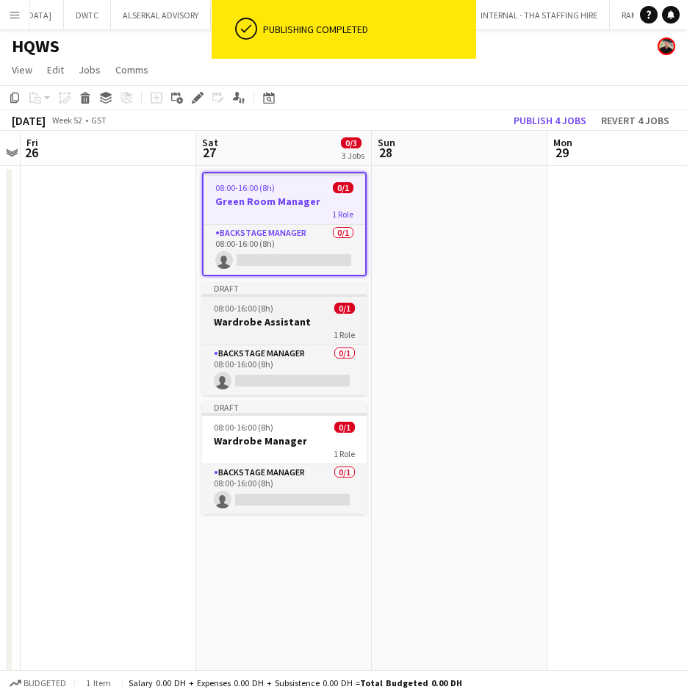
click at [250, 291] on div "Draft" at bounding box center [284, 288] width 165 height 12
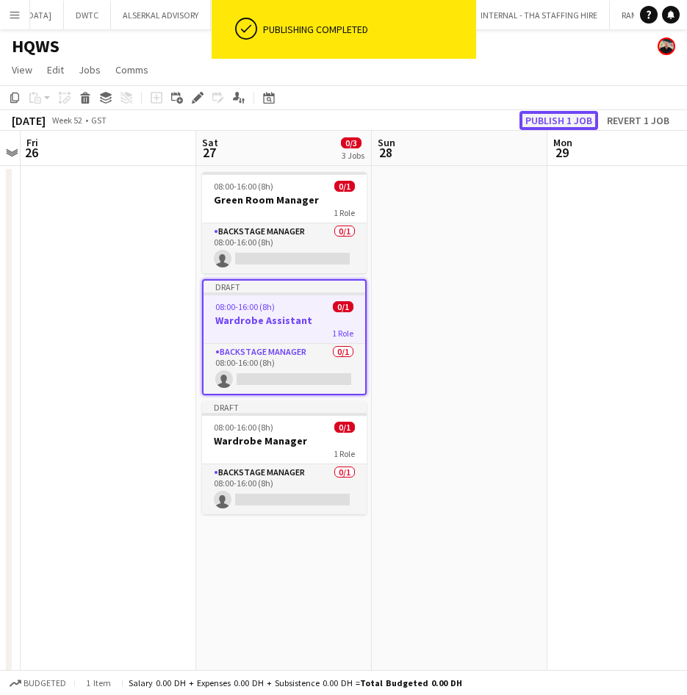
click at [559, 123] on button "Publish 1 job" at bounding box center [559, 120] width 79 height 19
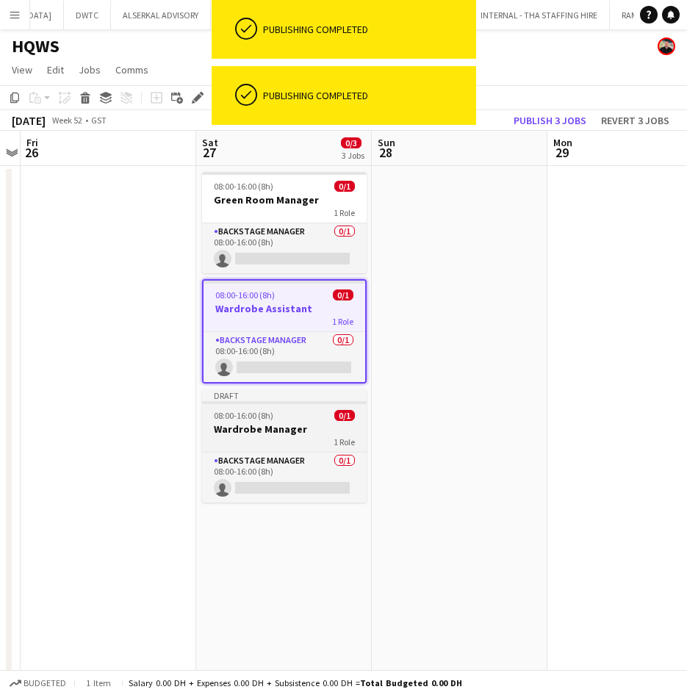
click at [268, 396] on div "Draft" at bounding box center [284, 396] width 165 height 12
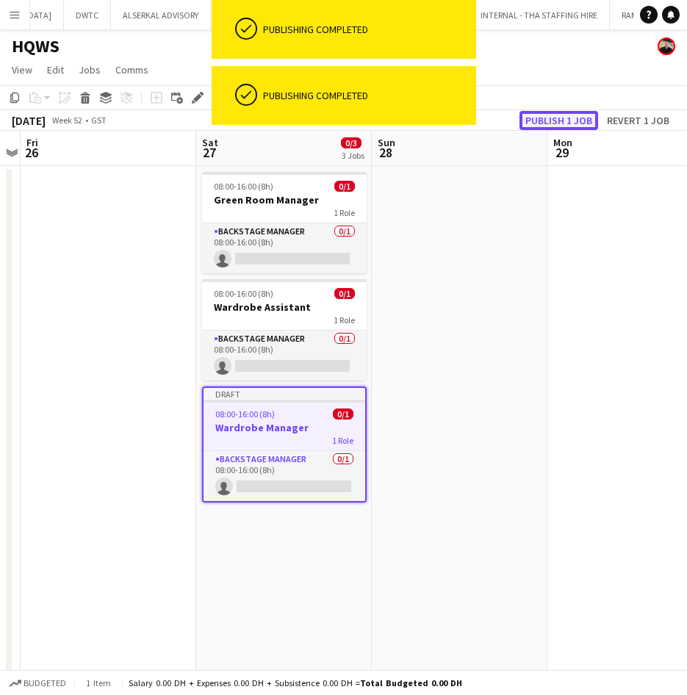
click at [572, 121] on button "Publish 1 job" at bounding box center [559, 120] width 79 height 19
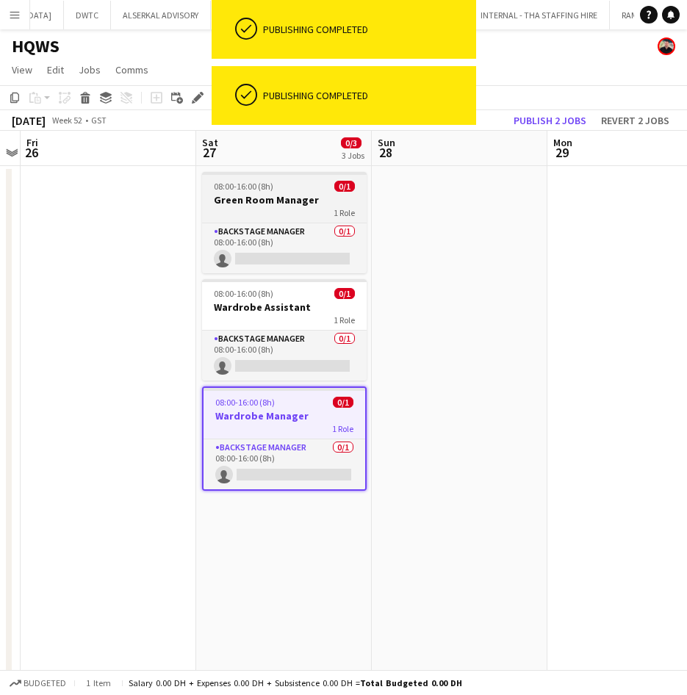
click at [251, 176] on app-job-card "08:00-16:00 (8h) 0/1 Green Room Manager 1 Role Backstage Manager 0/1 08:00-16:0…" at bounding box center [284, 222] width 165 height 101
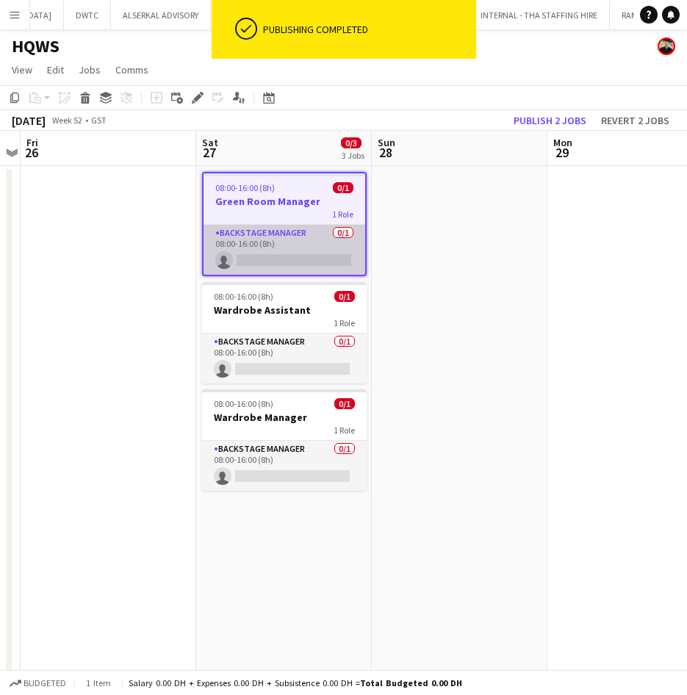
click at [289, 241] on app-card-role "Backstage Manager 0/1 08:00-16:00 (8h) single-neutral-actions" at bounding box center [285, 250] width 162 height 50
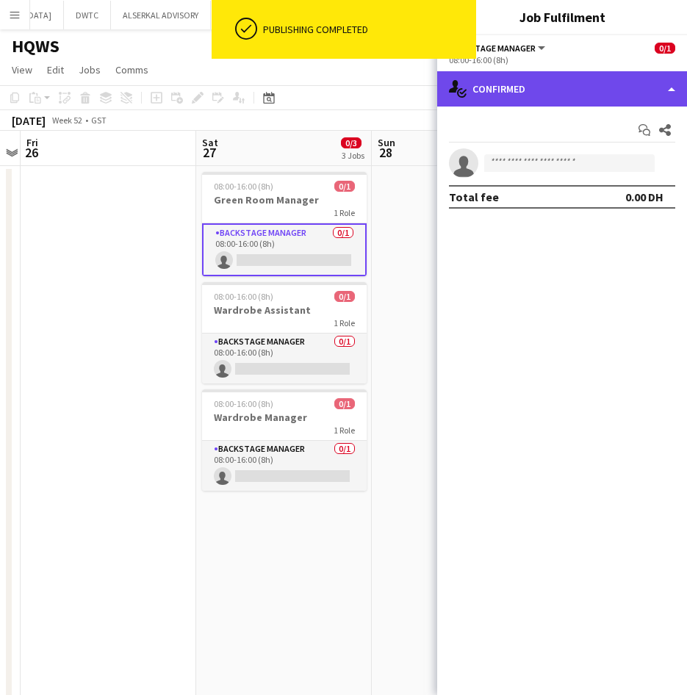
click at [573, 93] on div "single-neutral-actions-check-2 Confirmed" at bounding box center [562, 88] width 250 height 35
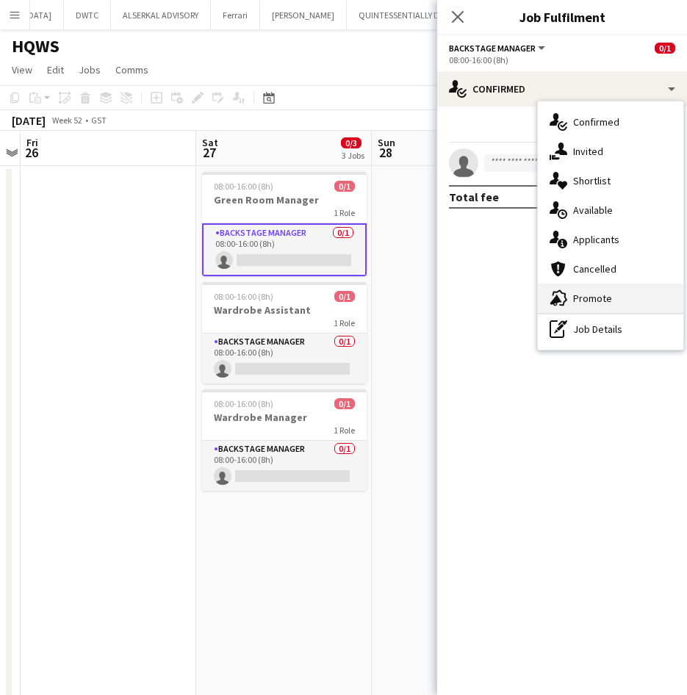
click at [627, 301] on div "advertising-megaphone Promote" at bounding box center [611, 298] width 146 height 29
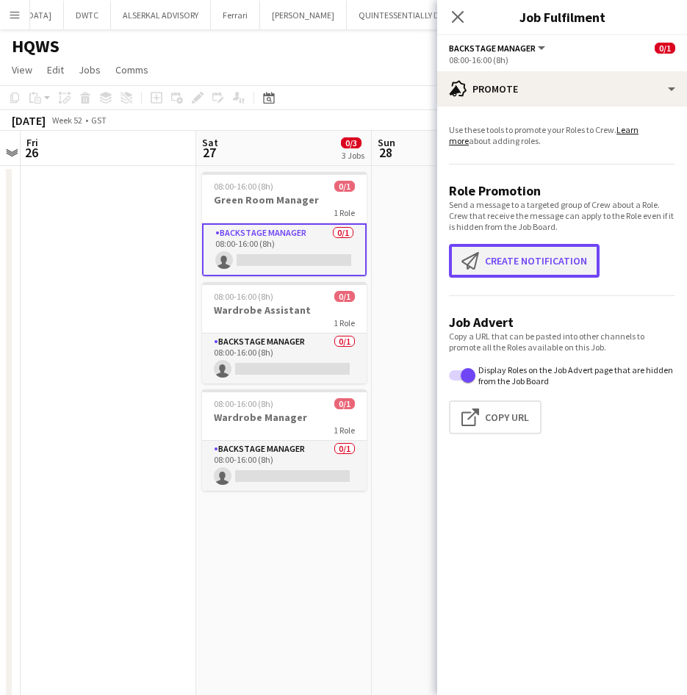
click at [578, 273] on button "Create notification Create notification" at bounding box center [524, 261] width 151 height 34
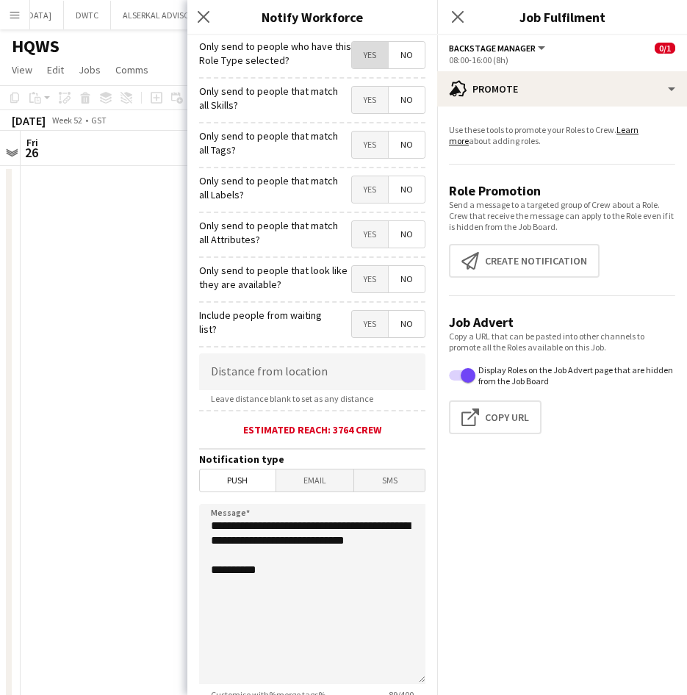
click at [355, 55] on span "Yes" at bounding box center [370, 55] width 36 height 26
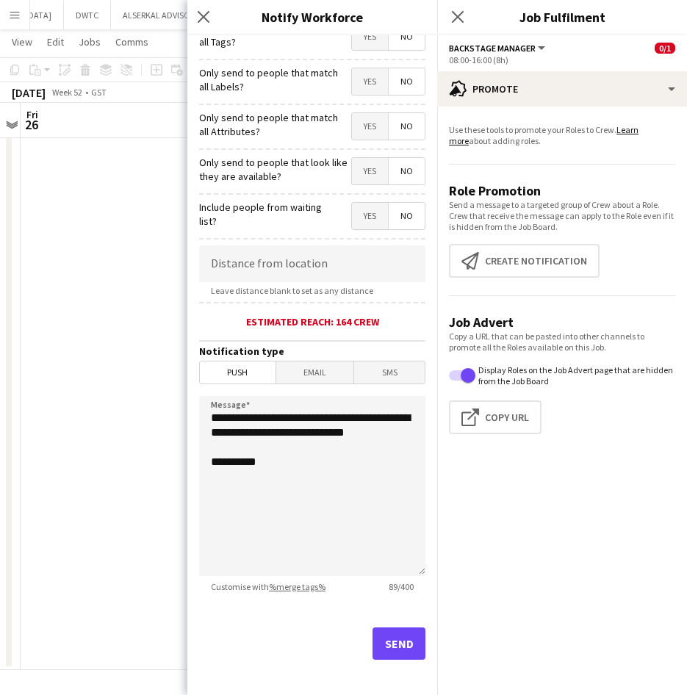
scroll to position [114, 0]
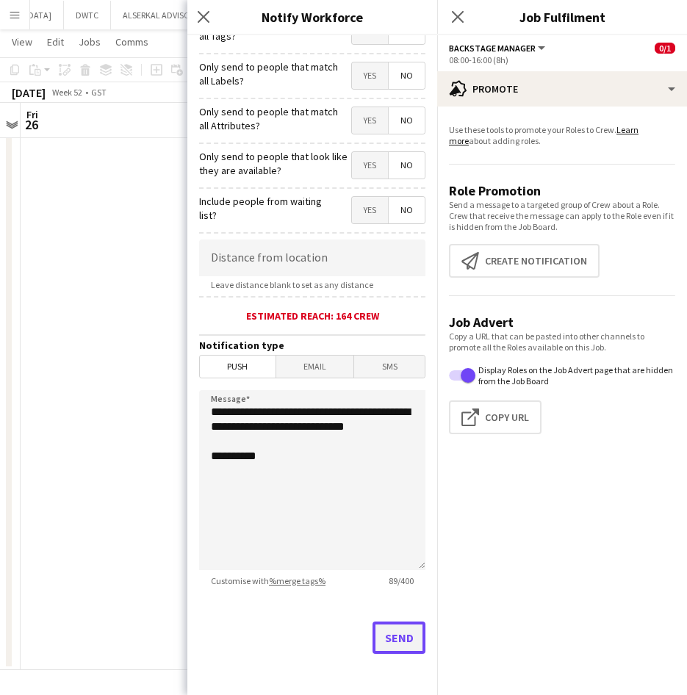
click at [395, 635] on button "Send" at bounding box center [399, 638] width 53 height 32
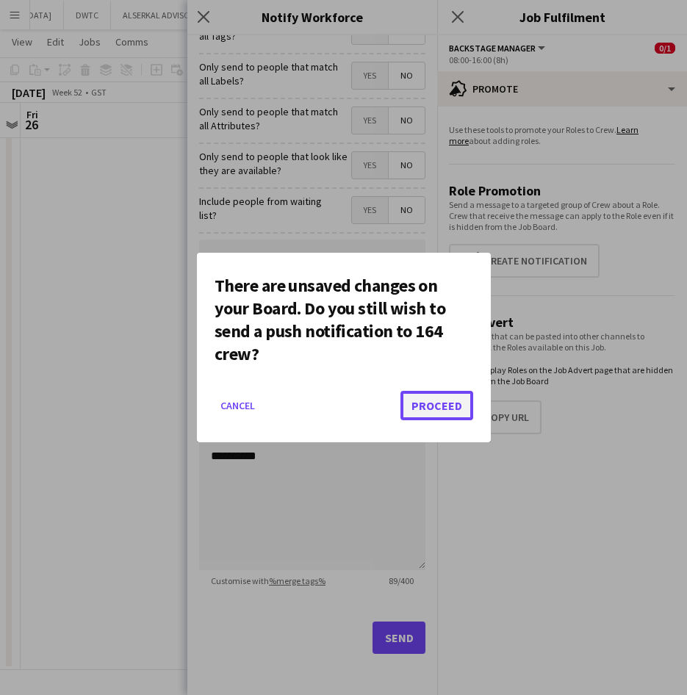
click at [451, 409] on button "Proceed" at bounding box center [437, 405] width 73 height 29
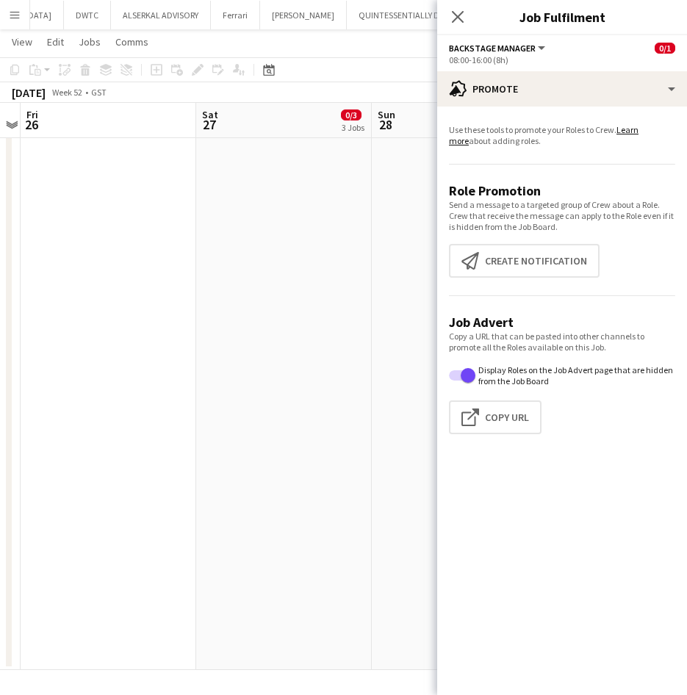
click at [377, 48] on app-page-menu "View Day view expanded Day view collapsed Month view Date picker Jump to [DATE]…" at bounding box center [343, 43] width 687 height 28
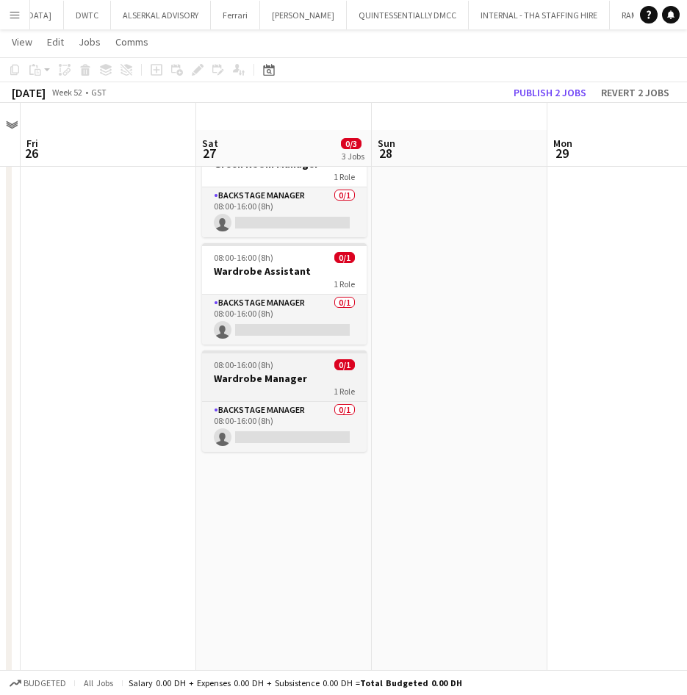
scroll to position [0, 0]
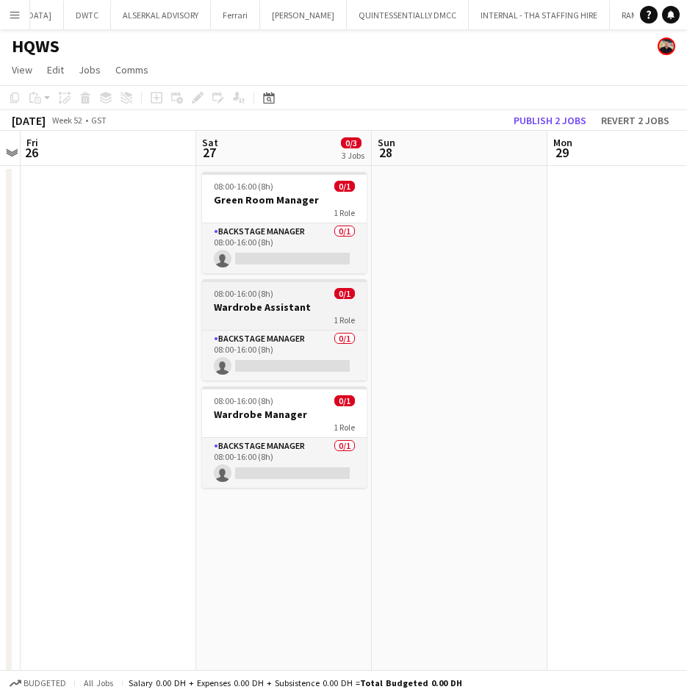
click at [298, 297] on div "08:00-16:00 (8h) 0/1" at bounding box center [284, 293] width 165 height 11
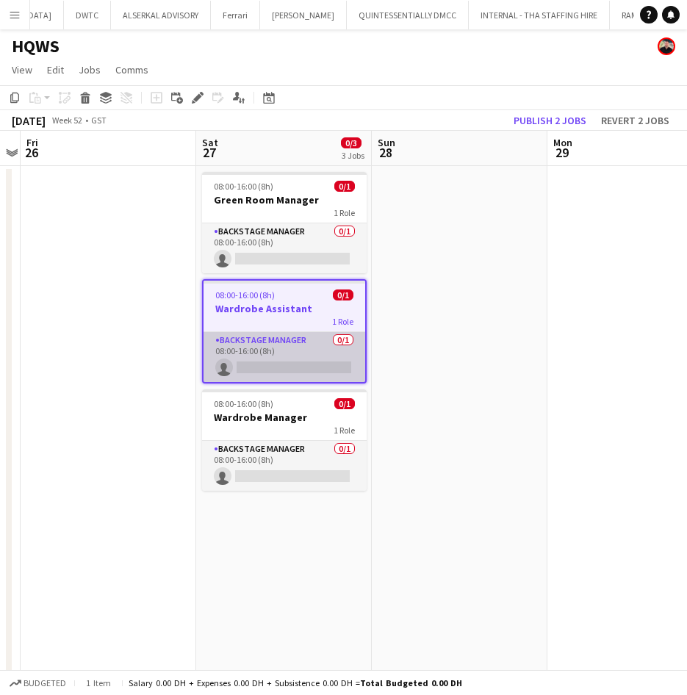
click at [290, 347] on app-card-role "Backstage Manager 0/1 08:00-16:00 (8h) single-neutral-actions" at bounding box center [285, 357] width 162 height 50
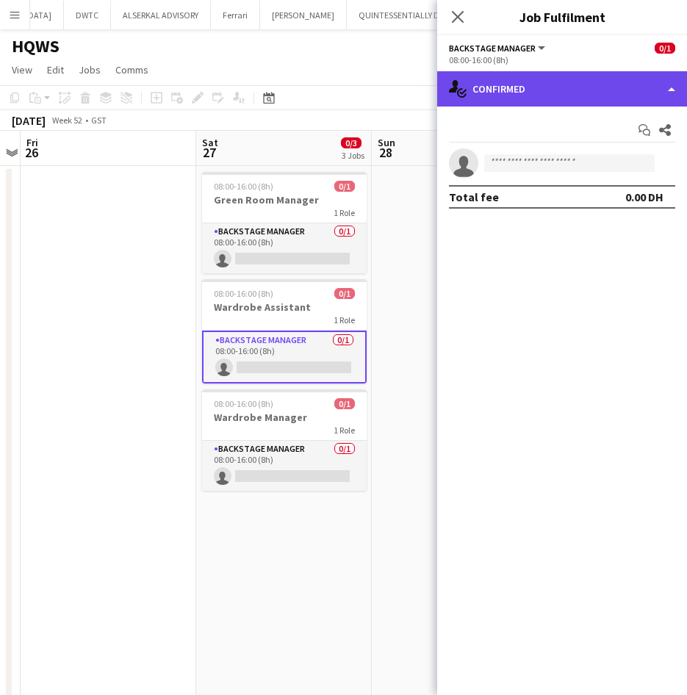
click at [614, 85] on div "single-neutral-actions-check-2 Confirmed" at bounding box center [562, 88] width 250 height 35
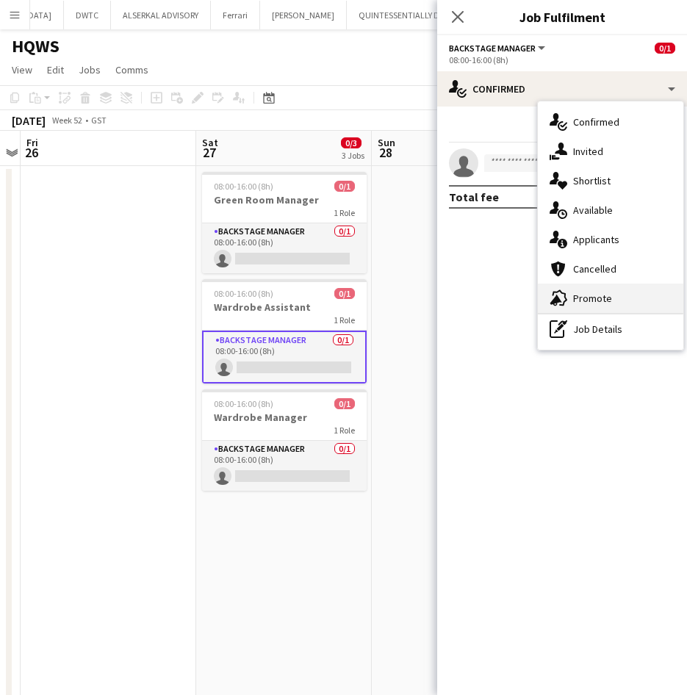
click at [607, 303] on span "Promote" at bounding box center [592, 298] width 39 height 13
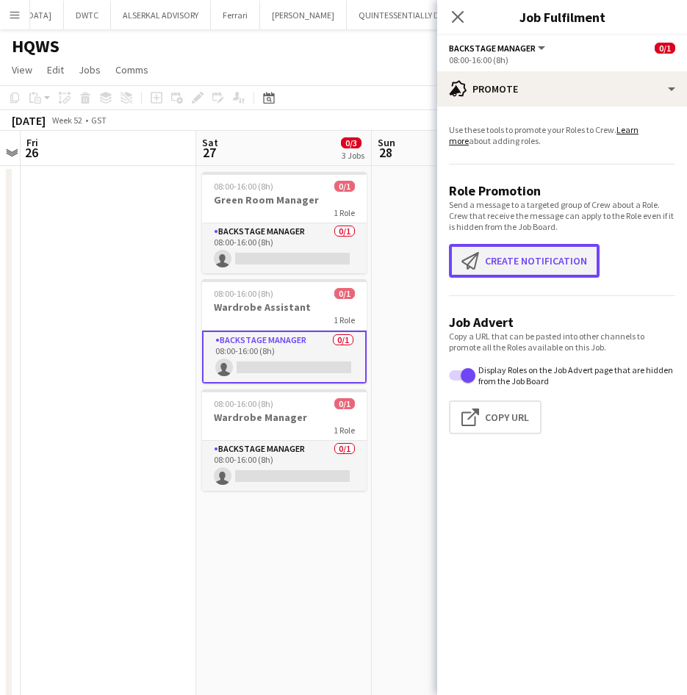
click at [560, 265] on button "Create notification Create notification" at bounding box center [524, 261] width 151 height 34
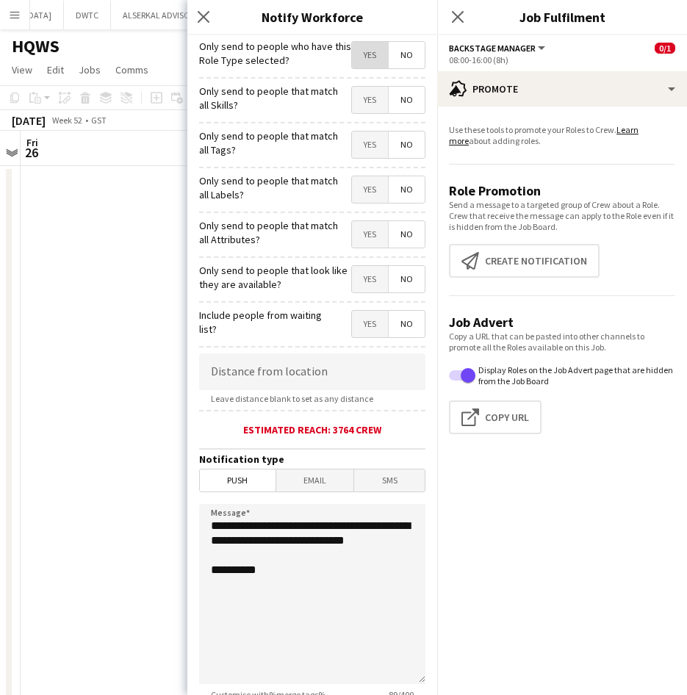
click at [370, 57] on span "Yes" at bounding box center [370, 55] width 36 height 26
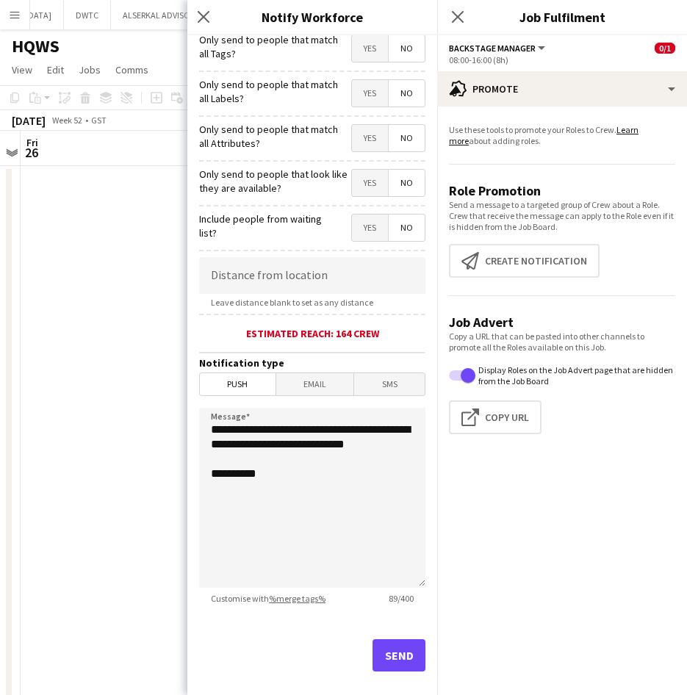
scroll to position [114, 0]
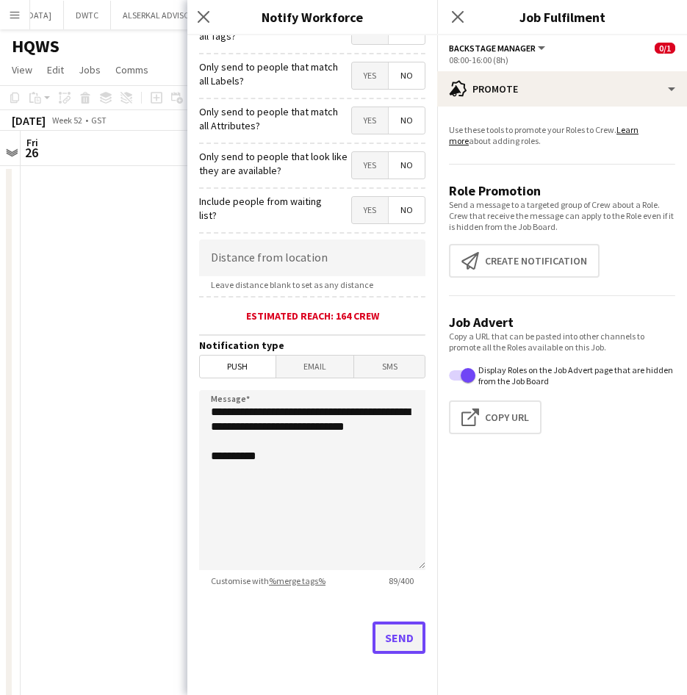
click at [384, 628] on button "Send" at bounding box center [399, 638] width 53 height 32
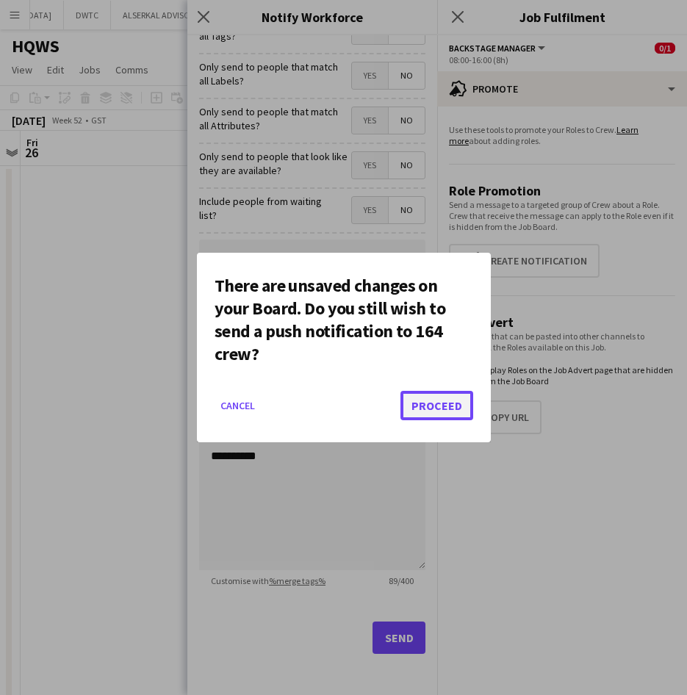
click at [431, 410] on button "Proceed" at bounding box center [437, 405] width 73 height 29
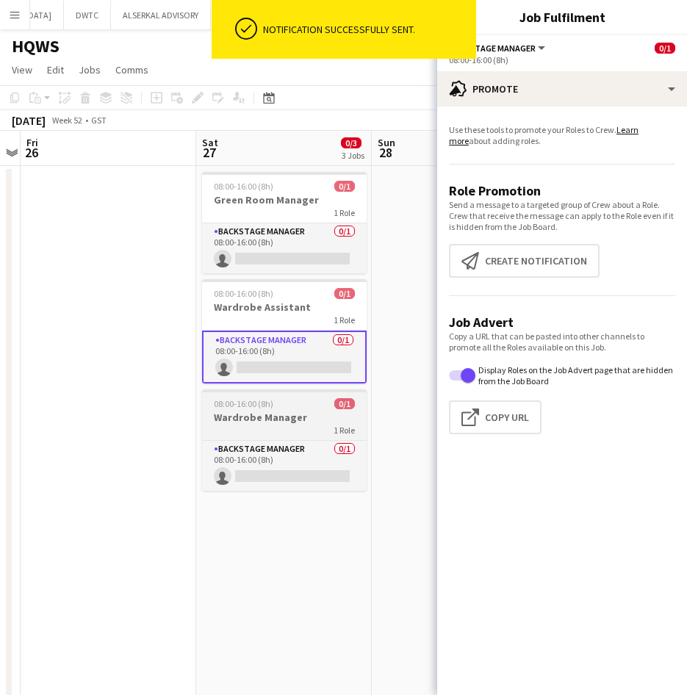
click at [293, 416] on h3 "Wardrobe Manager" at bounding box center [284, 417] width 165 height 13
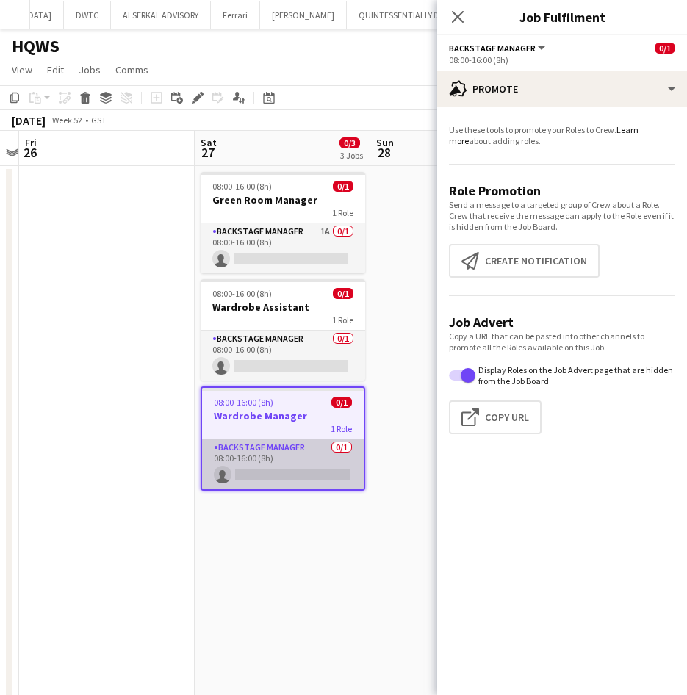
click at [279, 448] on app-card-role "Backstage Manager 0/1 08:00-16:00 (8h) single-neutral-actions" at bounding box center [283, 464] width 162 height 50
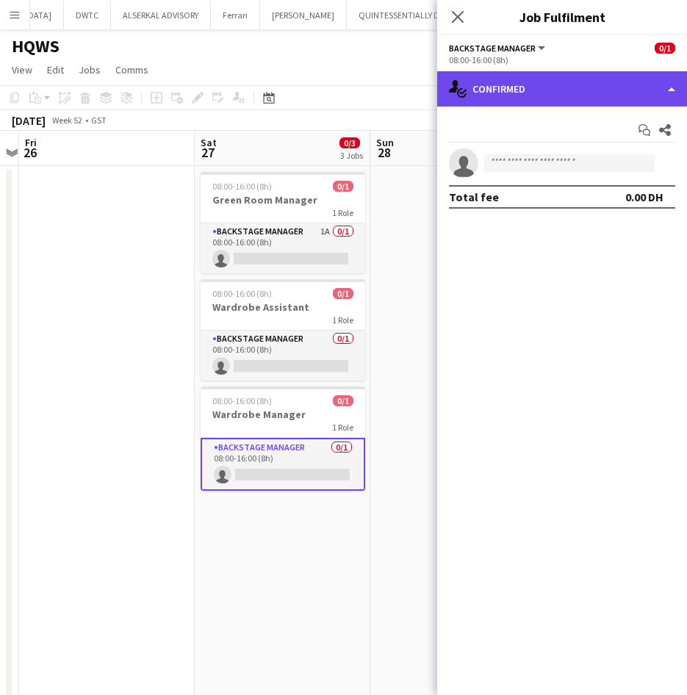
click at [564, 86] on div "single-neutral-actions-check-2 Confirmed" at bounding box center [562, 88] width 250 height 35
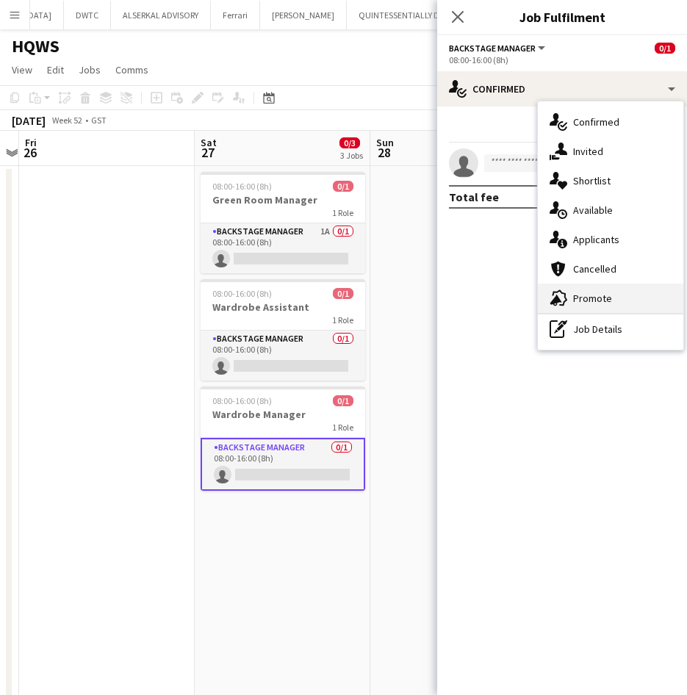
click at [613, 306] on div "advertising-megaphone Promote" at bounding box center [611, 298] width 146 height 29
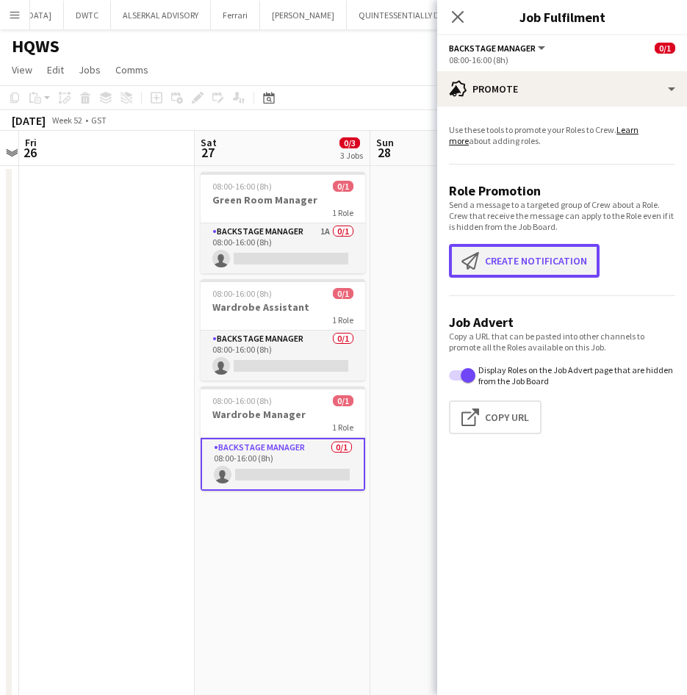
click at [577, 273] on button "Create notification Create notification" at bounding box center [524, 261] width 151 height 34
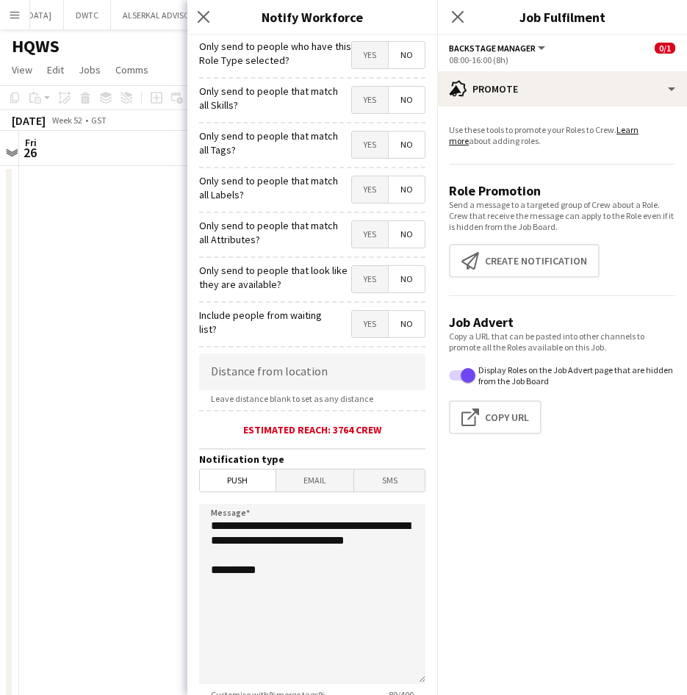
click at [359, 53] on span "Yes" at bounding box center [370, 55] width 36 height 26
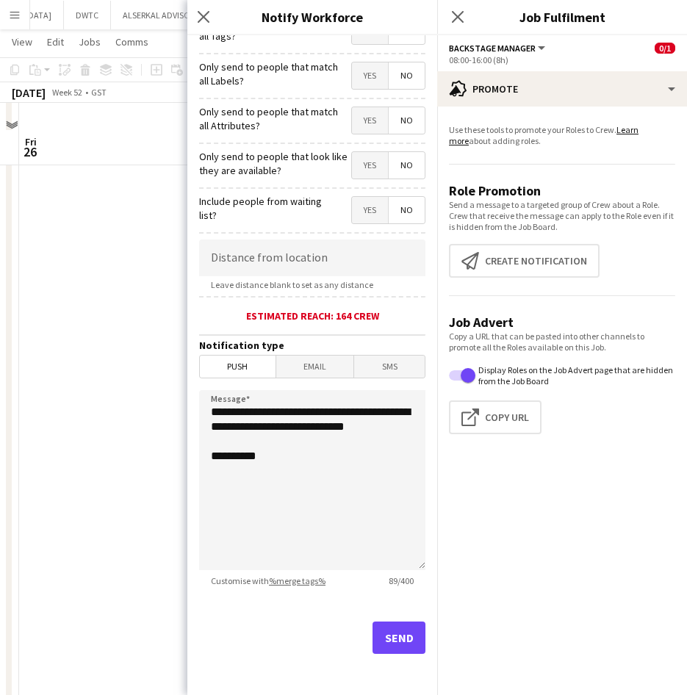
scroll to position [367, 0]
click at [380, 650] on button "Send" at bounding box center [399, 638] width 53 height 32
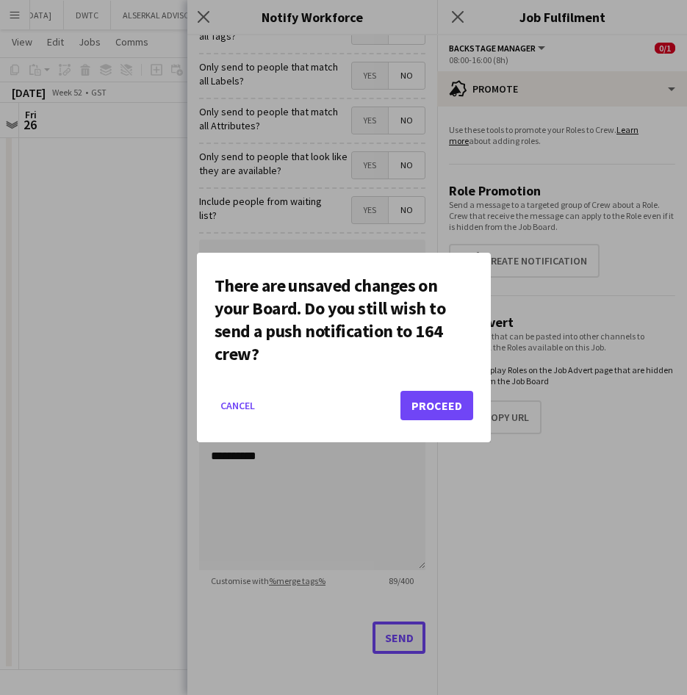
scroll to position [0, 0]
click at [454, 401] on button "Proceed" at bounding box center [437, 405] width 73 height 29
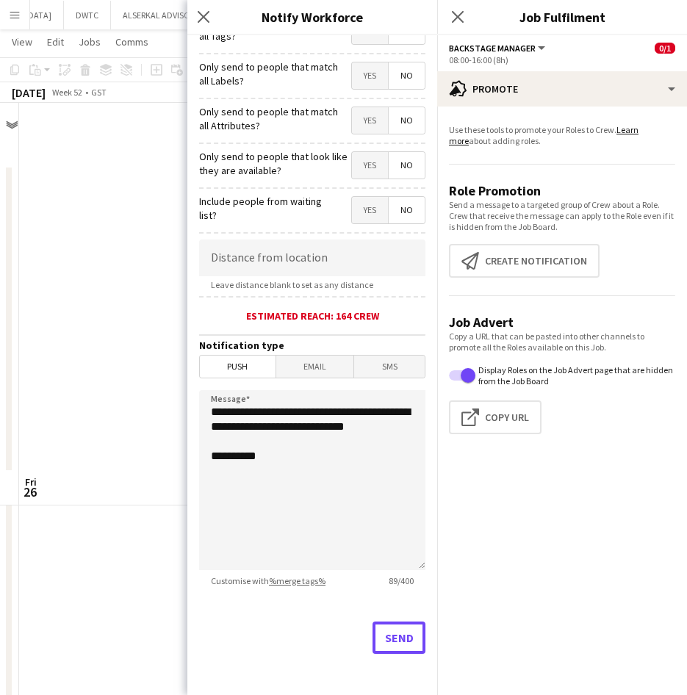
scroll to position [367, 0]
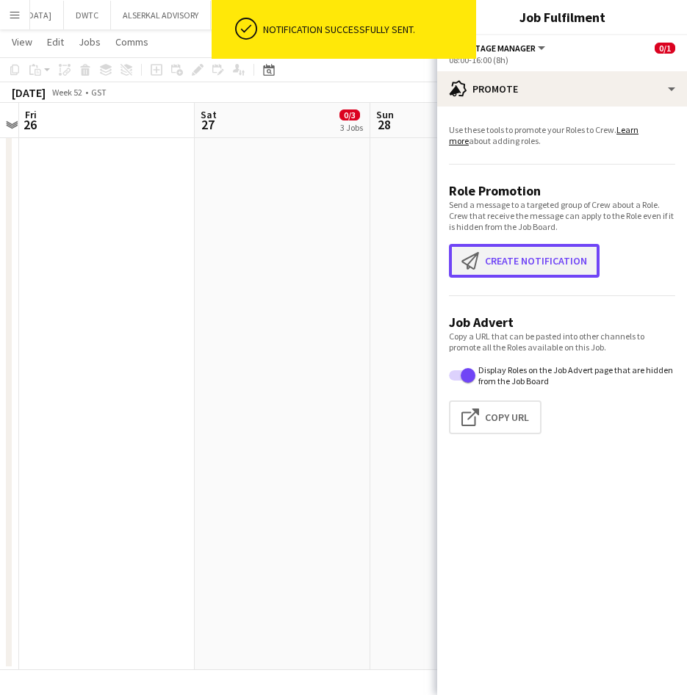
click at [528, 263] on button "Create notification Create notification" at bounding box center [524, 261] width 151 height 34
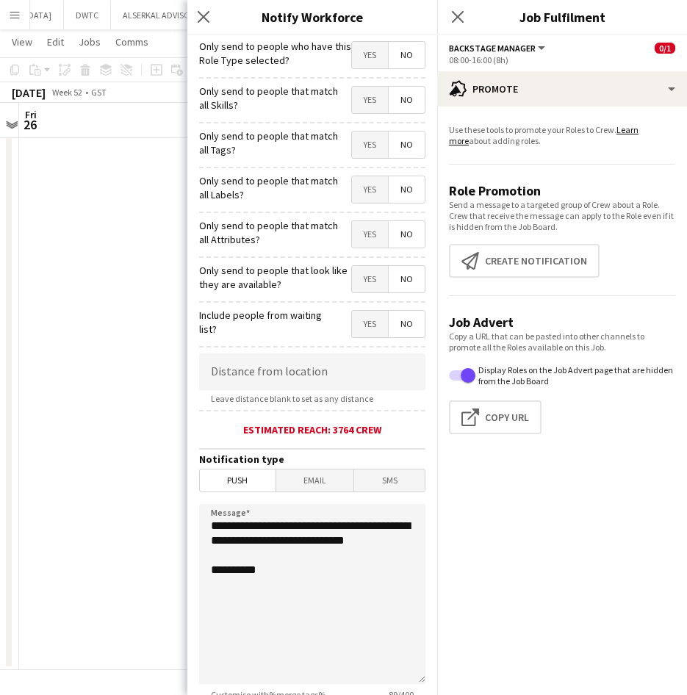
click at [378, 478] on span "SMS" at bounding box center [389, 481] width 71 height 22
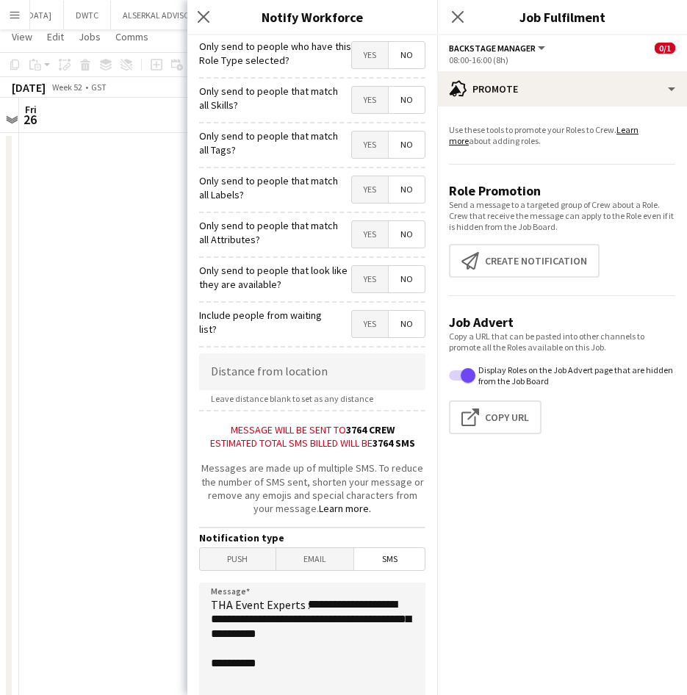
scroll to position [0, 0]
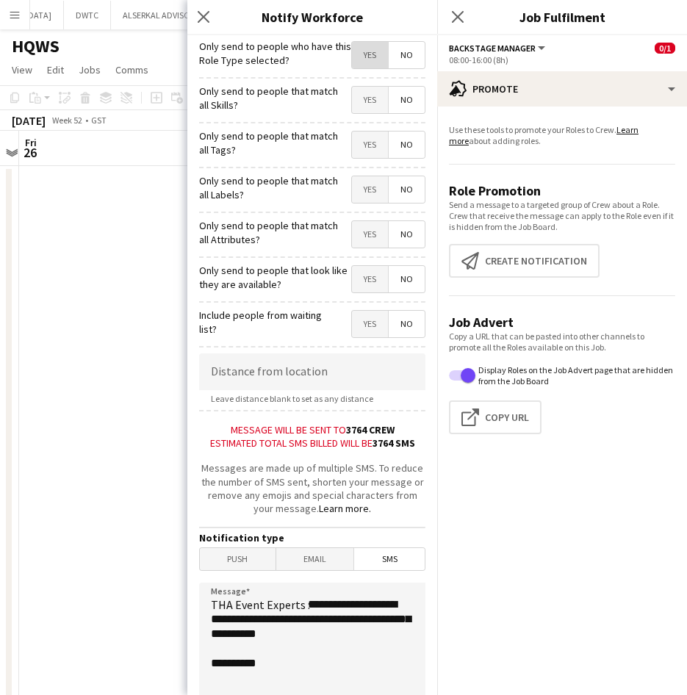
click at [363, 53] on span "Yes" at bounding box center [370, 55] width 36 height 26
click at [207, 21] on icon at bounding box center [203, 17] width 14 height 14
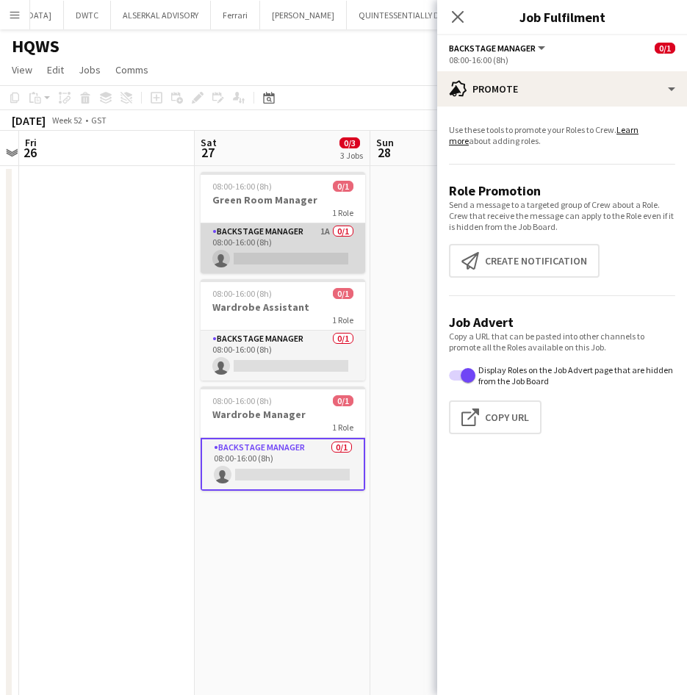
click at [288, 237] on app-card-role "Backstage Manager 1A 0/1 08:00-16:00 (8h) single-neutral-actions" at bounding box center [283, 248] width 165 height 50
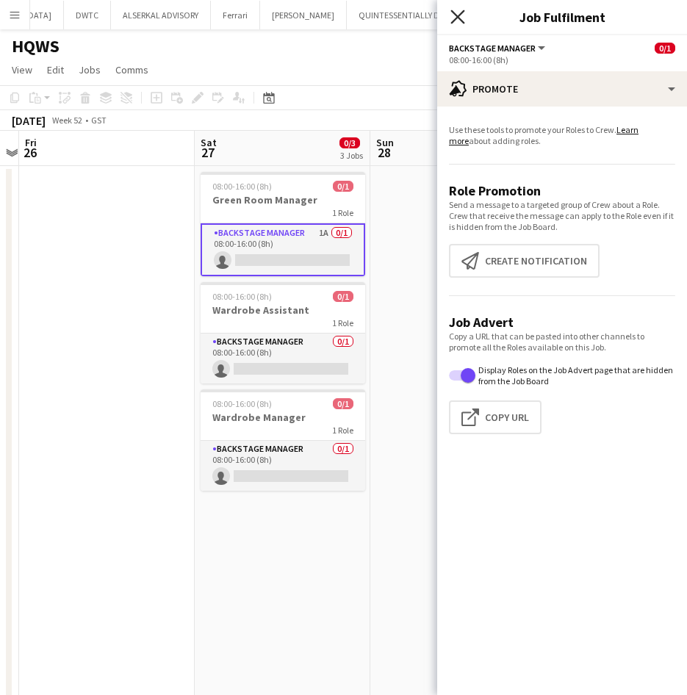
click at [462, 10] on icon "Close pop-in" at bounding box center [458, 17] width 14 height 14
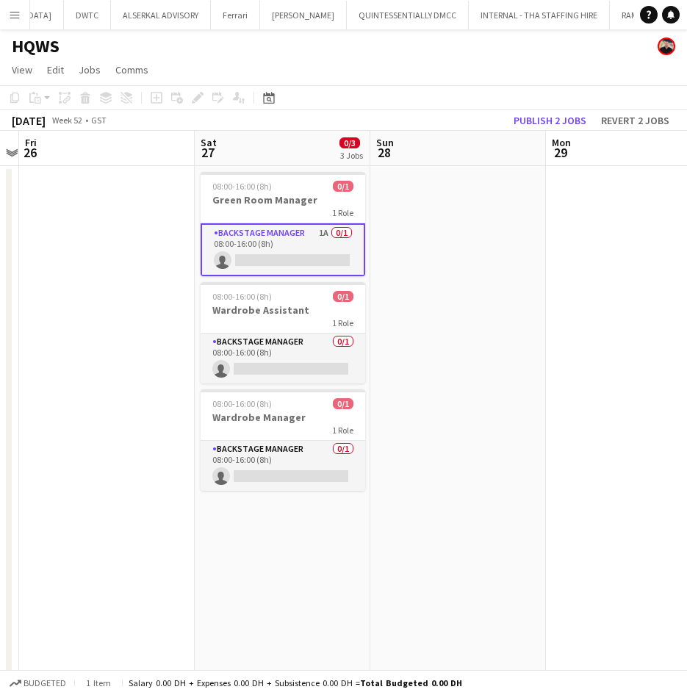
click at [286, 229] on app-card-role "Backstage Manager 1A 0/1 08:00-16:00 (8h) single-neutral-actions" at bounding box center [283, 249] width 165 height 53
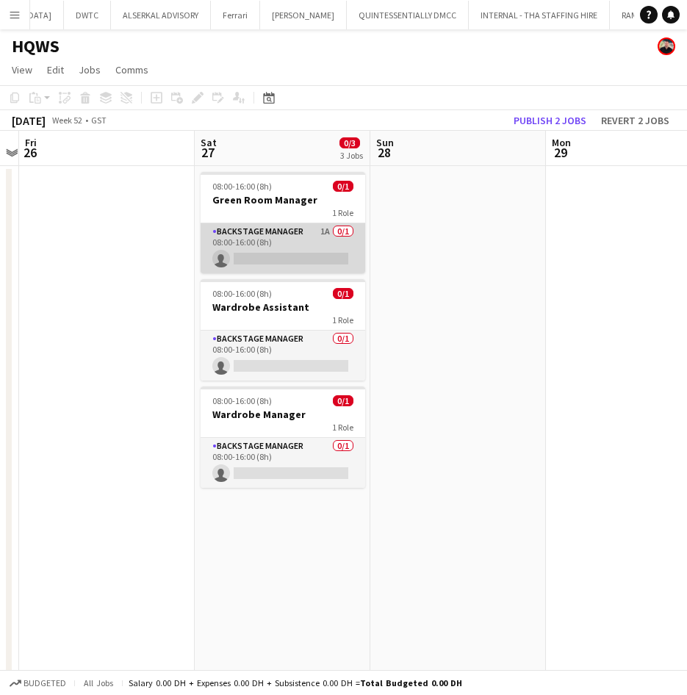
click at [295, 227] on app-card-role "Backstage Manager 1A 0/1 08:00-16:00 (8h) single-neutral-actions" at bounding box center [283, 248] width 165 height 50
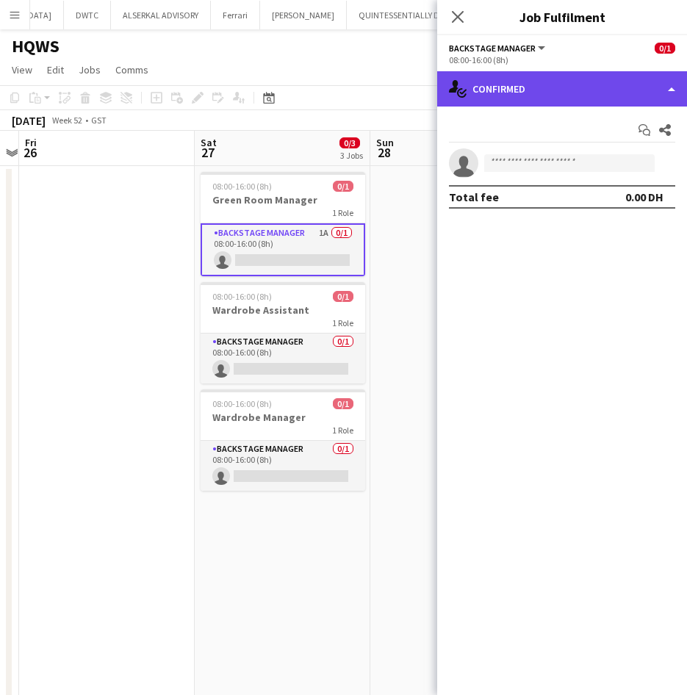
click at [517, 98] on div "single-neutral-actions-check-2 Confirmed" at bounding box center [562, 88] width 250 height 35
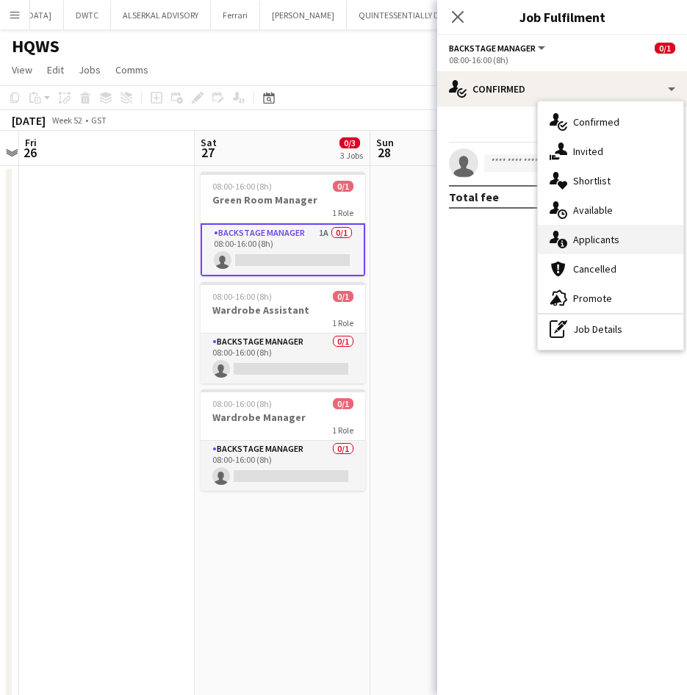
click at [609, 245] on span "Applicants" at bounding box center [596, 239] width 46 height 13
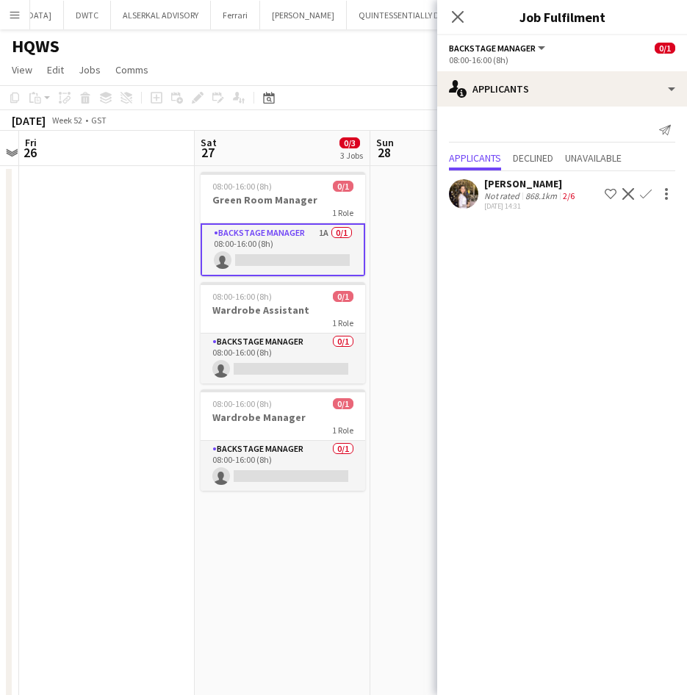
click at [520, 174] on div "[PERSON_NAME] Not rated 868.1km 2/6 [DATE] 14:31 Shortlist crew Decline Confirm" at bounding box center [562, 192] width 250 height 43
click at [518, 187] on div "[PERSON_NAME]" at bounding box center [530, 183] width 93 height 13
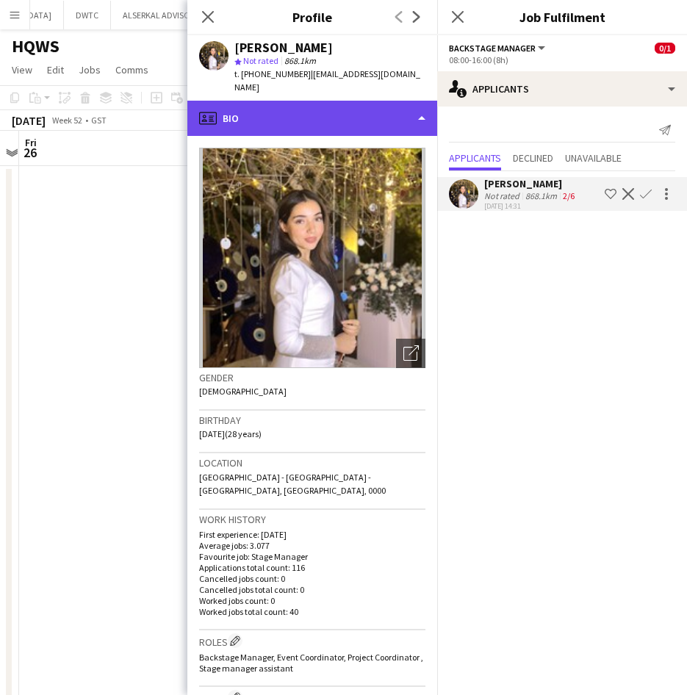
click at [344, 105] on div "profile Bio" at bounding box center [312, 118] width 250 height 35
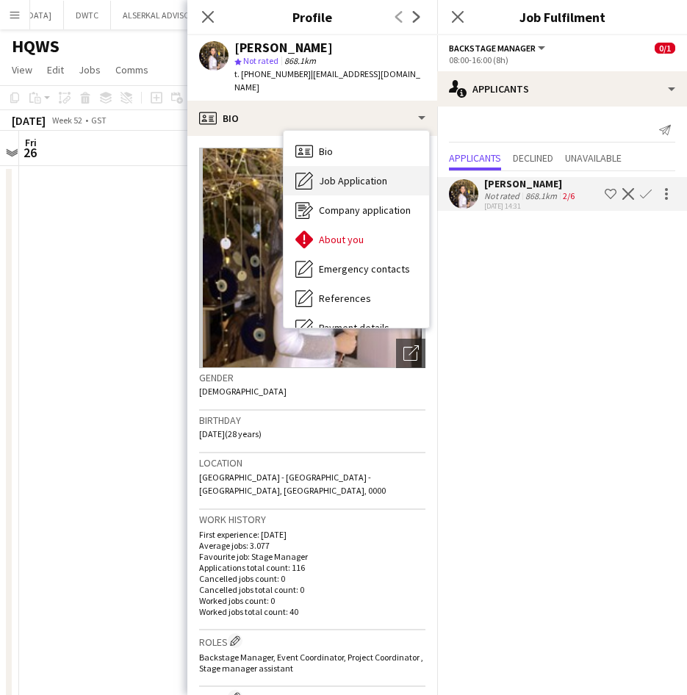
click at [365, 174] on span "Job Application" at bounding box center [353, 180] width 68 height 13
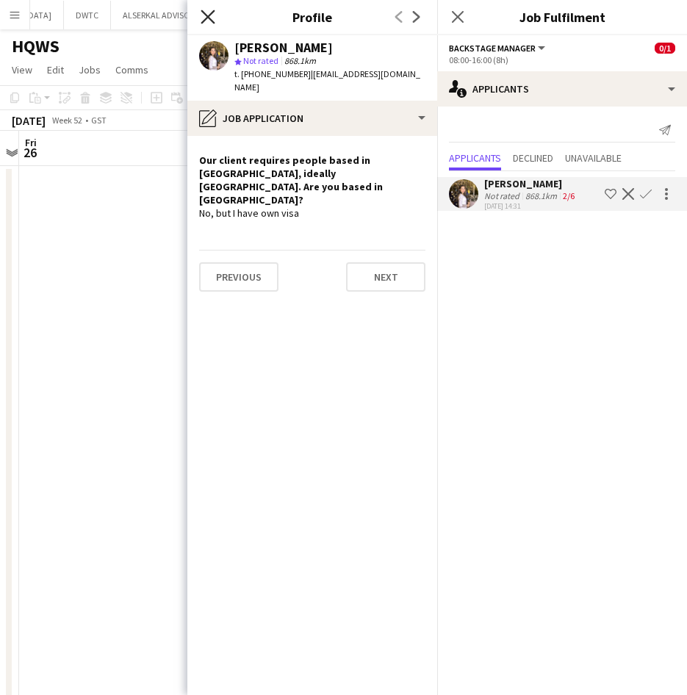
click at [205, 10] on icon "Close pop-in" at bounding box center [208, 17] width 14 height 14
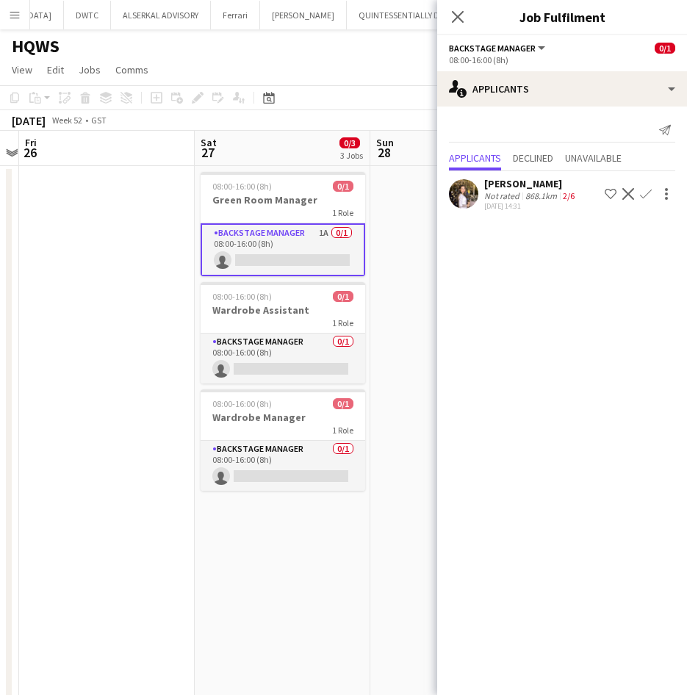
click at [628, 191] on app-icon "Decline" at bounding box center [628, 194] width 12 height 12
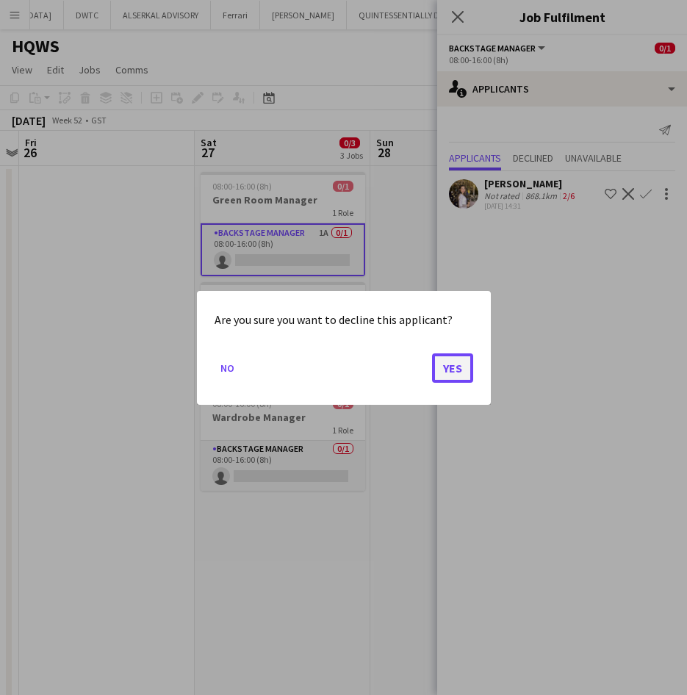
click at [448, 365] on button "Yes" at bounding box center [452, 367] width 41 height 29
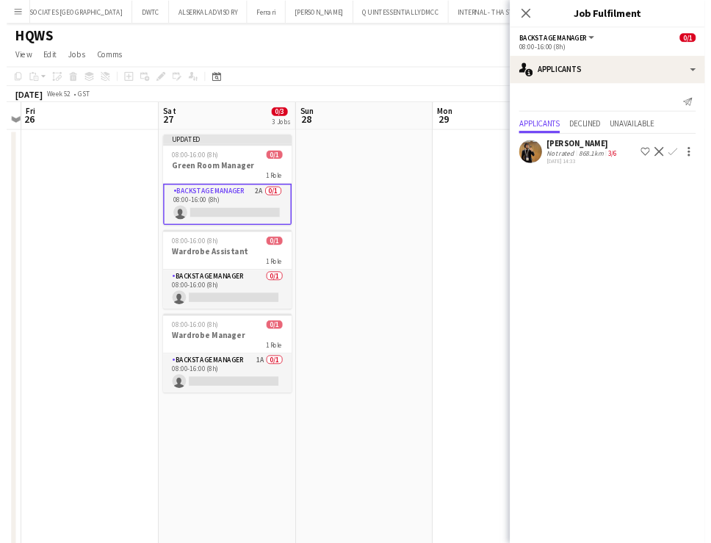
scroll to position [0, 11]
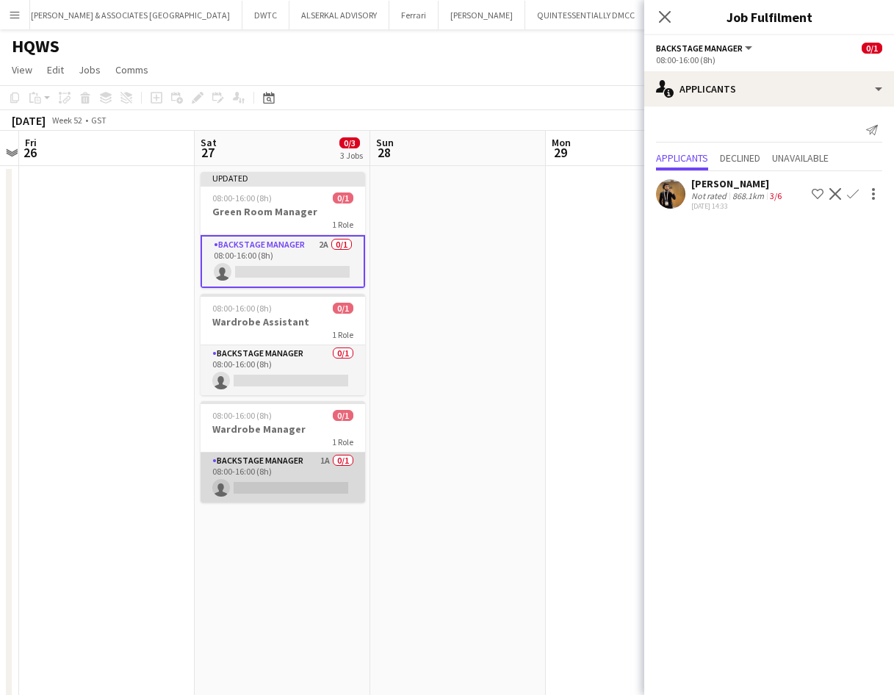
click at [295, 464] on app-card-role "Backstage Manager 1A 0/1 08:00-16:00 (8h) single-neutral-actions" at bounding box center [283, 478] width 165 height 50
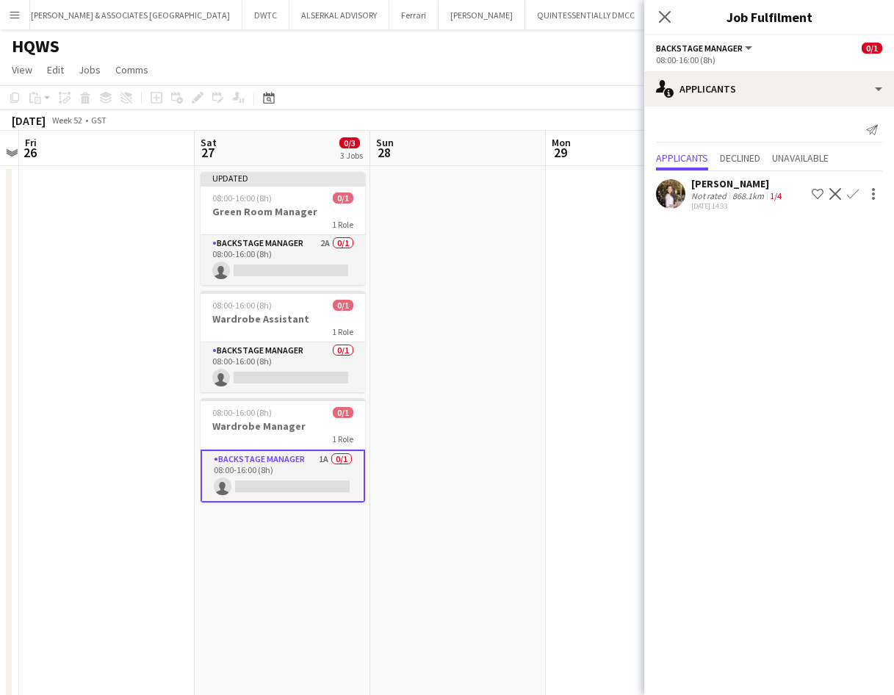
click at [686, 188] on app-icon "Decline" at bounding box center [836, 194] width 12 height 12
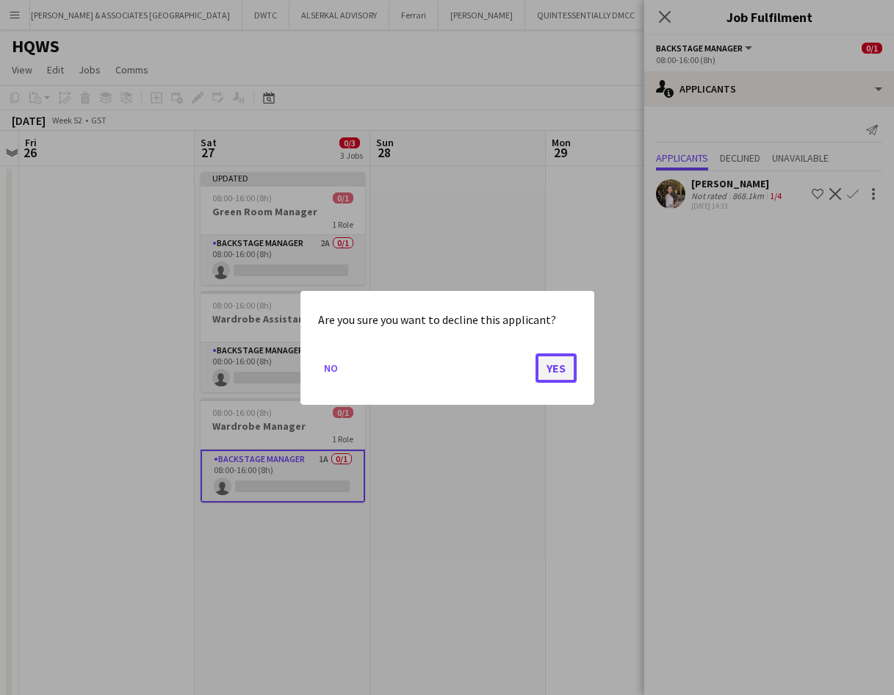
click at [548, 376] on button "Yes" at bounding box center [556, 367] width 41 height 29
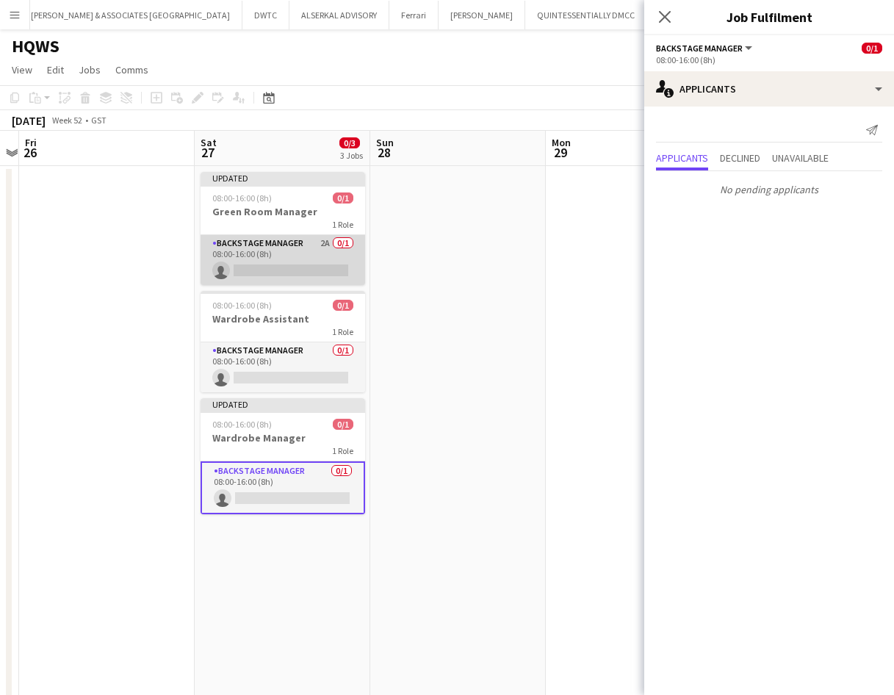
click at [264, 237] on app-card-role "Backstage Manager 2A 0/1 08:00-16:00 (8h) single-neutral-actions" at bounding box center [283, 260] width 165 height 50
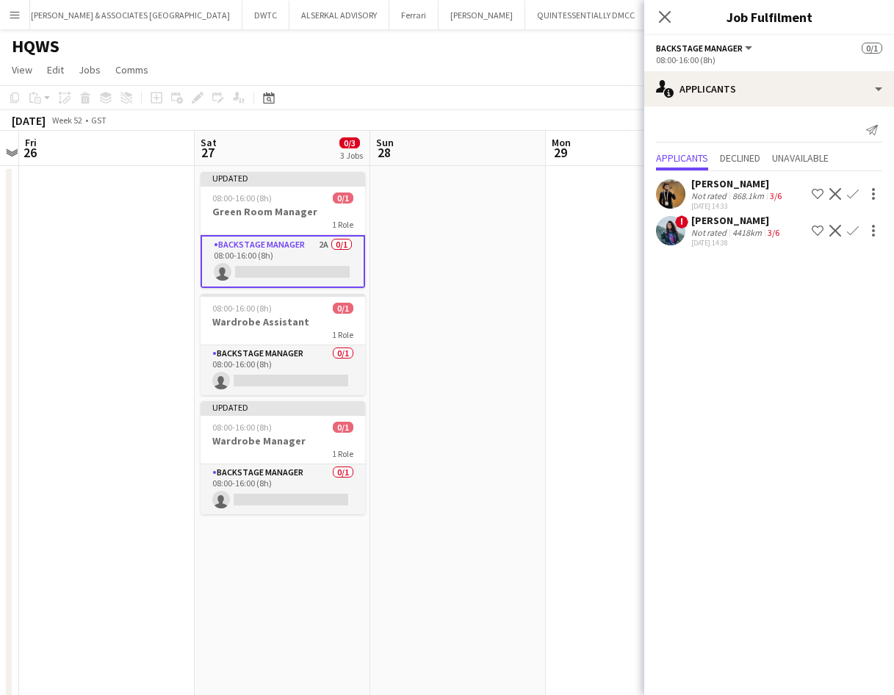
click at [686, 374] on mat-expansion-panel "users2 Applicants Send notification Applicants Declined Unavailable [PERSON_NAM…" at bounding box center [770, 401] width 250 height 589
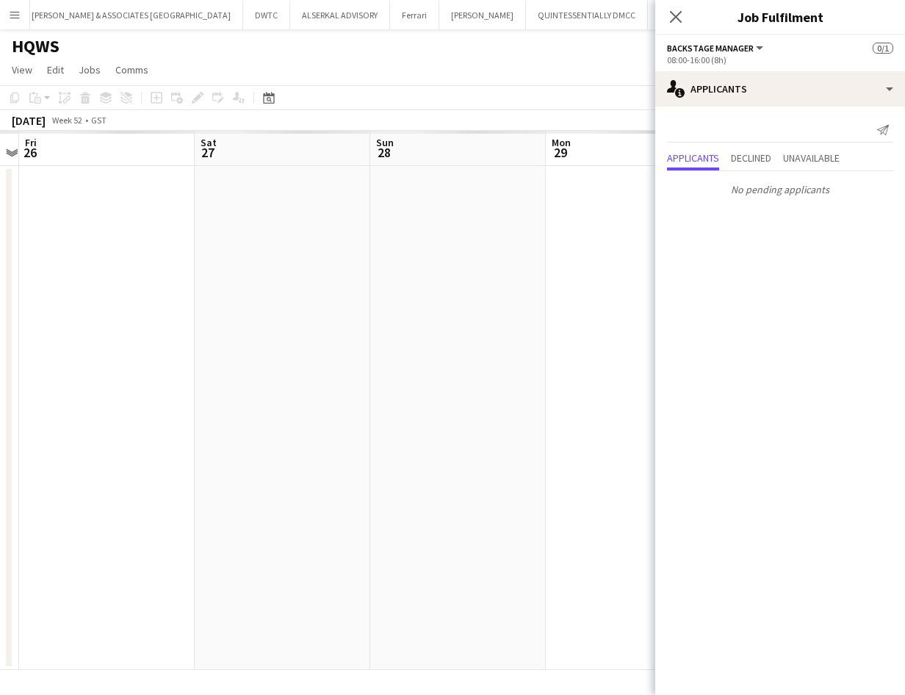
scroll to position [0, 0]
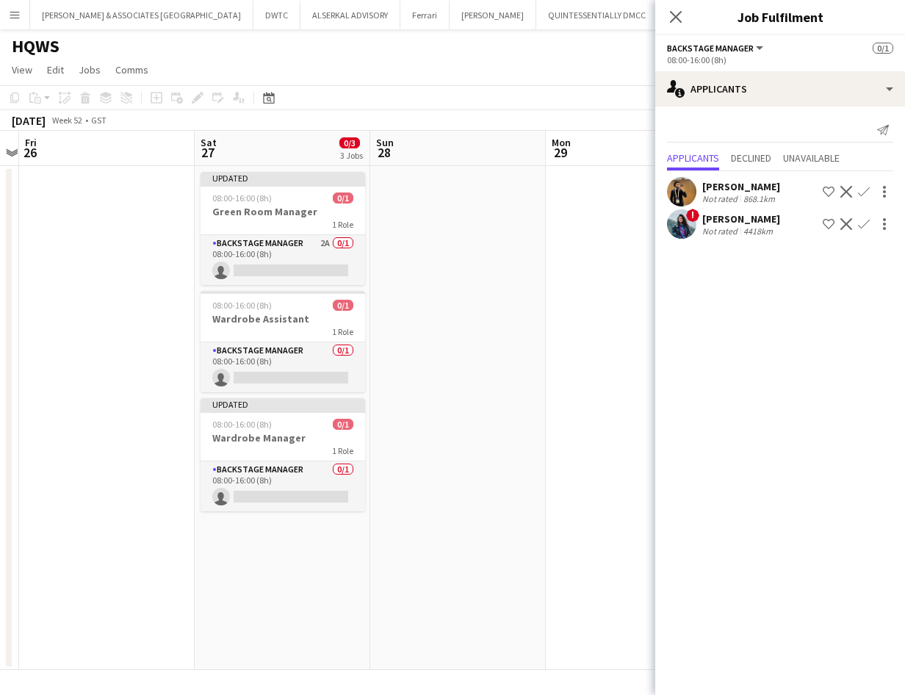
click at [673, 18] on icon "Close pop-in" at bounding box center [676, 17] width 12 height 12
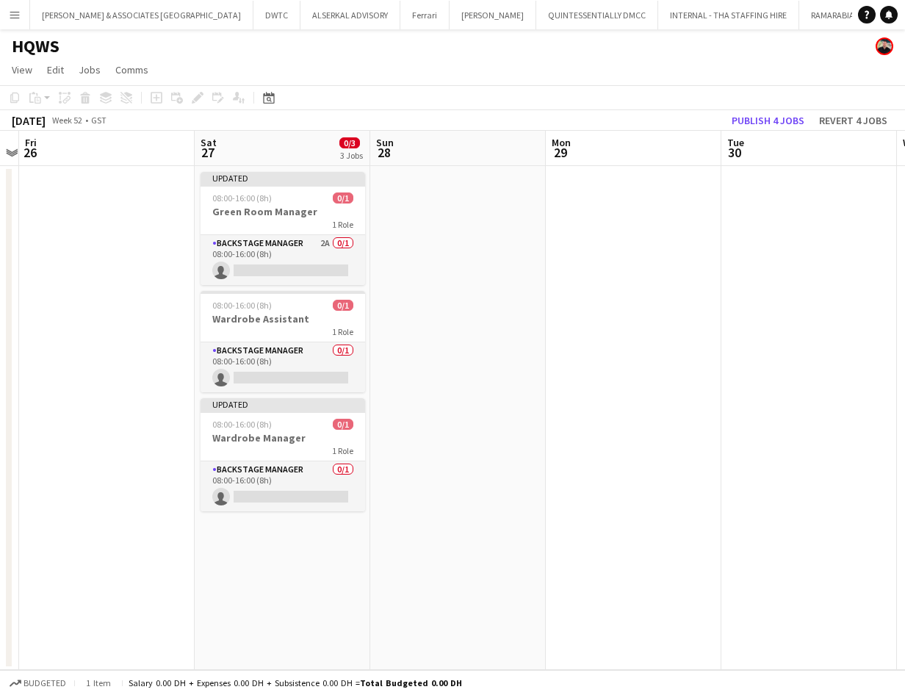
click at [686, 558] on app-date-cell at bounding box center [810, 418] width 176 height 504
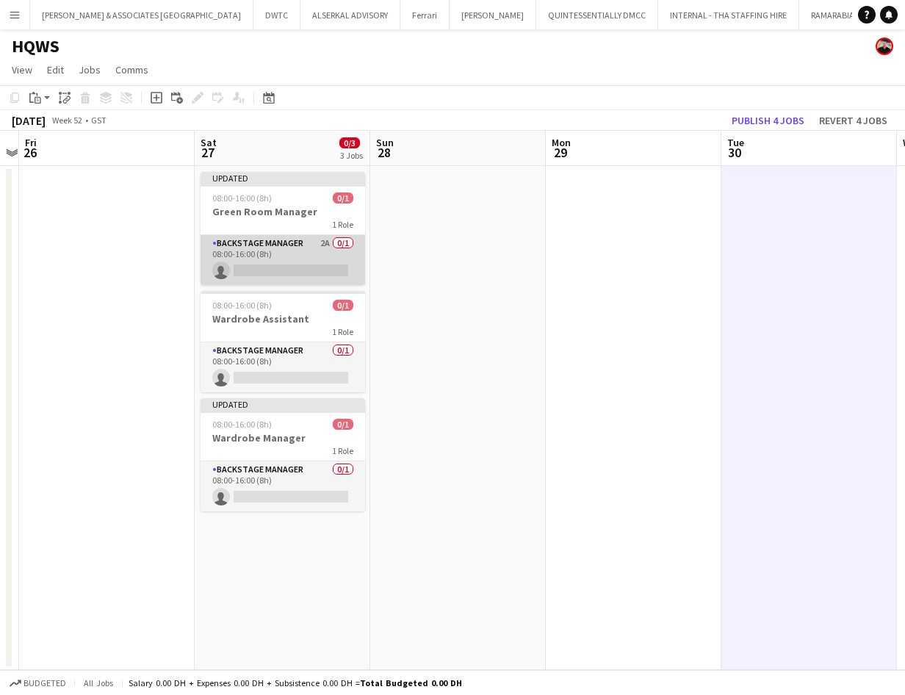
click at [300, 245] on app-card-role "Backstage Manager 2A 0/1 08:00-16:00 (8h) single-neutral-actions" at bounding box center [283, 260] width 165 height 50
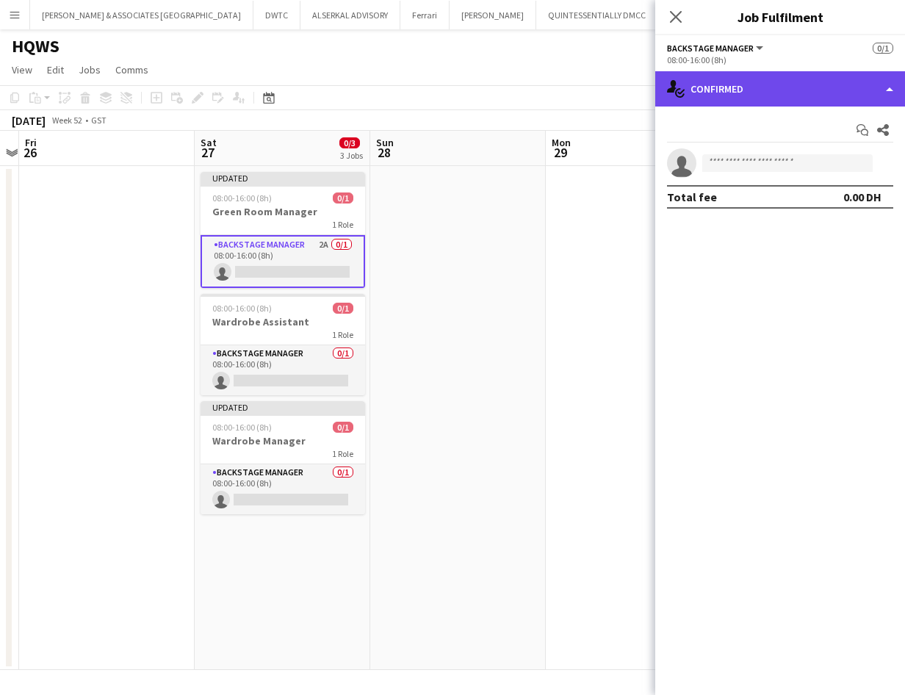
click at [686, 93] on div "single-neutral-actions-check-2 Confirmed" at bounding box center [781, 88] width 250 height 35
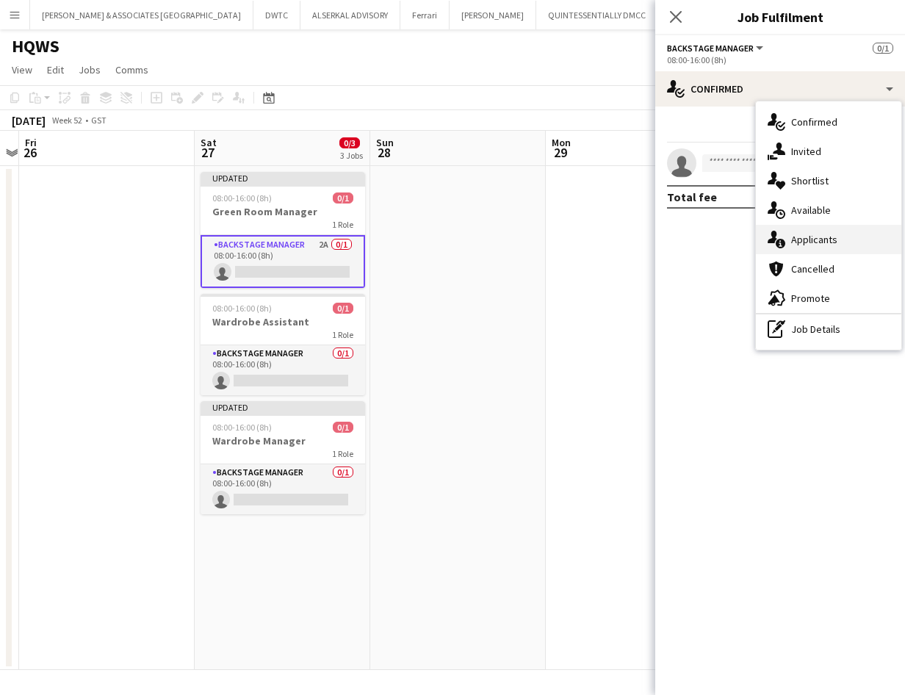
click at [686, 240] on div "single-neutral-actions-information Applicants" at bounding box center [829, 239] width 146 height 29
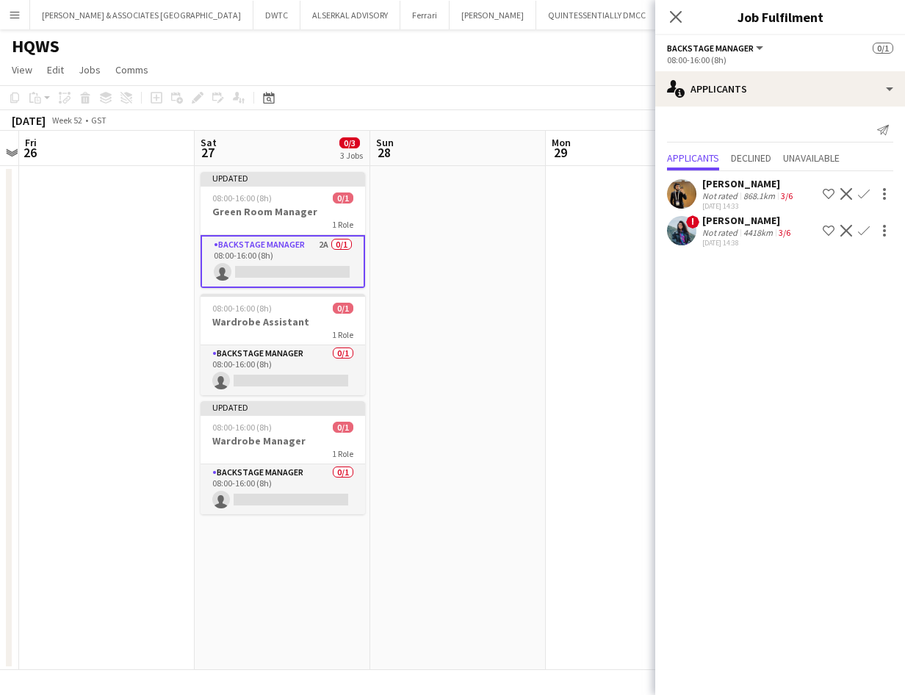
click at [686, 216] on div "[PERSON_NAME]" at bounding box center [748, 220] width 91 height 13
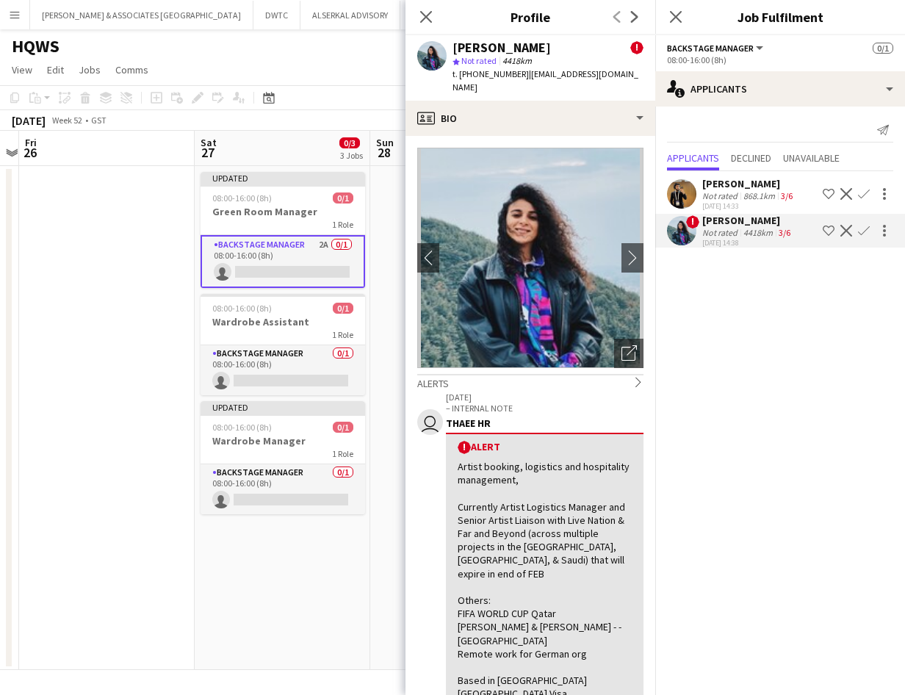
click at [686, 187] on div "[PERSON_NAME]" at bounding box center [749, 183] width 93 height 13
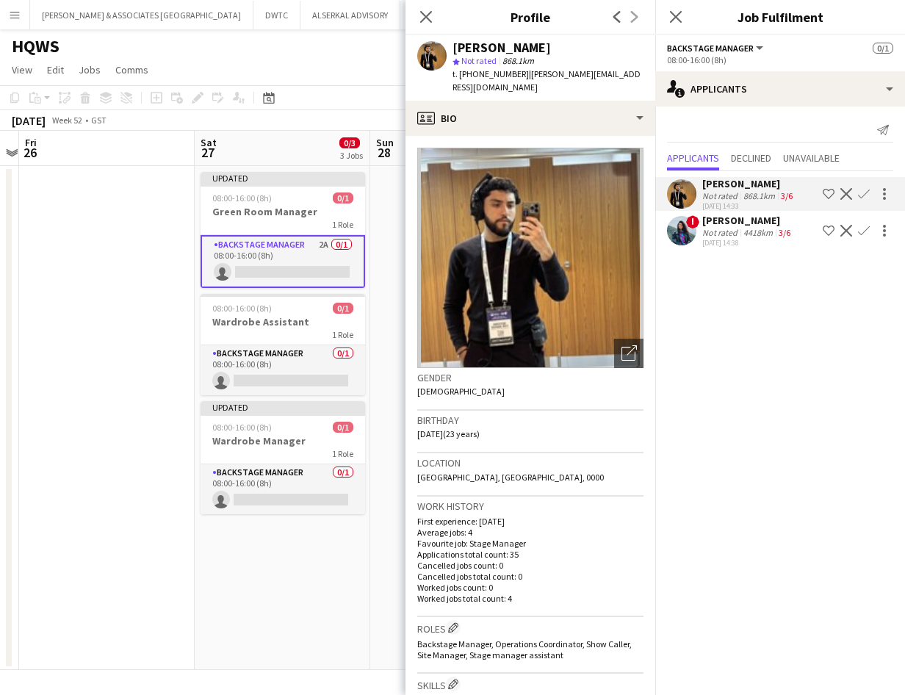
click at [101, 362] on app-date-cell at bounding box center [107, 418] width 176 height 504
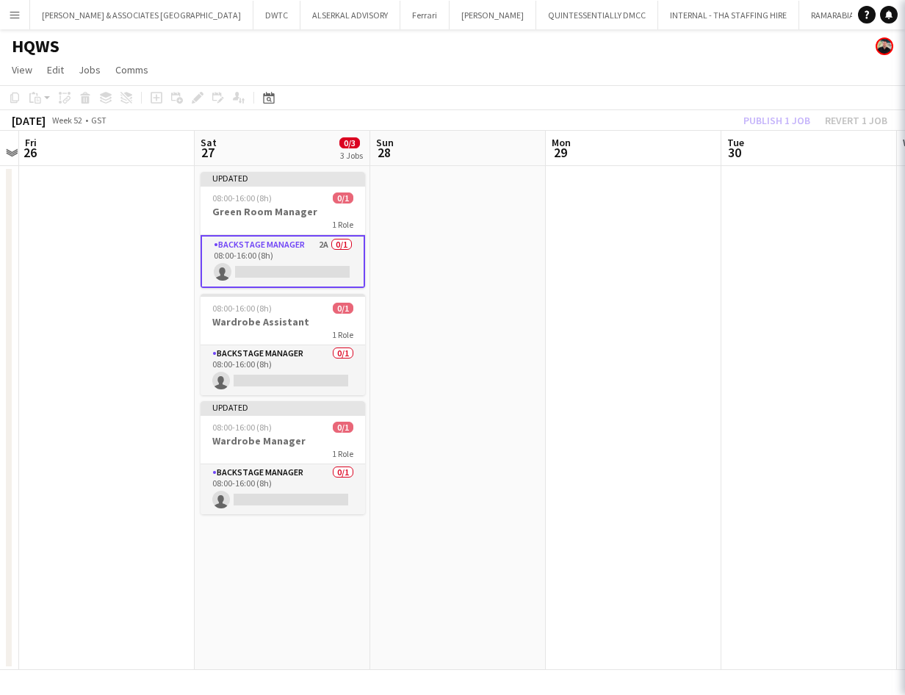
scroll to position [0, 509]
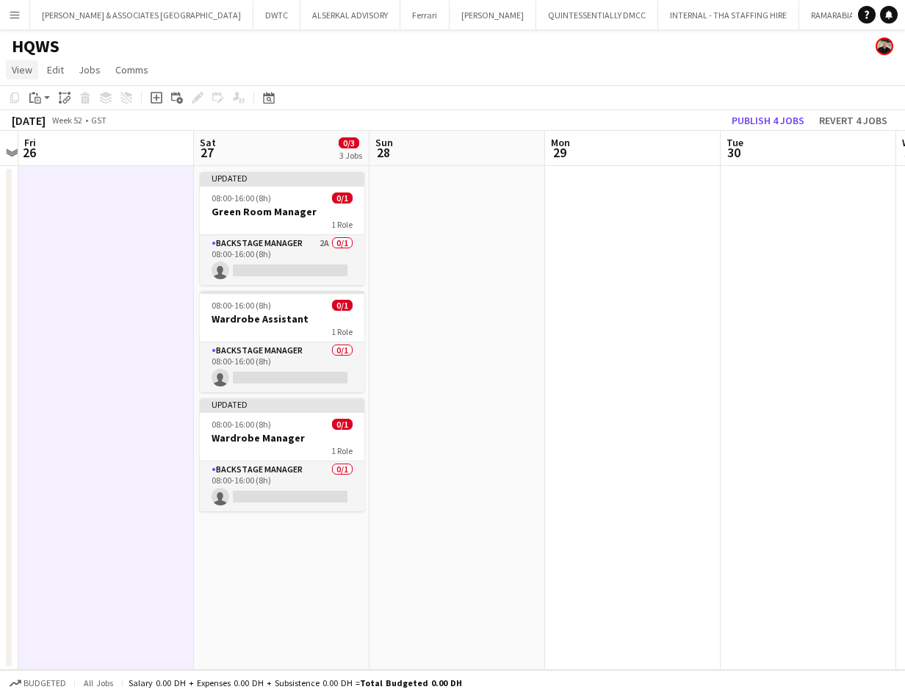
click at [24, 65] on span "View" at bounding box center [22, 69] width 21 height 13
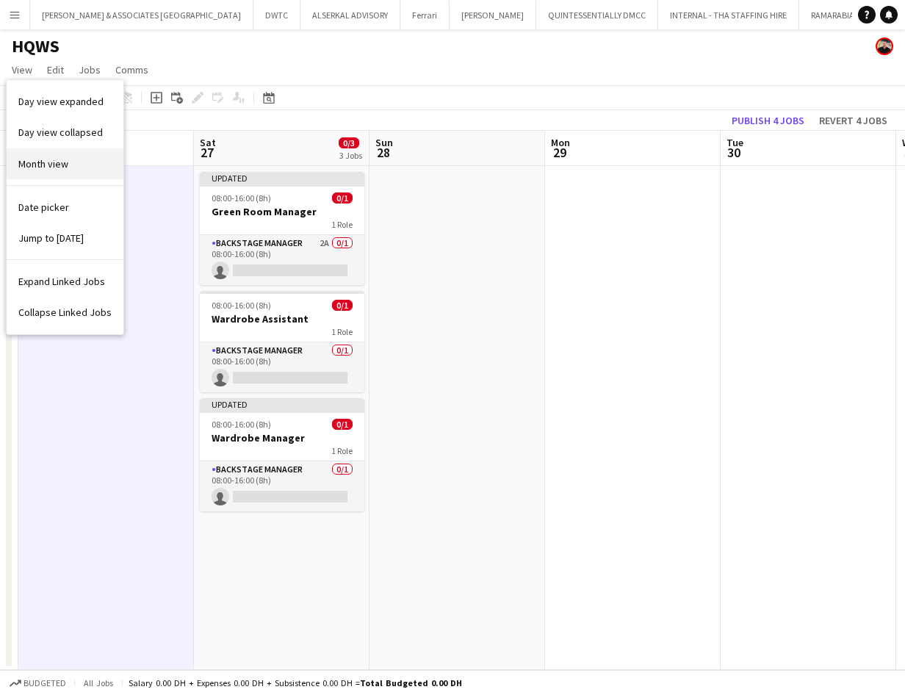
click at [51, 163] on span "Month view" at bounding box center [43, 163] width 50 height 13
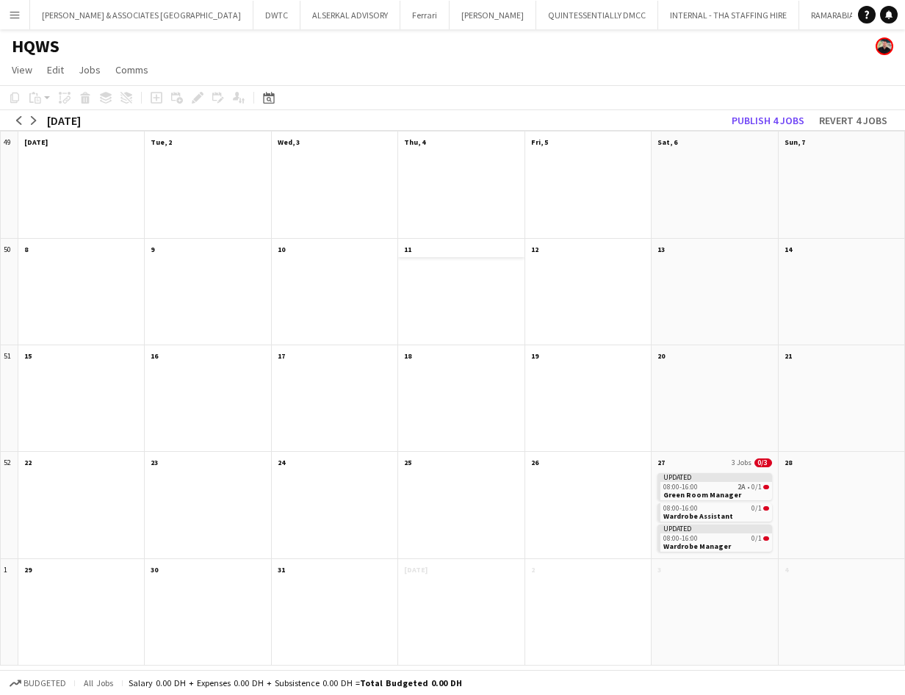
click at [448, 256] on app-month-view-date-header "11" at bounding box center [461, 248] width 126 height 18
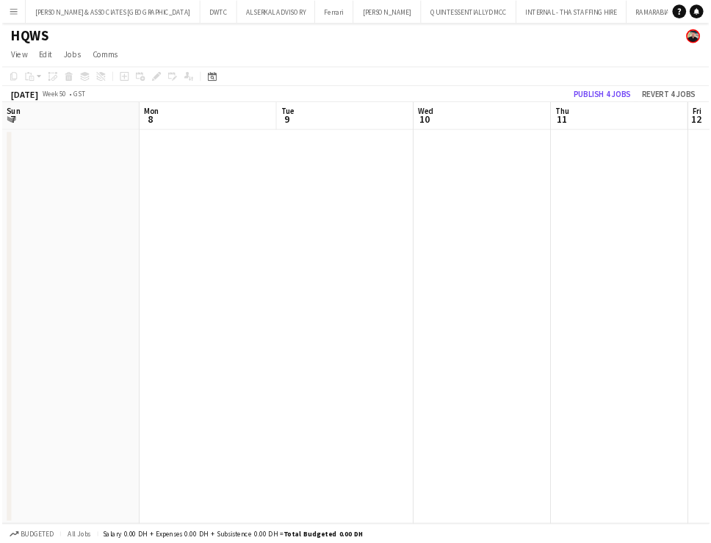
scroll to position [0, 506]
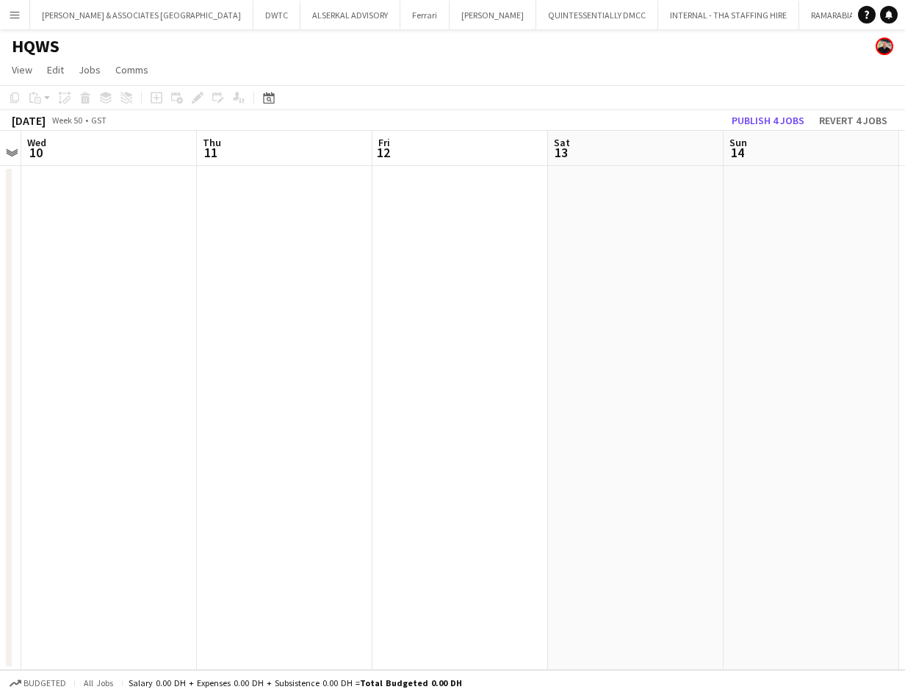
click at [273, 136] on app-calendar "Copy Paste Paste Ctrl+V Paste with crew Ctrl+Shift+V Paste linked Job [GEOGRAPH…" at bounding box center [452, 377] width 905 height 585
click at [271, 135] on app-board-header-date "Thu 11" at bounding box center [285, 148] width 176 height 35
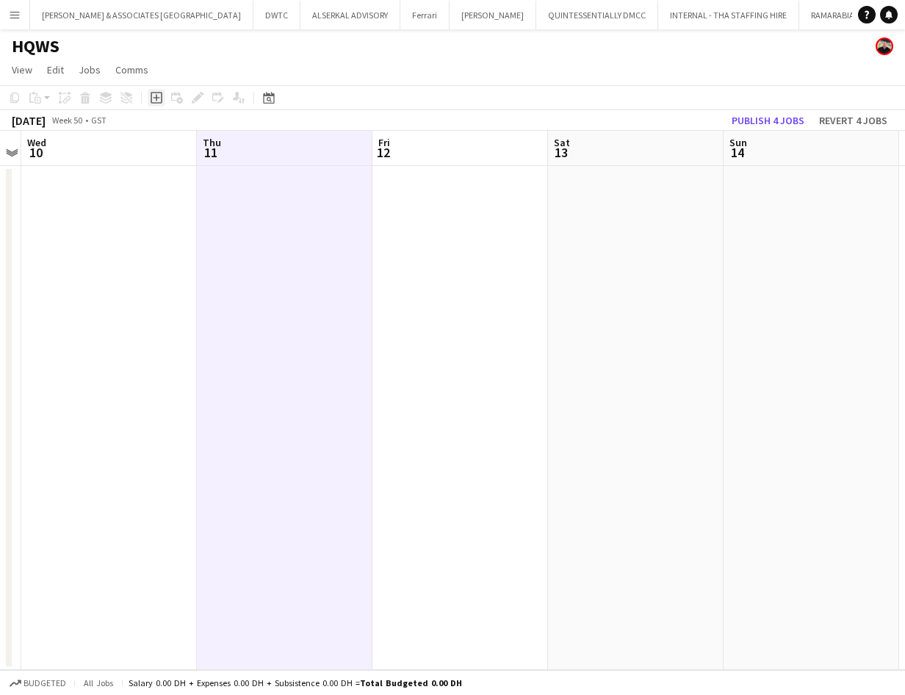
click at [156, 96] on icon "Add job" at bounding box center [157, 98] width 12 height 12
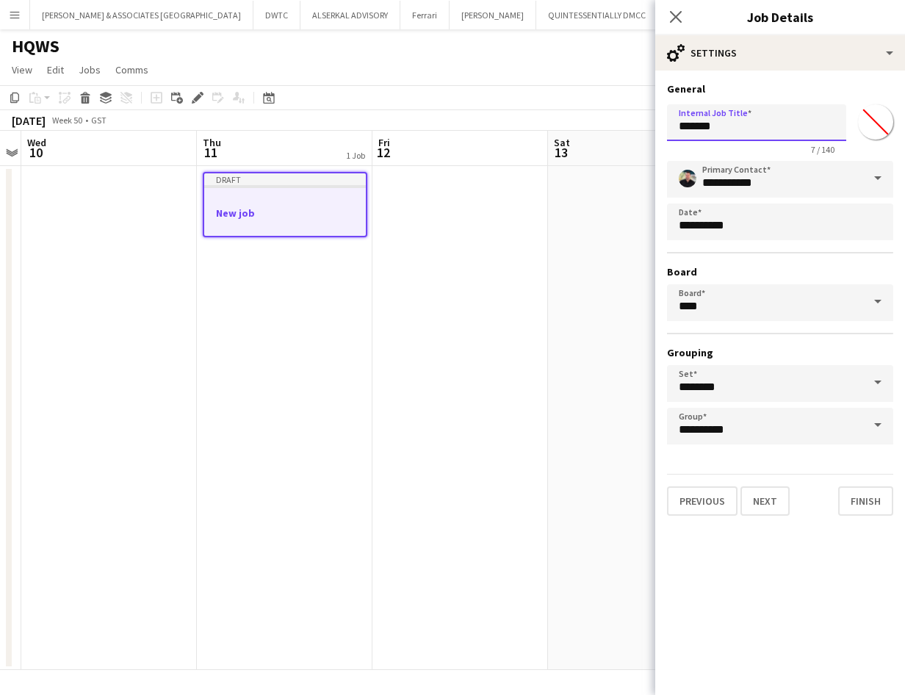
click at [686, 123] on input "*******" at bounding box center [756, 122] width 179 height 37
drag, startPoint x: 743, startPoint y: 125, endPoint x: 631, endPoint y: 129, distance: 111.8
click at [631, 129] on body "Menu Boards Boards Boards All jobs Status Workforce Workforce My Workforce Recr…" at bounding box center [452, 347] width 905 height 695
type input "**********"
click at [686, 506] on button "Next" at bounding box center [765, 501] width 49 height 29
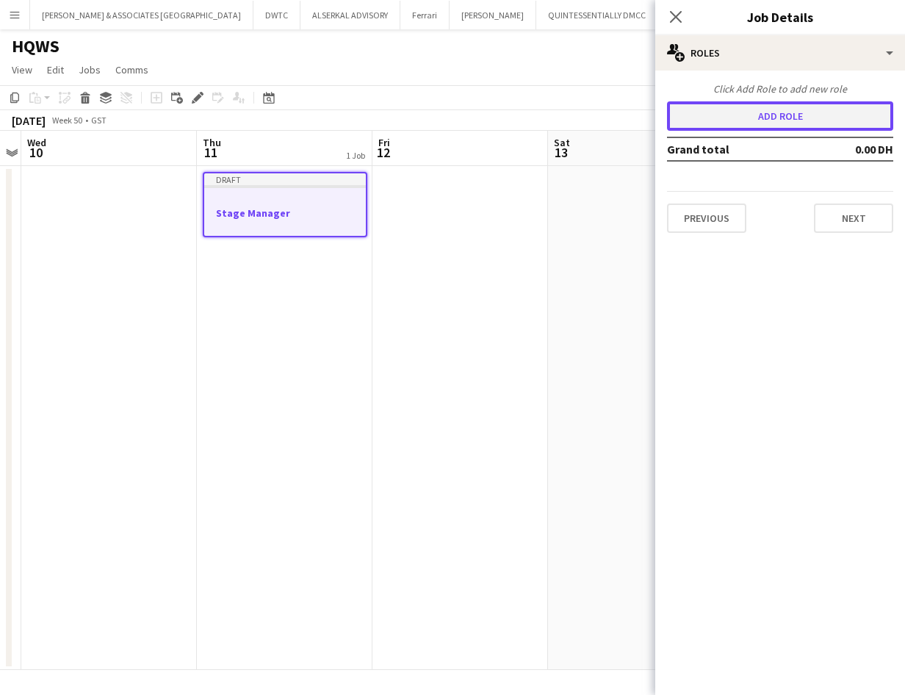
click at [686, 109] on button "Add role" at bounding box center [780, 115] width 226 height 29
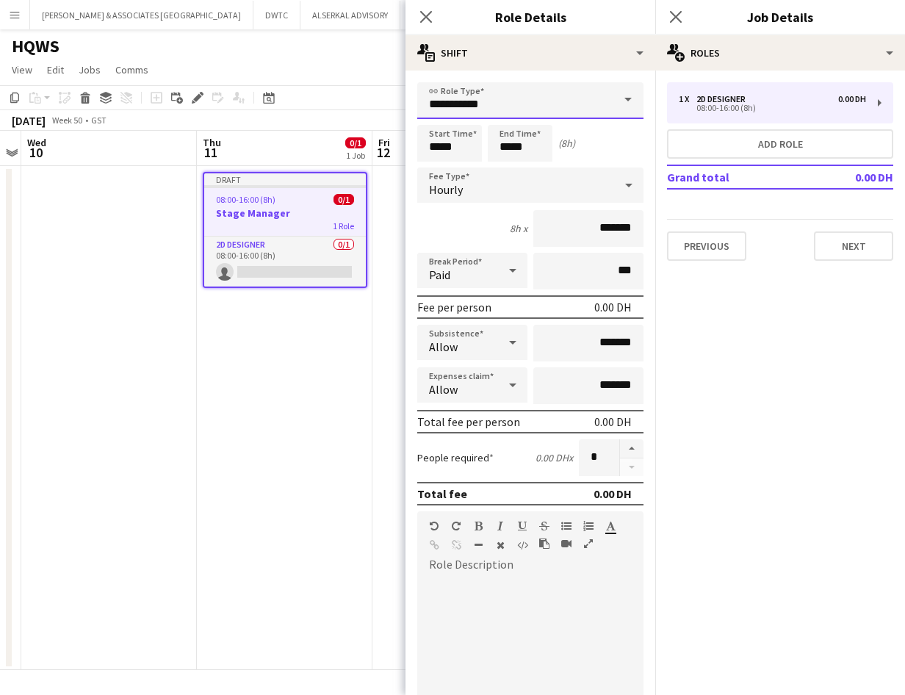
click at [514, 100] on input "**********" at bounding box center [530, 100] width 226 height 37
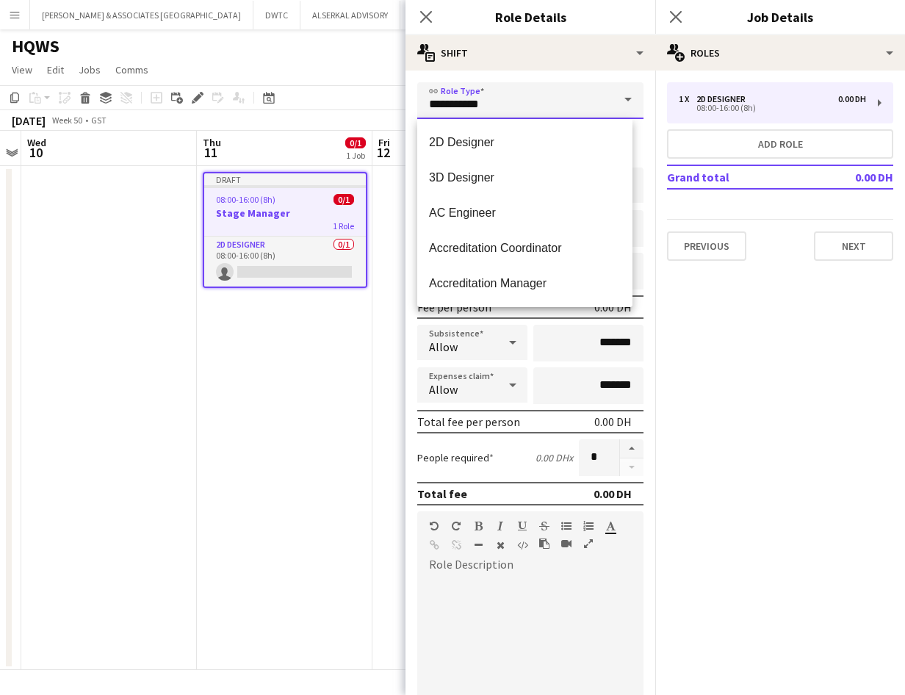
drag, startPoint x: 498, startPoint y: 102, endPoint x: 359, endPoint y: 106, distance: 139.7
click at [359, 106] on body "Menu Boards Boards Boards All jobs Status Workforce Workforce My Workforce Recr…" at bounding box center [452, 347] width 905 height 695
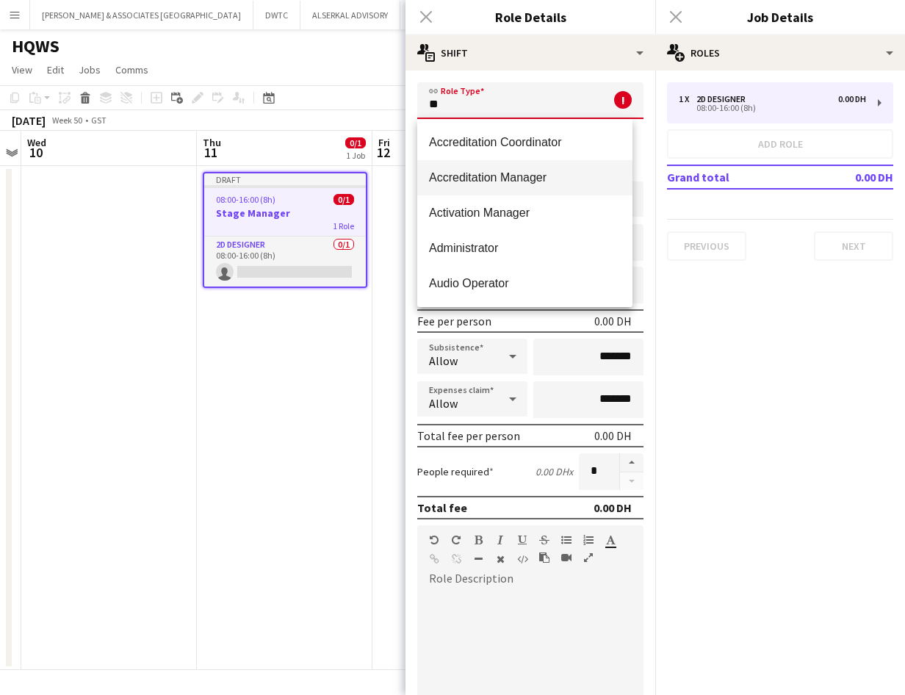
type input "*"
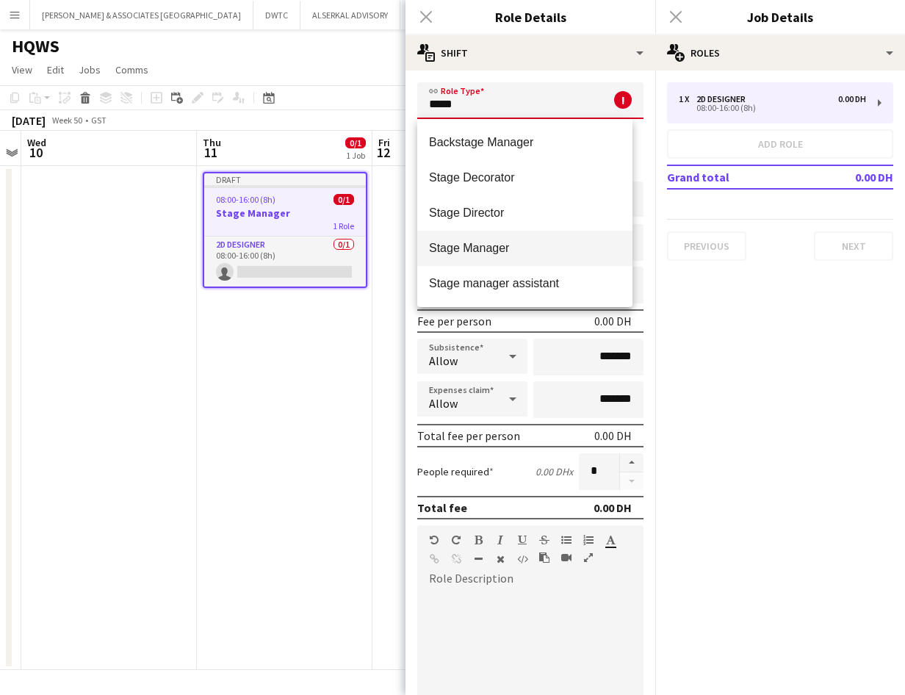
click at [519, 244] on span "Stage Manager" at bounding box center [525, 248] width 192 height 14
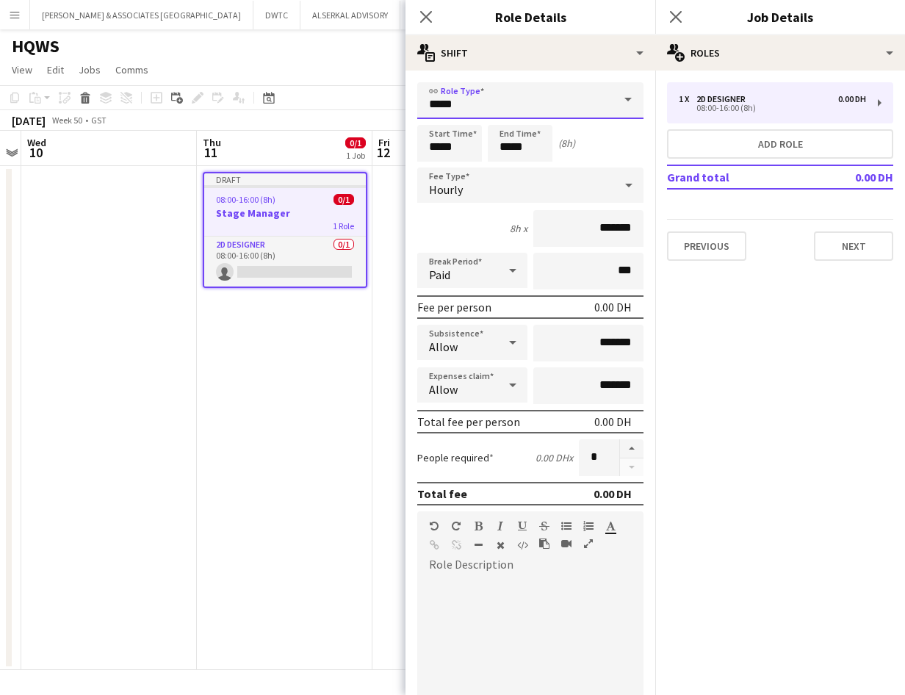
type input "**********"
click at [520, 195] on div "Hourly" at bounding box center [515, 185] width 197 height 35
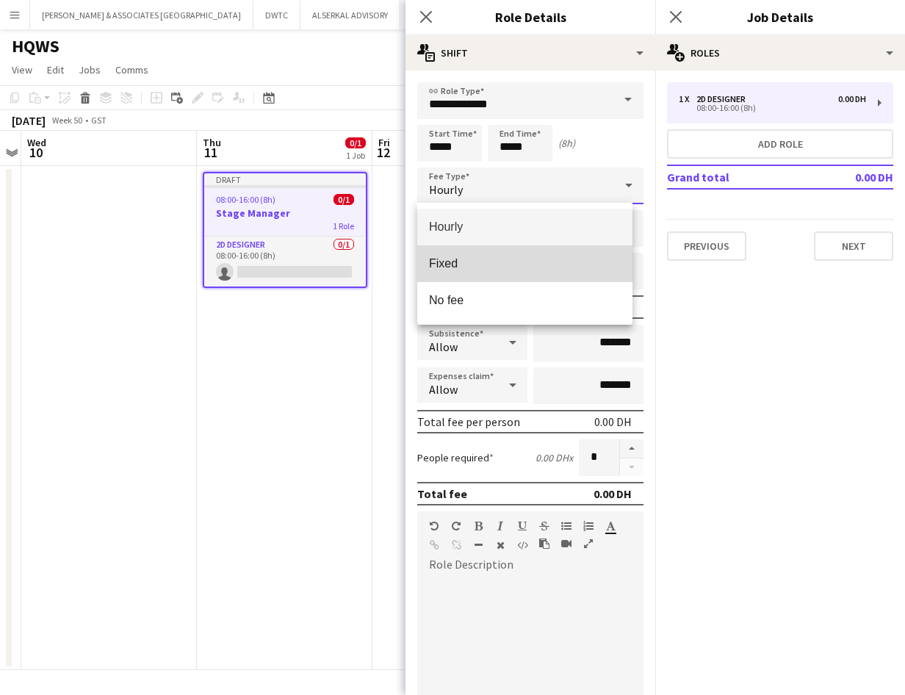
click at [501, 264] on span "Fixed" at bounding box center [525, 263] width 192 height 14
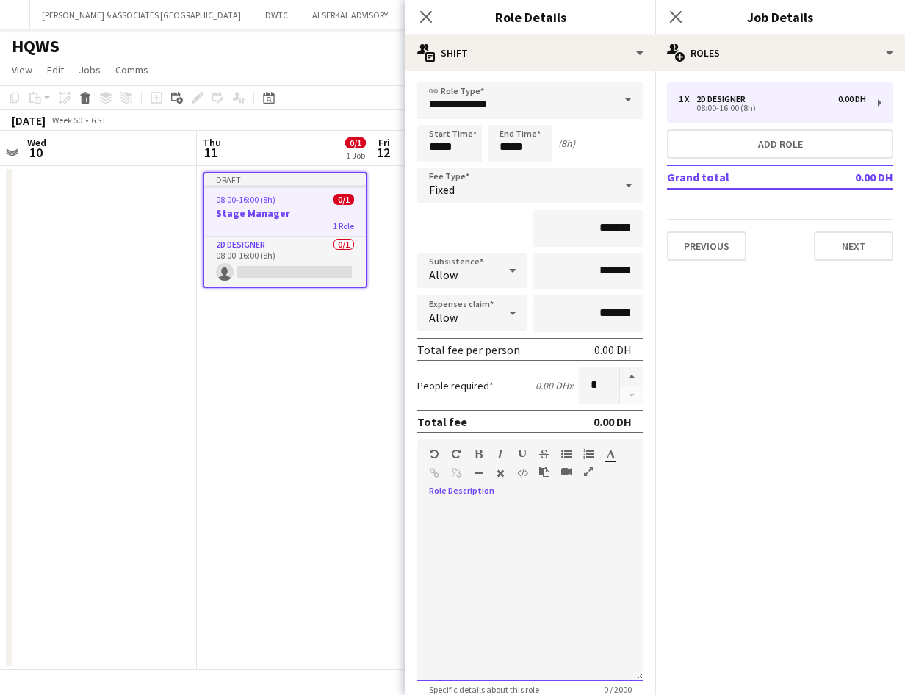
click at [520, 510] on div at bounding box center [530, 593] width 226 height 176
drag, startPoint x: 512, startPoint y: 509, endPoint x: 413, endPoint y: 513, distance: 98.6
click at [413, 513] on form "**********" at bounding box center [531, 465] width 250 height 766
click at [559, 542] on div "**********" at bounding box center [524, 593] width 215 height 176
click at [525, 509] on div "**********" at bounding box center [524, 593] width 215 height 176
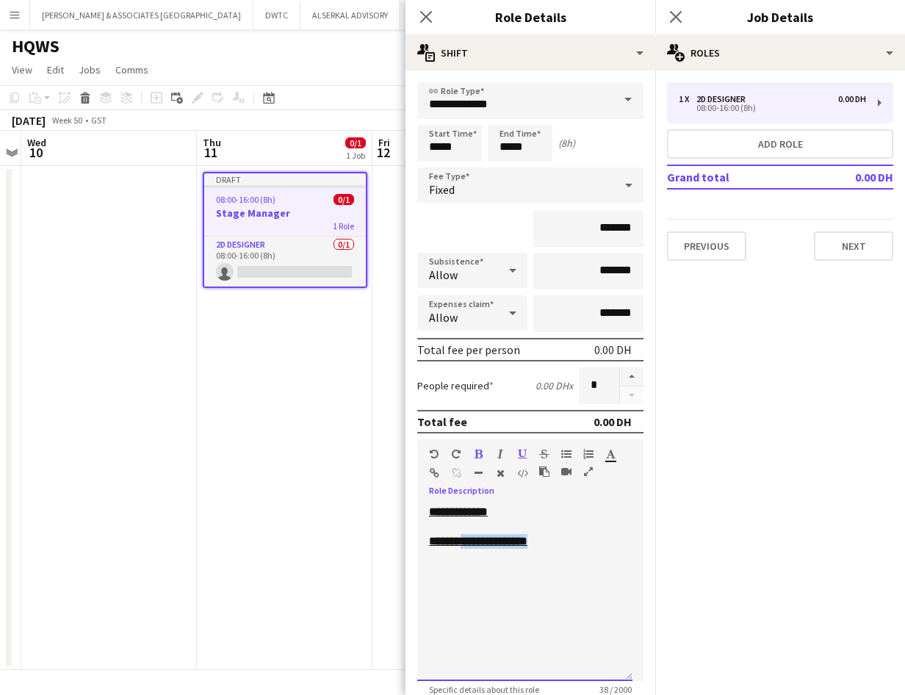
drag, startPoint x: 553, startPoint y: 544, endPoint x: 464, endPoint y: 553, distance: 89.4
click at [464, 553] on div "**********" at bounding box center [524, 593] width 215 height 176
click at [524, 453] on icon "button" at bounding box center [522, 454] width 9 height 10
click at [478, 453] on icon "button" at bounding box center [479, 454] width 8 height 10
click at [550, 549] on div "**********" at bounding box center [524, 593] width 215 height 176
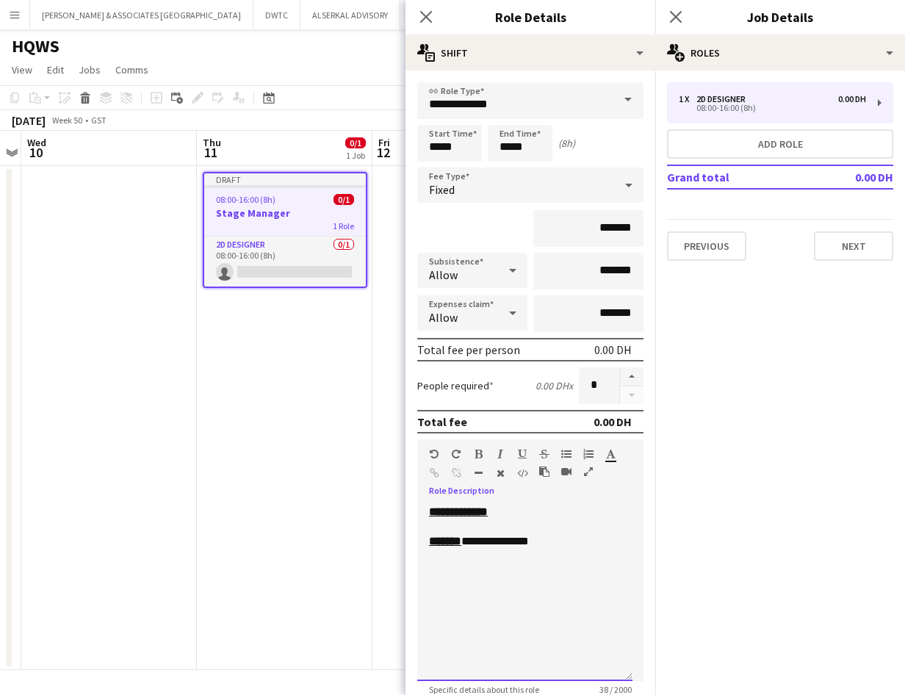
click at [493, 543] on div "**********" at bounding box center [525, 541] width 192 height 15
click at [549, 538] on div "**********" at bounding box center [525, 541] width 192 height 15
drag, startPoint x: 474, startPoint y: 553, endPoint x: 420, endPoint y: 561, distance: 54.9
click at [420, 561] on div "**********" at bounding box center [524, 593] width 215 height 176
click at [561, 554] on div "********* *******" at bounding box center [525, 556] width 192 height 15
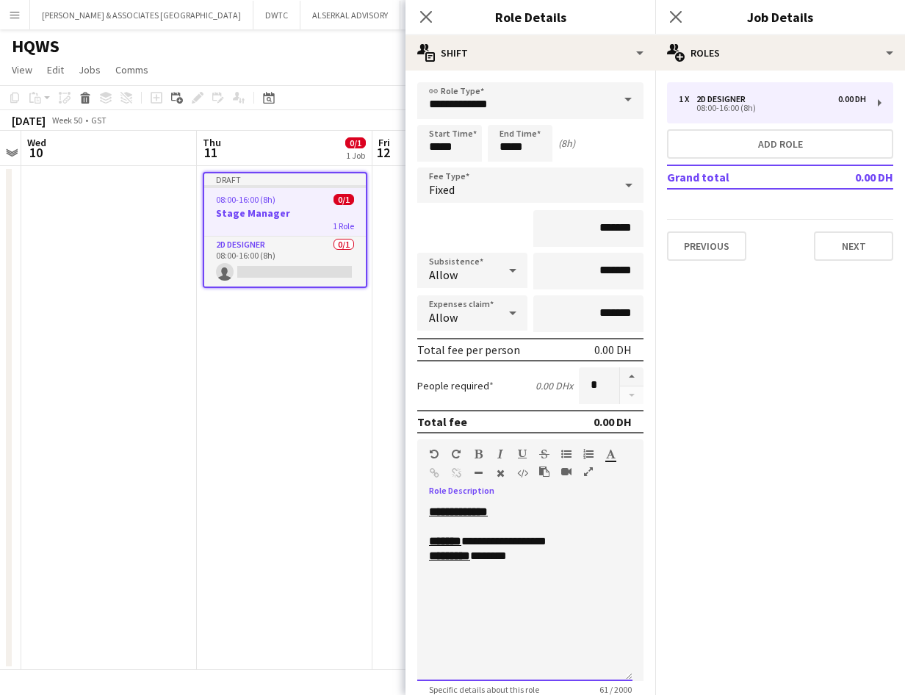
click at [528, 575] on div "**********" at bounding box center [524, 593] width 215 height 176
click at [542, 558] on div "********* *******" at bounding box center [525, 556] width 192 height 15
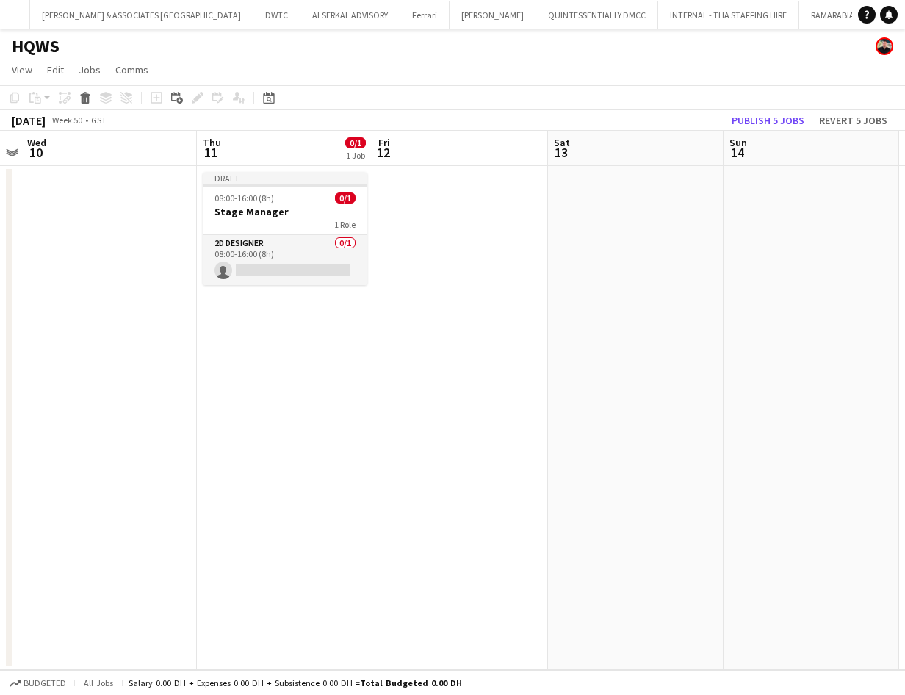
click at [617, 569] on app-date-cell at bounding box center [636, 418] width 176 height 504
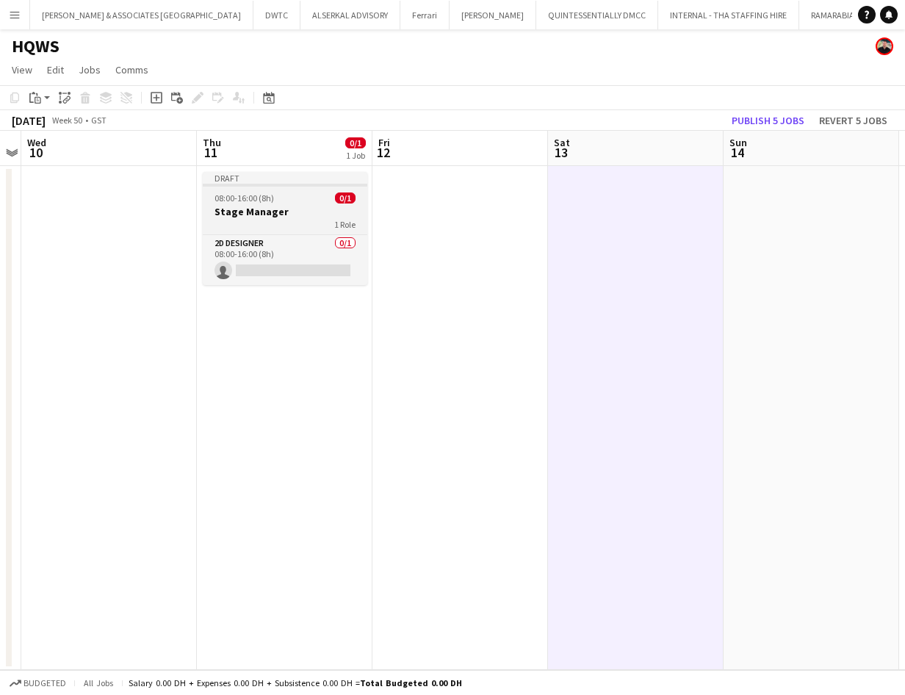
click at [279, 209] on h3 "Stage Manager" at bounding box center [285, 211] width 165 height 13
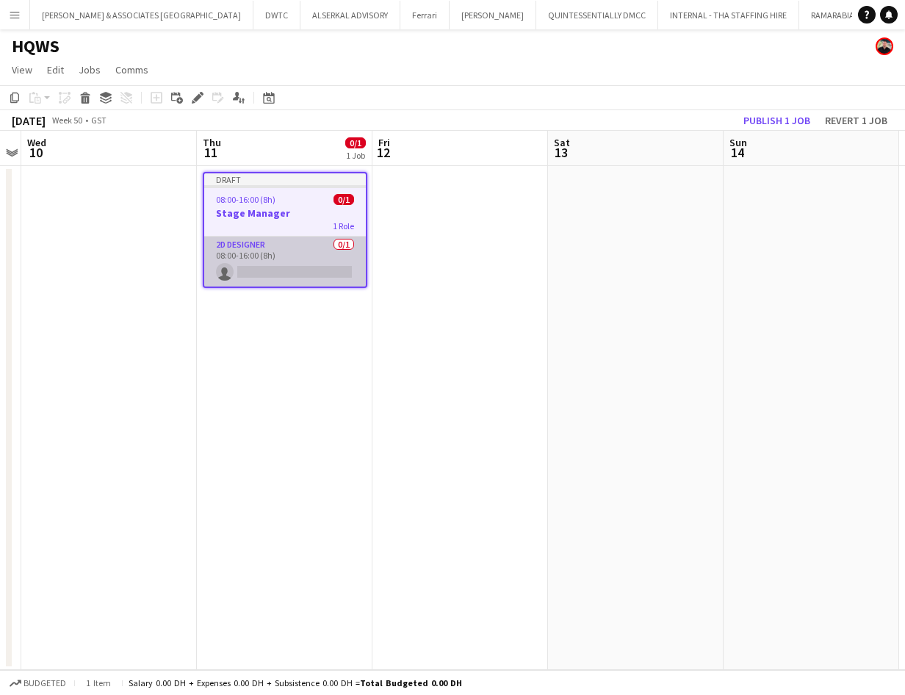
click at [266, 246] on app-card-role "2D Designer 0/1 08:00-16:00 (8h) single-neutral-actions" at bounding box center [285, 262] width 162 height 50
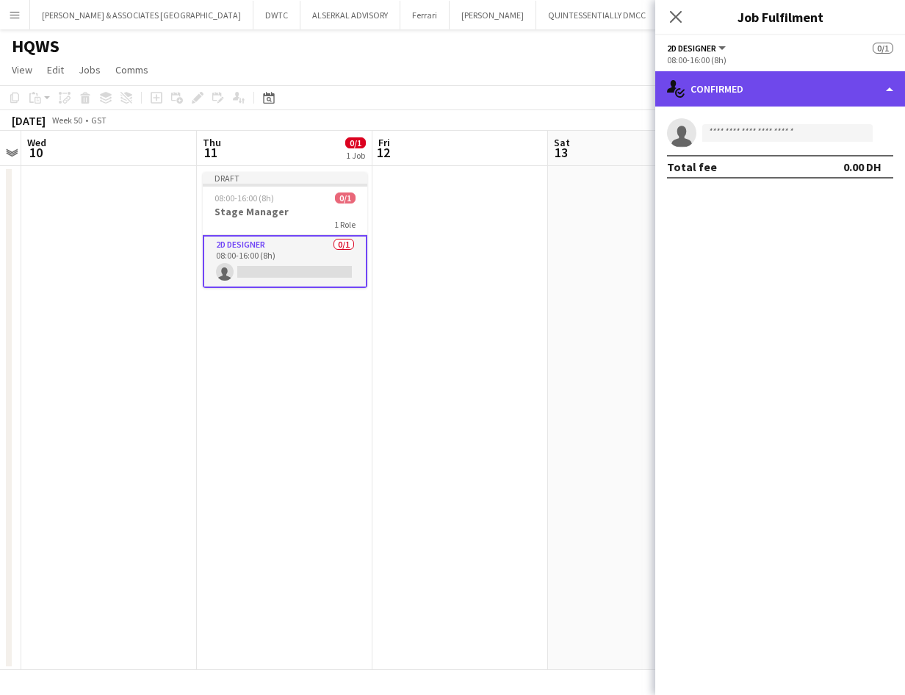
click at [686, 79] on div "single-neutral-actions-check-2 Confirmed" at bounding box center [781, 88] width 250 height 35
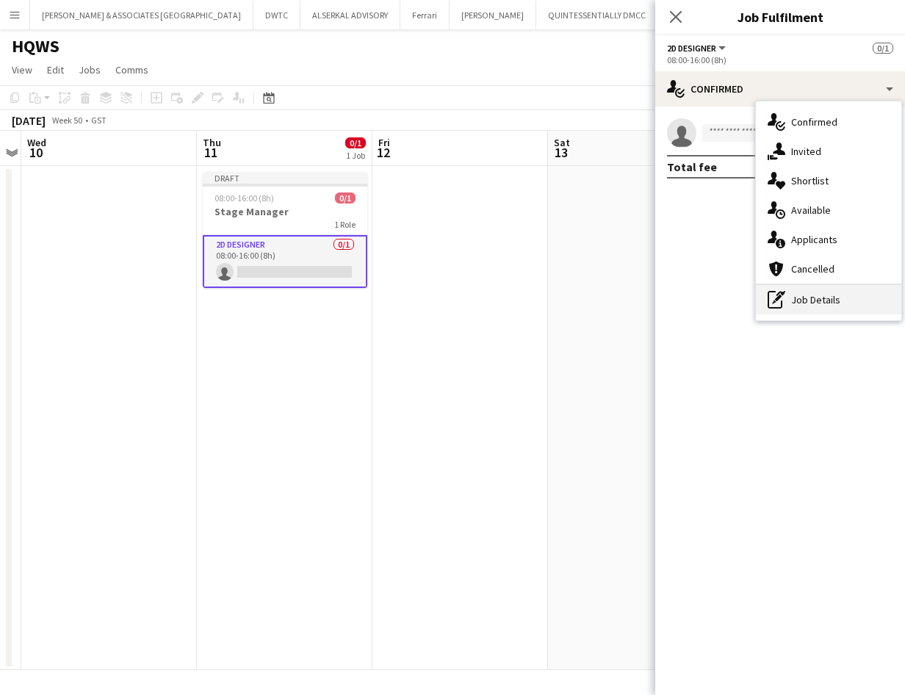
click at [686, 296] on div "pen-write Job Details" at bounding box center [829, 299] width 146 height 29
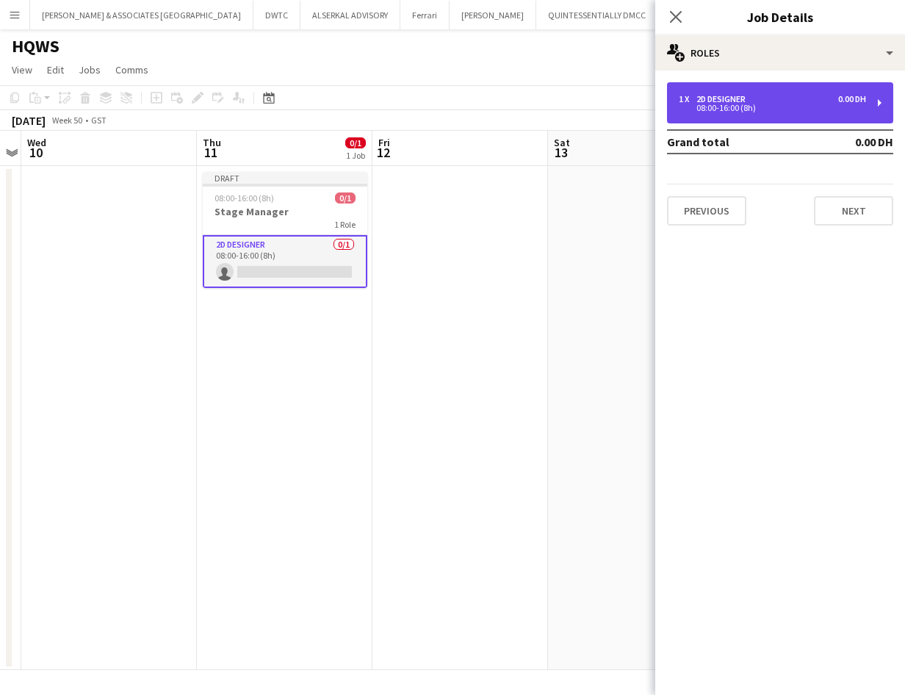
click at [686, 85] on div "1 x 2D Designer 0.00 DH 08:00-16:00 (8h)" at bounding box center [780, 102] width 226 height 41
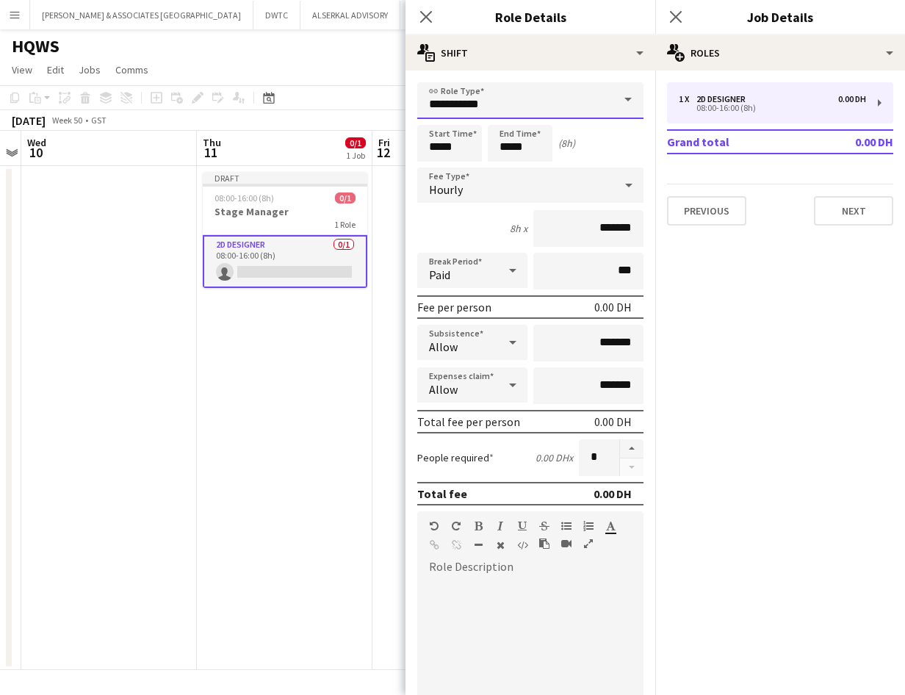
click at [575, 98] on input "**********" at bounding box center [530, 100] width 226 height 37
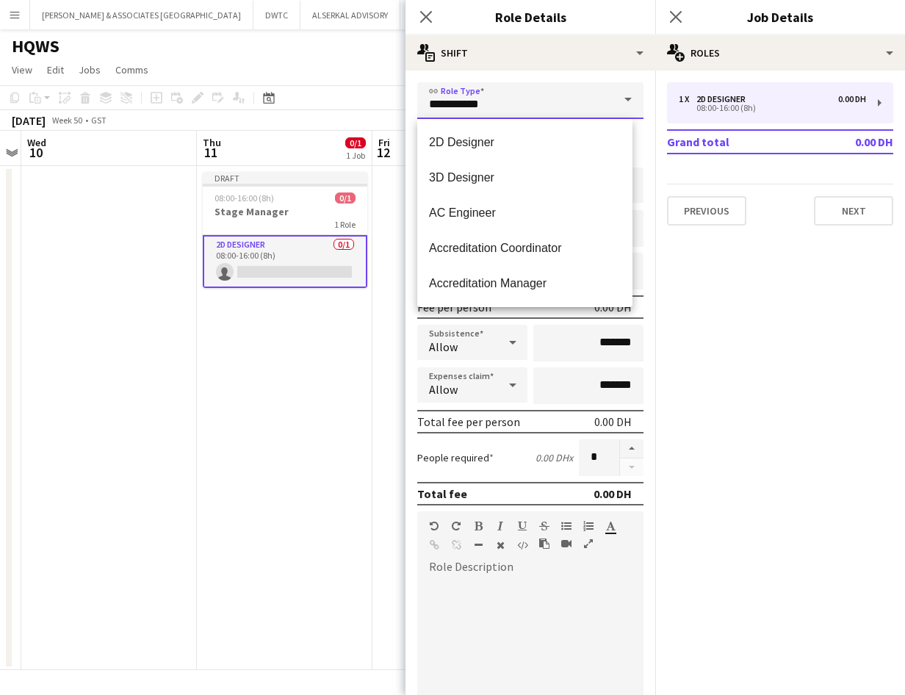
drag, startPoint x: 520, startPoint y: 110, endPoint x: 398, endPoint y: 108, distance: 122.0
click at [398, 108] on body "Menu Boards Boards Boards All jobs Status Workforce Workforce My Workforce Recr…" at bounding box center [452, 347] width 905 height 695
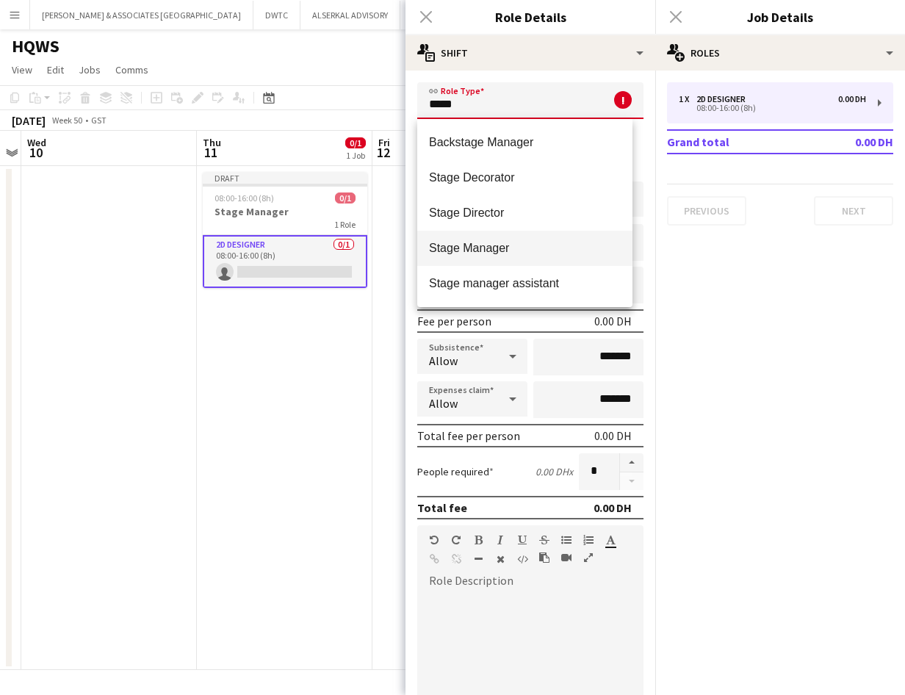
click at [486, 248] on span "Stage Manager" at bounding box center [525, 248] width 192 height 14
type input "**********"
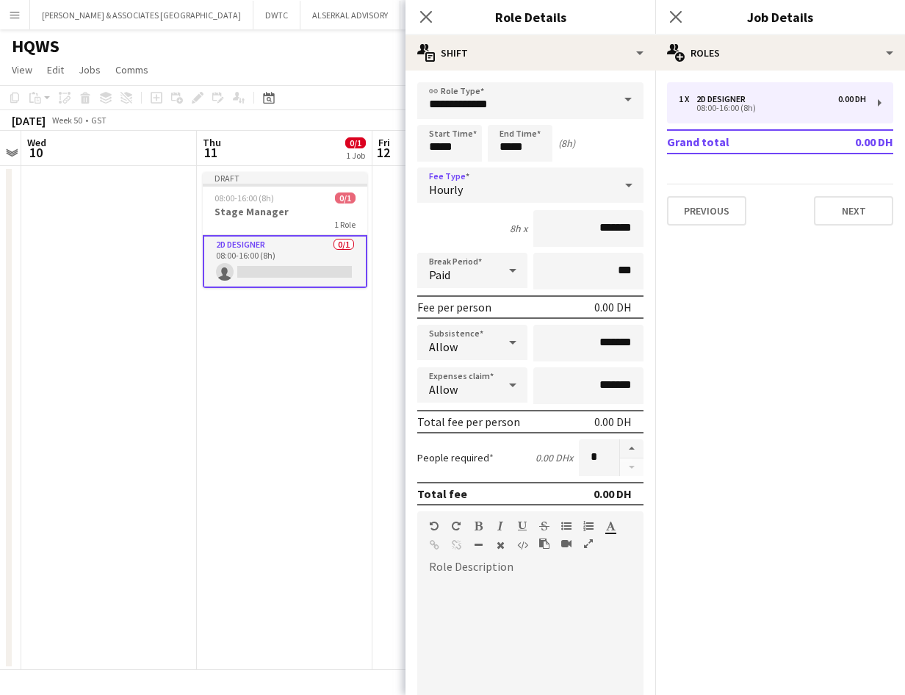
click at [489, 182] on div "Hourly" at bounding box center [515, 185] width 197 height 35
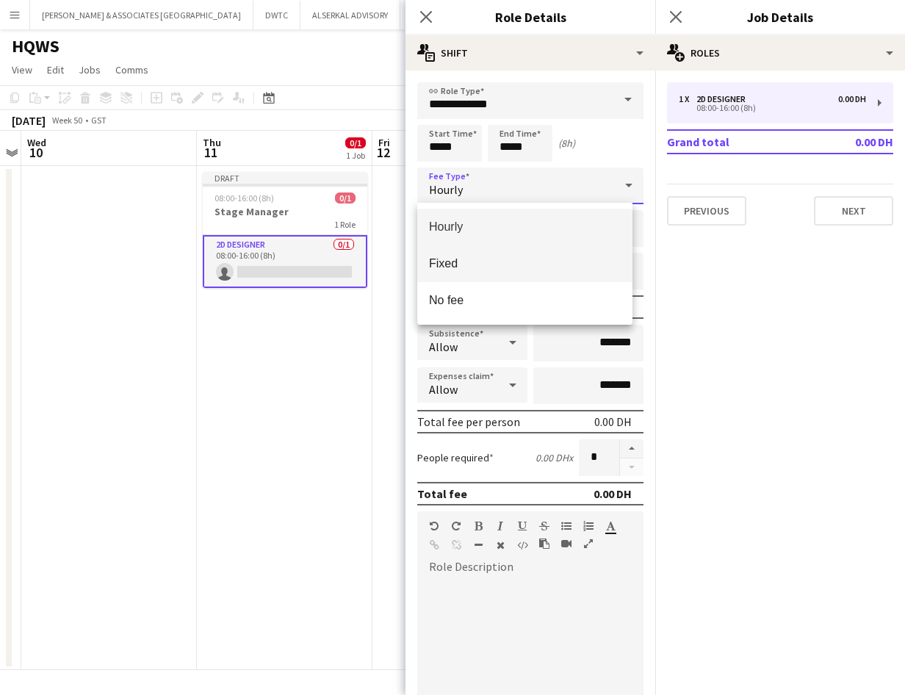
click at [506, 270] on span "Fixed" at bounding box center [525, 263] width 192 height 14
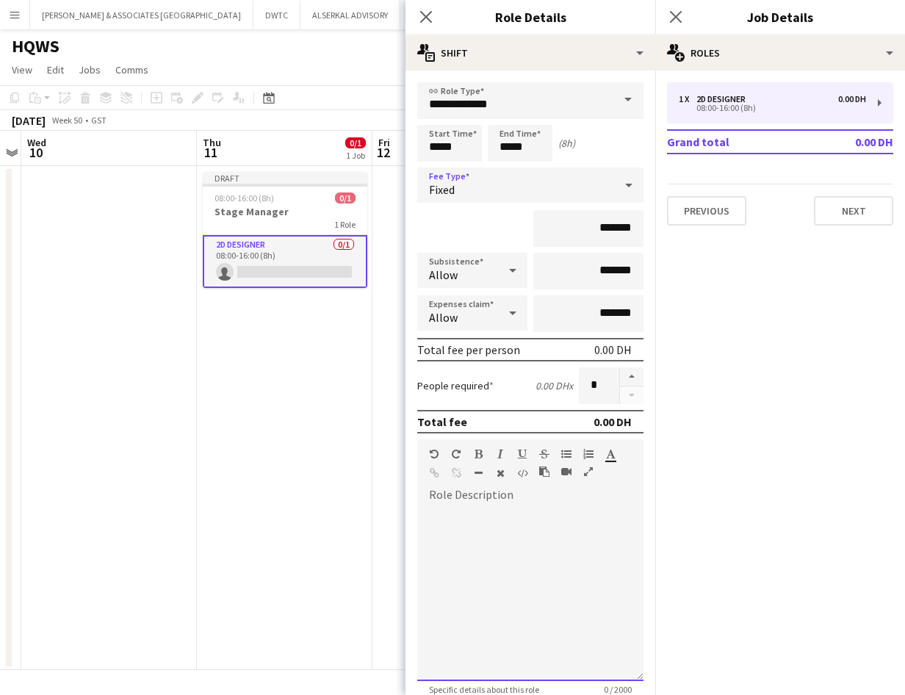
click at [533, 520] on div at bounding box center [530, 593] width 226 height 176
click at [526, 540] on div "*****" at bounding box center [525, 541] width 192 height 15
drag, startPoint x: 509, startPoint y: 508, endPoint x: 426, endPoint y: 518, distance: 83.7
click at [426, 518] on div "**********" at bounding box center [524, 593] width 215 height 176
drag, startPoint x: 457, startPoint y: 543, endPoint x: 421, endPoint y: 545, distance: 36.1
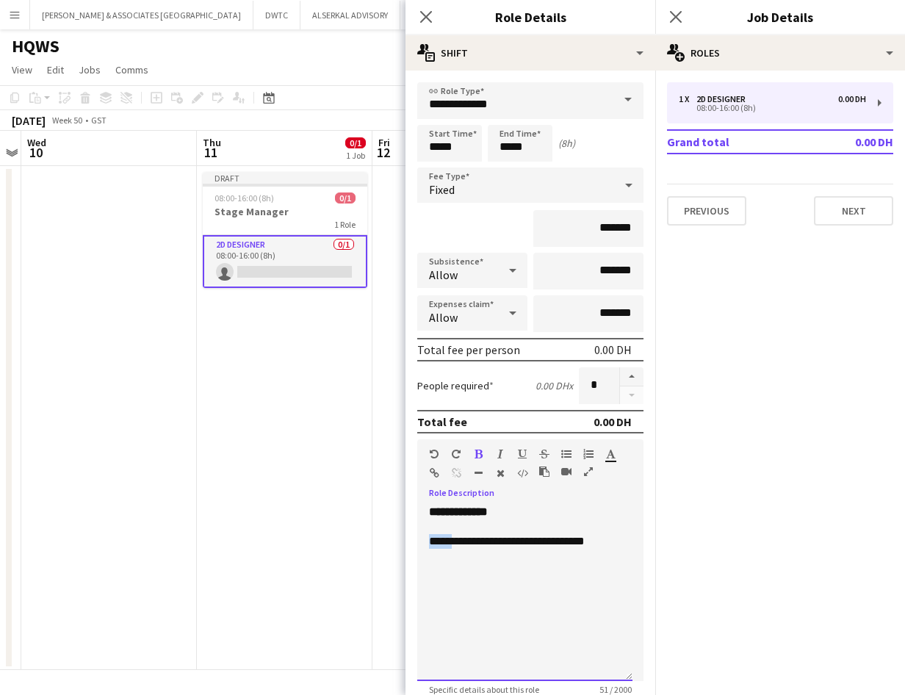
click at [421, 545] on div "**********" at bounding box center [524, 593] width 215 height 176
click at [630, 542] on div "**********" at bounding box center [524, 593] width 215 height 176
click at [521, 549] on div "*********" at bounding box center [525, 556] width 192 height 15
click at [583, 558] on div "**********" at bounding box center [525, 556] width 192 height 15
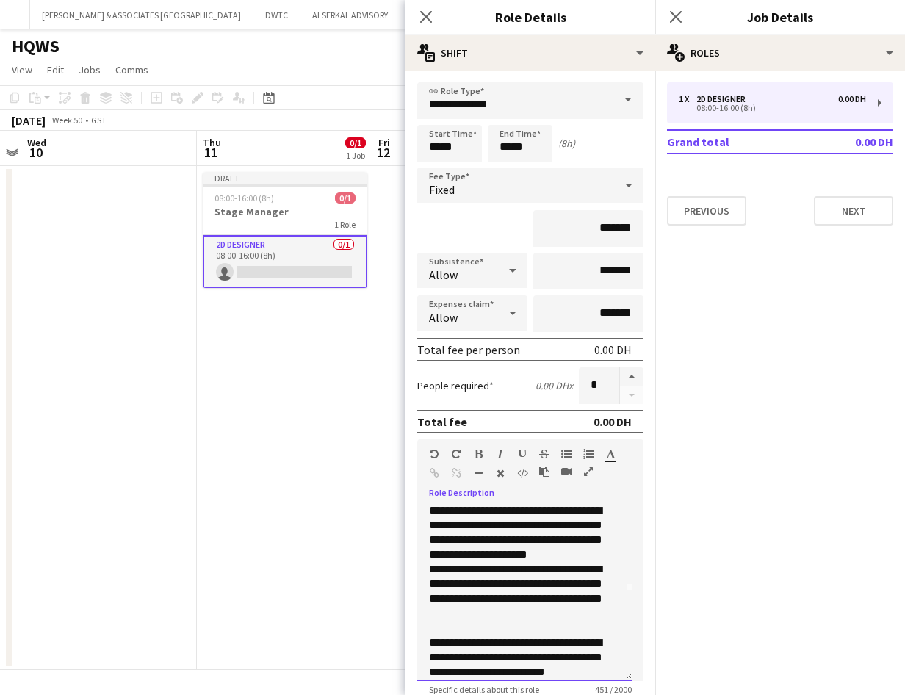
scroll to position [104, 0]
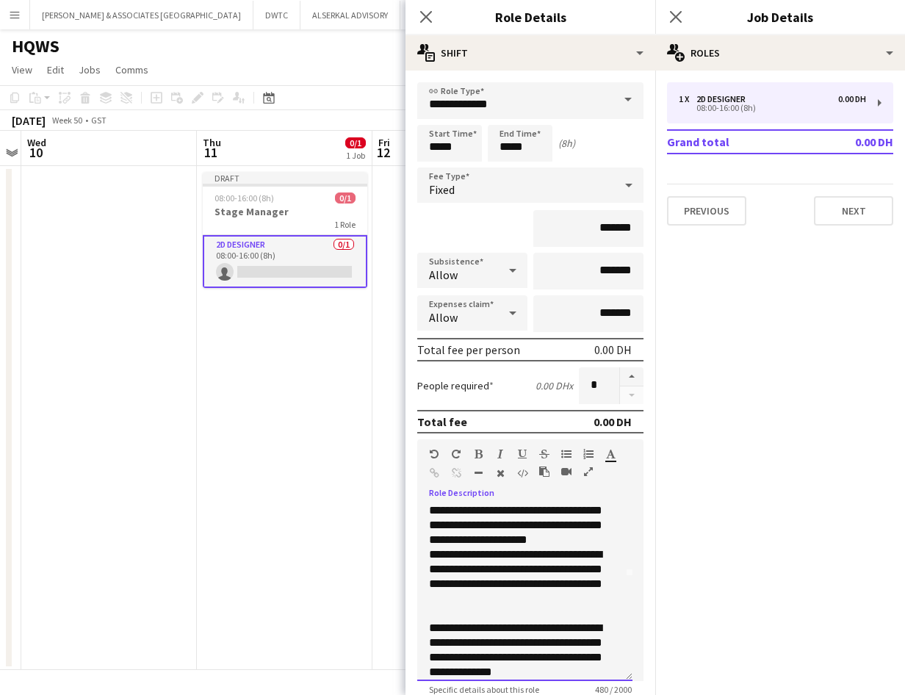
click at [556, 676] on div "**********" at bounding box center [519, 650] width 181 height 59
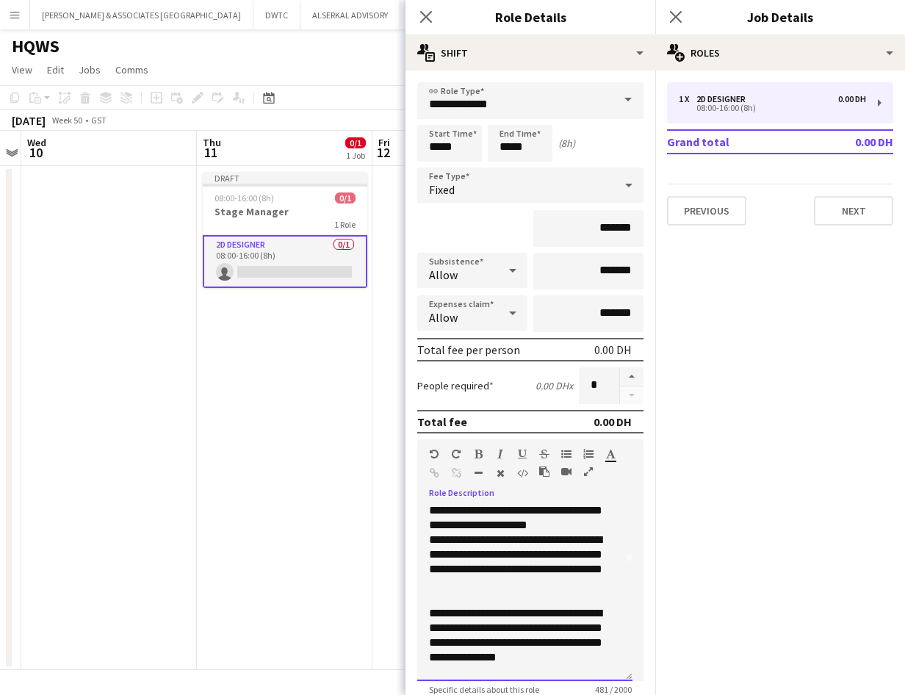
click at [556, 670] on div "**********" at bounding box center [519, 642] width 181 height 73
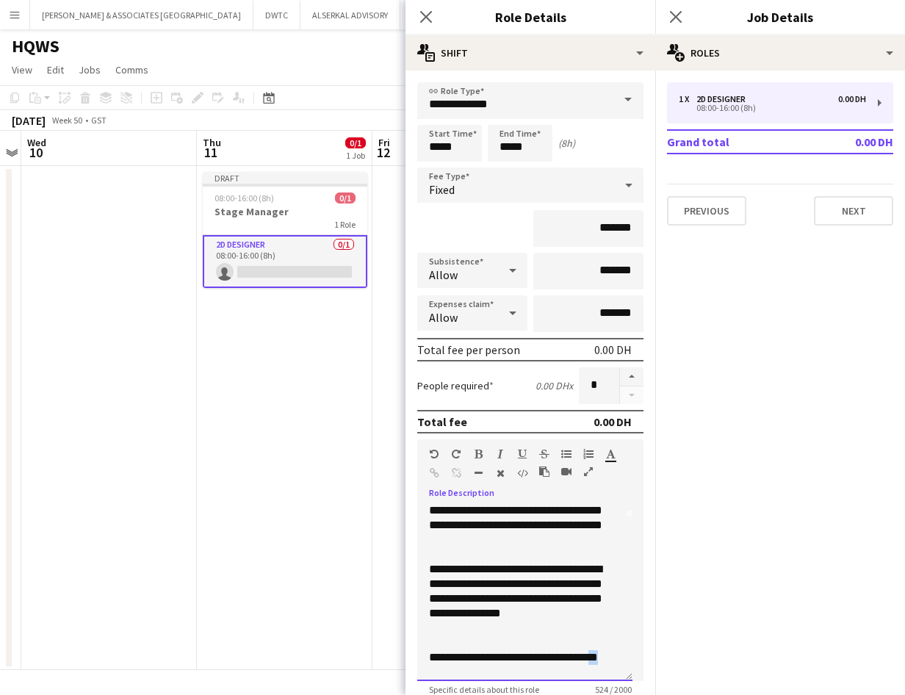
scroll to position [173, 0]
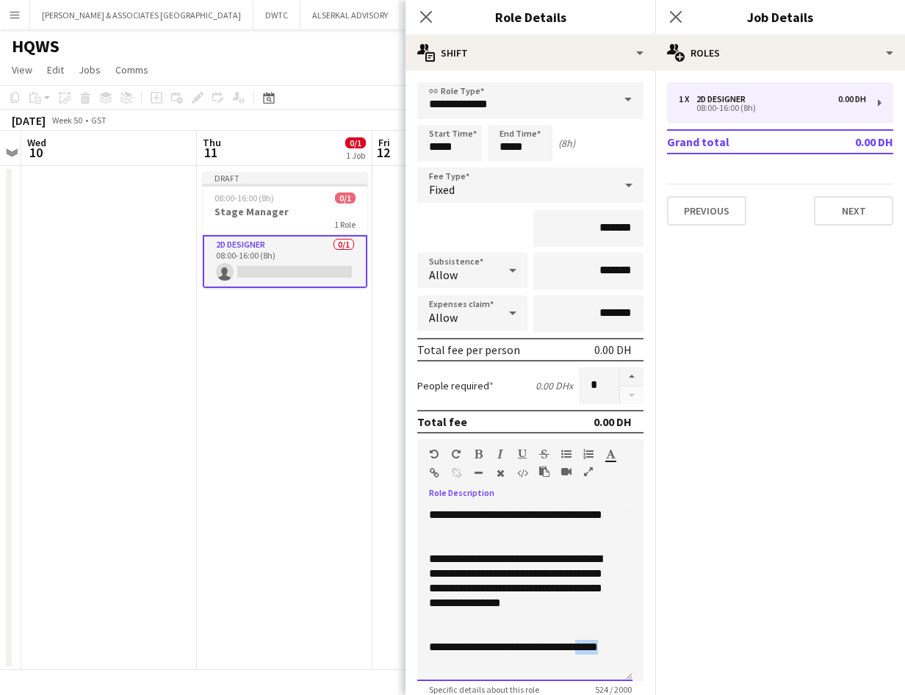
drag, startPoint x: 473, startPoint y: 672, endPoint x: 431, endPoint y: 670, distance: 42.7
click at [431, 670] on div "**********" at bounding box center [524, 593] width 215 height 176
click at [490, 656] on div "**********" at bounding box center [519, 654] width 181 height 29
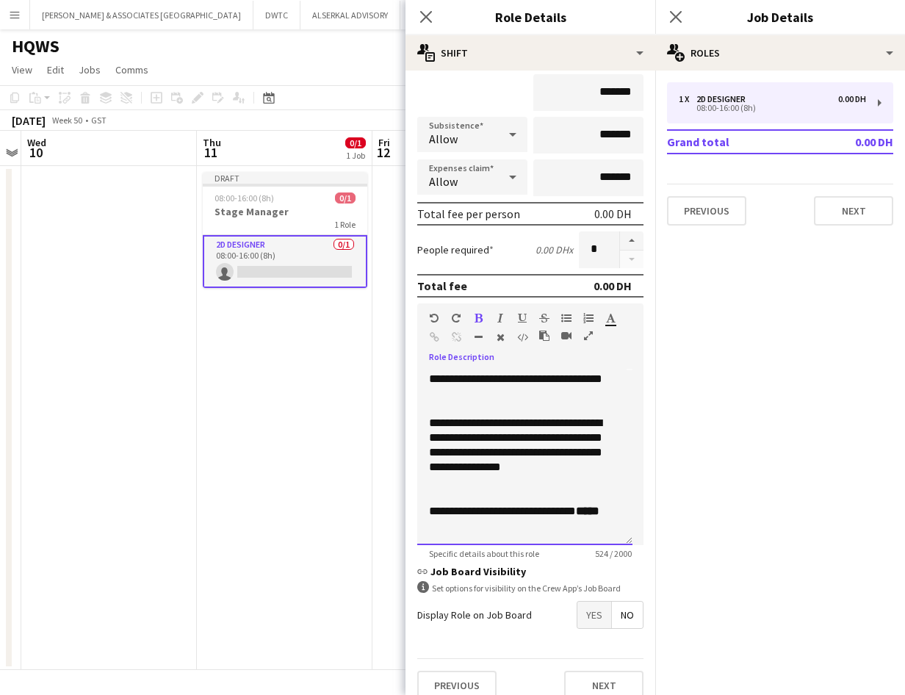
scroll to position [147, 0]
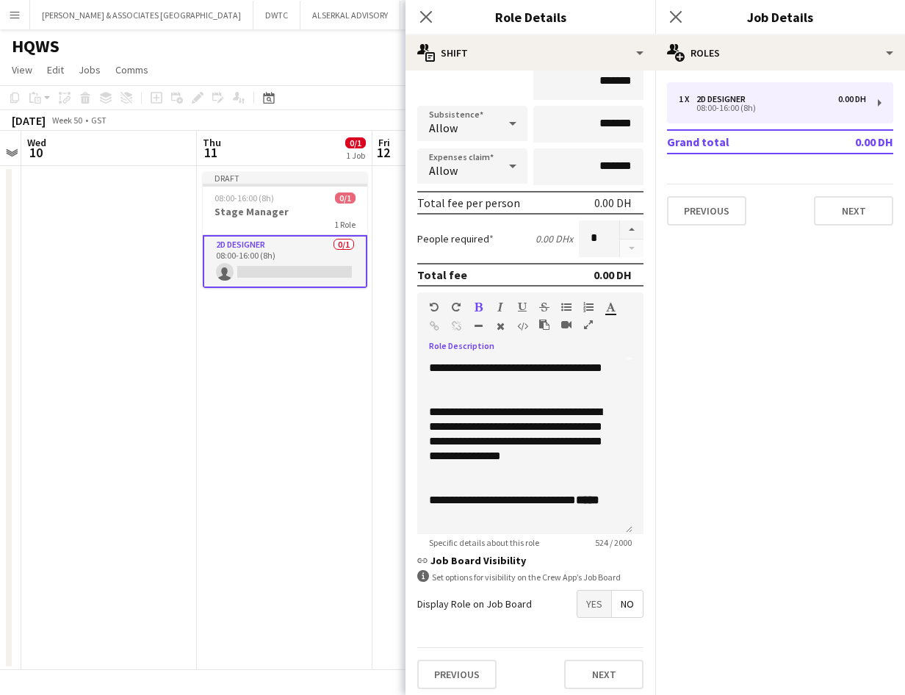
click at [586, 602] on span "Yes" at bounding box center [595, 604] width 34 height 26
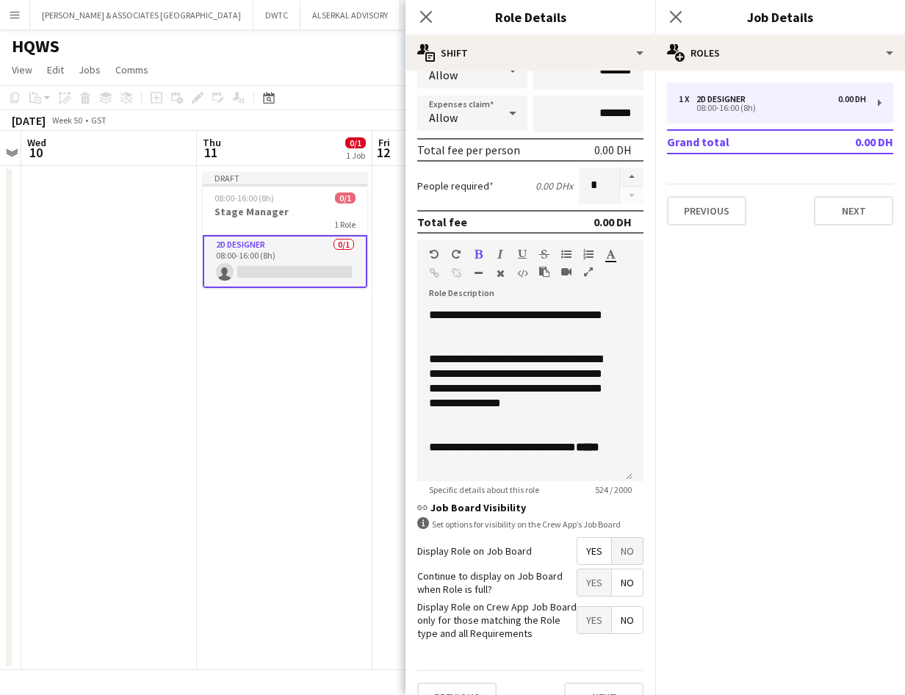
scroll to position [229, 0]
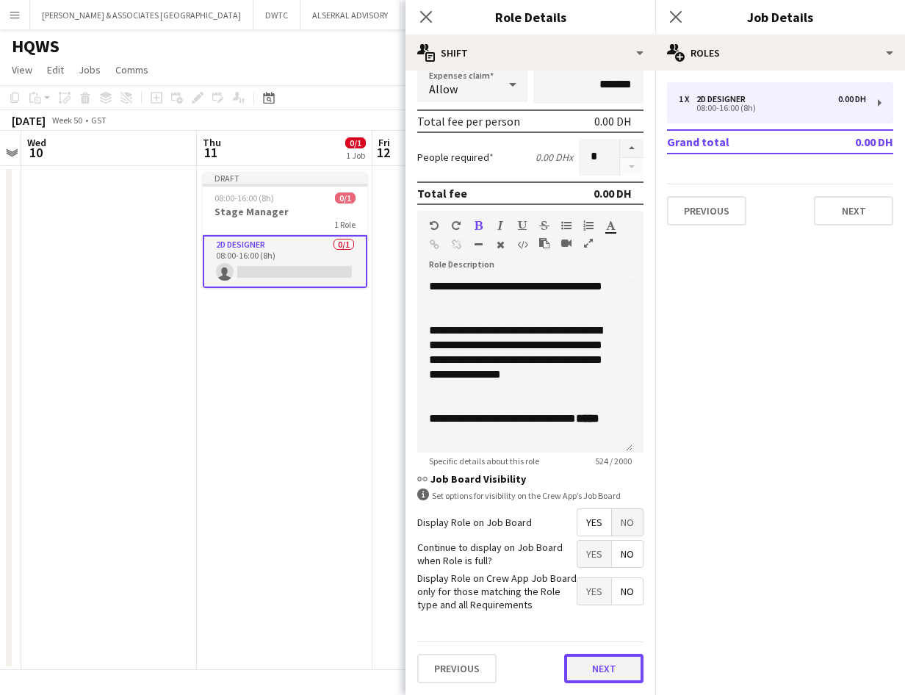
click at [600, 671] on button "Next" at bounding box center [603, 668] width 79 height 29
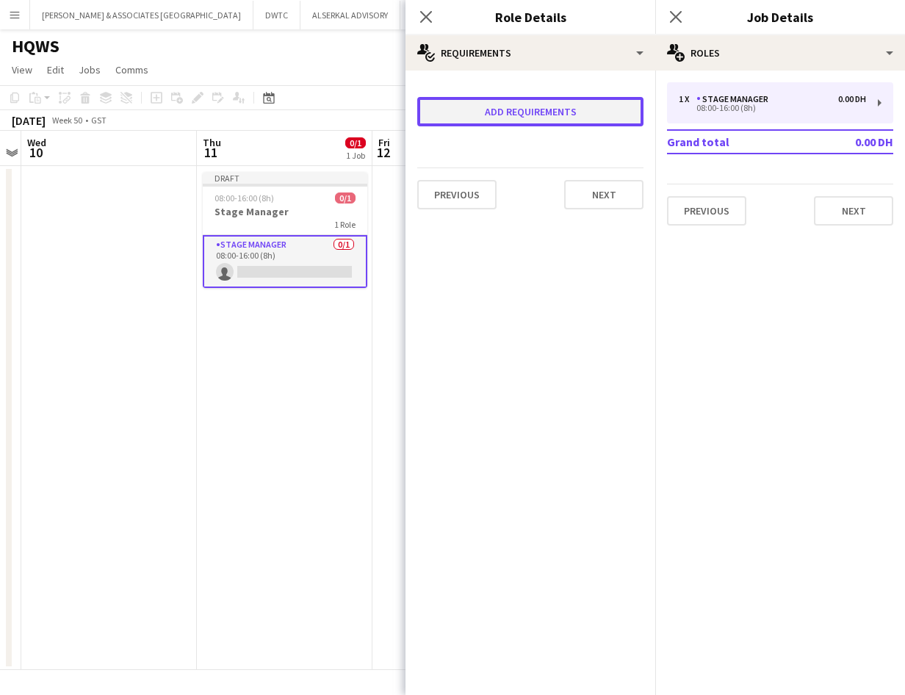
click at [531, 112] on button "Add requirements" at bounding box center [530, 111] width 226 height 29
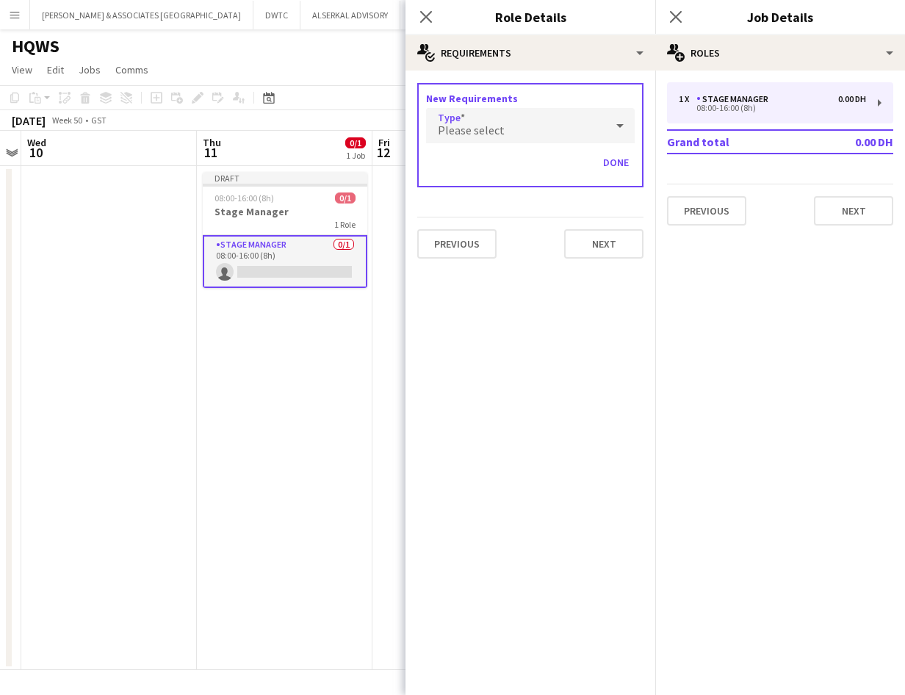
click at [509, 137] on div "Please select" at bounding box center [515, 125] width 179 height 35
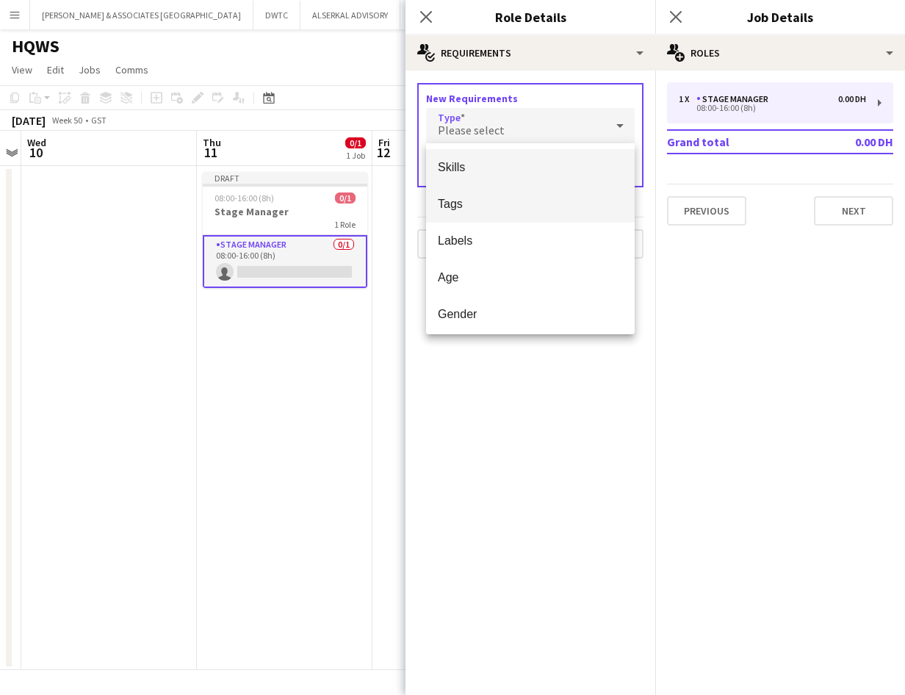
click at [456, 201] on span "Tags" at bounding box center [530, 204] width 185 height 14
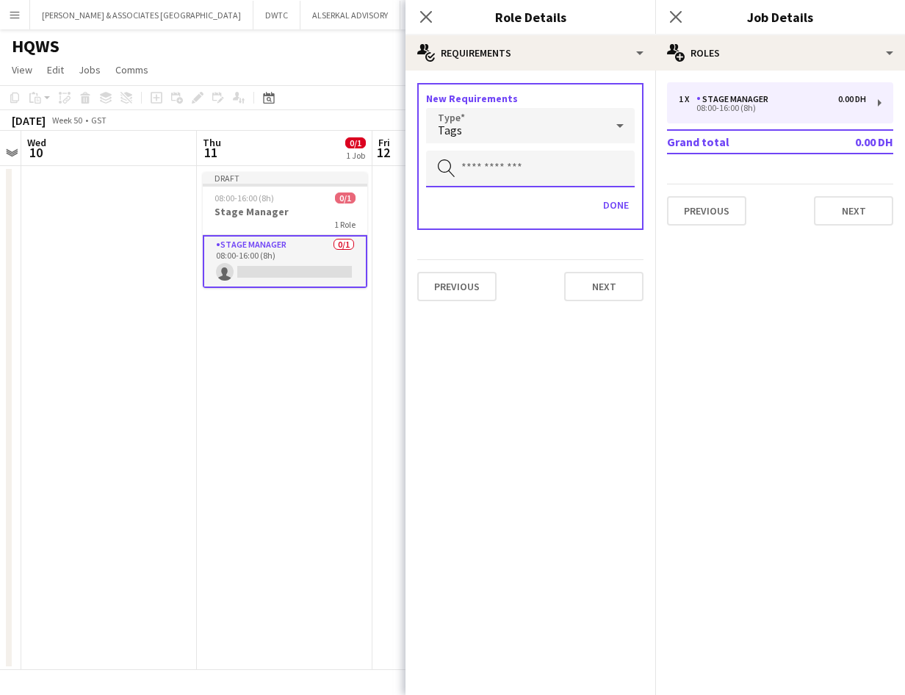
click at [476, 184] on input "text" at bounding box center [530, 169] width 209 height 37
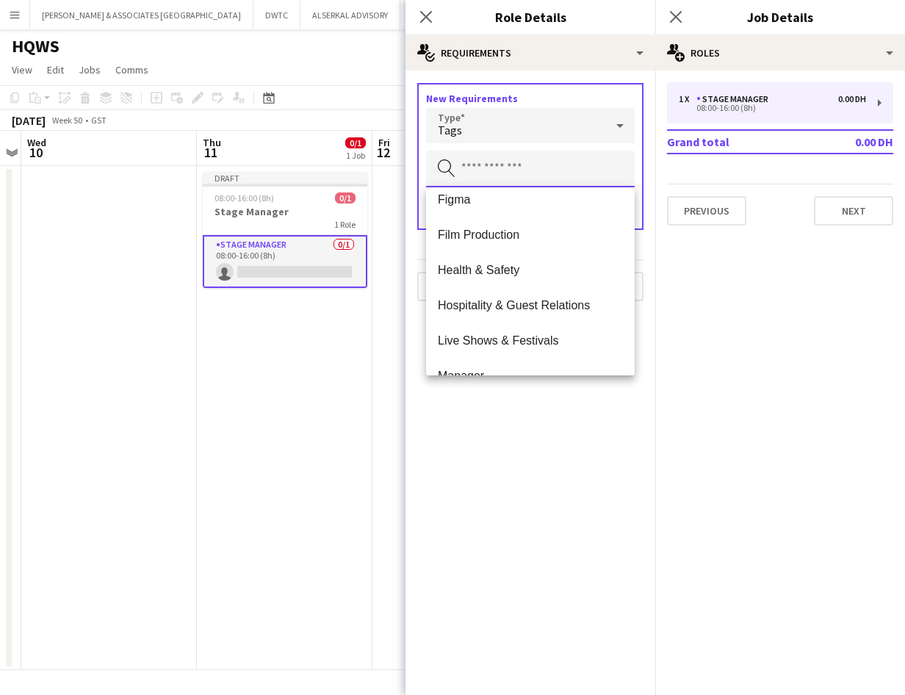
scroll to position [735, 0]
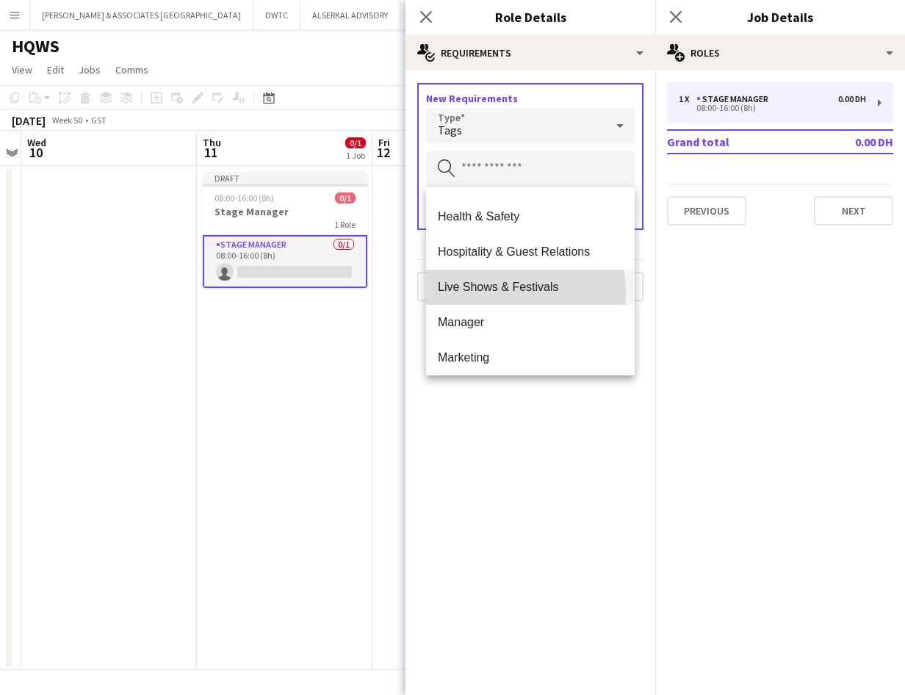
click at [496, 292] on span "Live Shows & Festivals" at bounding box center [530, 287] width 185 height 14
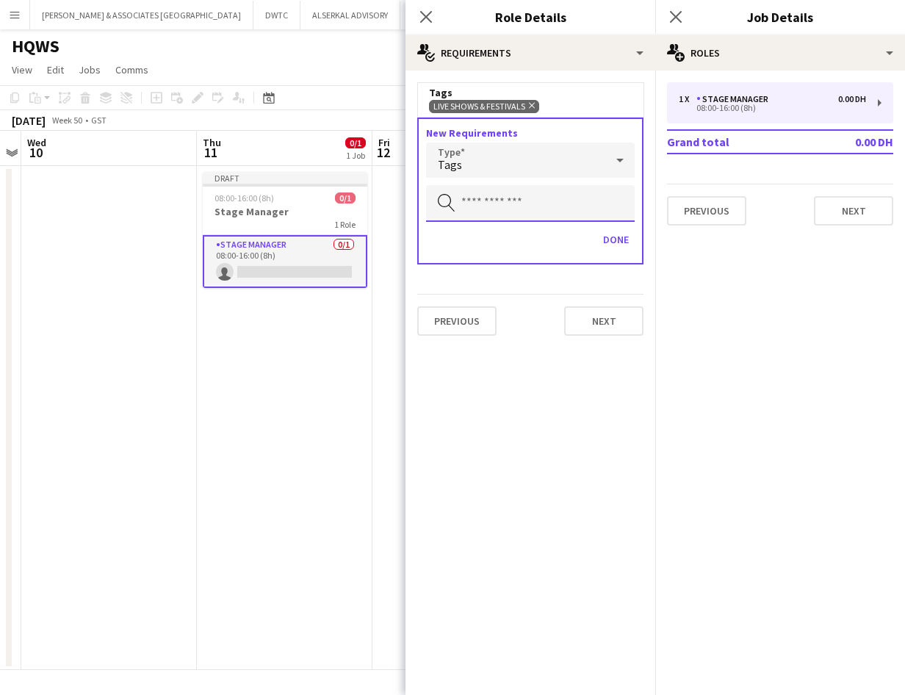
click at [512, 202] on input "text" at bounding box center [530, 203] width 209 height 37
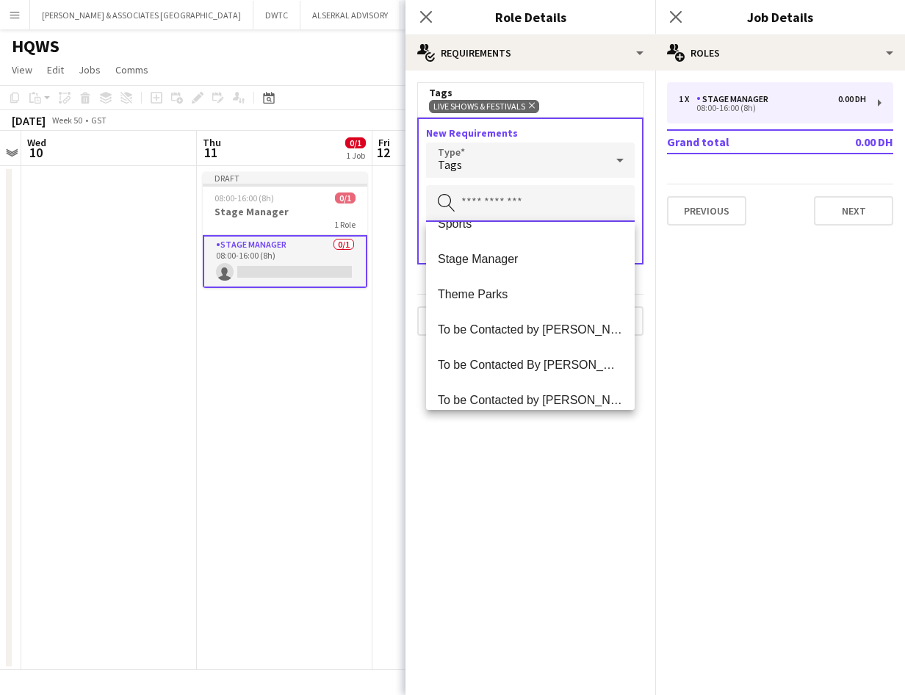
scroll to position [1176, 0]
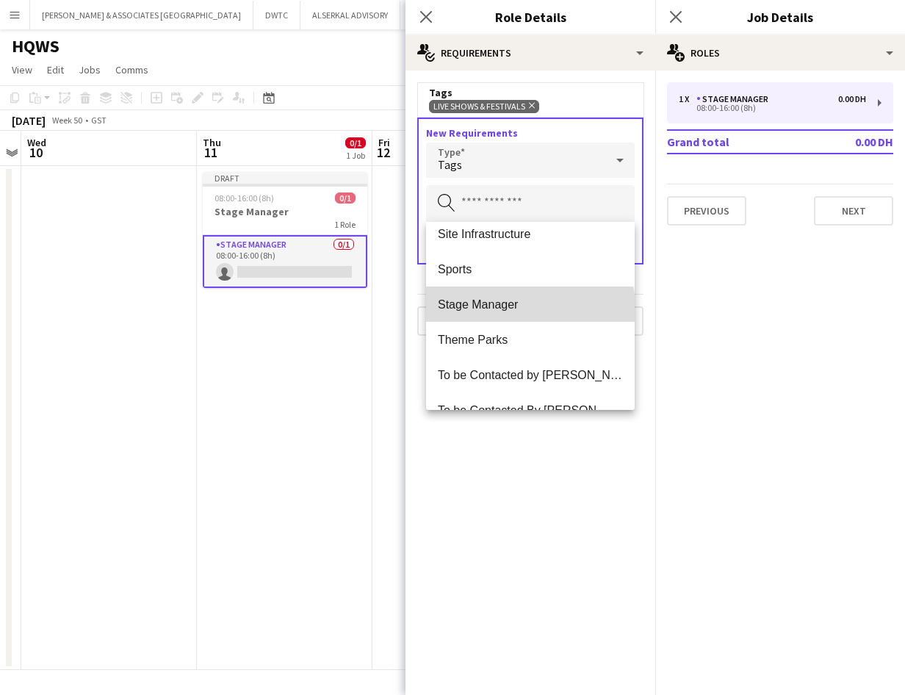
click at [530, 312] on mat-option "Stage Manager" at bounding box center [530, 304] width 209 height 35
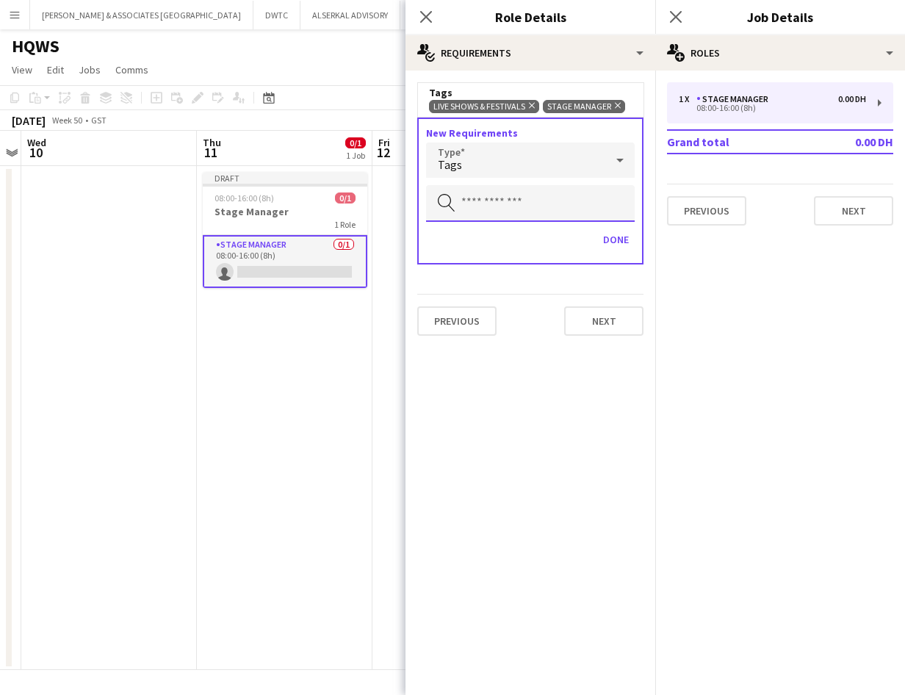
click at [537, 195] on input "text" at bounding box center [530, 203] width 209 height 37
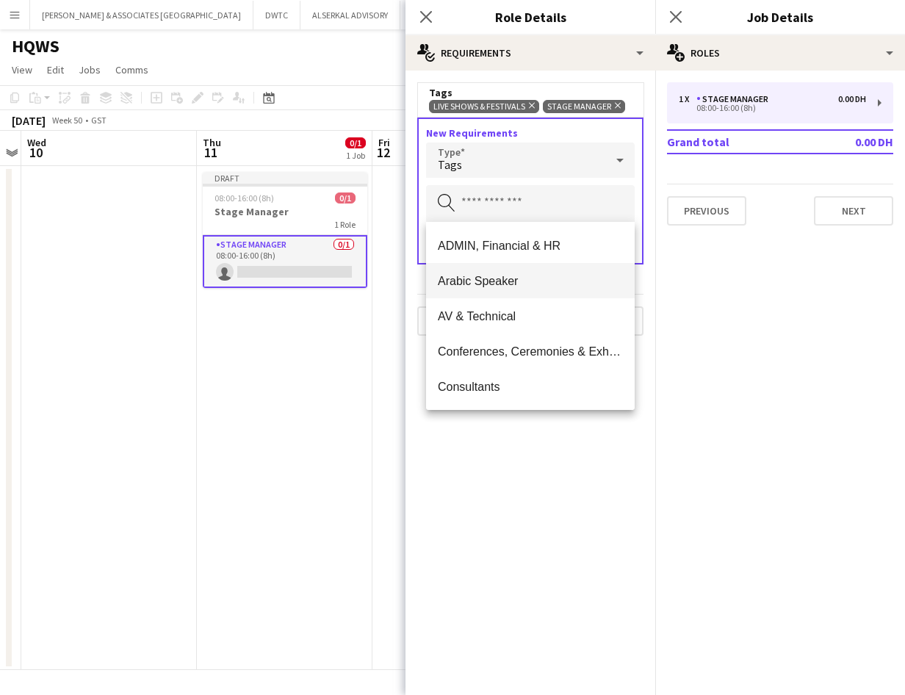
click at [532, 270] on mat-option "Arabic Speaker" at bounding box center [530, 280] width 209 height 35
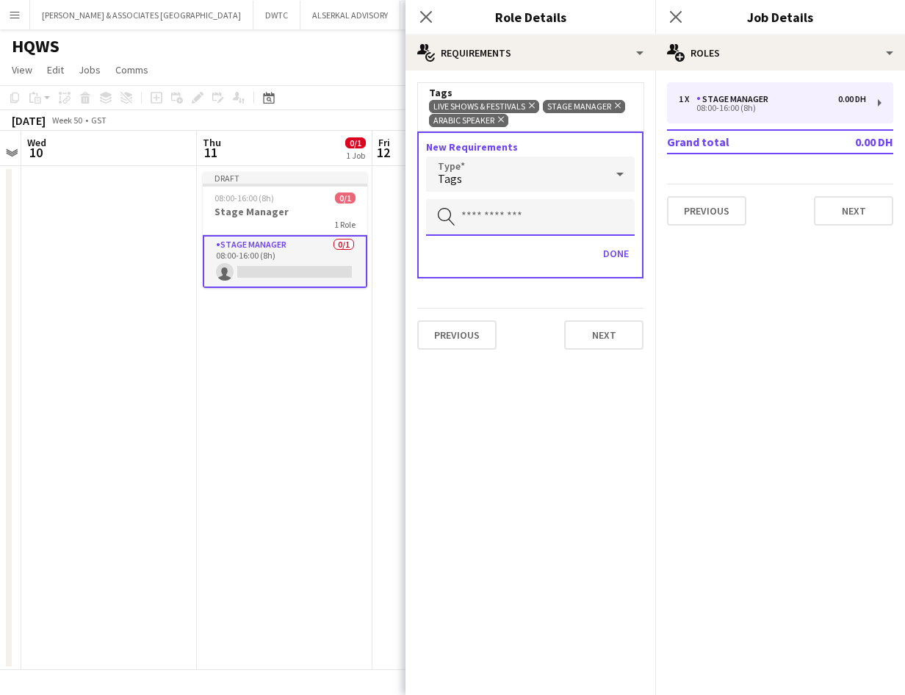
click at [537, 225] on input "text" at bounding box center [530, 217] width 209 height 37
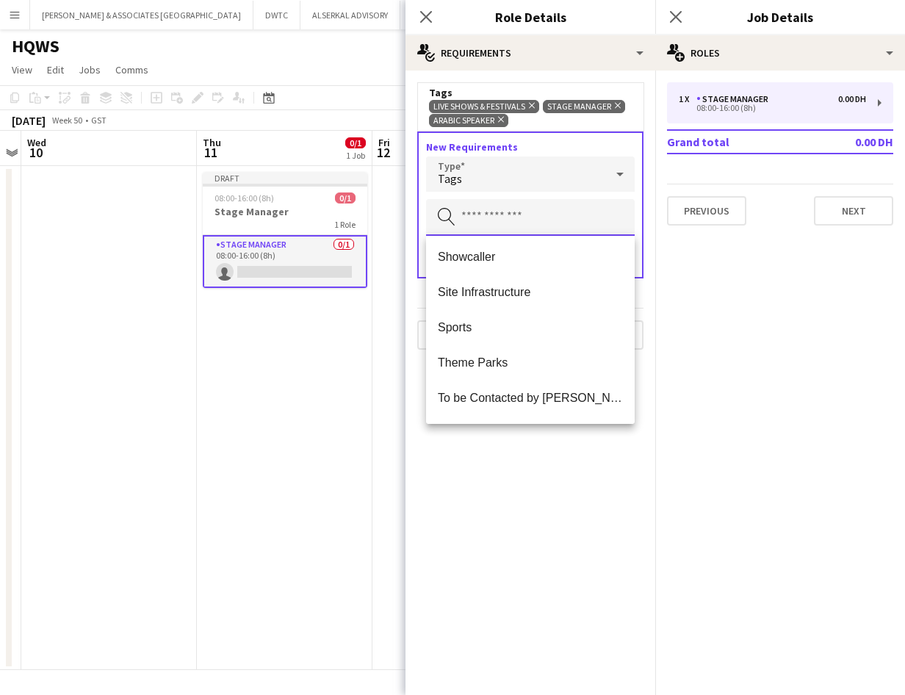
scroll to position [1102, 0]
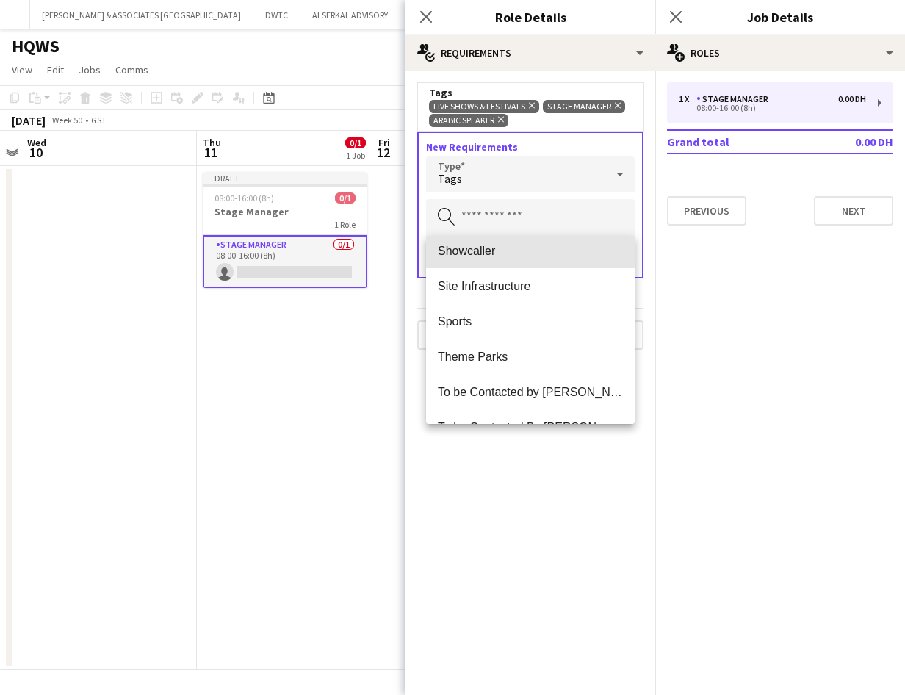
click at [531, 266] on mat-option "Showcaller" at bounding box center [530, 250] width 209 height 35
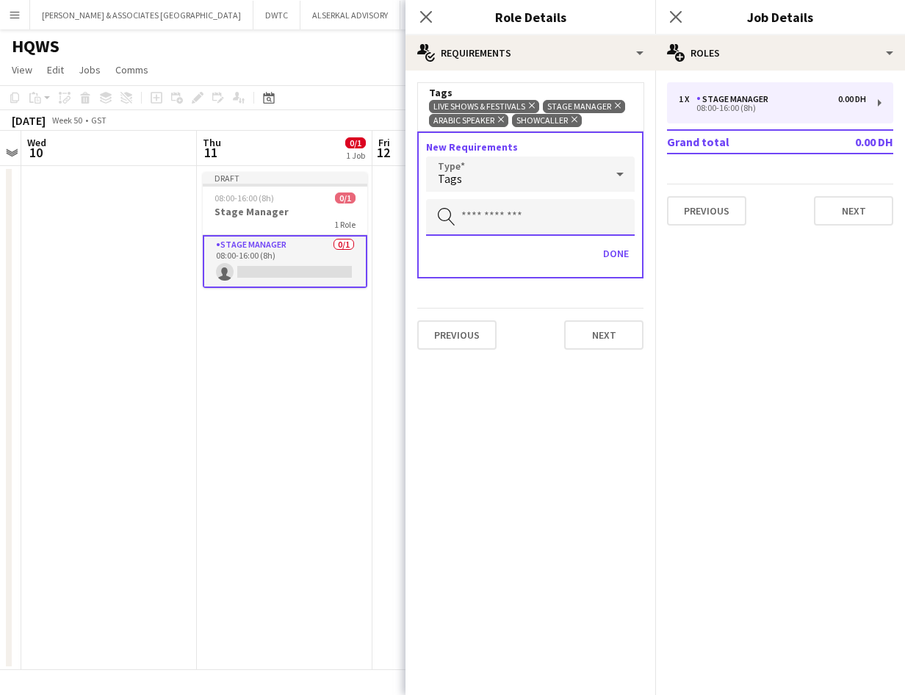
click at [531, 228] on input "text" at bounding box center [530, 217] width 209 height 37
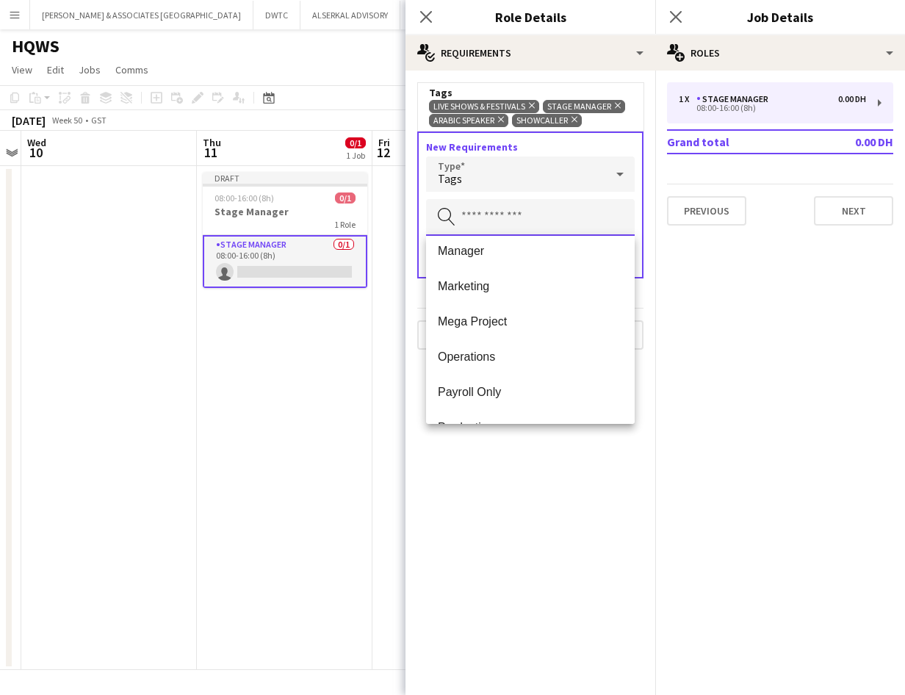
scroll to position [782, 0]
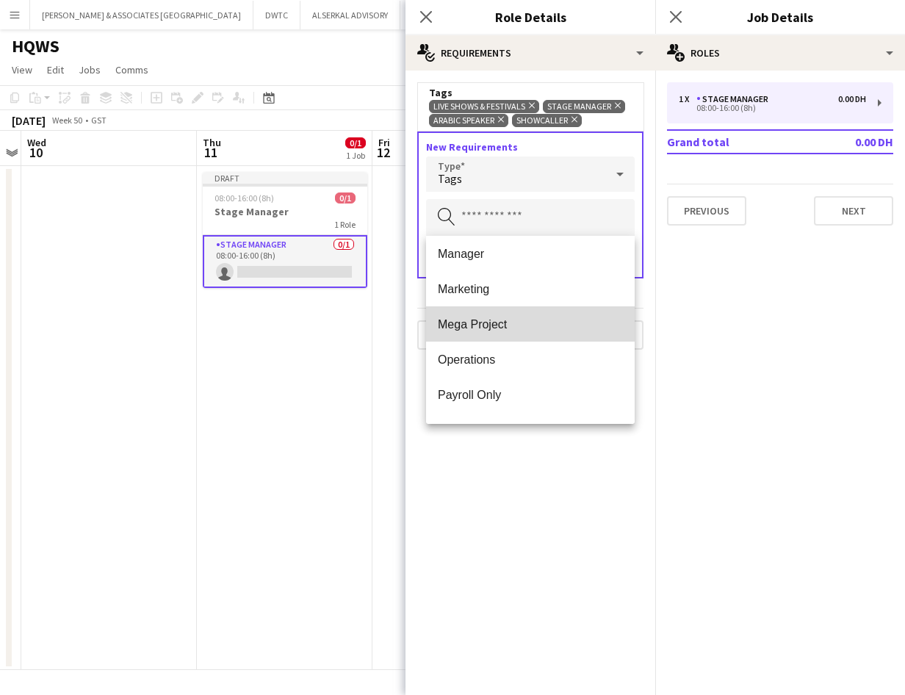
click at [538, 320] on span "Mega Project" at bounding box center [530, 324] width 185 height 14
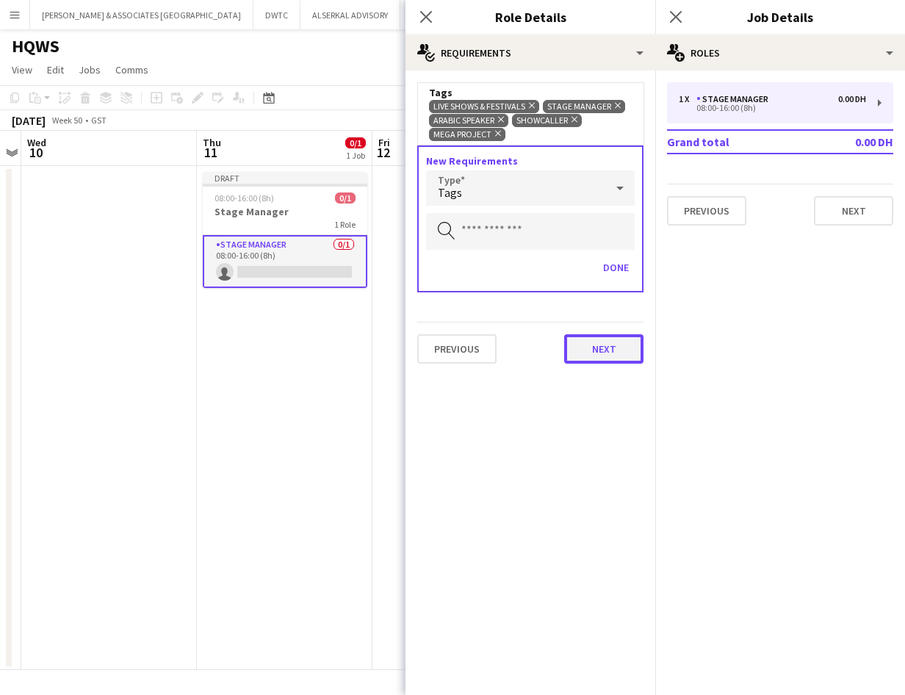
click at [611, 347] on button "Next" at bounding box center [603, 348] width 79 height 29
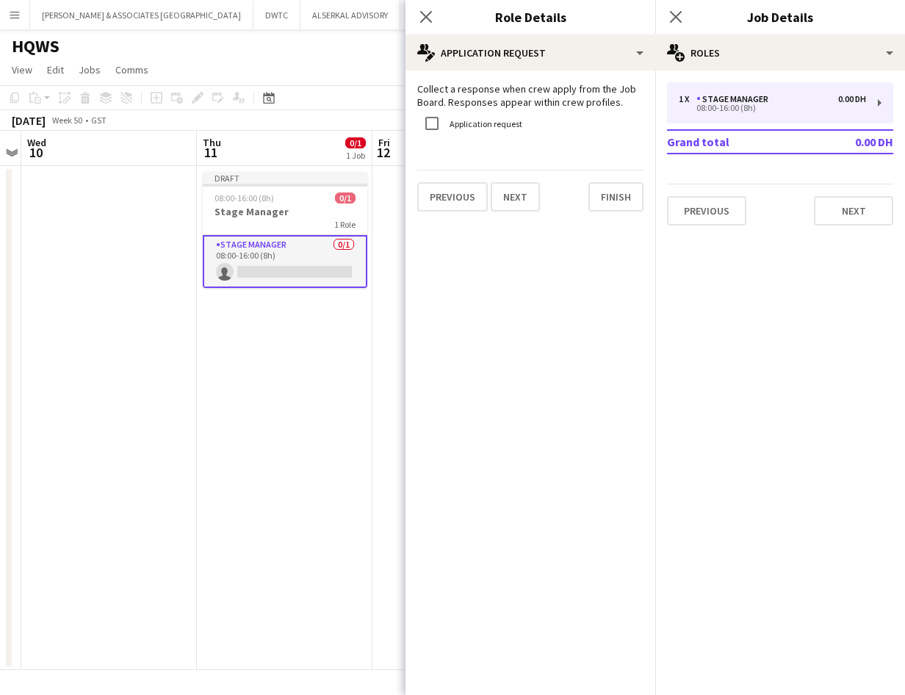
click at [464, 125] on label "Application request" at bounding box center [485, 123] width 76 height 11
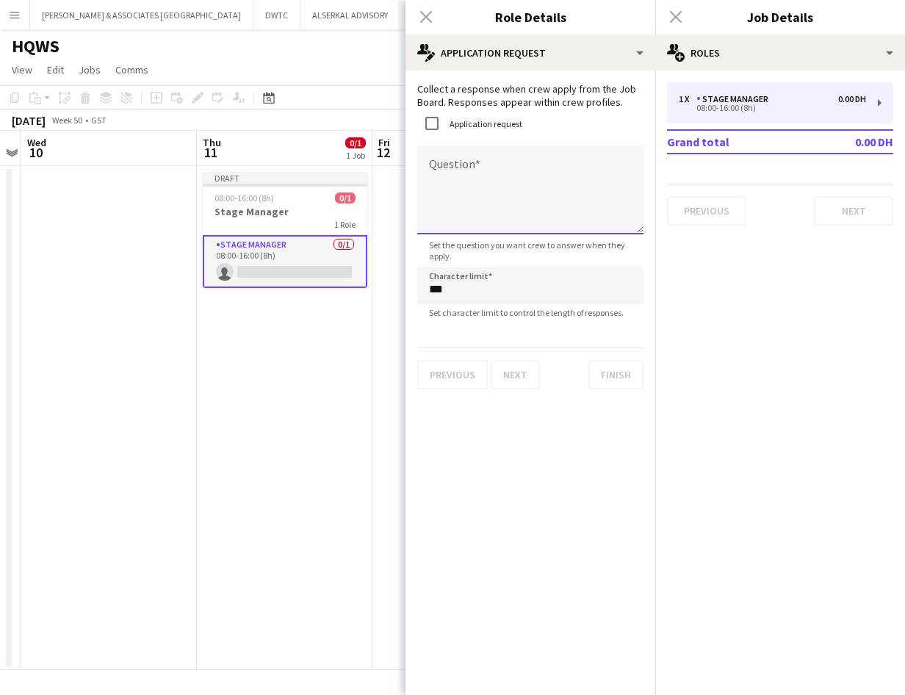
click at [509, 209] on textarea "Question" at bounding box center [530, 190] width 226 height 88
click at [597, 159] on textarea "**********" at bounding box center [530, 190] width 226 height 88
type textarea "*"
type textarea "**********"
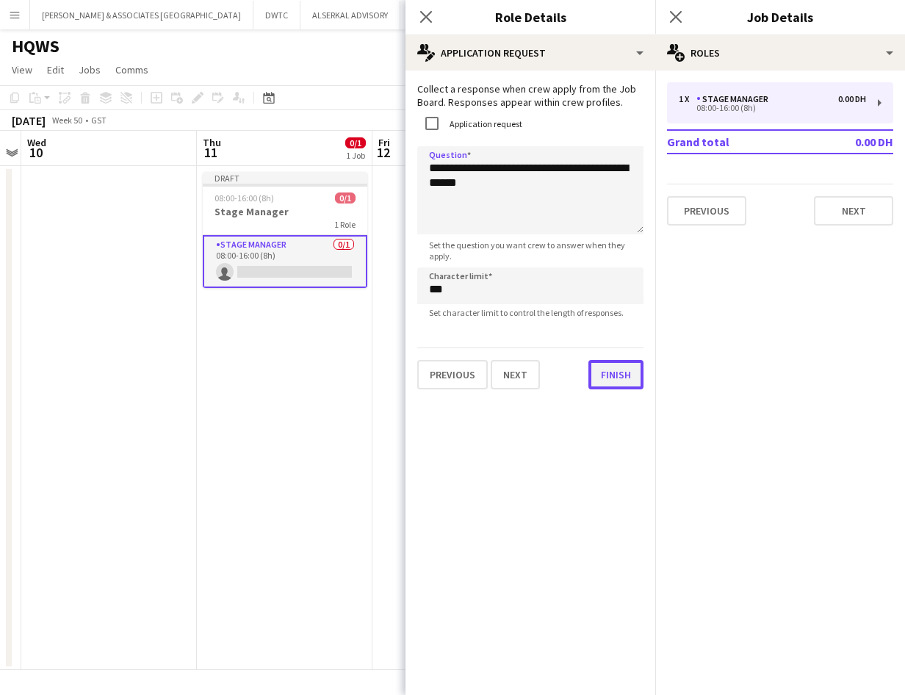
click at [623, 383] on button "Finish" at bounding box center [616, 374] width 55 height 29
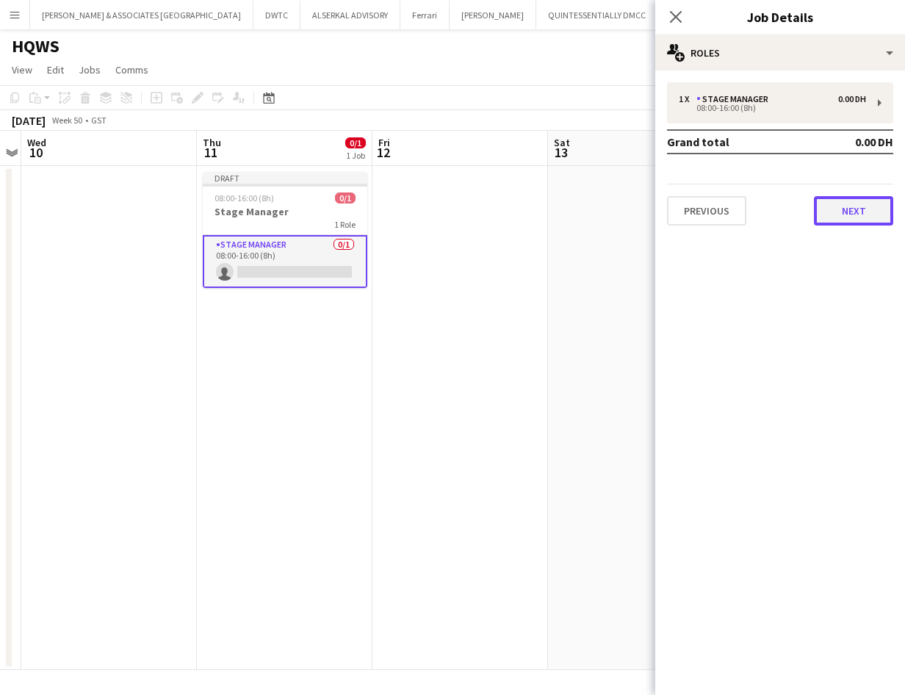
click at [686, 206] on button "Next" at bounding box center [853, 210] width 79 height 29
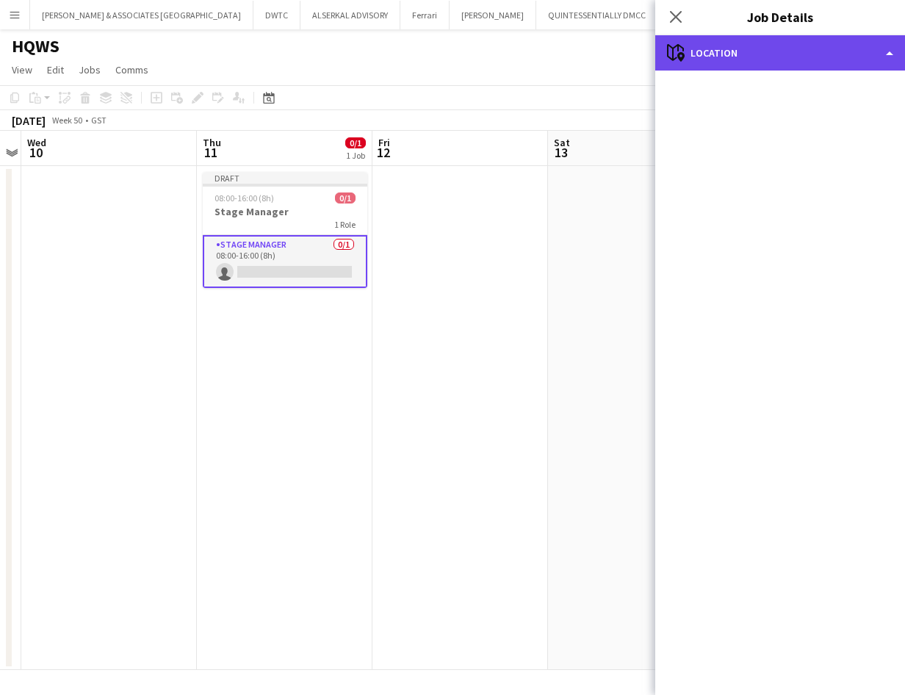
click at [686, 65] on div "maps-pin-1 Location" at bounding box center [781, 52] width 250 height 35
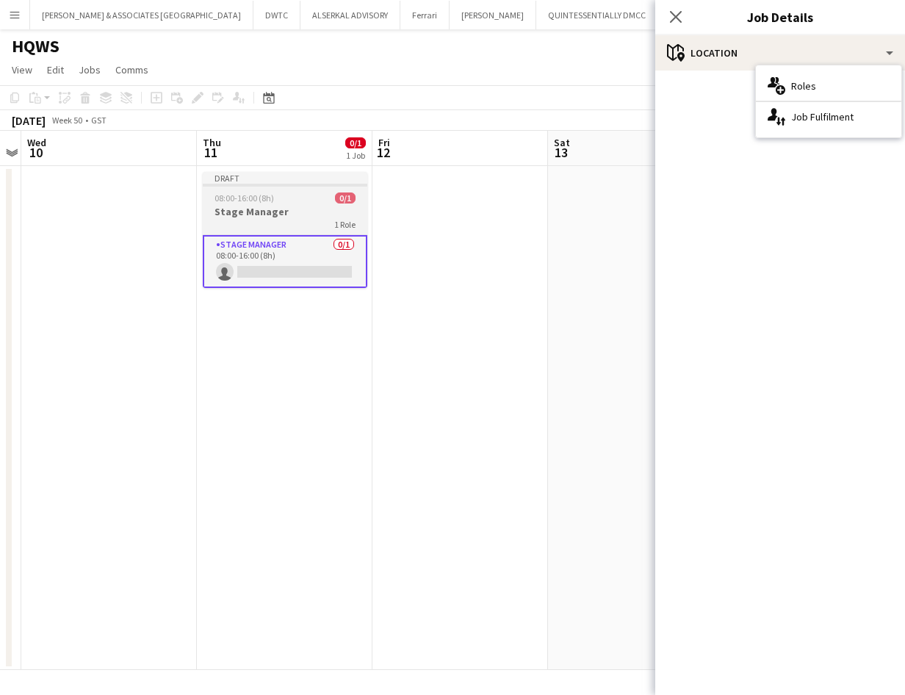
click at [245, 205] on h3 "Stage Manager" at bounding box center [285, 211] width 165 height 13
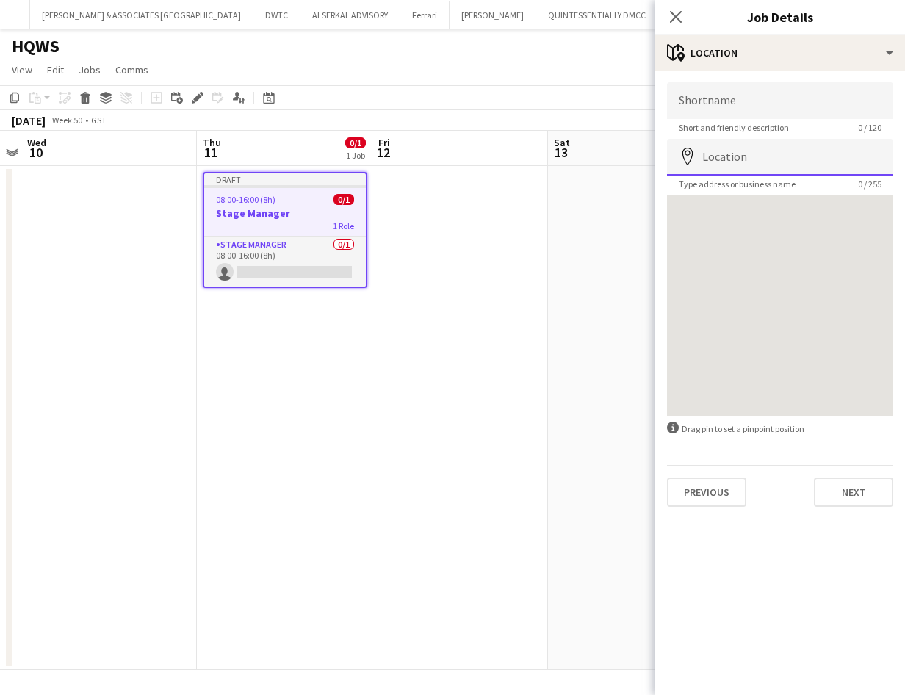
click at [686, 167] on input "Location" at bounding box center [780, 157] width 226 height 37
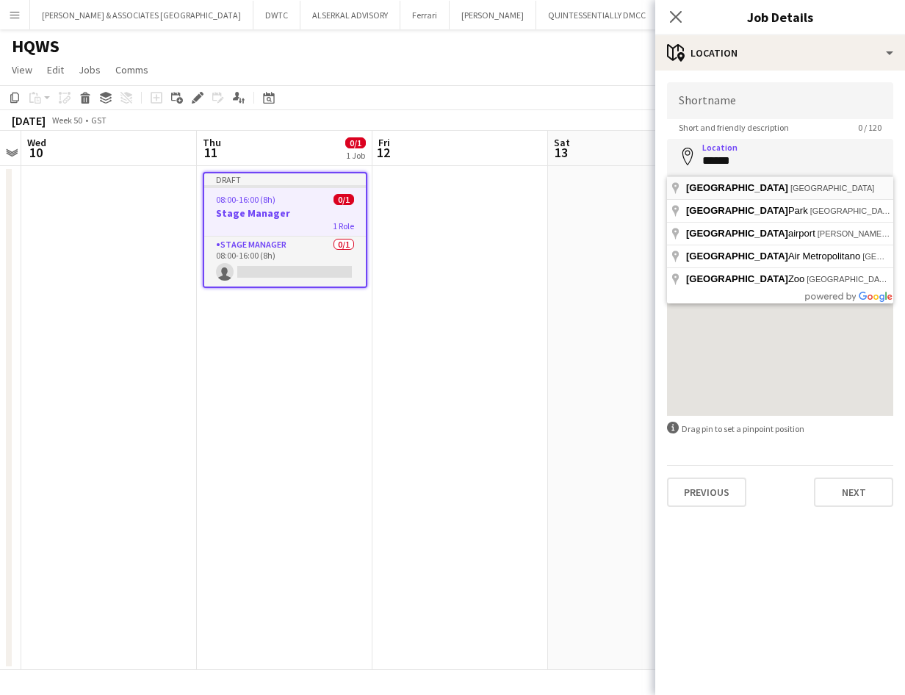
type input "**********"
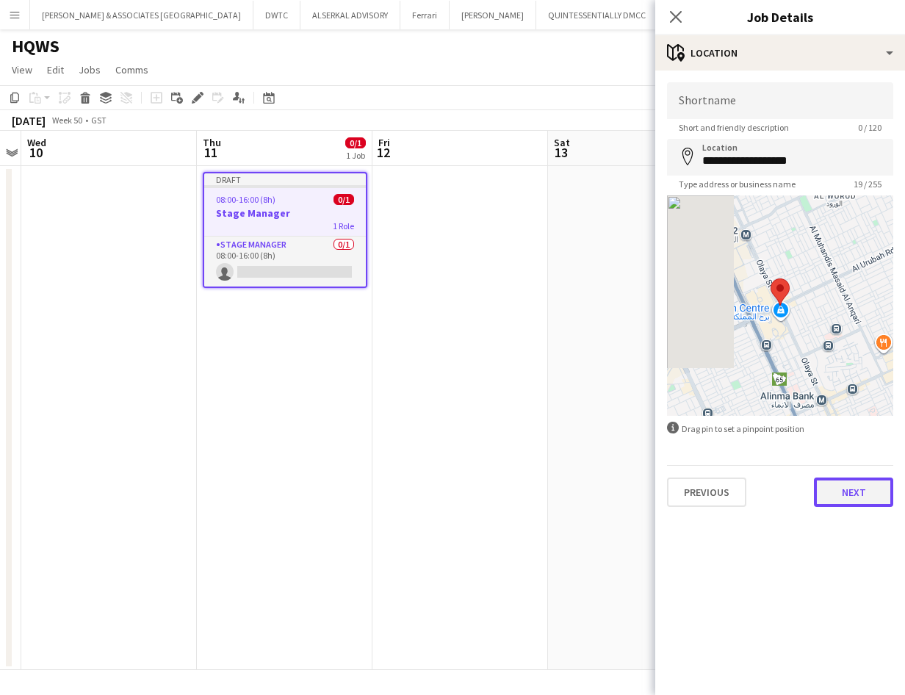
click at [686, 487] on button "Next" at bounding box center [853, 492] width 79 height 29
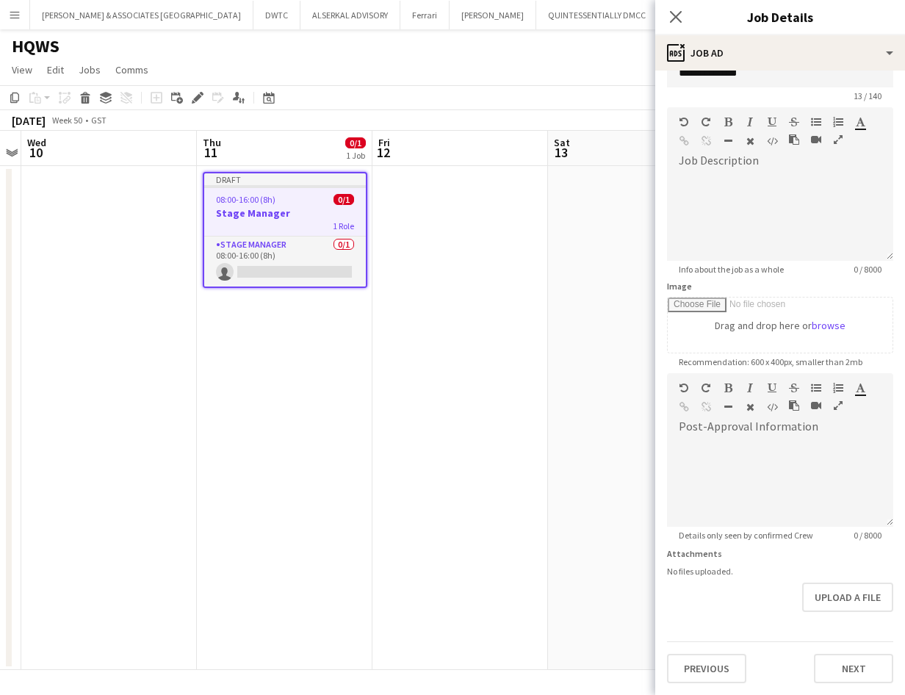
scroll to position [78, 0]
click at [686, 618] on form "**********" at bounding box center [781, 367] width 250 height 633
click at [686, 668] on button "Next" at bounding box center [853, 668] width 79 height 29
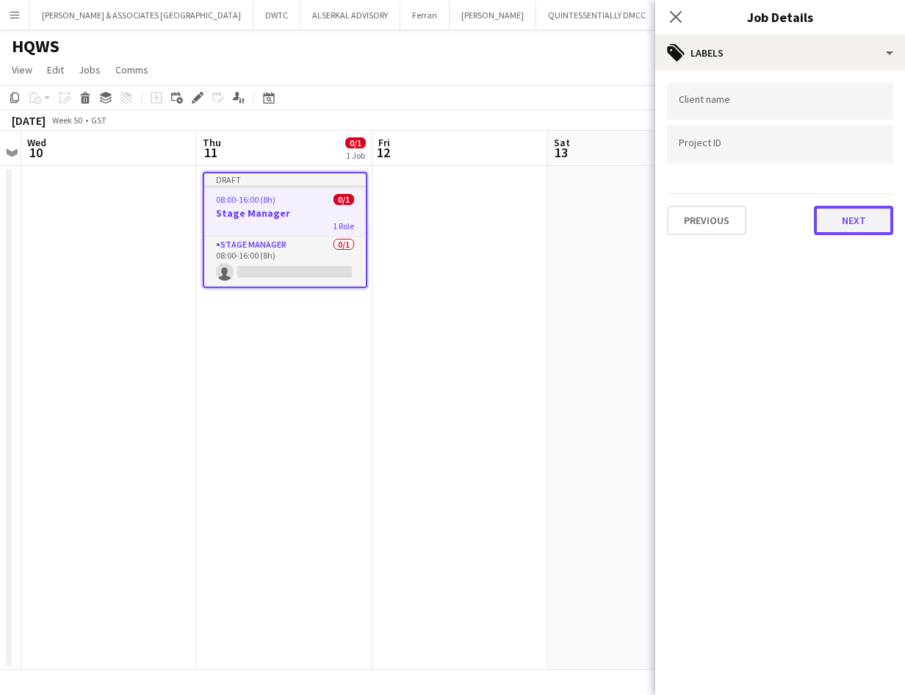
click at [686, 224] on button "Next" at bounding box center [853, 220] width 79 height 29
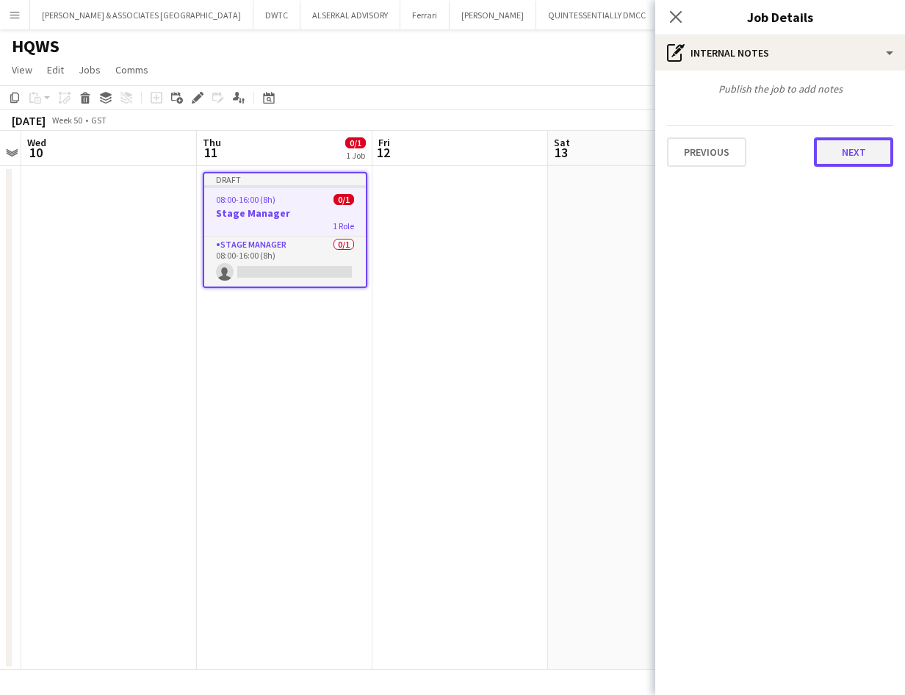
click at [686, 159] on button "Next" at bounding box center [853, 151] width 79 height 29
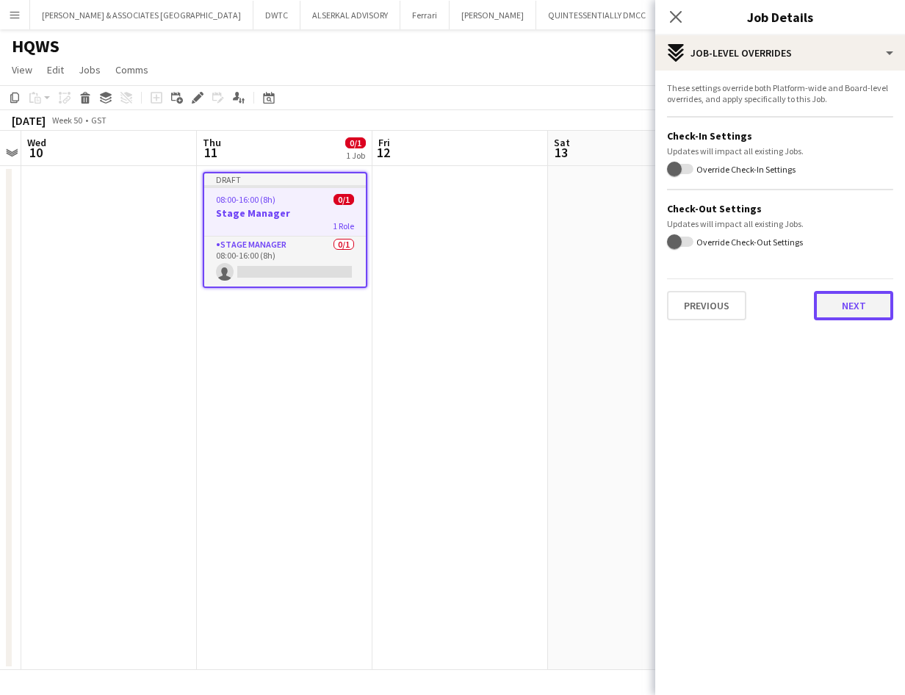
click at [686, 299] on button "Next" at bounding box center [853, 305] width 79 height 29
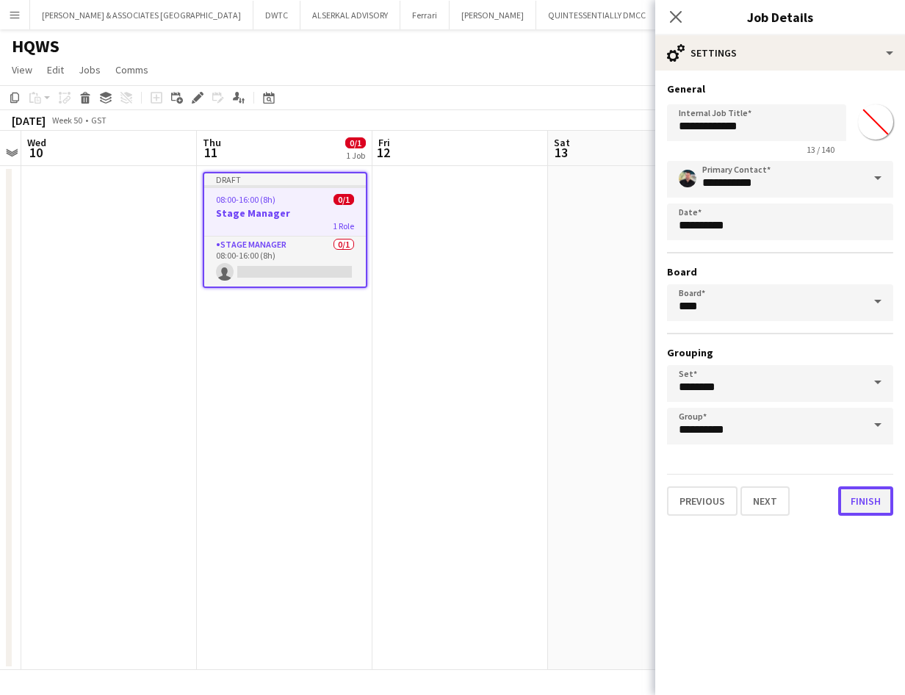
click at [686, 500] on button "Finish" at bounding box center [866, 501] width 55 height 29
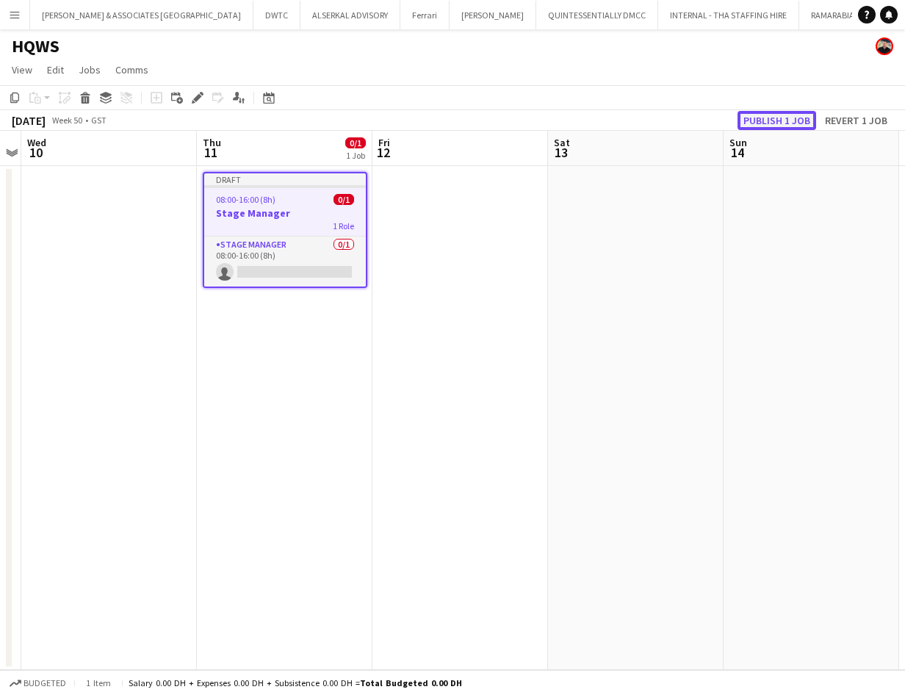
click at [686, 116] on button "Publish 1 job" at bounding box center [777, 120] width 79 height 19
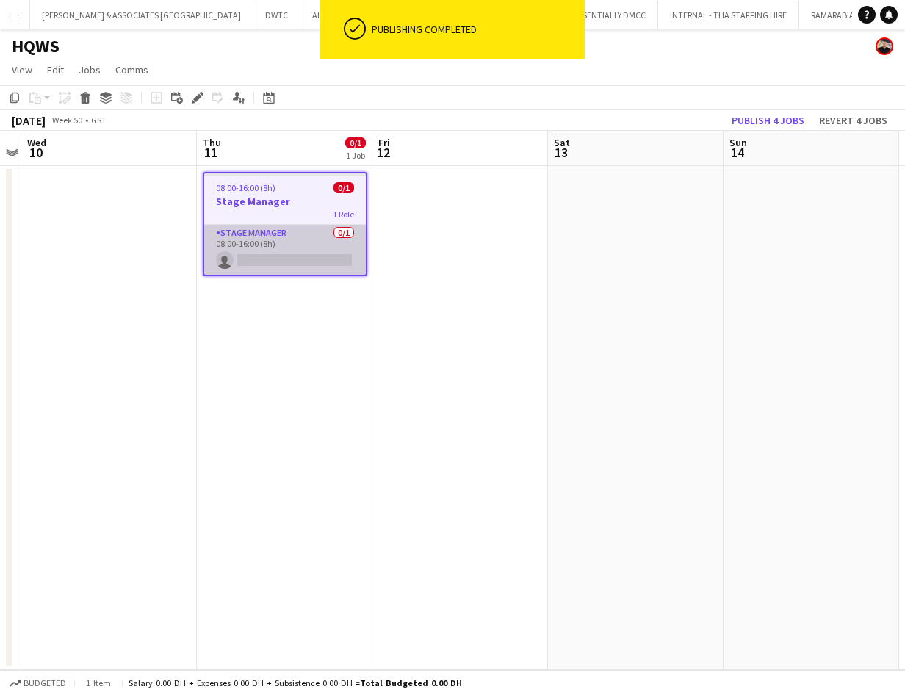
click at [256, 235] on app-card-role "Stage Manager 0/1 08:00-16:00 (8h) single-neutral-actions" at bounding box center [285, 250] width 162 height 50
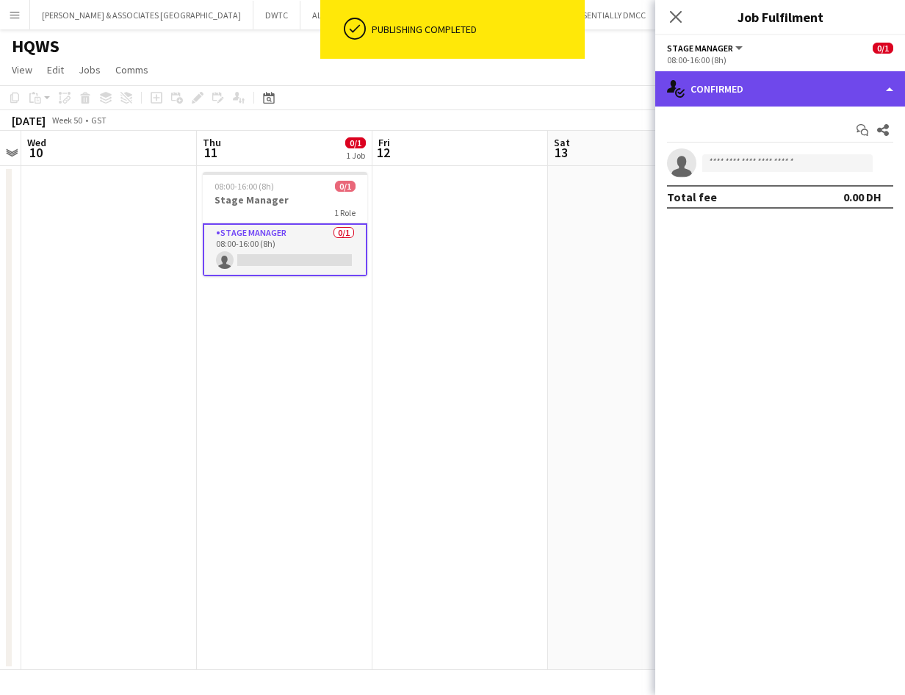
click at [686, 96] on div "single-neutral-actions-check-2 Confirmed" at bounding box center [781, 88] width 250 height 35
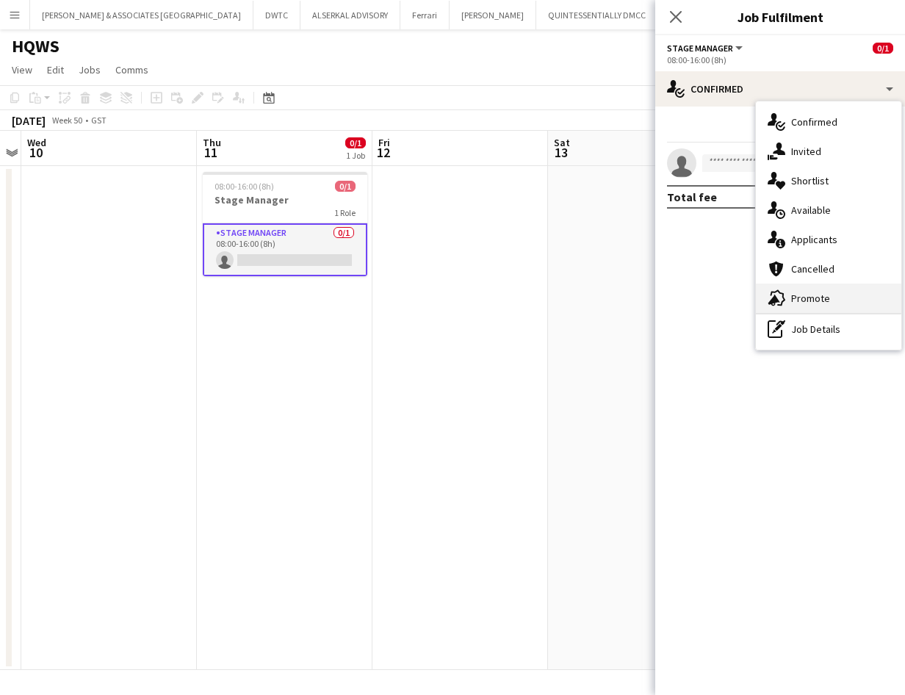
click at [686, 295] on div "advertising-megaphone Promote" at bounding box center [829, 298] width 146 height 29
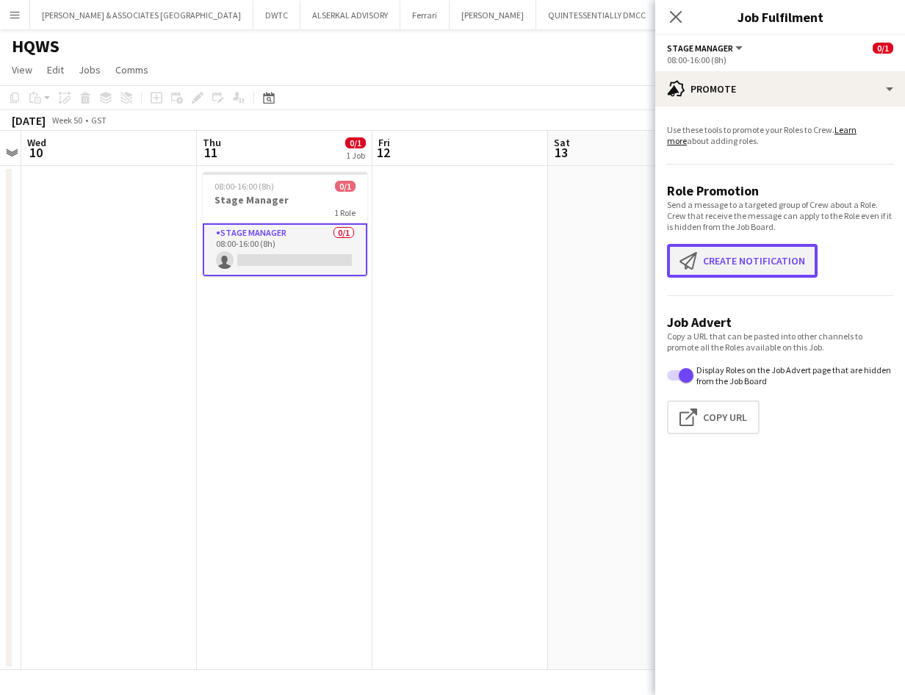
click at [686, 273] on button "Create notification Create notification" at bounding box center [742, 261] width 151 height 34
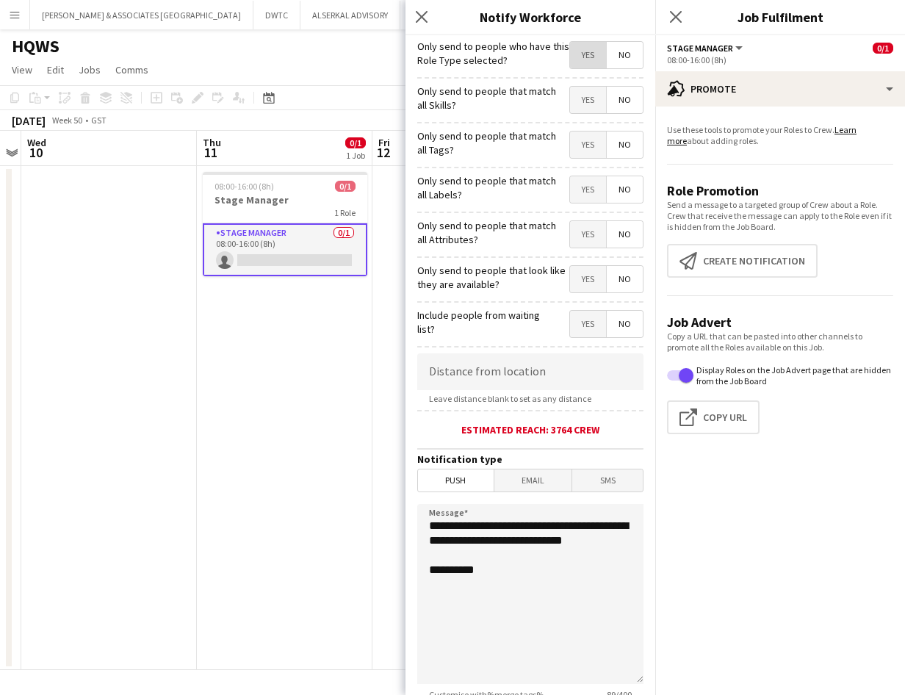
click at [584, 66] on span "Yes" at bounding box center [588, 55] width 36 height 26
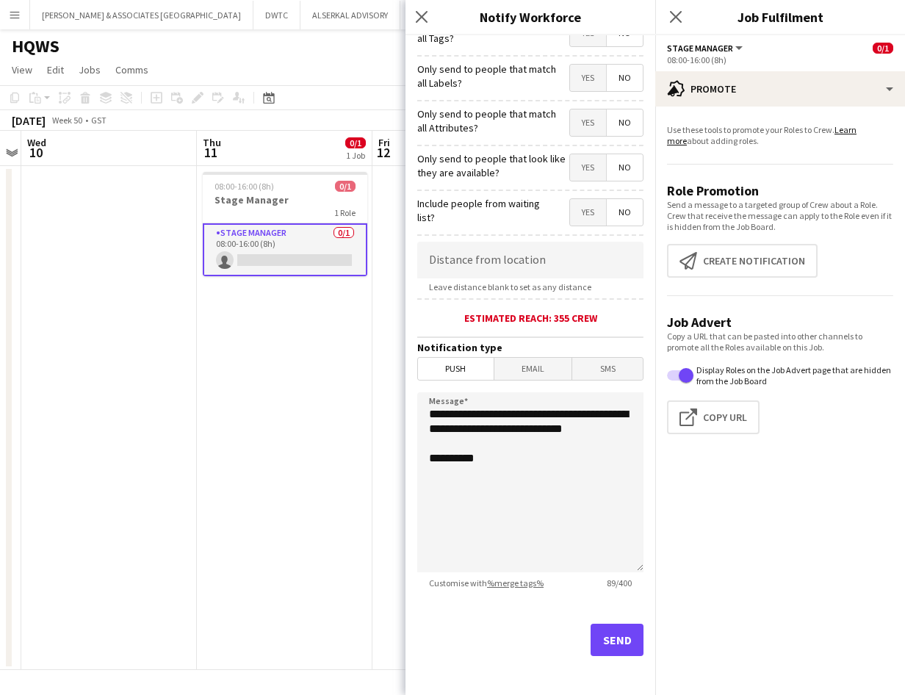
scroll to position [114, 0]
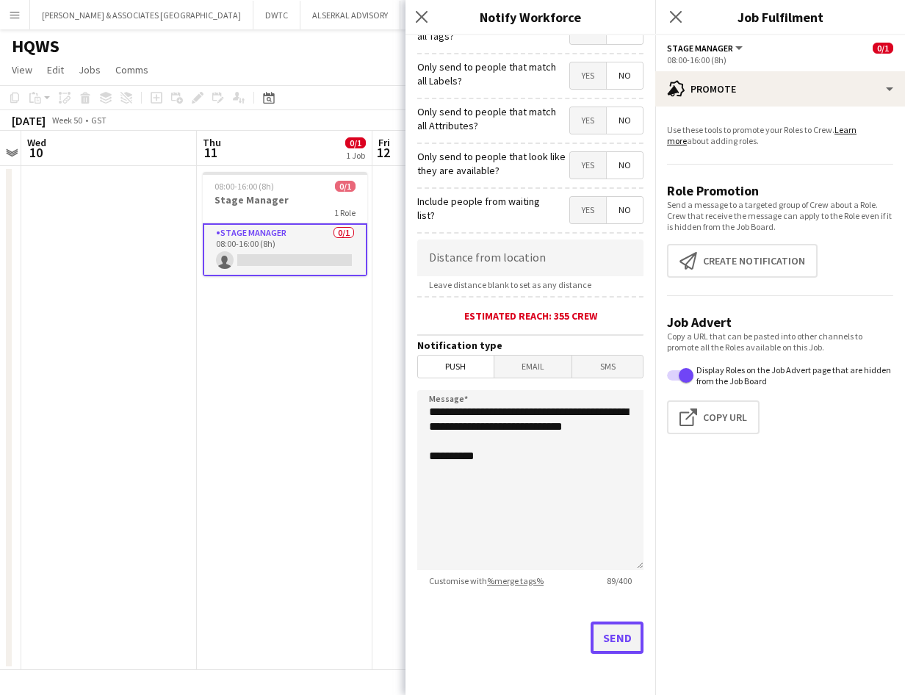
click at [598, 640] on button "Send" at bounding box center [617, 638] width 53 height 32
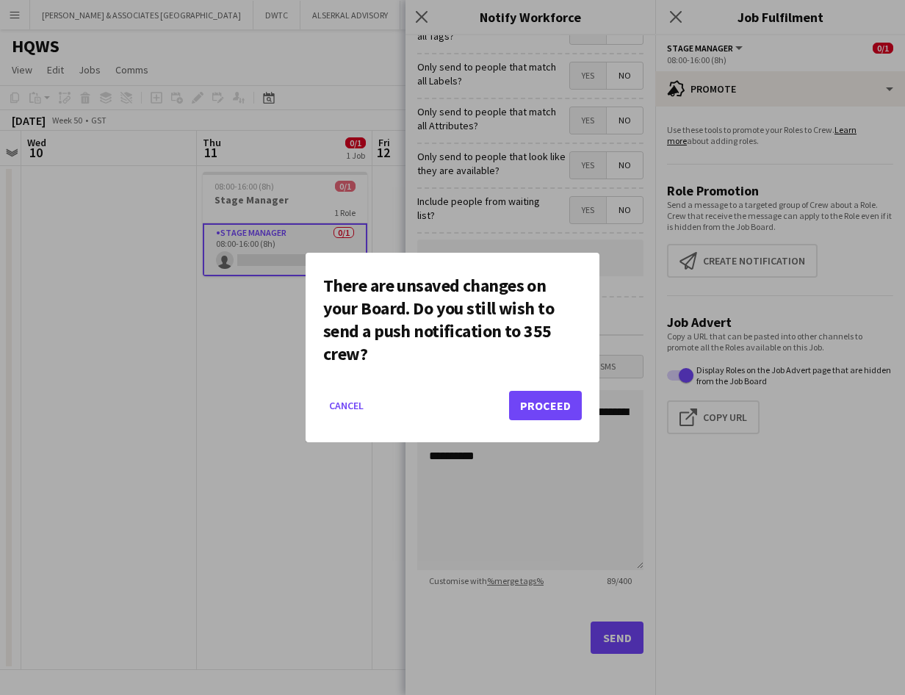
click at [323, 404] on div "There are unsaved changes on your Board. Do you still wish to send a push notif…" at bounding box center [453, 348] width 294 height 190
click at [337, 403] on button "Cancel" at bounding box center [346, 406] width 46 height 24
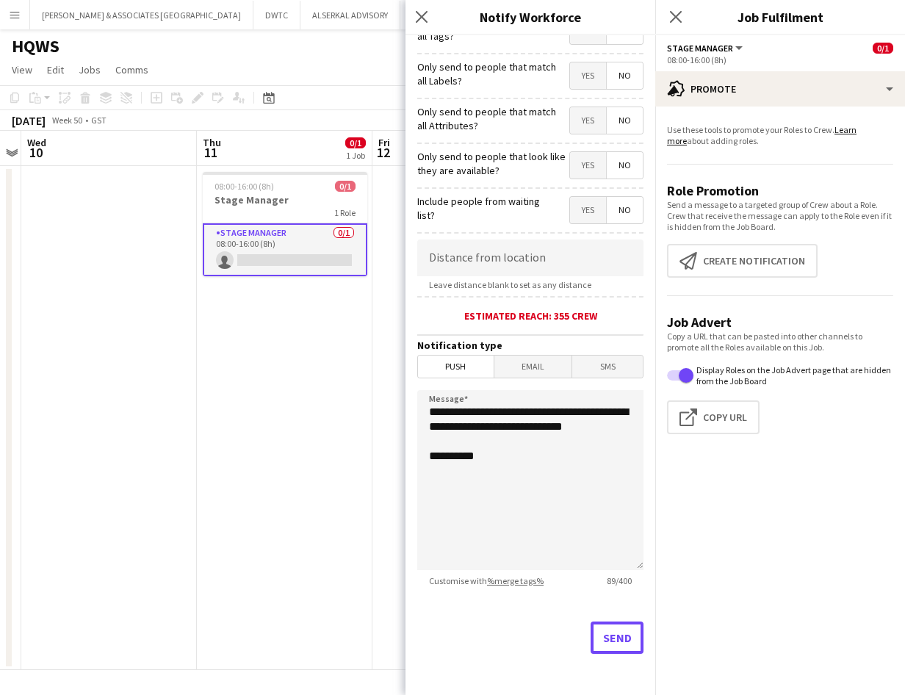
scroll to position [0, 0]
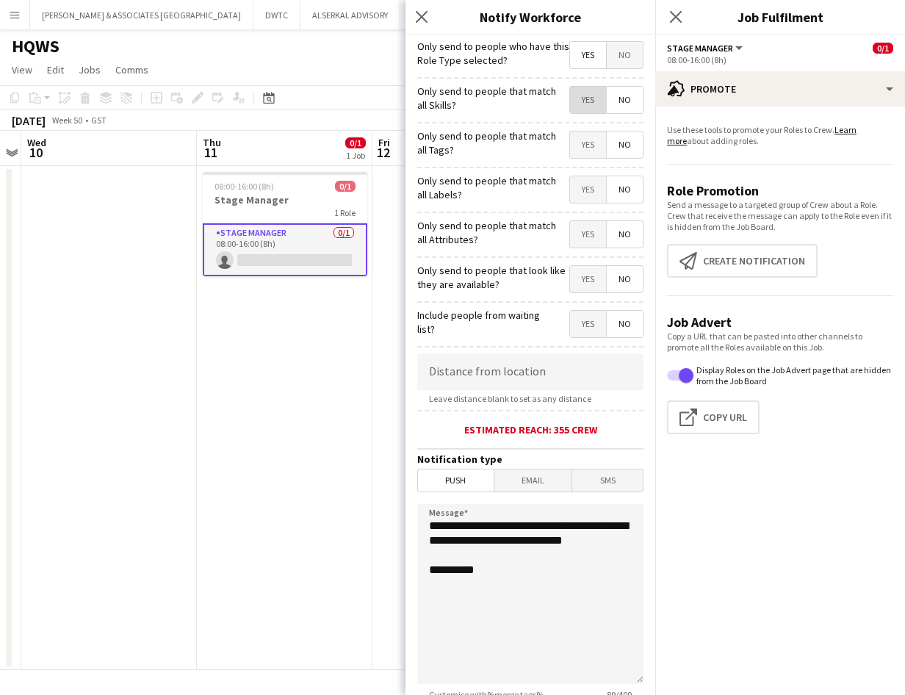
click at [573, 98] on span "Yes" at bounding box center [588, 100] width 36 height 26
click at [575, 140] on span "Yes" at bounding box center [588, 145] width 36 height 26
click at [623, 151] on span "No" at bounding box center [625, 145] width 36 height 26
click at [574, 325] on span "Yes" at bounding box center [588, 324] width 36 height 26
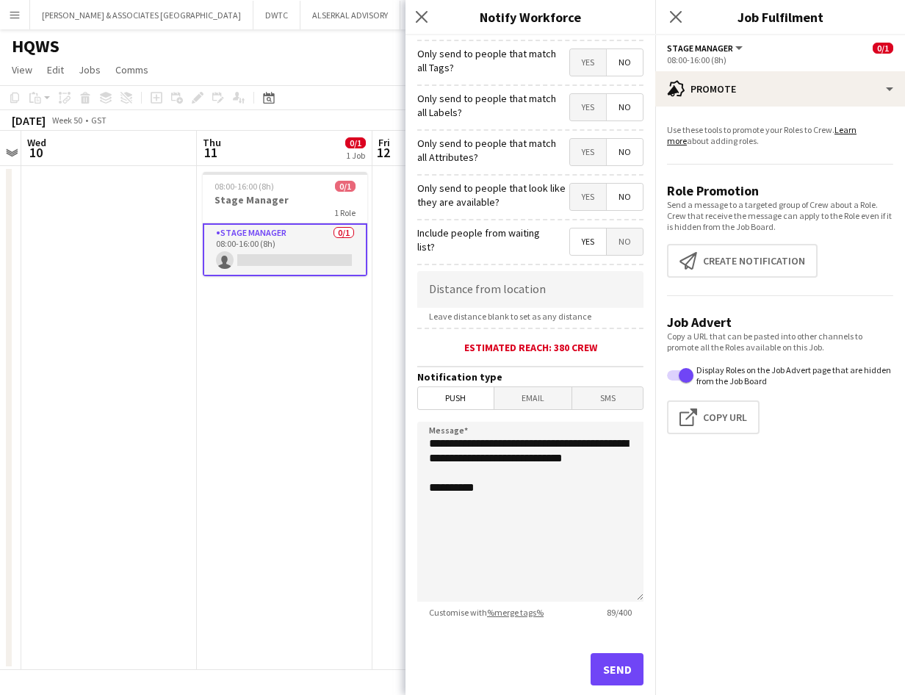
scroll to position [114, 0]
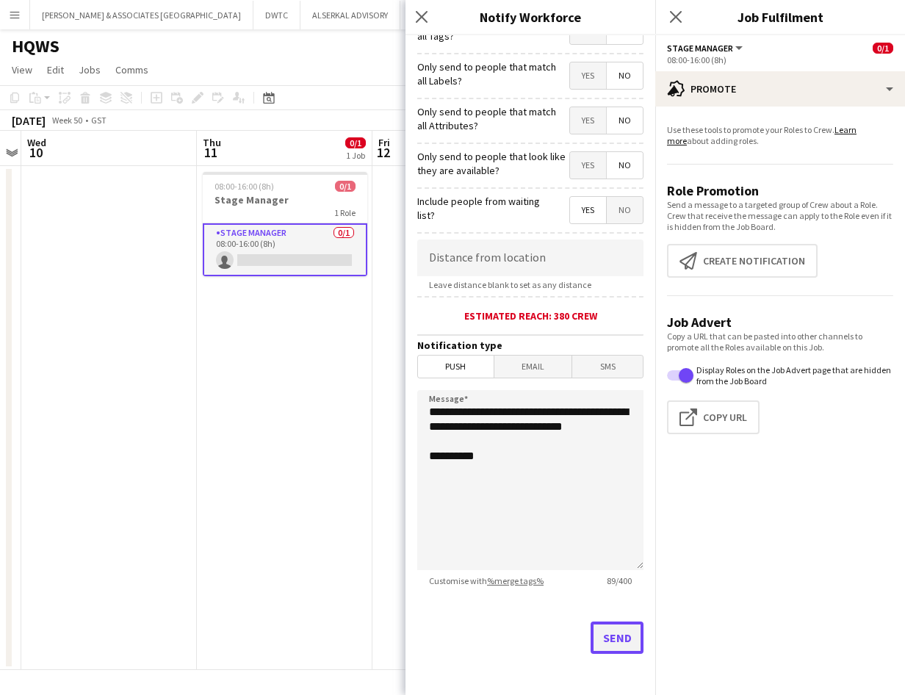
click at [608, 639] on button "Send" at bounding box center [617, 638] width 53 height 32
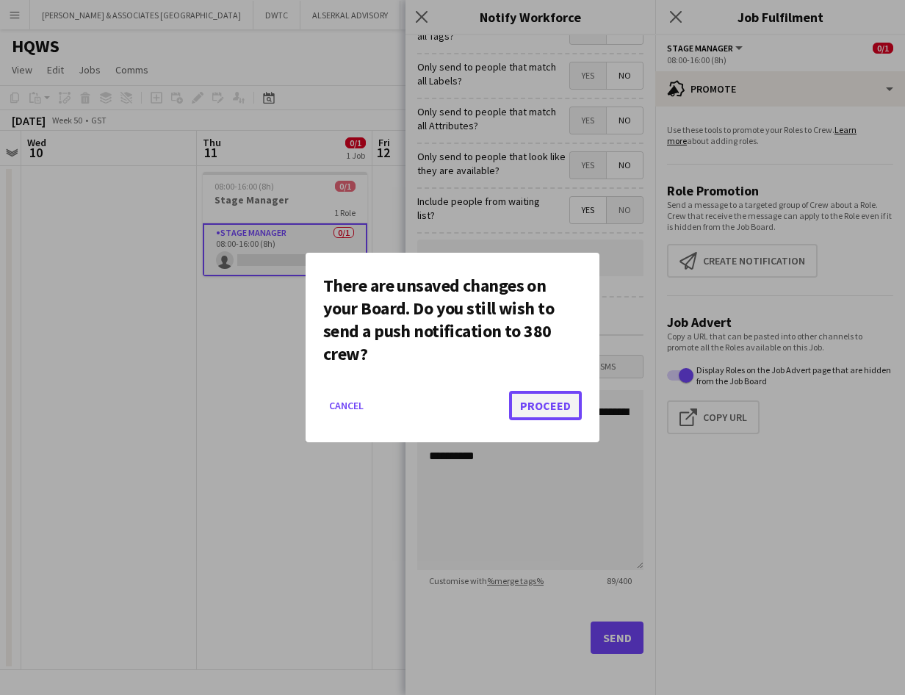
click at [550, 409] on button "Proceed" at bounding box center [545, 405] width 73 height 29
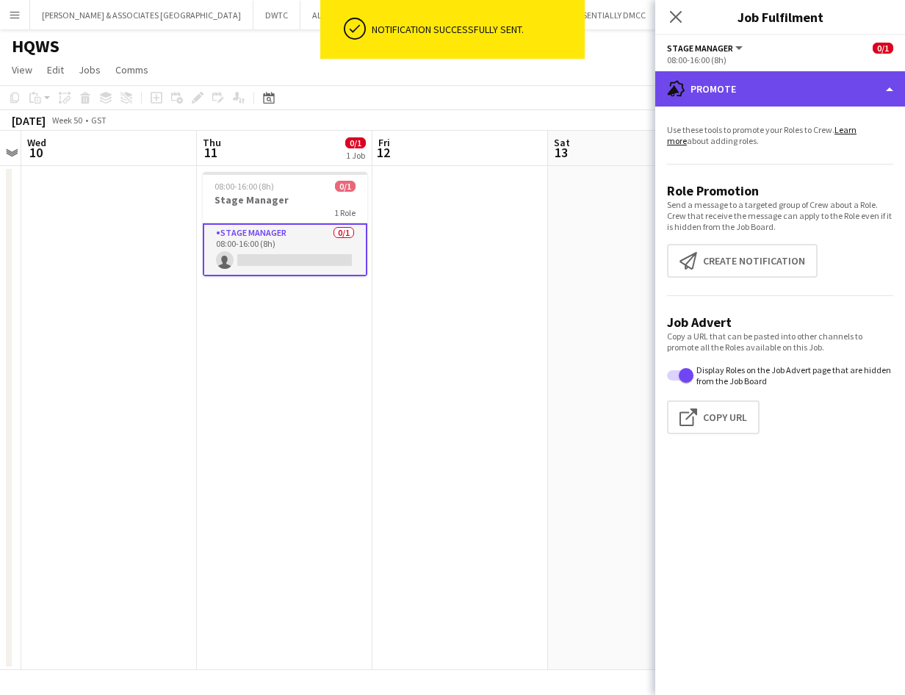
click at [686, 90] on div "advertising-megaphone Promote" at bounding box center [781, 88] width 250 height 35
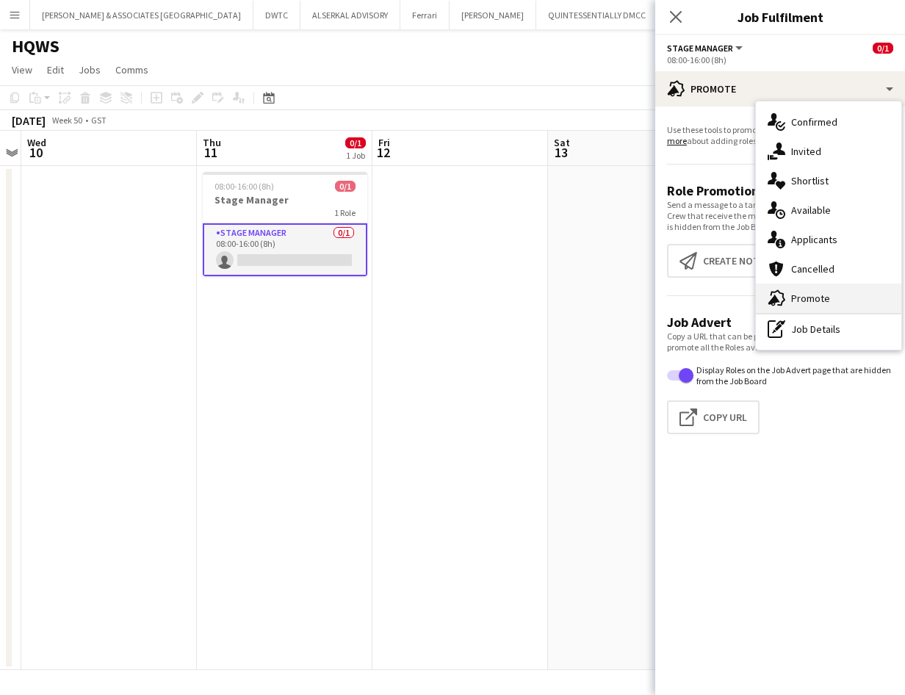
click at [686, 298] on span "Promote" at bounding box center [811, 298] width 39 height 13
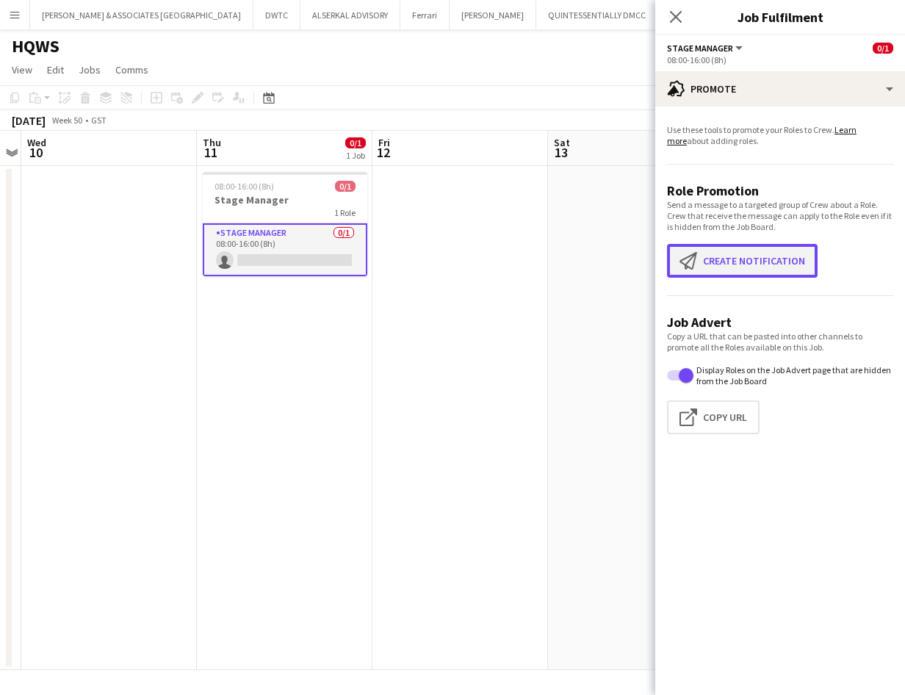
click at [686, 265] on button "Create notification Create notification" at bounding box center [742, 261] width 151 height 34
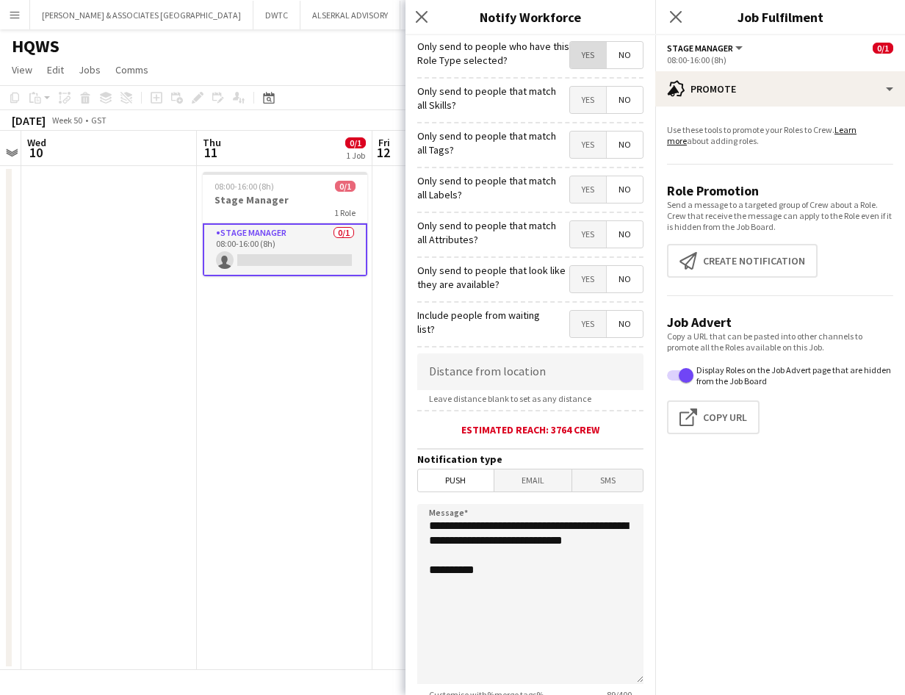
click at [583, 49] on span "Yes" at bounding box center [588, 55] width 36 height 26
click at [520, 481] on span "Email" at bounding box center [534, 481] width 78 height 22
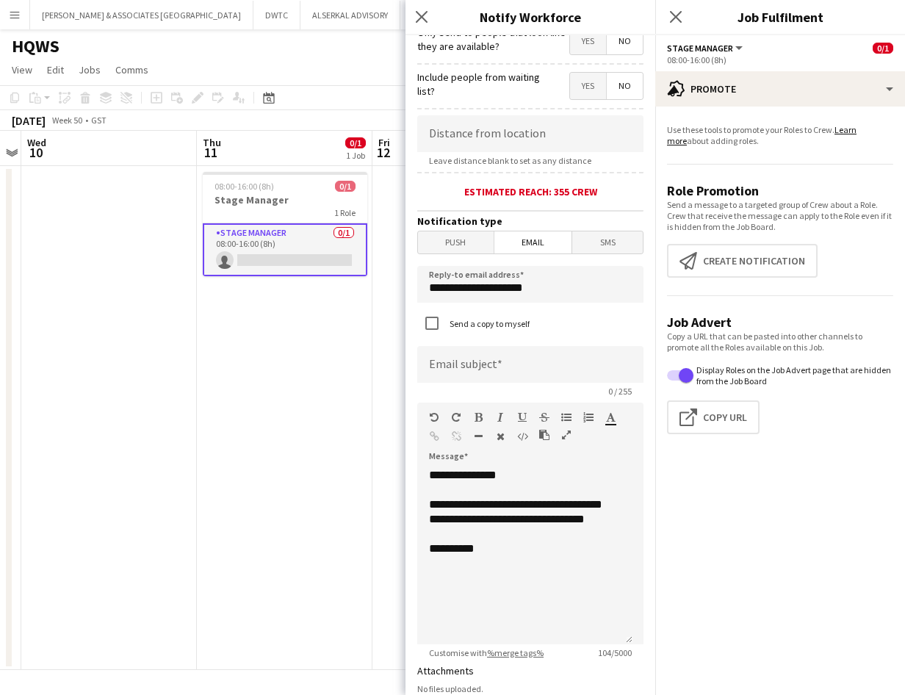
scroll to position [287, 0]
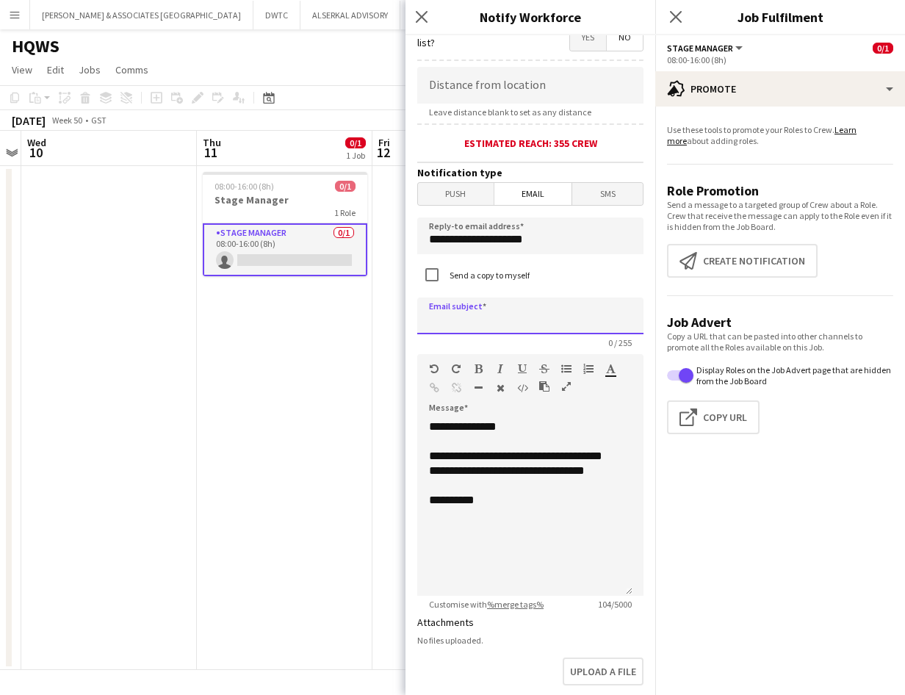
click at [553, 315] on input at bounding box center [530, 316] width 226 height 37
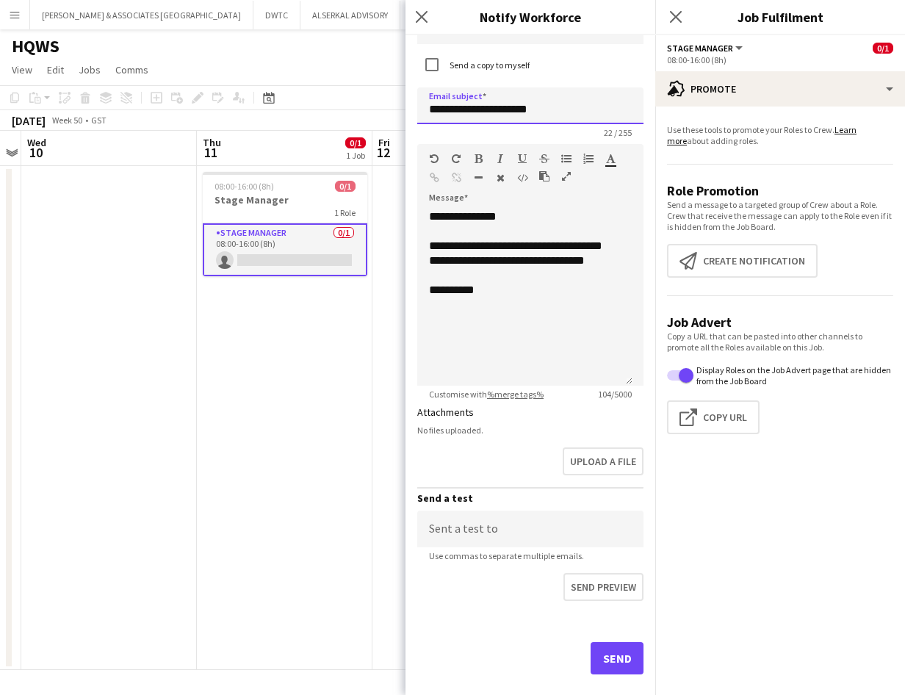
scroll to position [517, 0]
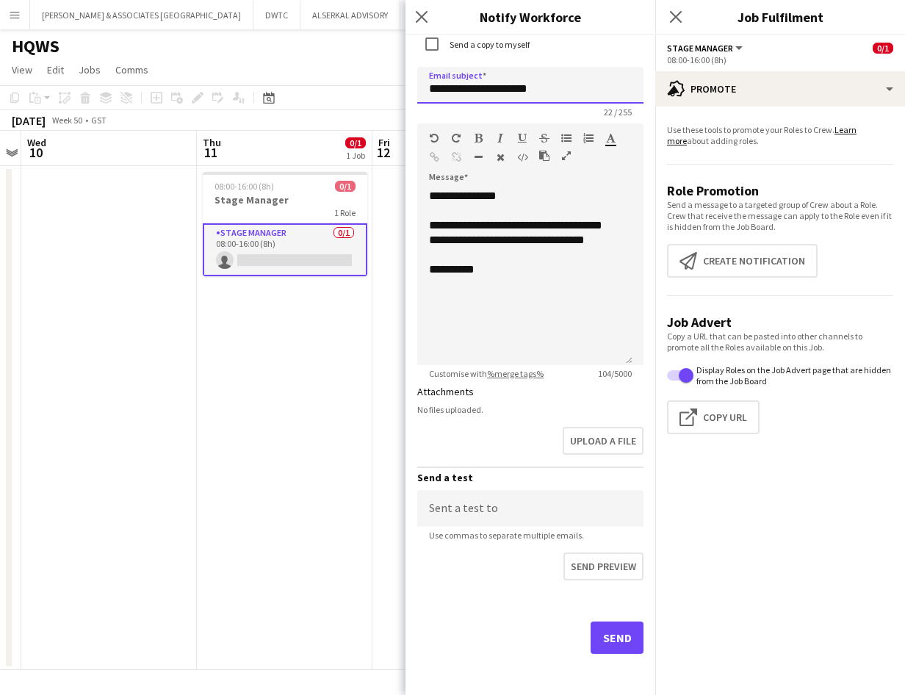
type input "**********"
click at [609, 639] on button "Send" at bounding box center [617, 638] width 53 height 32
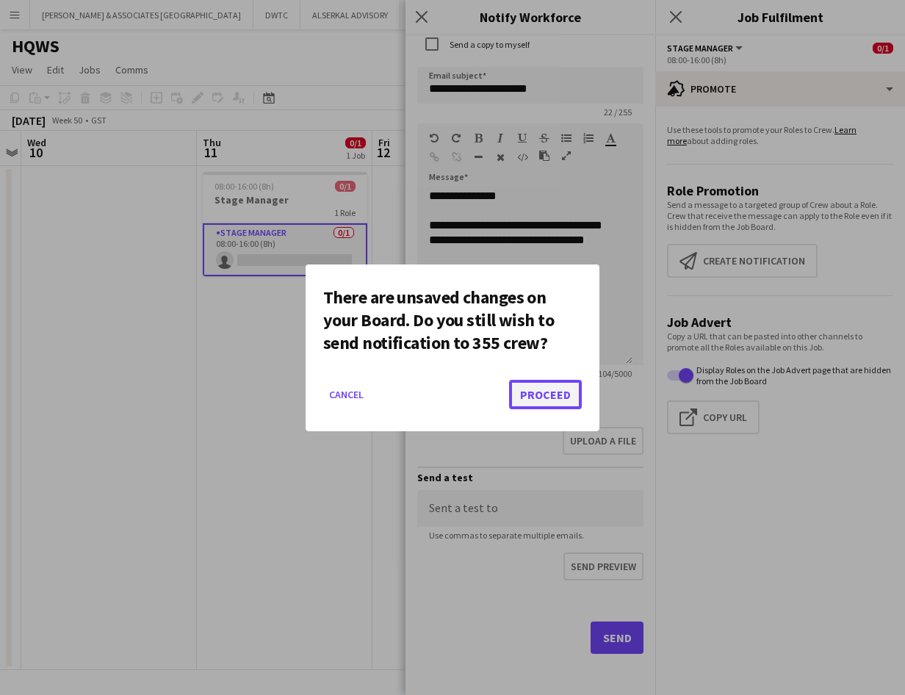
click at [550, 397] on button "Proceed" at bounding box center [545, 394] width 73 height 29
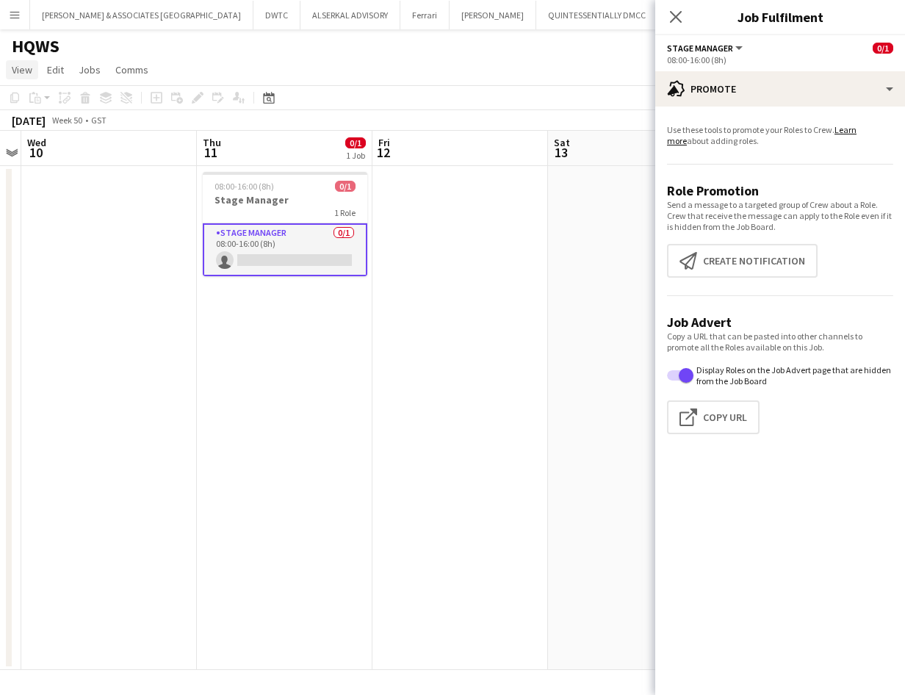
click at [22, 68] on span "View" at bounding box center [22, 69] width 21 height 13
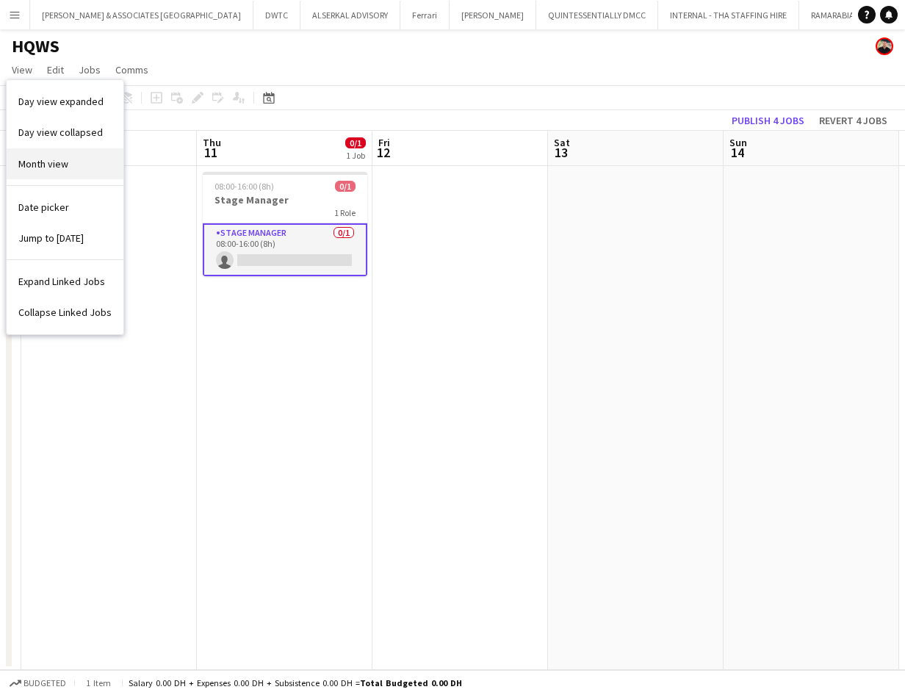
click at [42, 165] on span "Month view" at bounding box center [43, 163] width 50 height 13
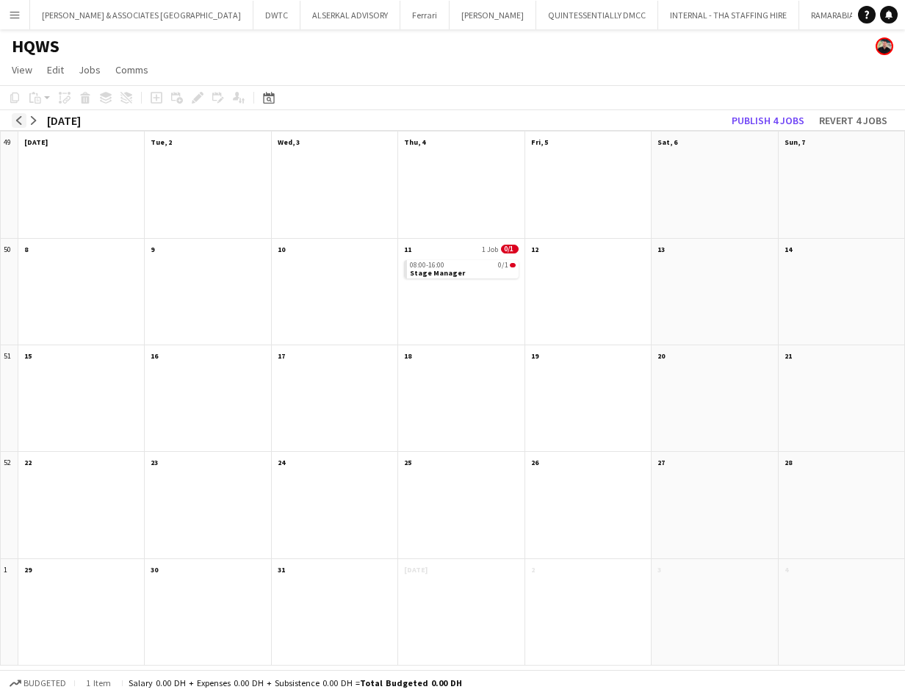
click at [16, 122] on app-icon "arrow-left" at bounding box center [19, 120] width 9 height 9
click at [19, 123] on app-icon "arrow-left" at bounding box center [19, 120] width 9 height 9
click at [32, 121] on app-icon "arrow-right" at bounding box center [33, 120] width 9 height 9
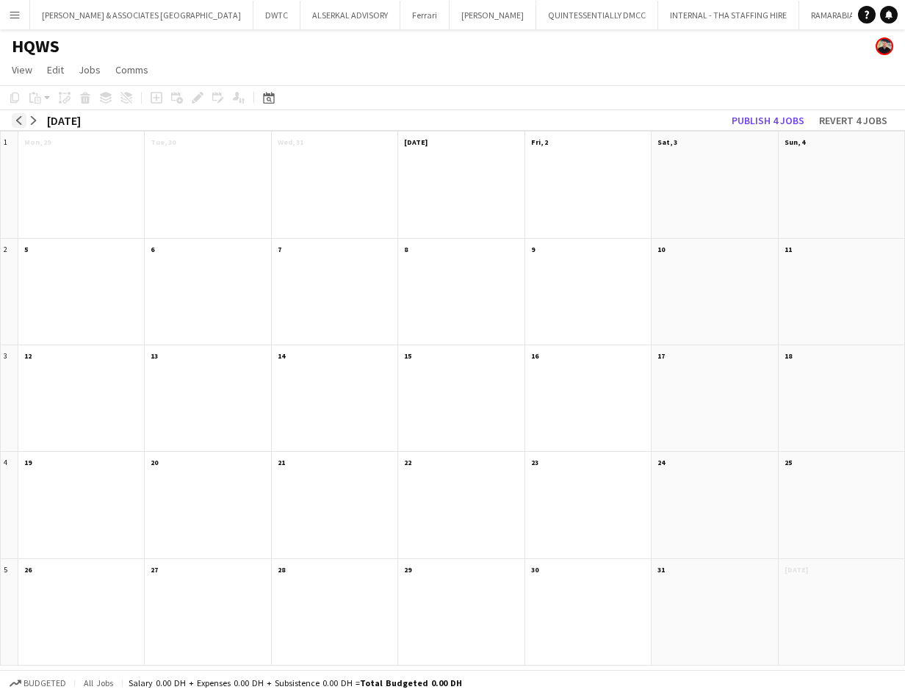
click at [14, 119] on button "arrow-left" at bounding box center [19, 120] width 15 height 15
click at [17, 119] on app-icon "arrow-left" at bounding box center [19, 120] width 9 height 9
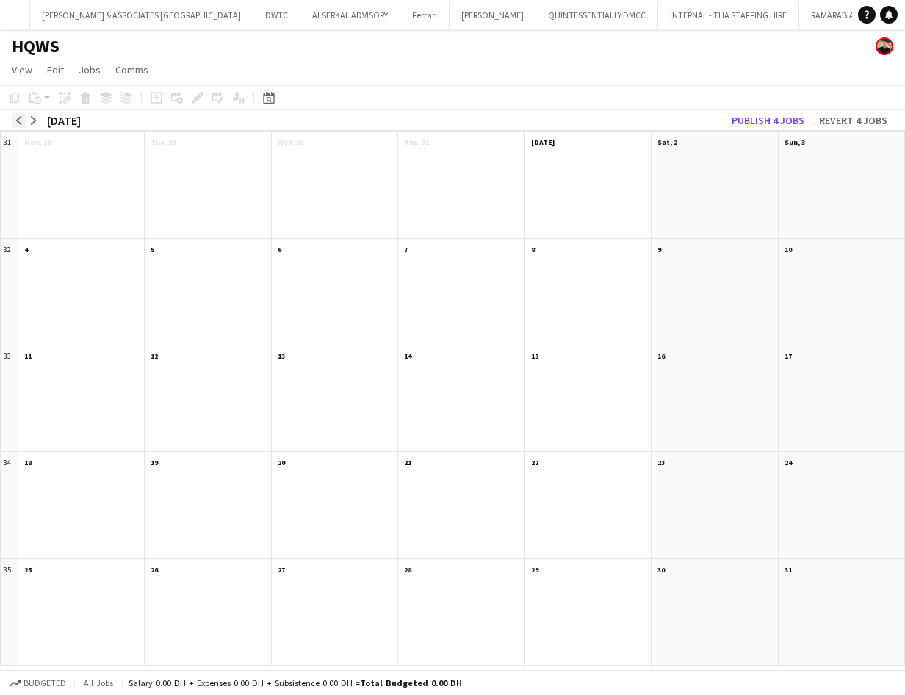
click at [17, 119] on app-icon "arrow-left" at bounding box center [19, 120] width 9 height 9
click at [30, 119] on app-icon "arrow-right" at bounding box center [33, 120] width 9 height 9
click at [21, 119] on app-icon "arrow-left" at bounding box center [19, 120] width 9 height 9
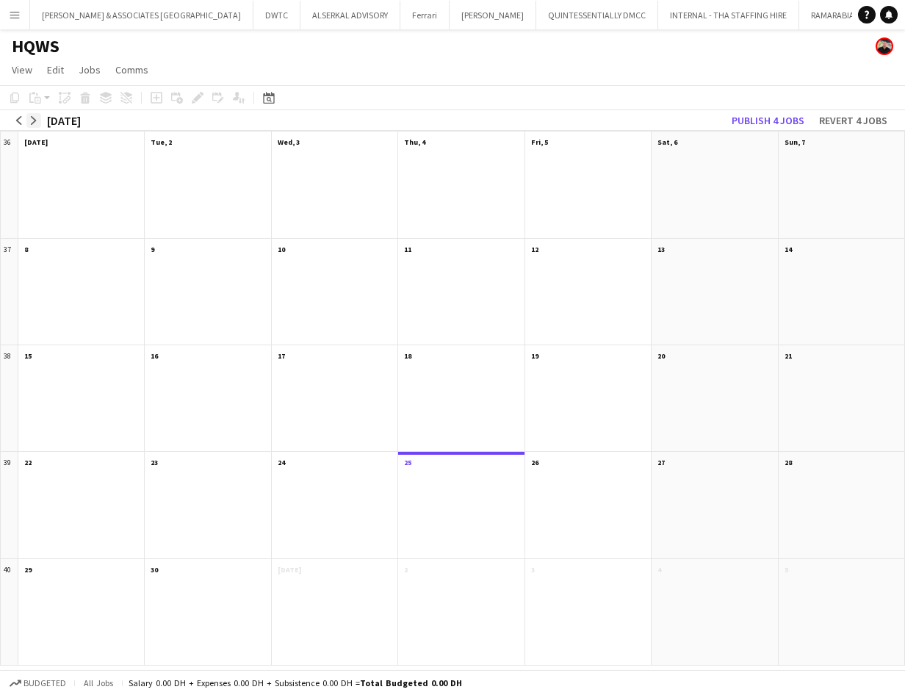
click at [36, 121] on app-icon "arrow-right" at bounding box center [33, 120] width 9 height 9
click at [38, 123] on button "arrow-right" at bounding box center [33, 120] width 15 height 15
click at [724, 49] on div "HQWS" at bounding box center [452, 43] width 905 height 28
click at [38, 124] on button "arrow-right" at bounding box center [33, 120] width 15 height 15
click at [33, 115] on button "arrow-right" at bounding box center [33, 120] width 15 height 15
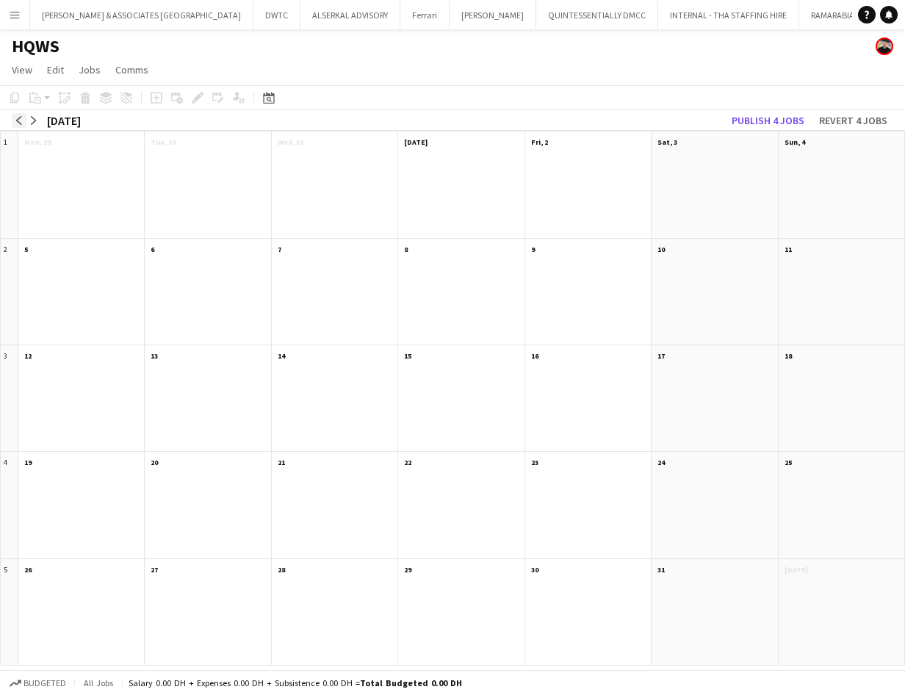
click at [18, 121] on app-icon "arrow-left" at bounding box center [19, 120] width 9 height 9
click at [24, 73] on span "View" at bounding box center [22, 69] width 21 height 13
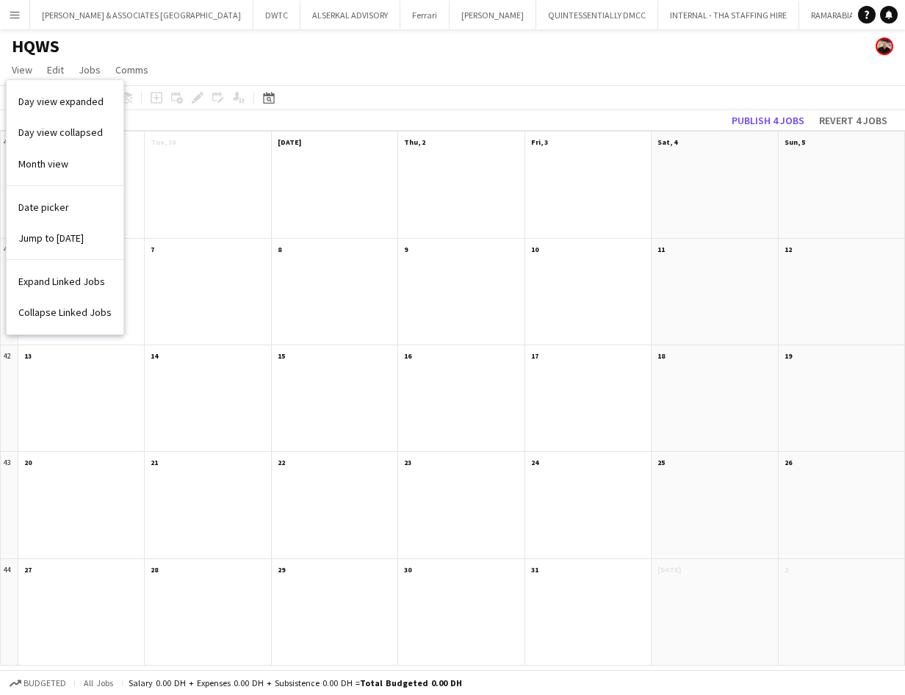
click at [533, 62] on app-page-menu "View Day view expanded Day view collapsed Month view Date picker Jump to [DATE]…" at bounding box center [452, 71] width 905 height 28
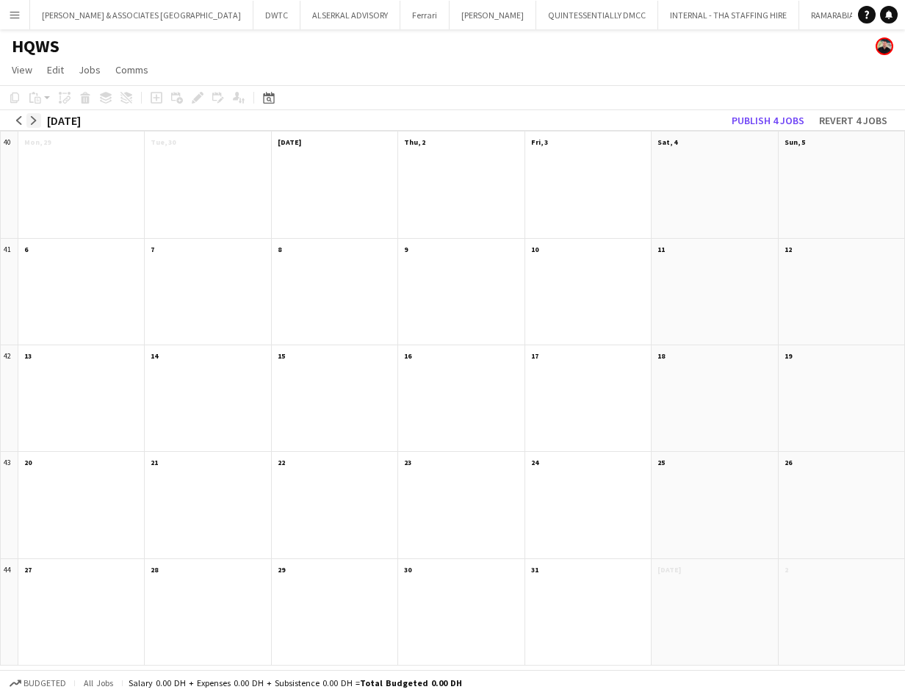
click at [32, 126] on button "arrow-right" at bounding box center [33, 120] width 15 height 15
click at [719, 463] on app-month-view-date-header "27" at bounding box center [715, 461] width 126 height 18
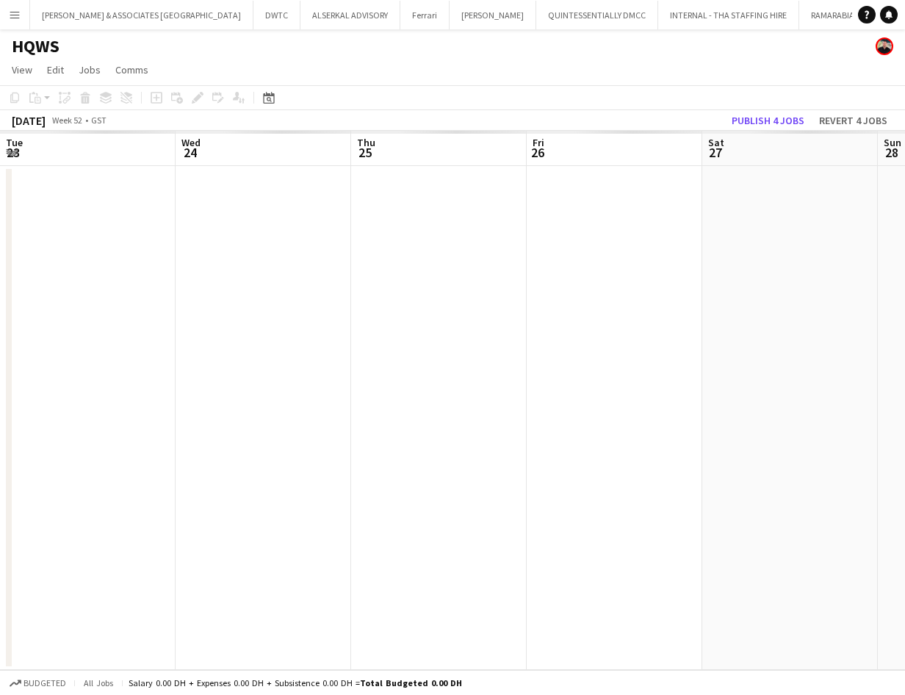
scroll to position [0, 506]
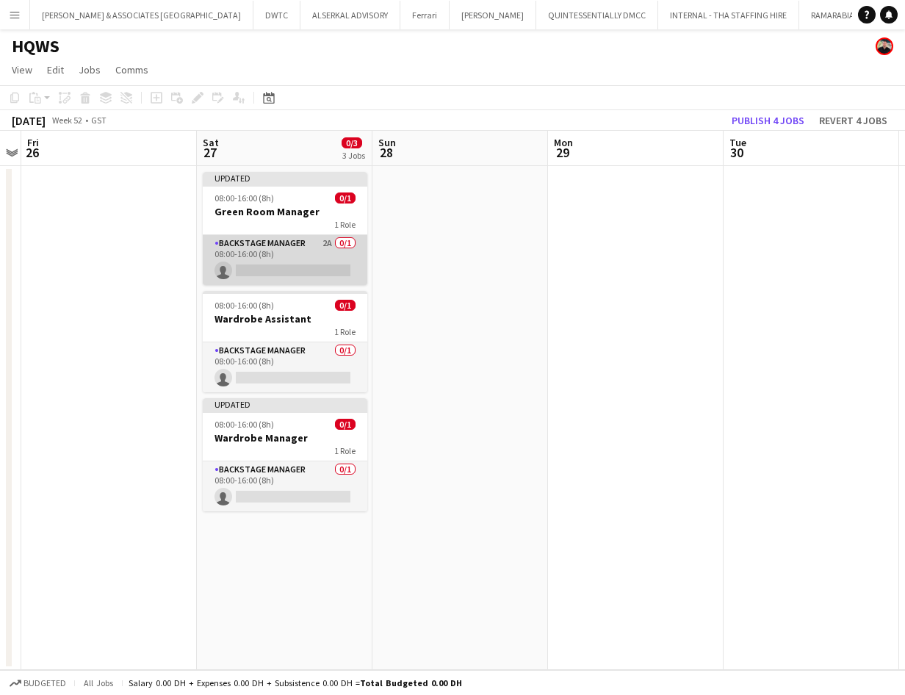
click at [256, 237] on app-card-role "Backstage Manager 2A 0/1 08:00-16:00 (8h) single-neutral-actions" at bounding box center [285, 260] width 165 height 50
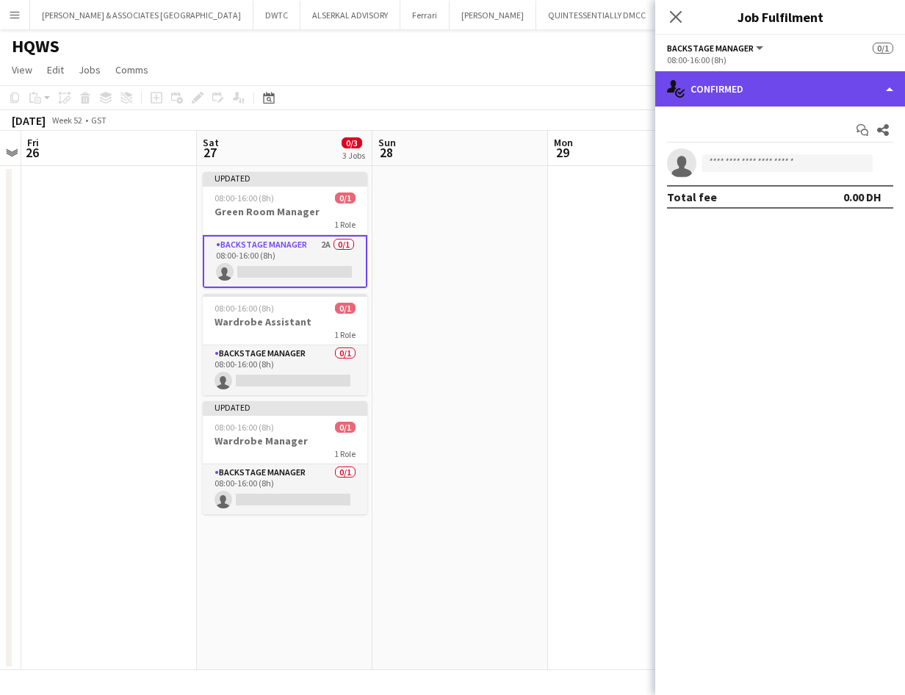
click at [753, 100] on div "single-neutral-actions-check-2 Confirmed" at bounding box center [781, 88] width 250 height 35
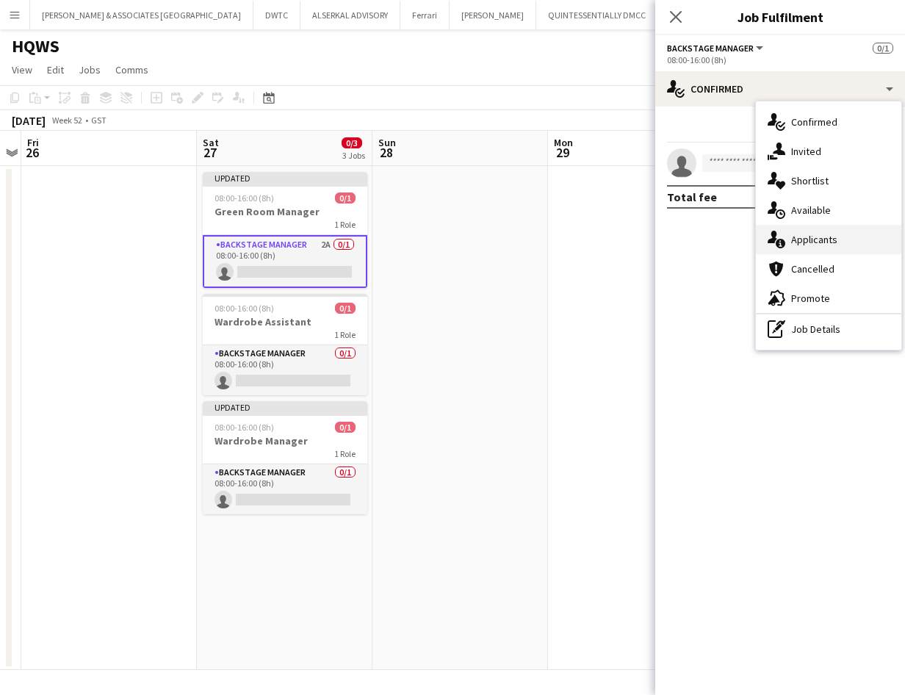
click at [832, 243] on span "Applicants" at bounding box center [815, 239] width 46 height 13
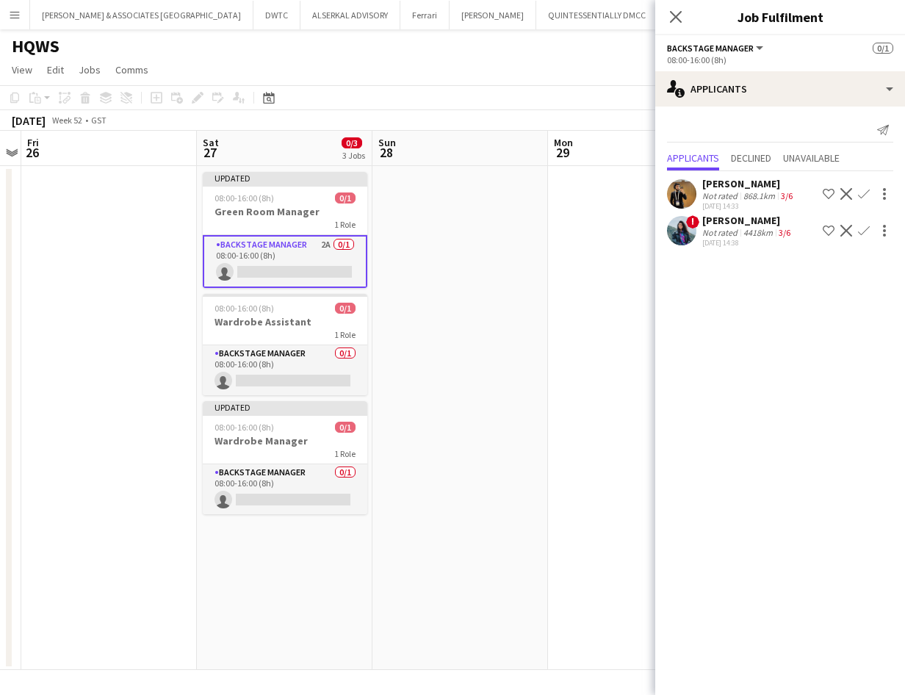
click at [725, 320] on mat-expansion-panel "users2 Applicants Send notification Applicants Declined Unavailable [PERSON_NAM…" at bounding box center [781, 401] width 250 height 589
click at [673, 18] on icon "Close pop-in" at bounding box center [676, 17] width 14 height 14
